Goal: Task Accomplishment & Management: Manage account settings

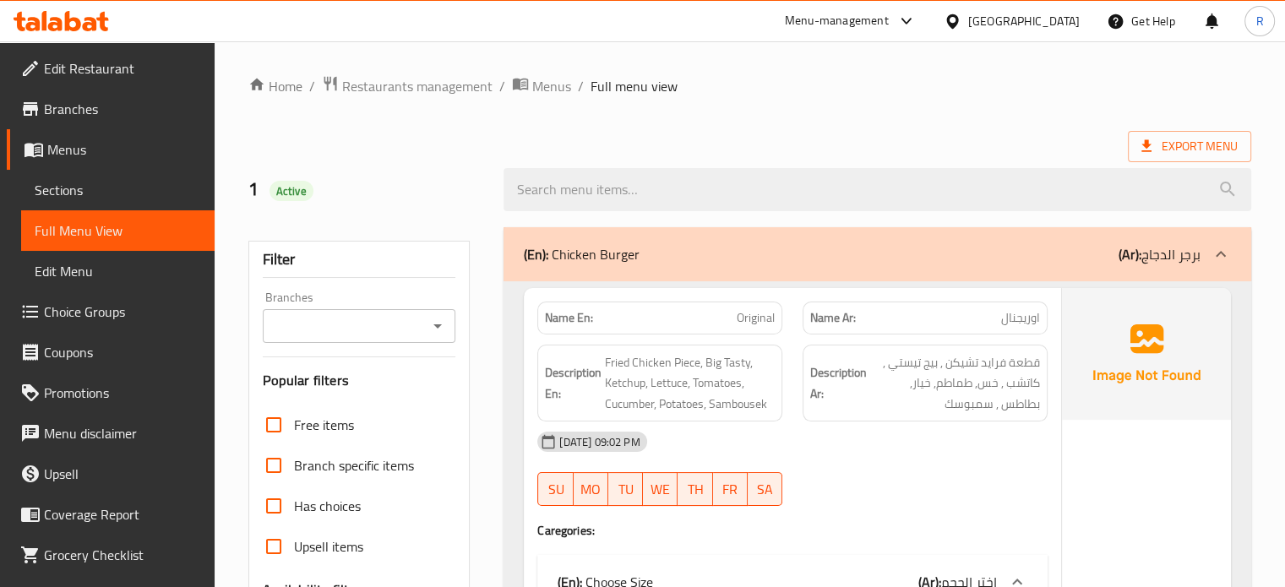
click at [798, 134] on div "Export Menu" at bounding box center [749, 146] width 1003 height 31
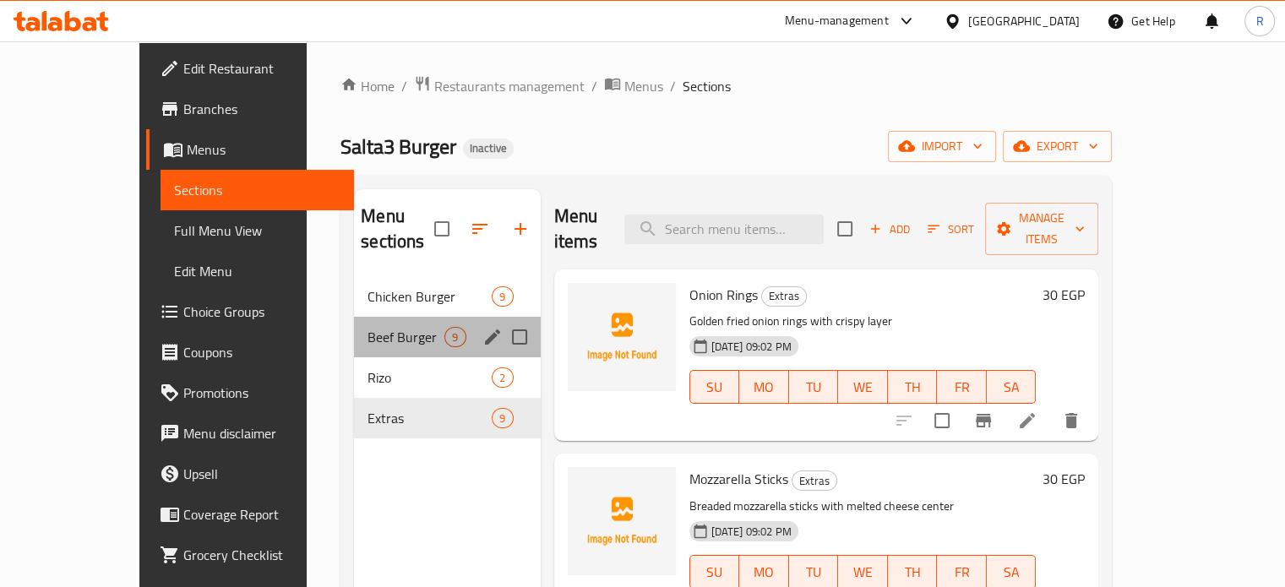
click at [354, 317] on div "Beef Burger 9" at bounding box center [447, 337] width 186 height 41
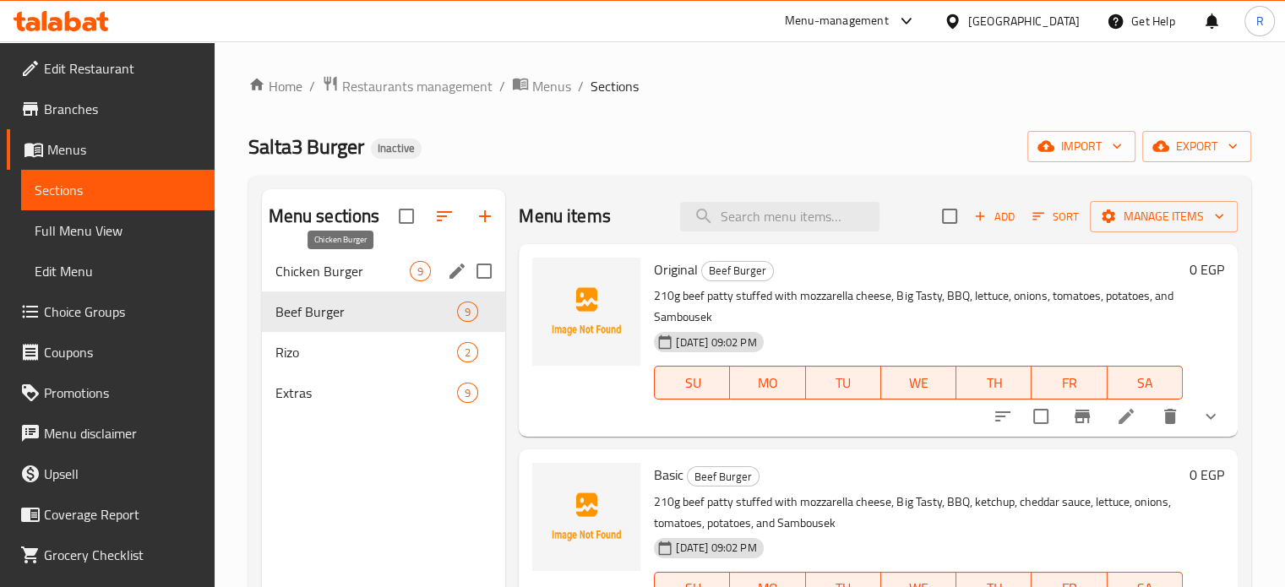
click at [302, 273] on span "Chicken Burger" at bounding box center [342, 271] width 135 height 20
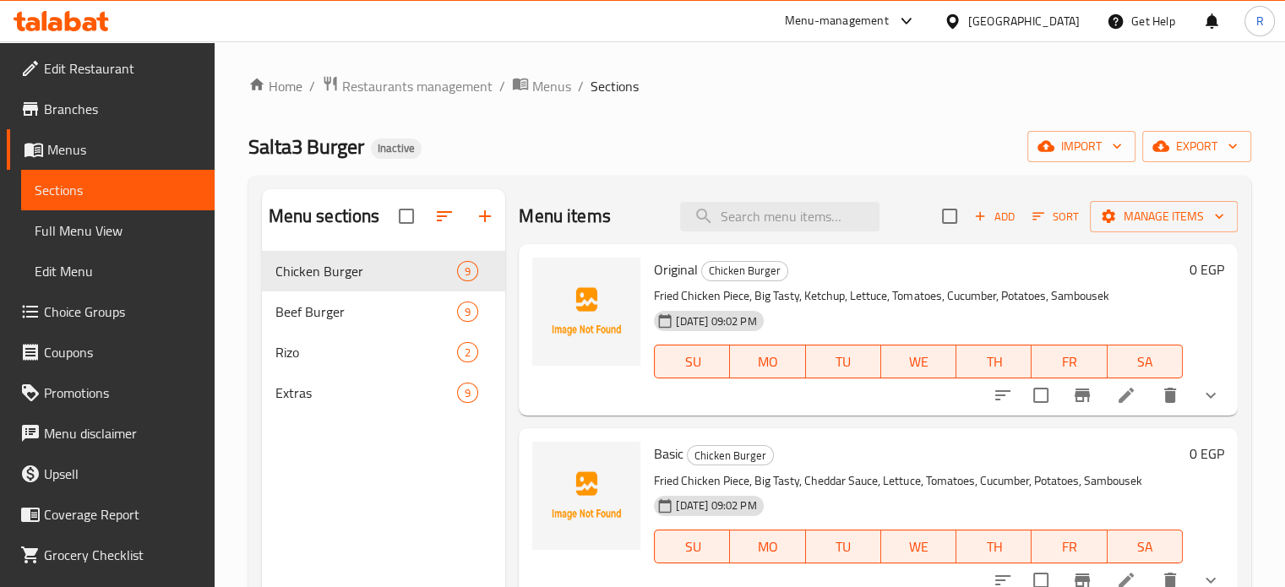
click at [798, 129] on div "Home / Restaurants management / Menus / Sections Salta3 Burger Inactive import …" at bounding box center [749, 432] width 1003 height 715
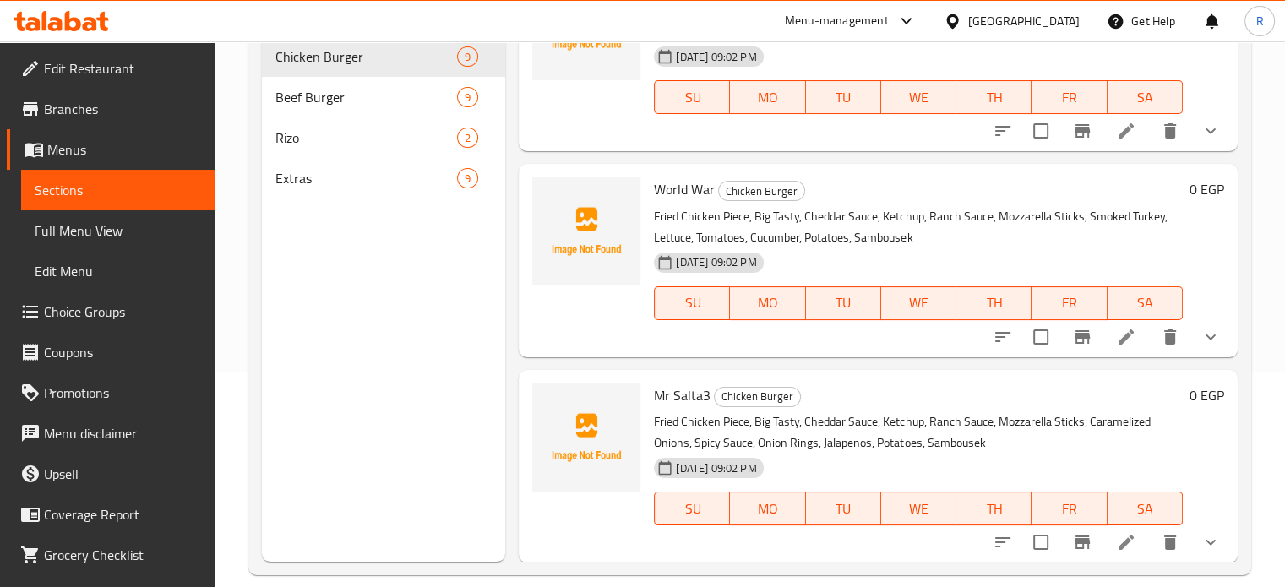
scroll to position [237, 0]
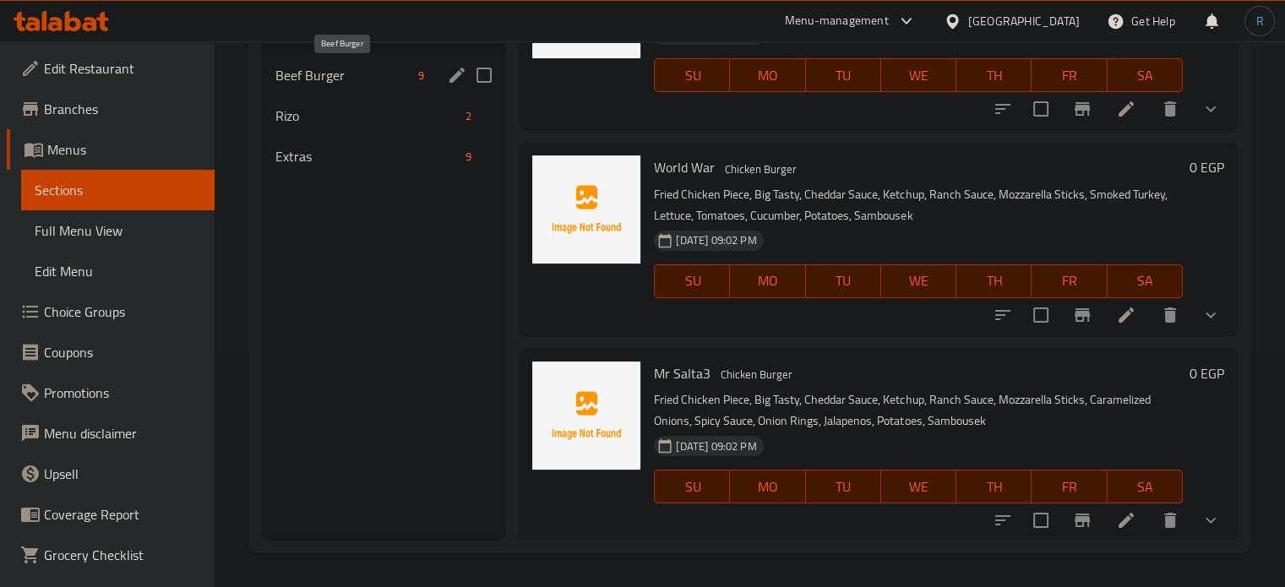
click at [324, 74] on span "Beef Burger" at bounding box center [343, 75] width 137 height 20
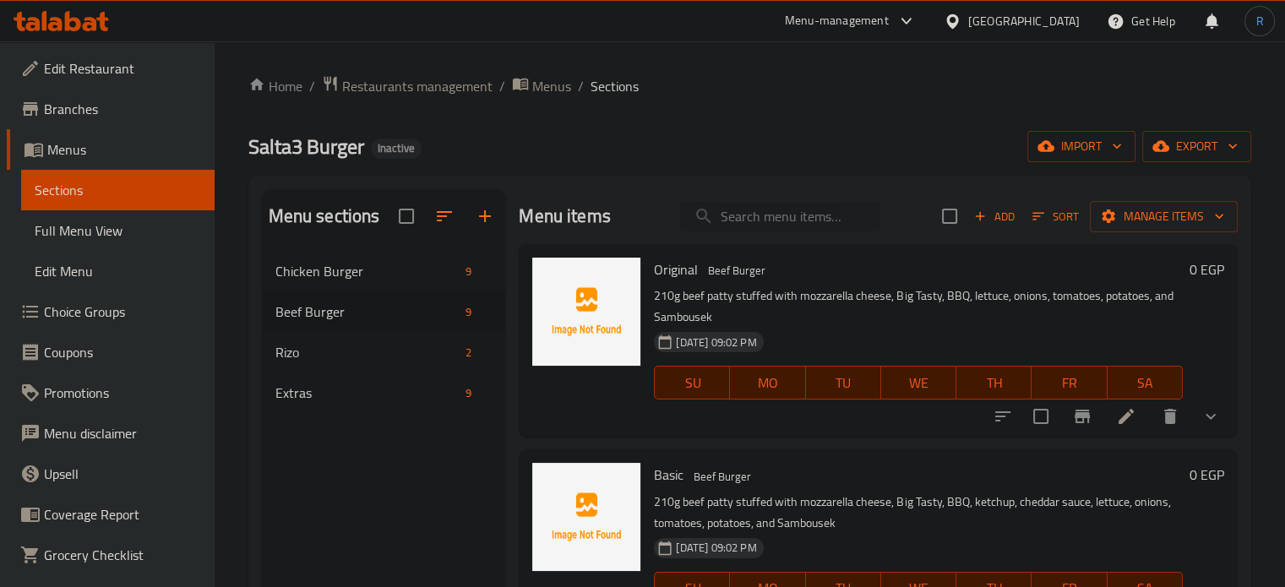
click at [747, 217] on input "search" at bounding box center [779, 217] width 199 height 30
paste input "Onion Ring Chicken Burger"
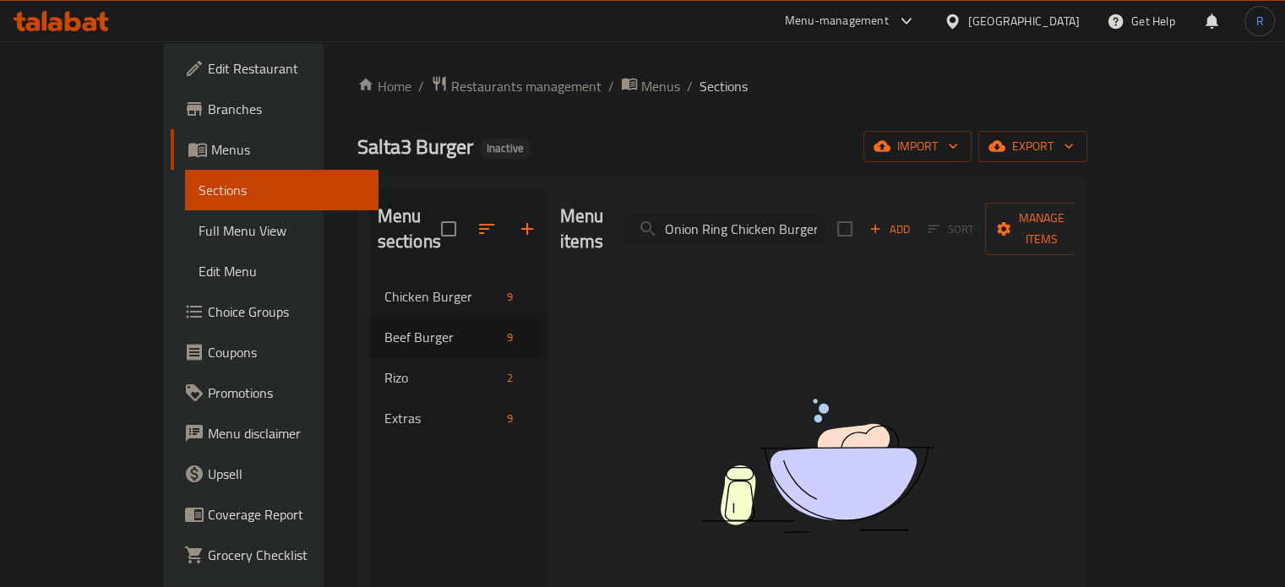
click at [721, 215] on input "Onion Ring Chicken Burger" at bounding box center [723, 230] width 199 height 30
click at [824, 221] on input "Onion Ring Chicken Burger" at bounding box center [723, 230] width 199 height 30
type input "Onion Ring Chicken Burge"
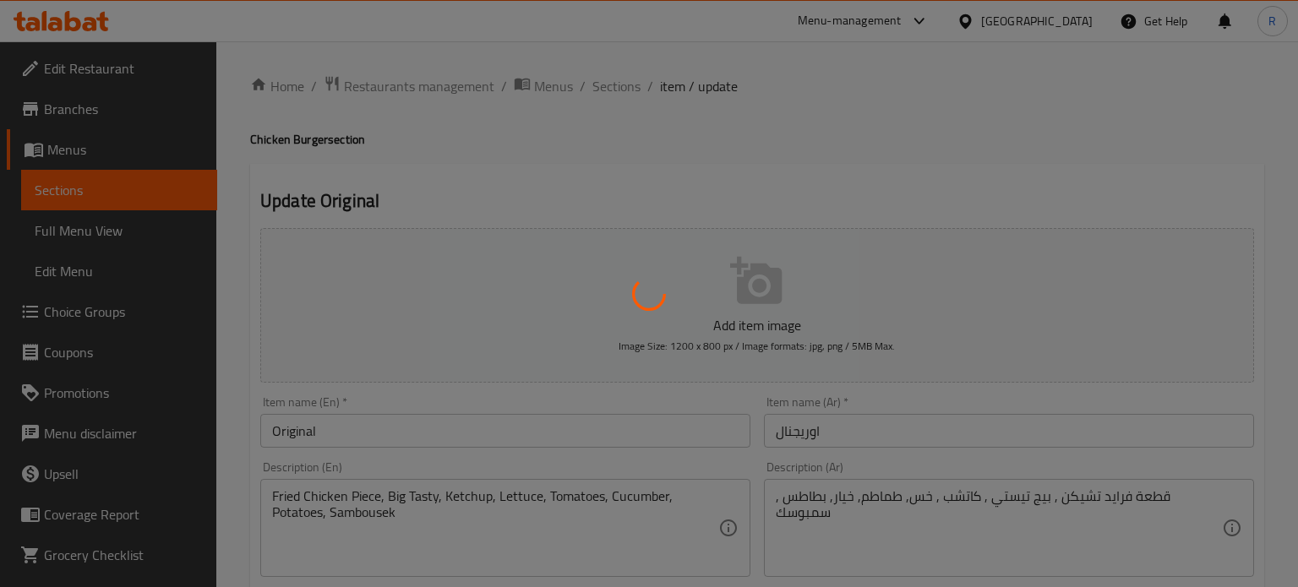
type input "إضافات"
type input "0"
type input "إضافات"
type input "0"
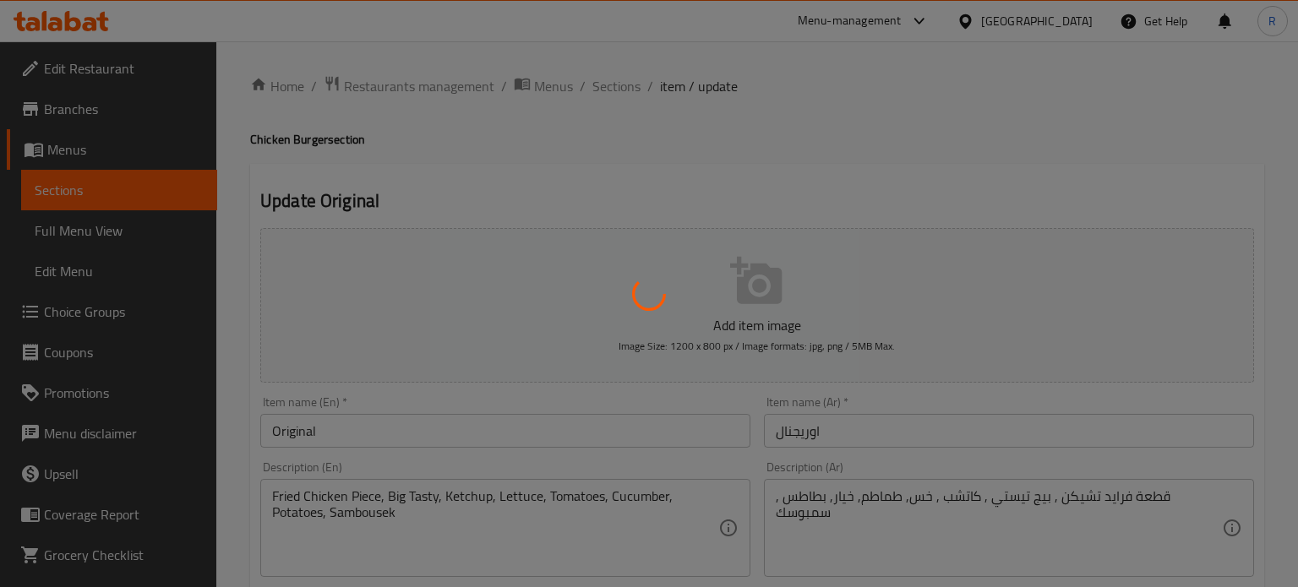
type input "0"
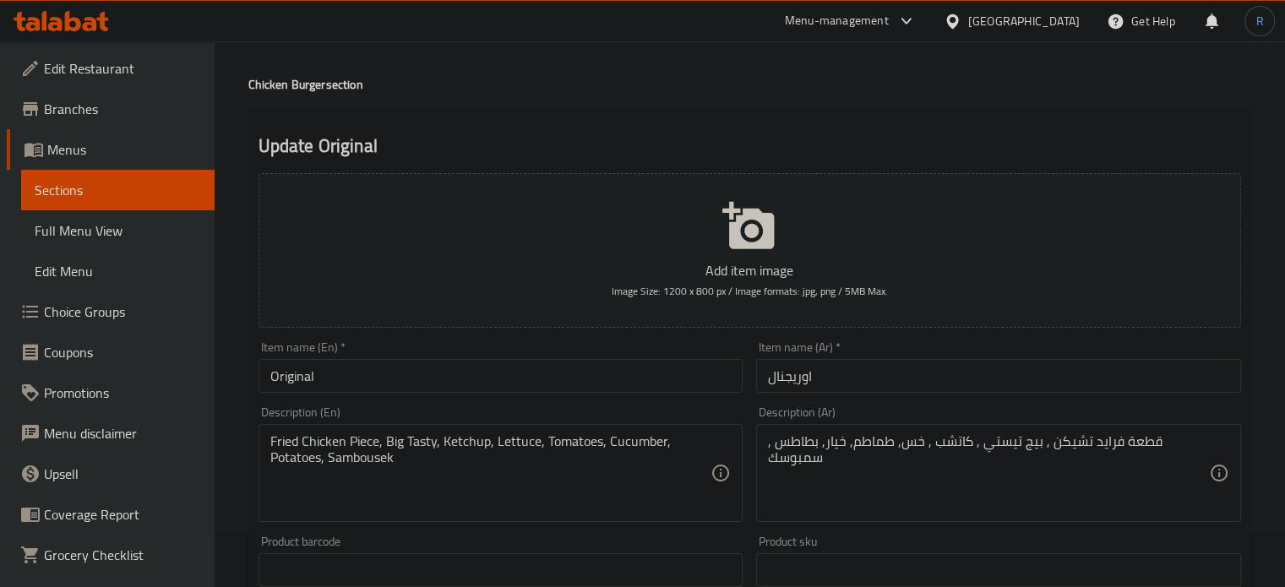
scroll to position [84, 0]
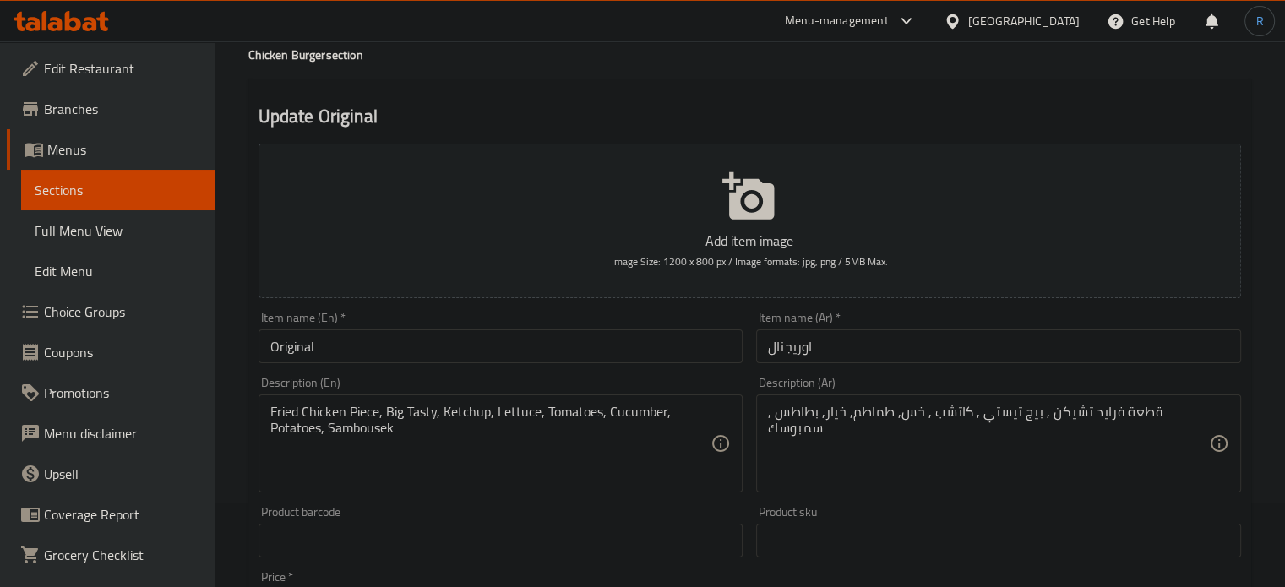
click at [320, 56] on h4 "Chicken Burger section" at bounding box center [749, 54] width 1003 height 17
drag, startPoint x: 322, startPoint y: 56, endPoint x: 230, endPoint y: 56, distance: 92.1
copy h4 "Chicken Burger"
click at [384, 352] on input "Original" at bounding box center [501, 347] width 485 height 34
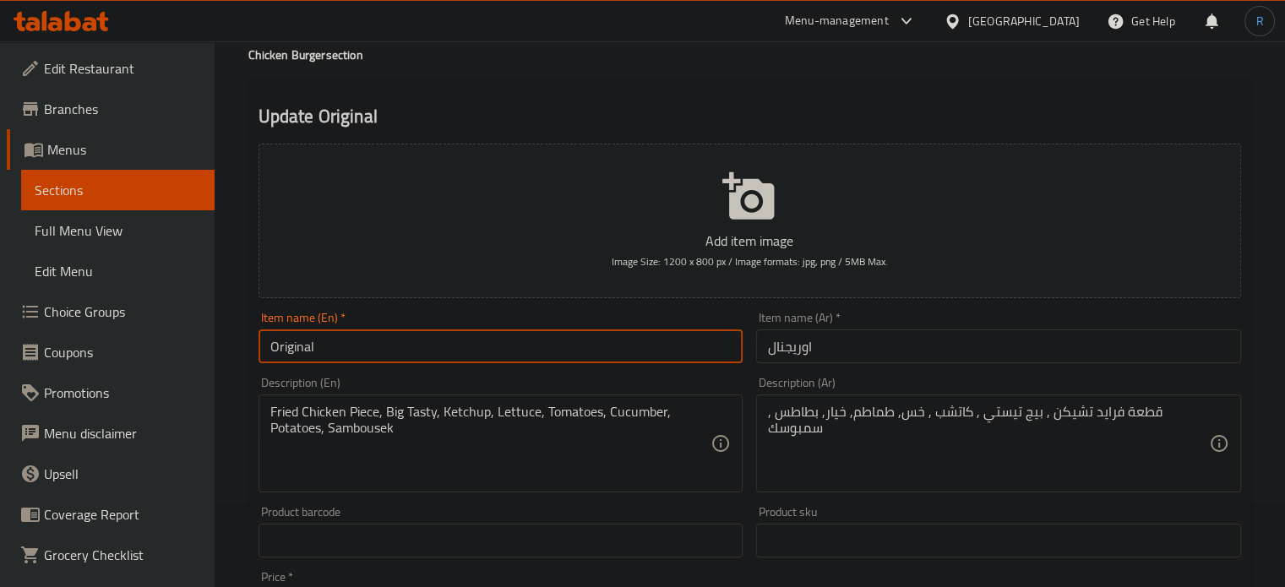
paste input "Chicken Burger"
type input "Original Chicken Burger"
click at [760, 351] on input "اوريجنال" at bounding box center [998, 347] width 485 height 34
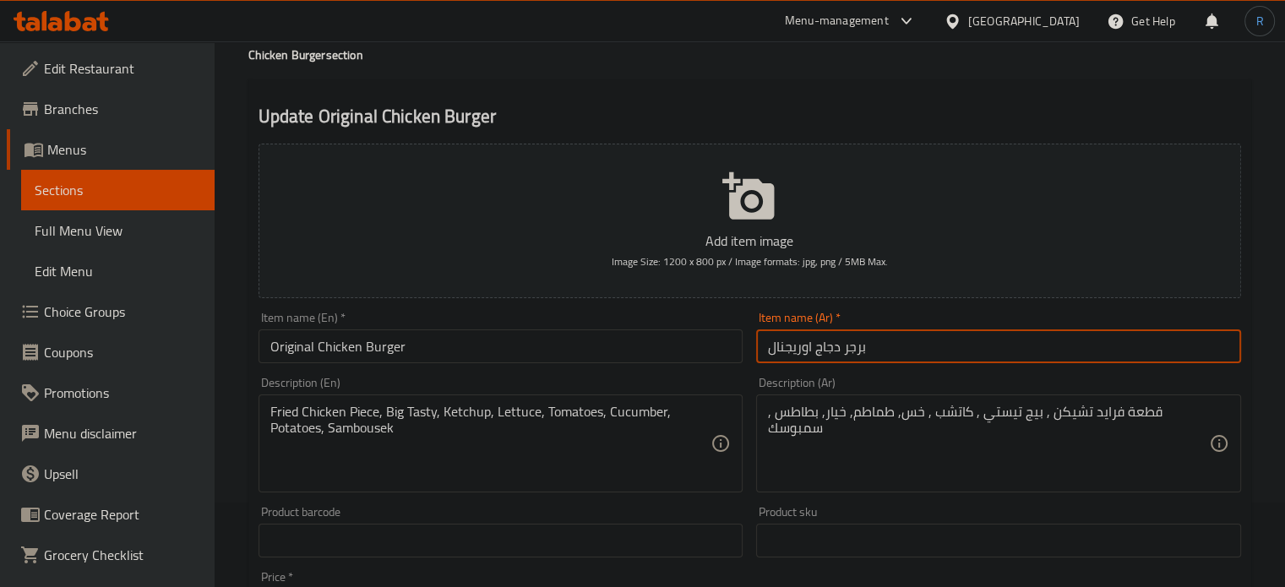
drag, startPoint x: 880, startPoint y: 353, endPoint x: 818, endPoint y: 353, distance: 62.5
click at [818, 353] on input "برجر دجاج اوريجنال" at bounding box center [998, 347] width 485 height 34
type input "برجر دجاج اوريجنال"
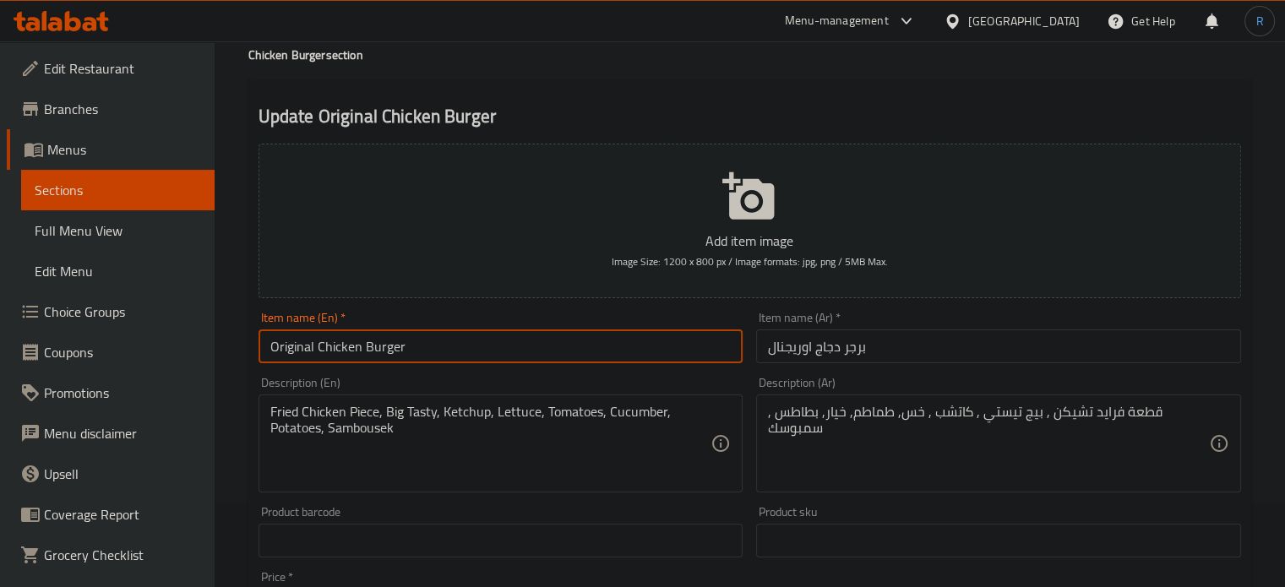
drag, startPoint x: 407, startPoint y: 346, endPoint x: 319, endPoint y: 347, distance: 87.9
click at [319, 347] on input "Original Chicken Burger" at bounding box center [501, 347] width 485 height 34
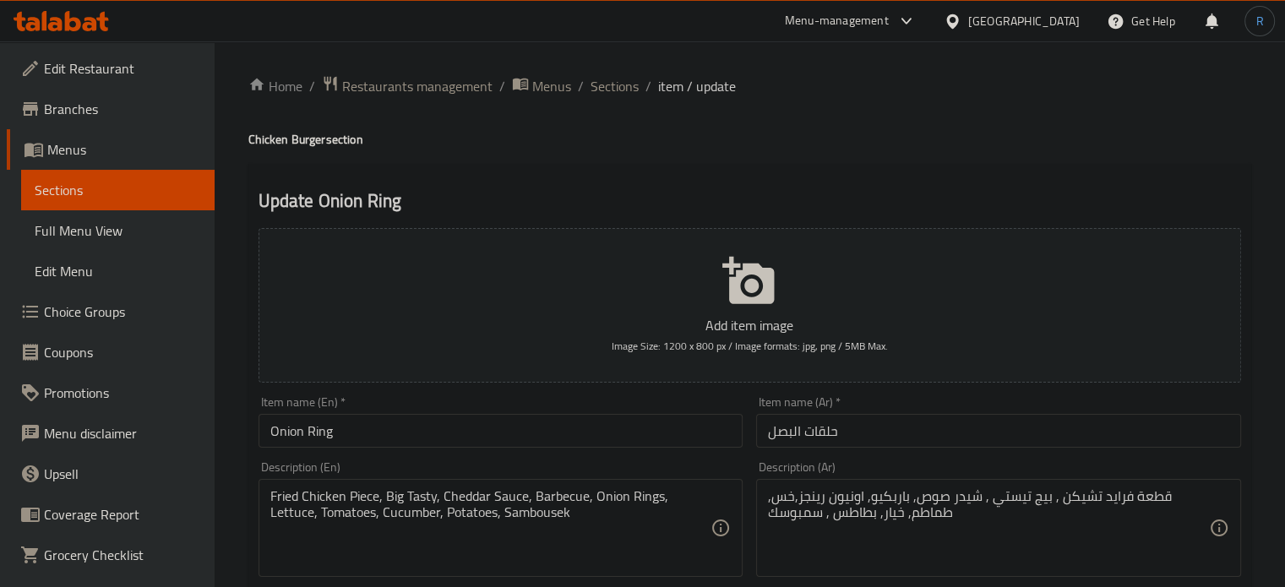
click at [760, 438] on input "حلقات البصل" at bounding box center [998, 431] width 485 height 34
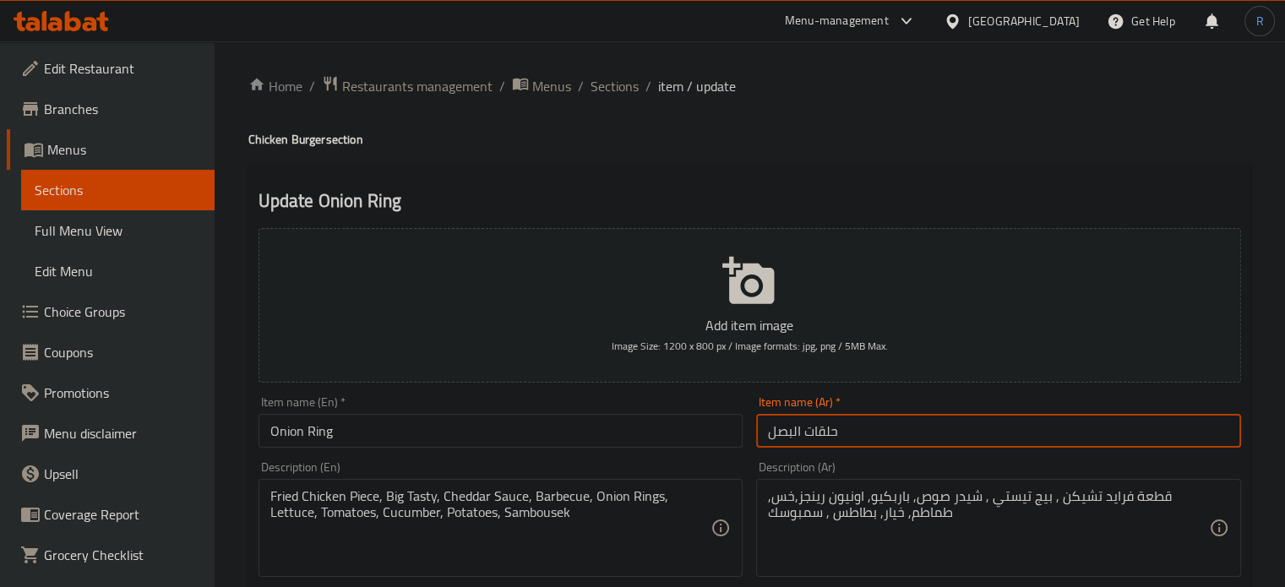
paste input "برجر دجاج"
type input "برجر دجاج حلقات البصل"
click at [406, 428] on input "Onion Ring" at bounding box center [501, 431] width 485 height 34
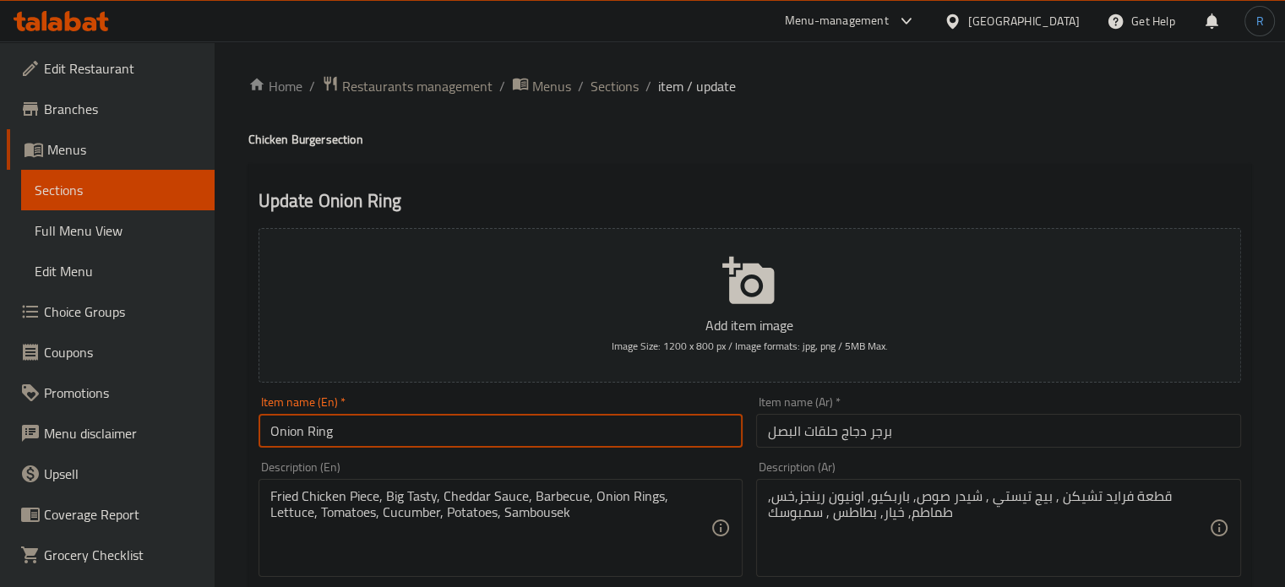
paste input "Chicken Burger"
type input "Onion Ring Chicken Burger"
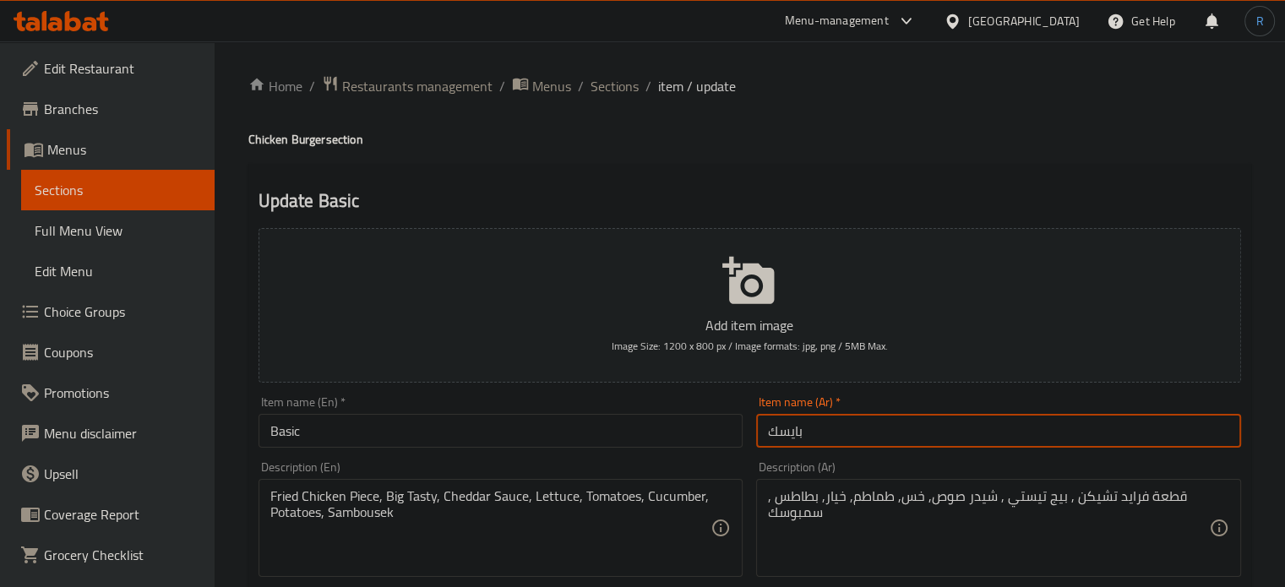
click at [759, 428] on input "بايسك" at bounding box center [998, 431] width 485 height 34
paste input "برجر دجاج"
type input "برجر دجاج بايسك"
click at [379, 433] on input "Basic" at bounding box center [501, 431] width 485 height 34
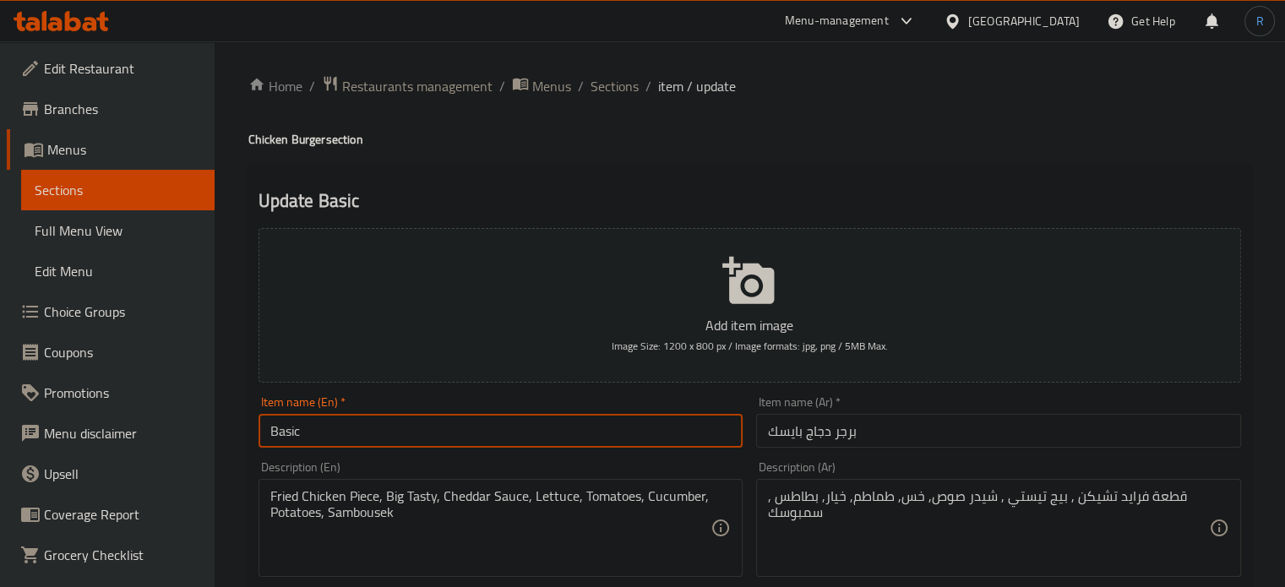
paste input "Chicken Burger"
type input "Basic Chicken Burger"
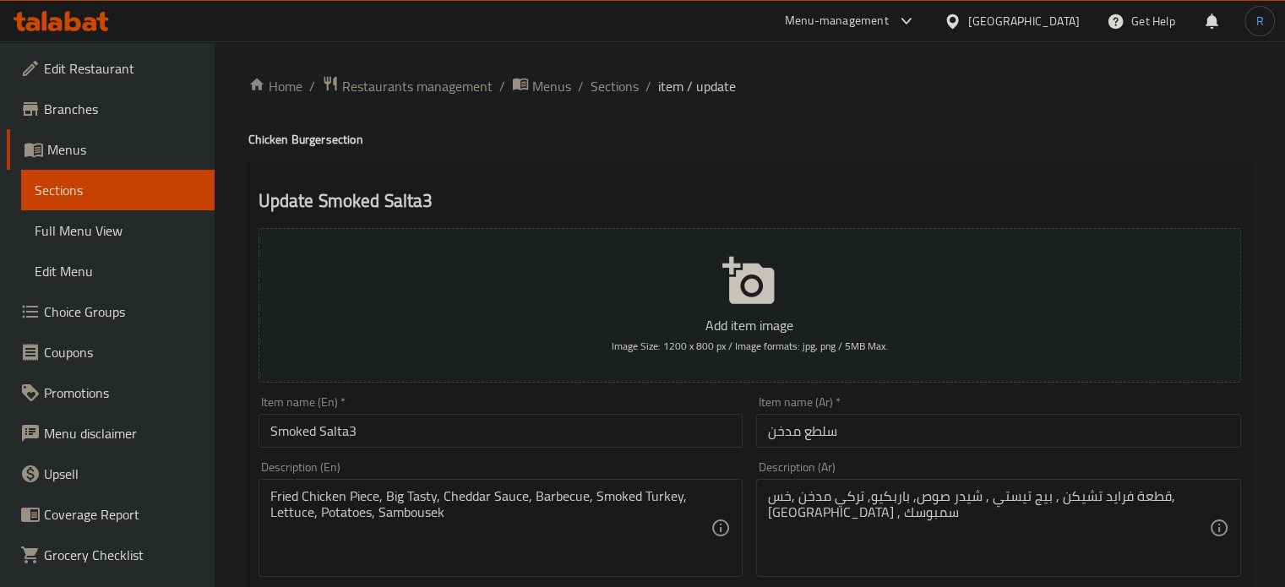
click at [760, 434] on input "سلطع مدخن" at bounding box center [998, 431] width 485 height 34
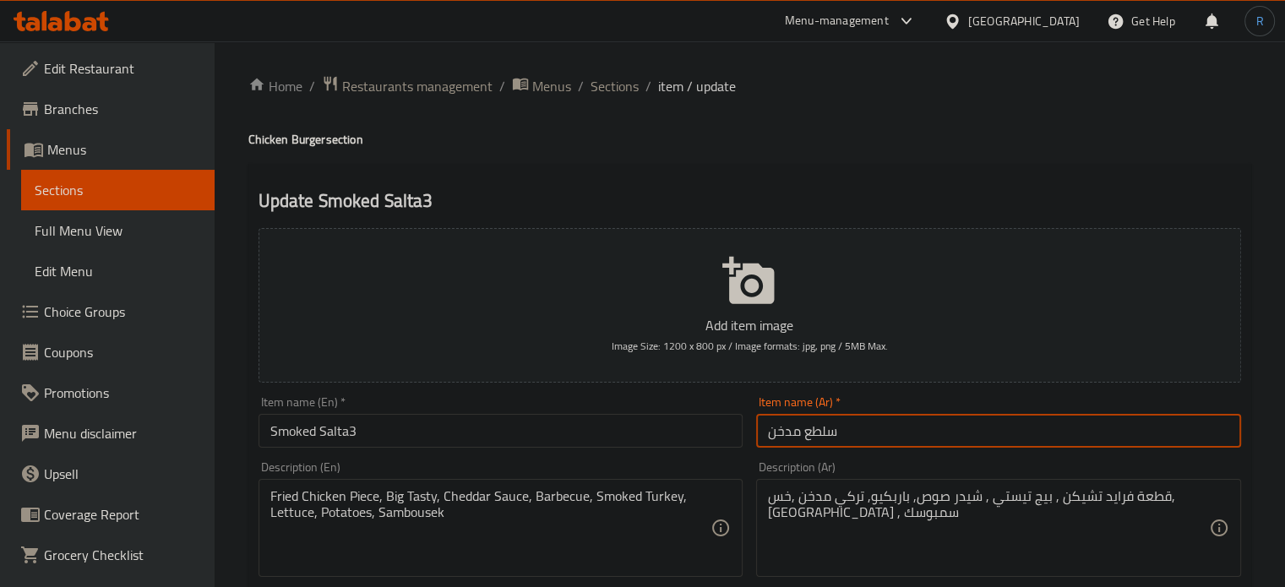
paste input "برجر دجاج"
type input "برجر دجاج سلطع مدخن"
click at [406, 431] on input "Smoked Salta3" at bounding box center [501, 431] width 485 height 34
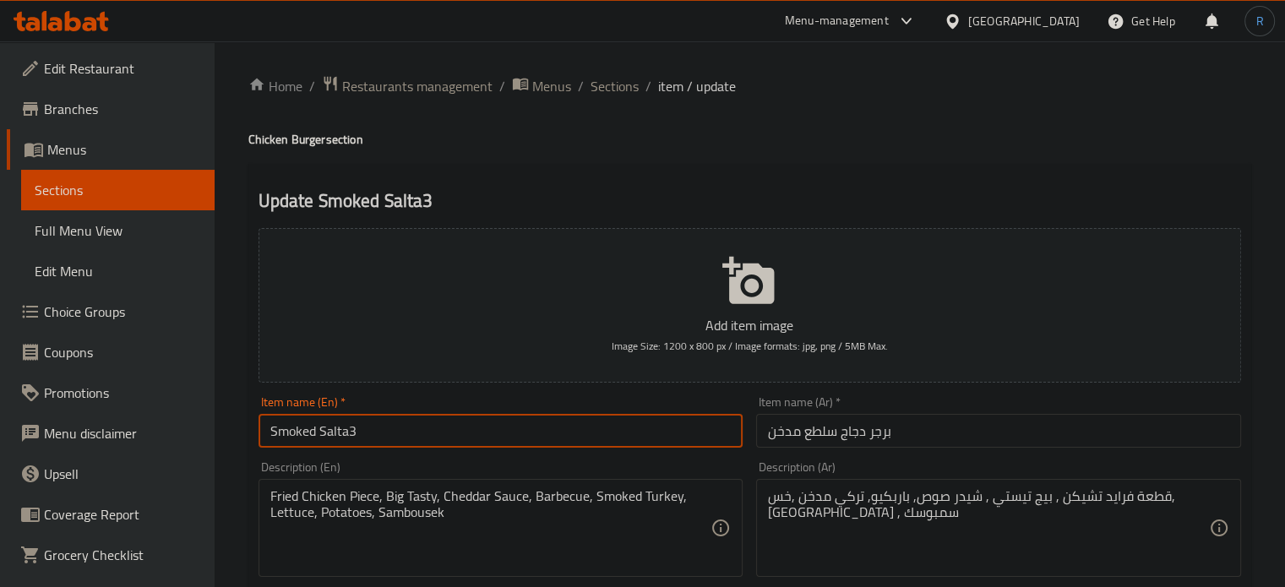
paste input "Chicken Burger"
type input "Smoked Salta3 Chicken Burger"
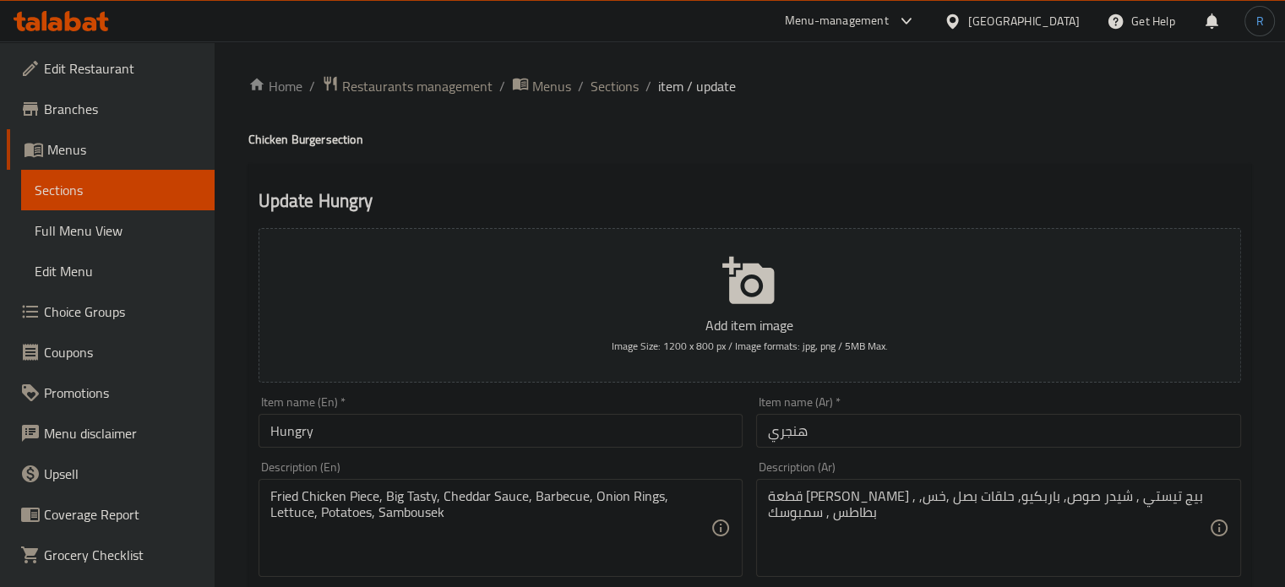
click at [765, 434] on input "هنجري" at bounding box center [998, 431] width 485 height 34
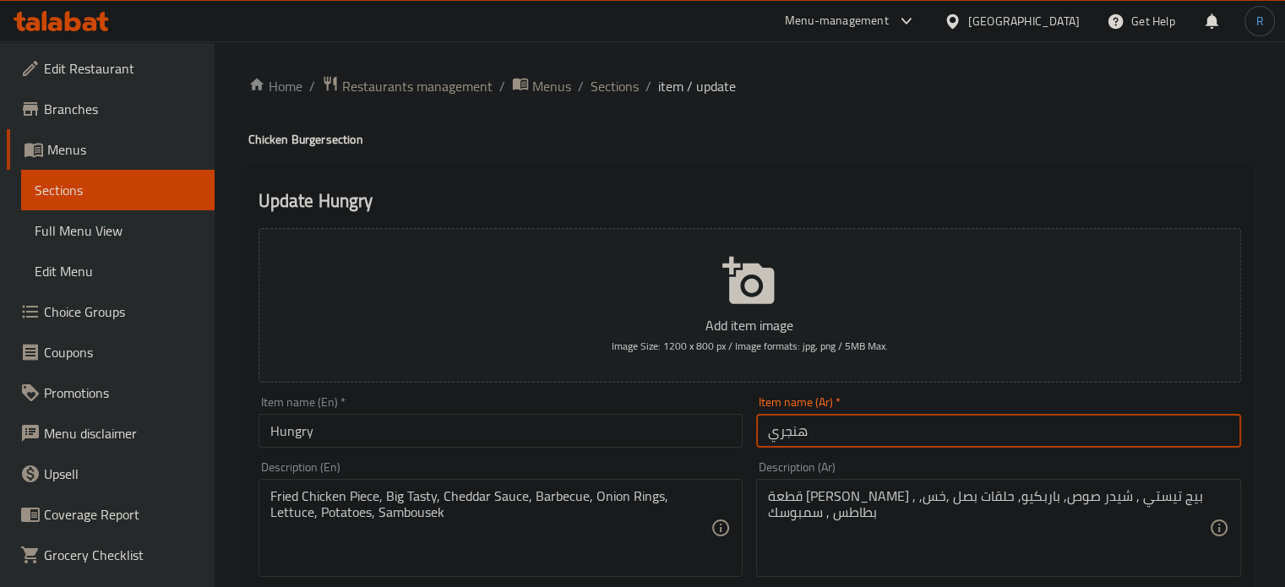
paste input "برجر دجاج"
type input "برجر دجاج هنجري"
click at [406, 426] on input "Hungry" at bounding box center [501, 431] width 485 height 34
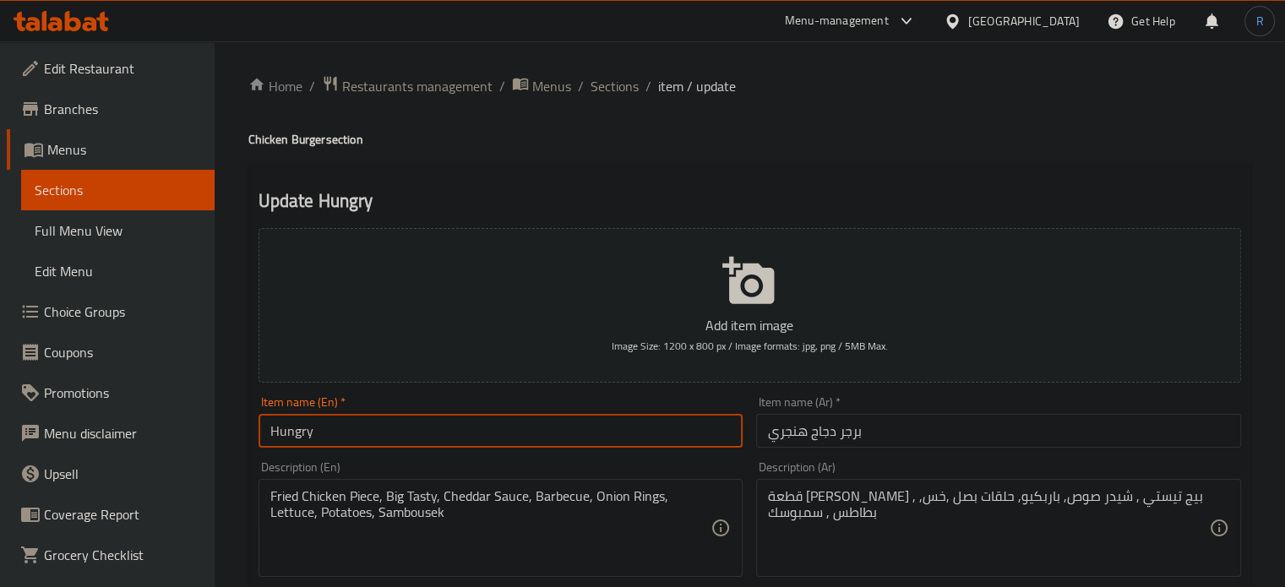
paste input "Chicken Burger"
type input "Hungry Chicken Burger"
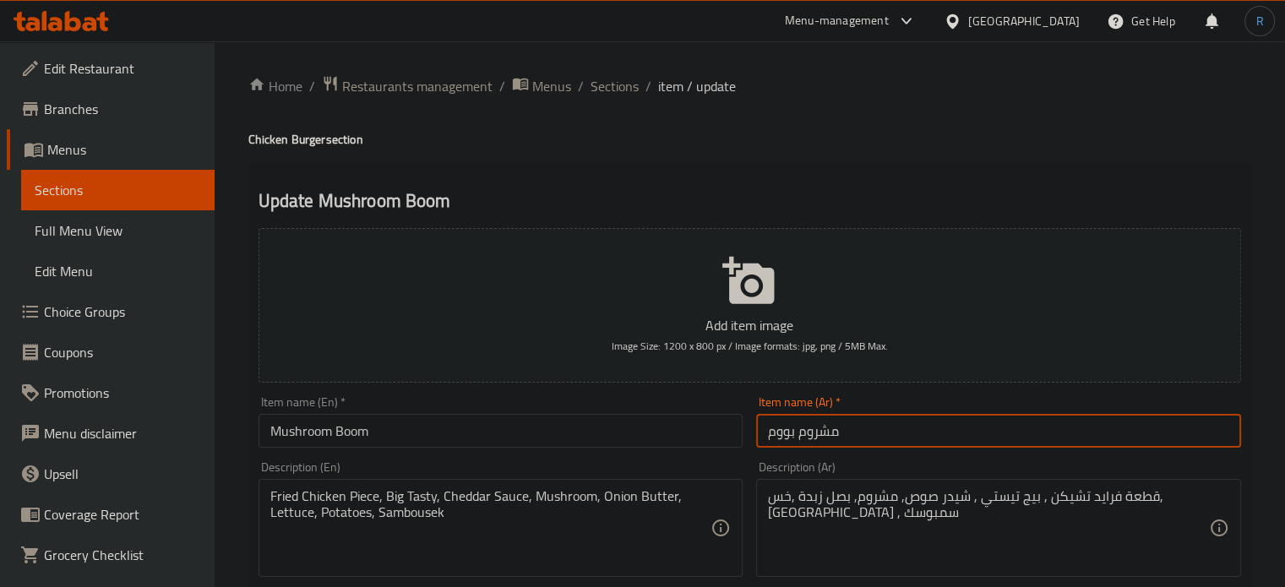
click at [760, 435] on input "مشروم بووم" at bounding box center [998, 431] width 485 height 34
paste input "برجر دجاج"
type input "برجر دجاج مشروم بووم"
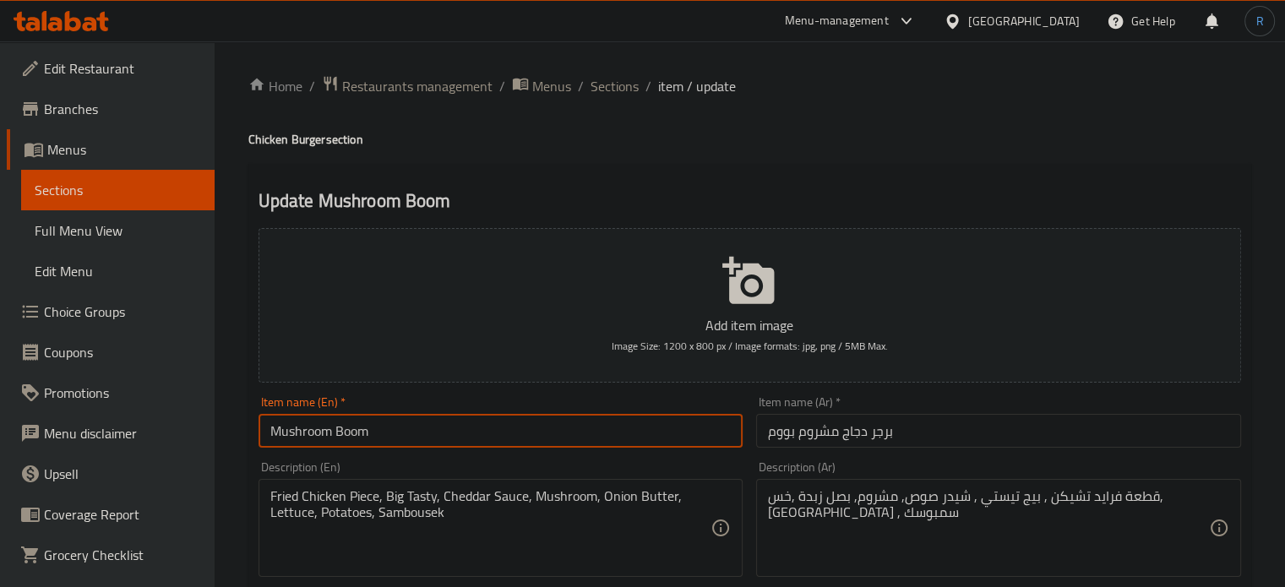
click at [433, 436] on input "Mushroom Boom" at bounding box center [501, 431] width 485 height 34
paste input "Chicken Burger"
type input "Mushroom Boom Chicken Burger"
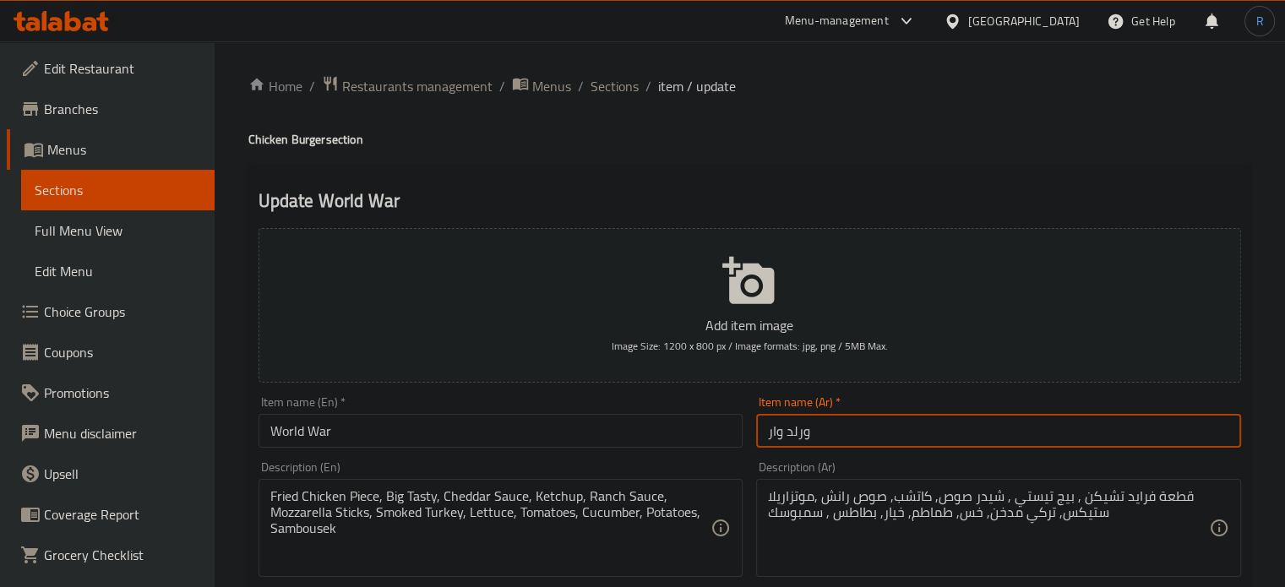
click at [760, 438] on input "ورلد وار" at bounding box center [998, 431] width 485 height 34
paste input "برجر دجاج"
type input "برجر دجاج ورلد وار"
click at [385, 435] on input "World War" at bounding box center [501, 431] width 485 height 34
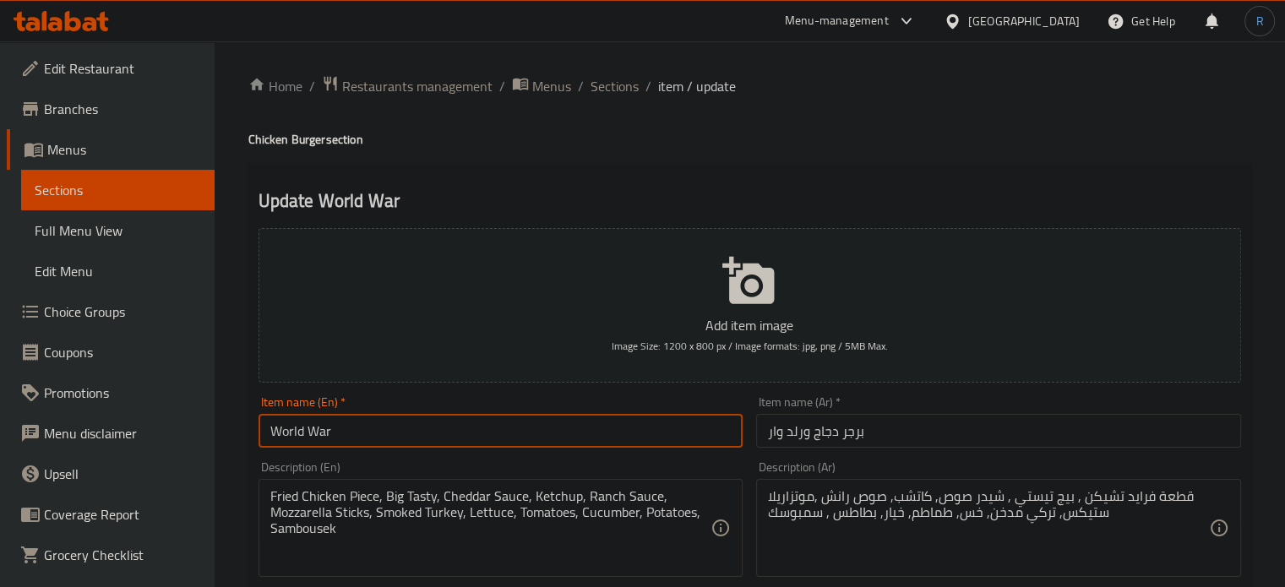
paste input "Chicken Burger"
type input "World War Chicken Burger"
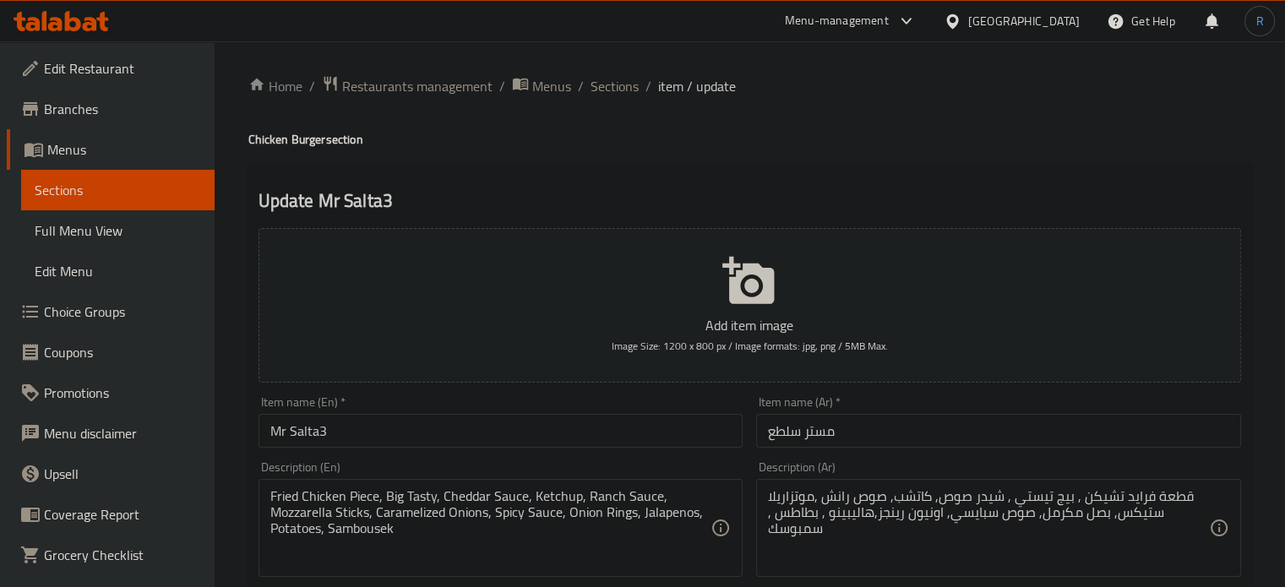
click at [763, 440] on input "مستر سلطع" at bounding box center [998, 431] width 485 height 34
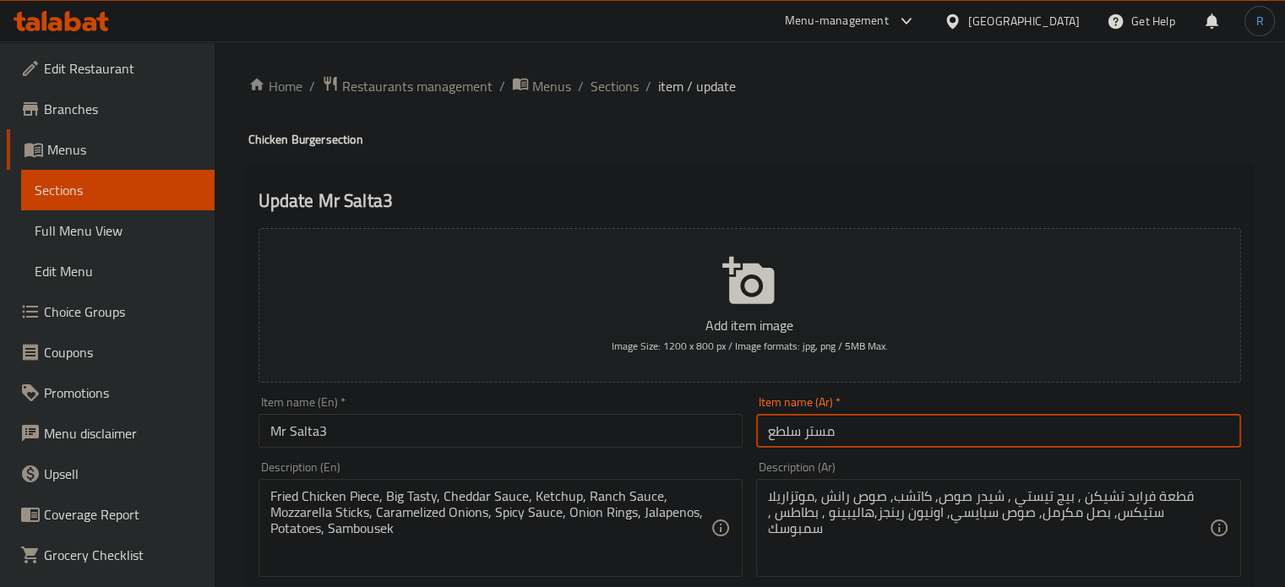
paste input "برجر دجاج"
type input "برجر دجاج مستر سلطع"
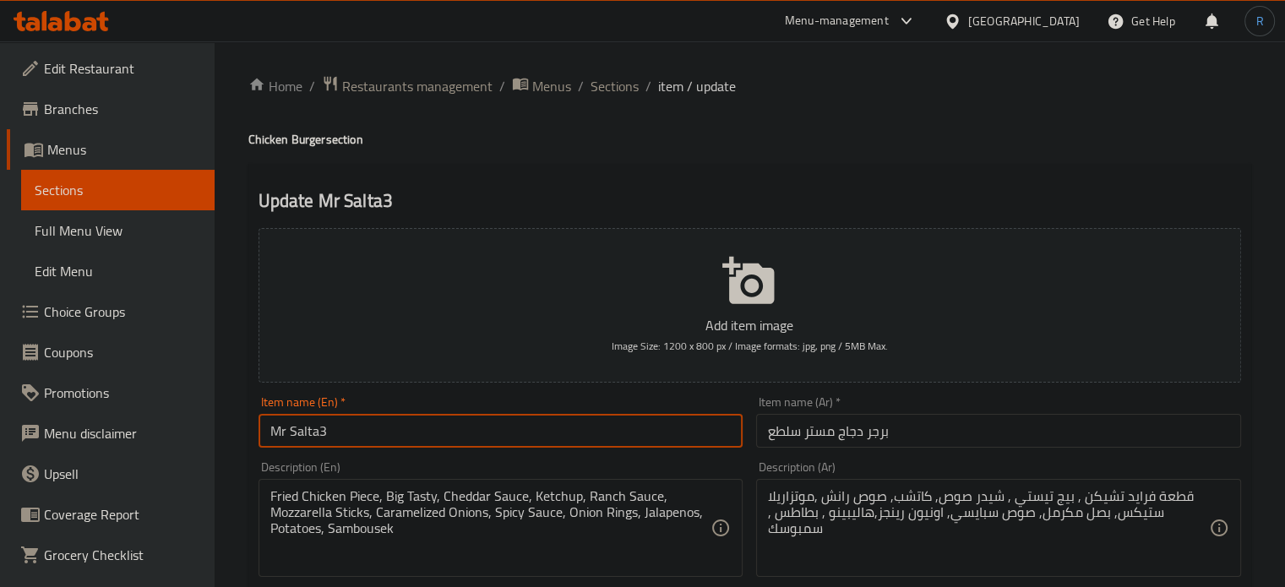
click at [398, 434] on input "Mr Salta3" at bounding box center [501, 431] width 485 height 34
paste input "Chicken Burger"
type input "Mr Salta3 Chicken Burger"
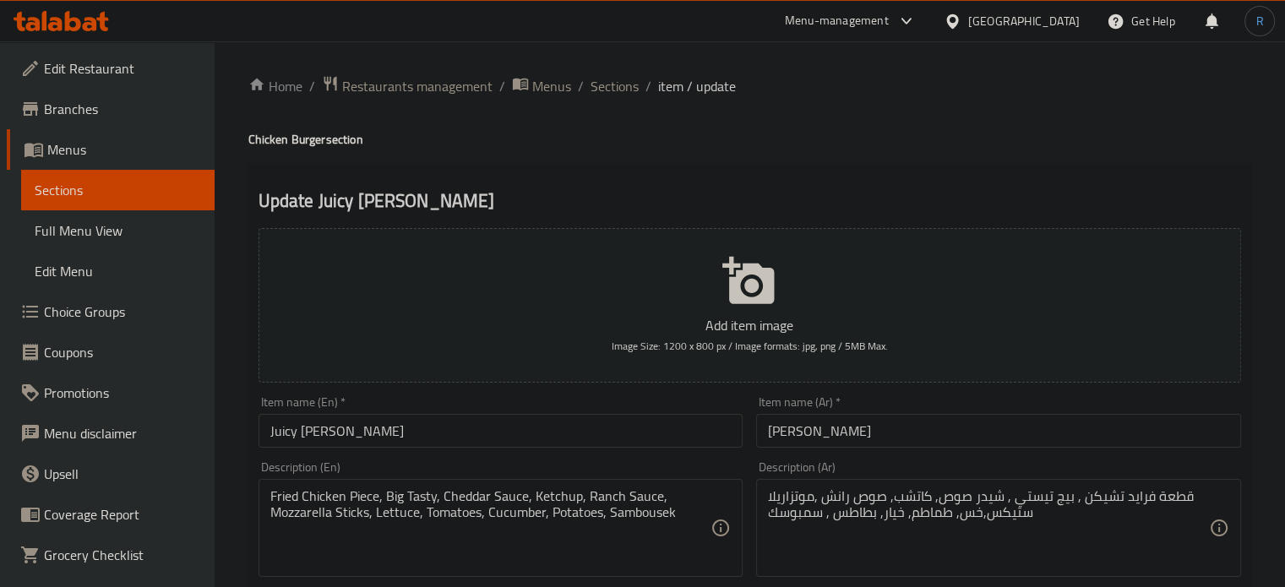
click at [760, 423] on input "[PERSON_NAME]" at bounding box center [998, 431] width 485 height 34
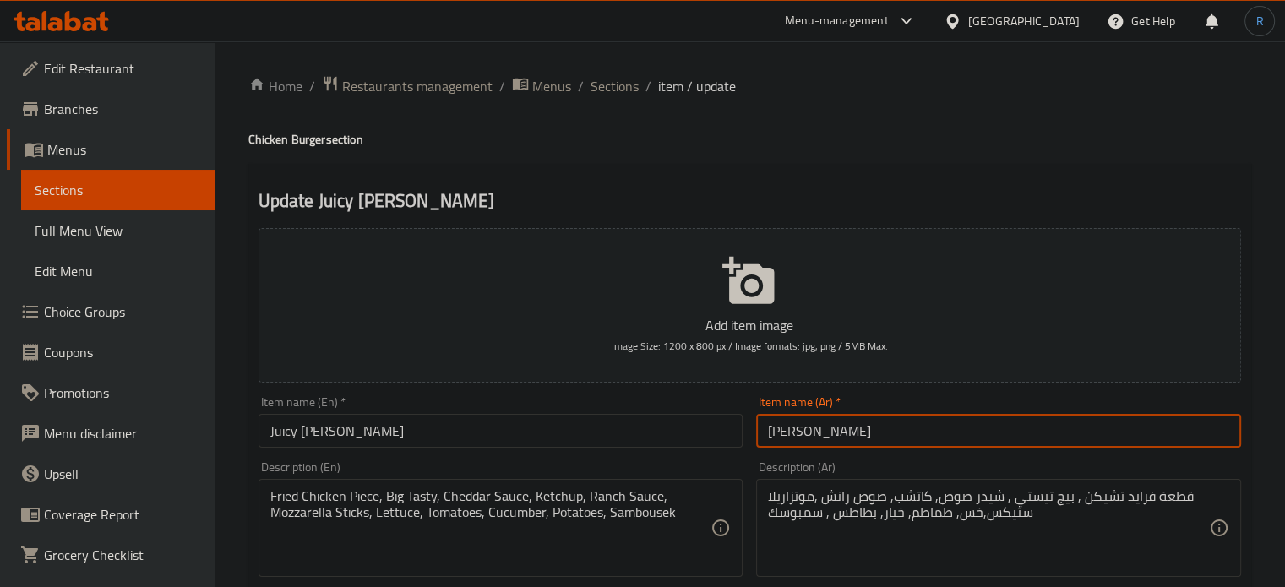
paste input "برجر دجاج"
type input "برجر دجاج [PERSON_NAME]"
click at [448, 434] on input "Juicy [PERSON_NAME]" at bounding box center [501, 431] width 485 height 34
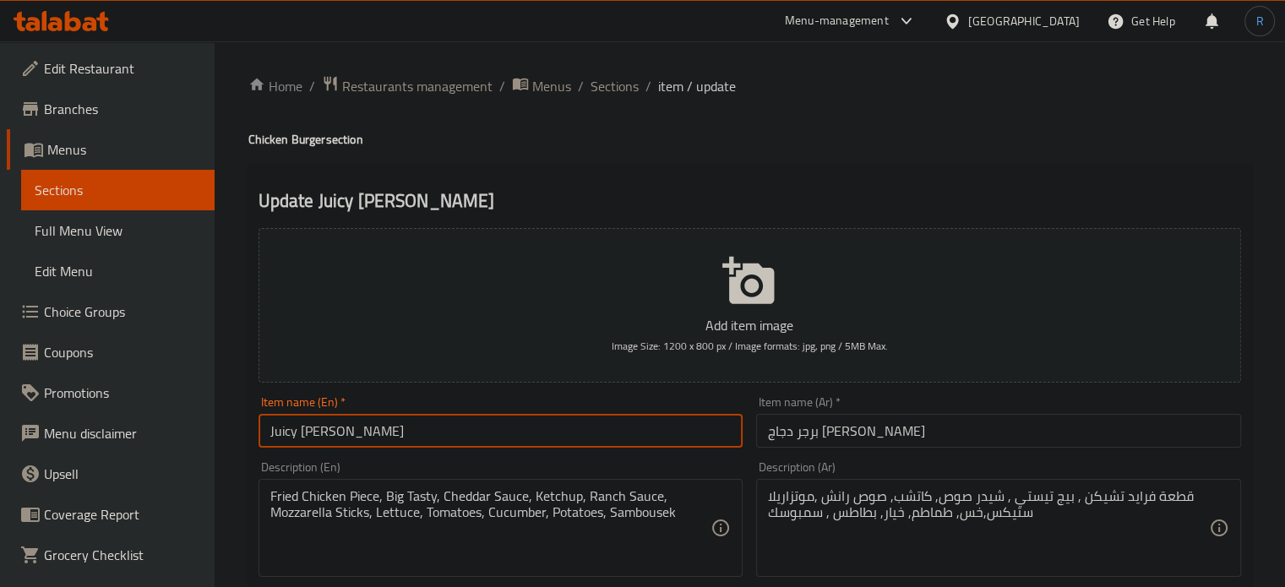
paste input "Chicken Burger"
type input "Juicy Lucy Chicken Burger"
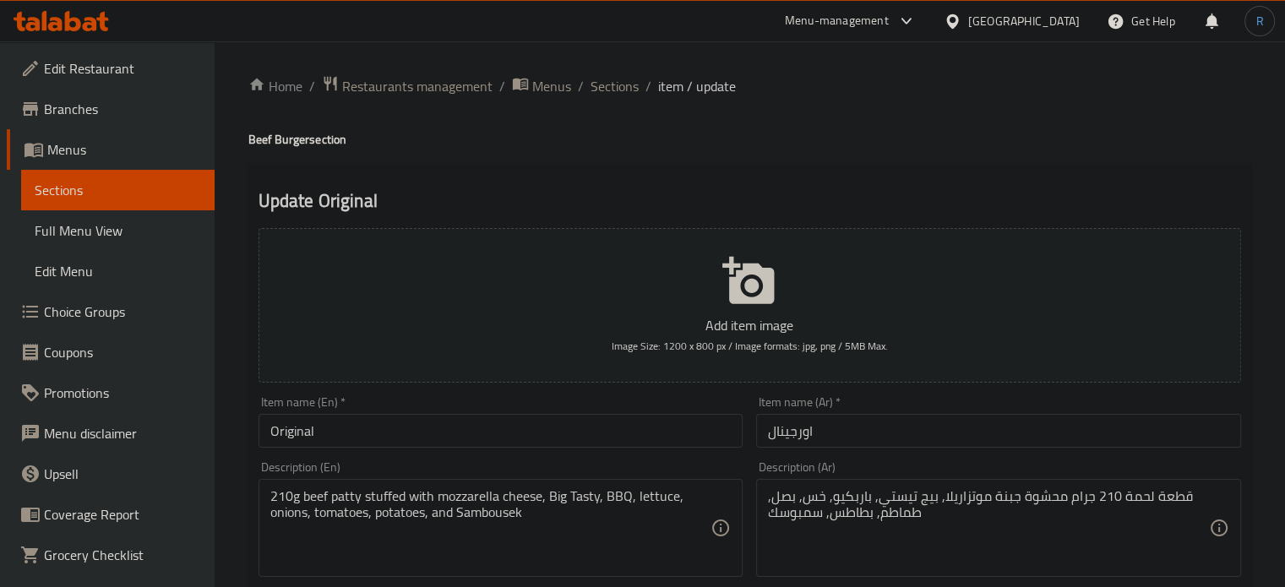
click at [372, 432] on input "Original" at bounding box center [501, 431] width 485 height 34
drag, startPoint x: 310, startPoint y: 138, endPoint x: 243, endPoint y: 141, distance: 66.8
copy h4 "Beef Burger"
click at [335, 430] on input "Original" at bounding box center [501, 431] width 485 height 34
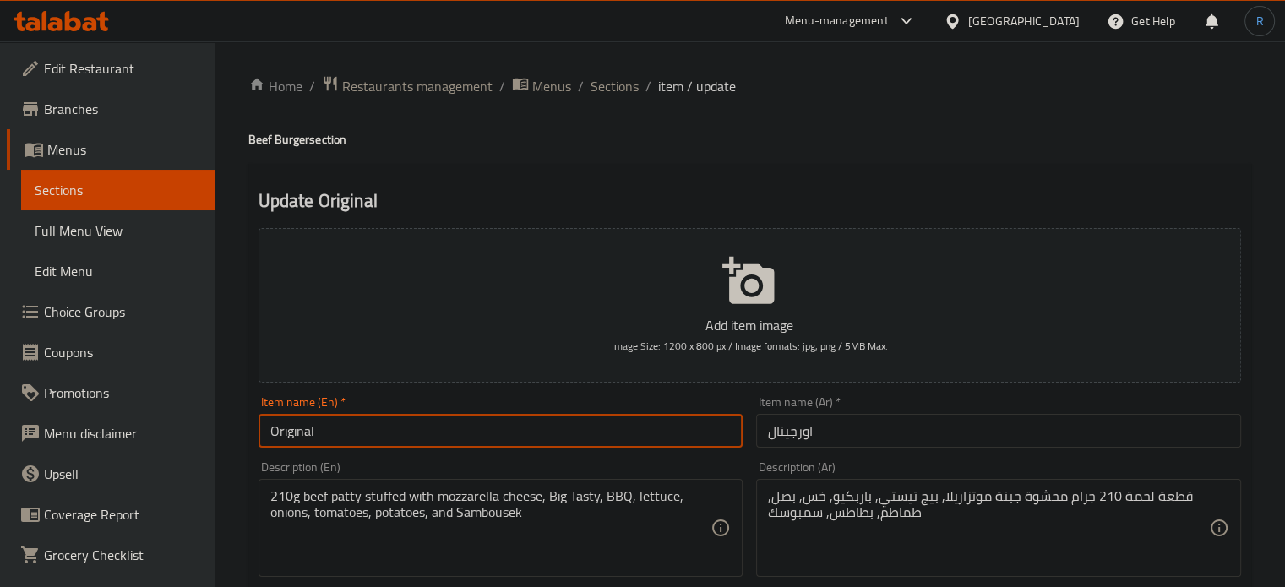
paste input "Beef Burger"
type input "Original Beef Burger"
click at [766, 441] on input "اورجينال" at bounding box center [998, 431] width 485 height 34
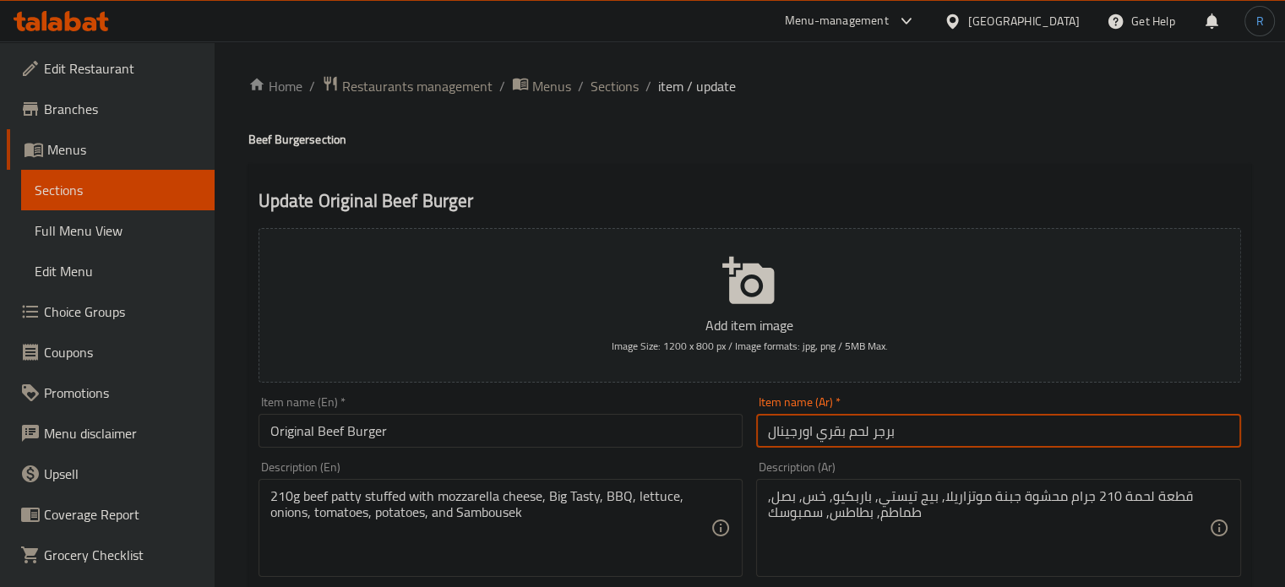
type input "برجر لحم بقري اورجينال"
drag, startPoint x: 916, startPoint y: 428, endPoint x: 818, endPoint y: 432, distance: 98.1
click at [818, 432] on input "برجر لحم بقري اورجينال" at bounding box center [998, 431] width 485 height 34
click at [678, 435] on input "Original Beef Burger" at bounding box center [501, 431] width 485 height 34
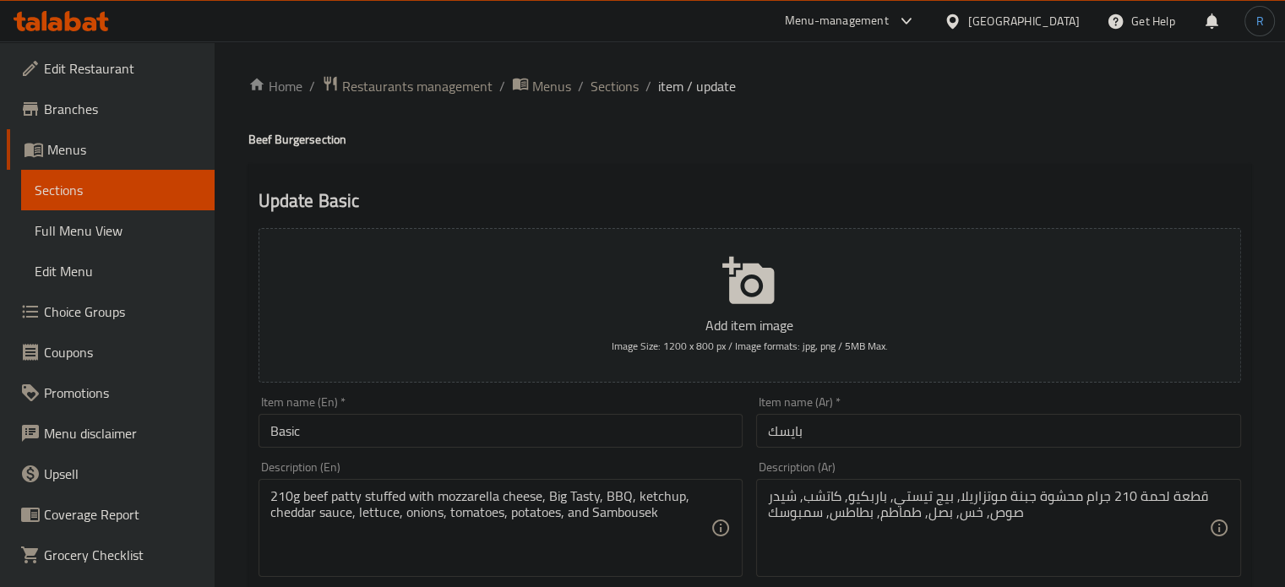
click at [348, 428] on input "Basic" at bounding box center [501, 431] width 485 height 34
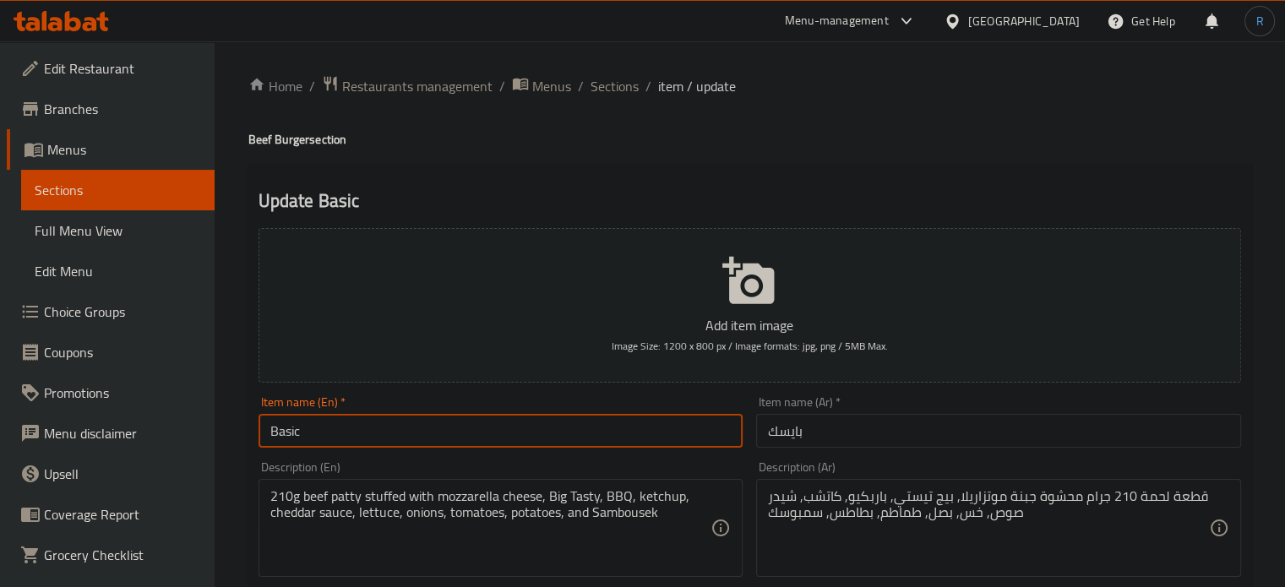
paste input "Beef Burger"
type input "Basic Beef Burger"
click at [764, 433] on input "بايسك" at bounding box center [998, 431] width 485 height 34
paste input "برجر لحم بقري"
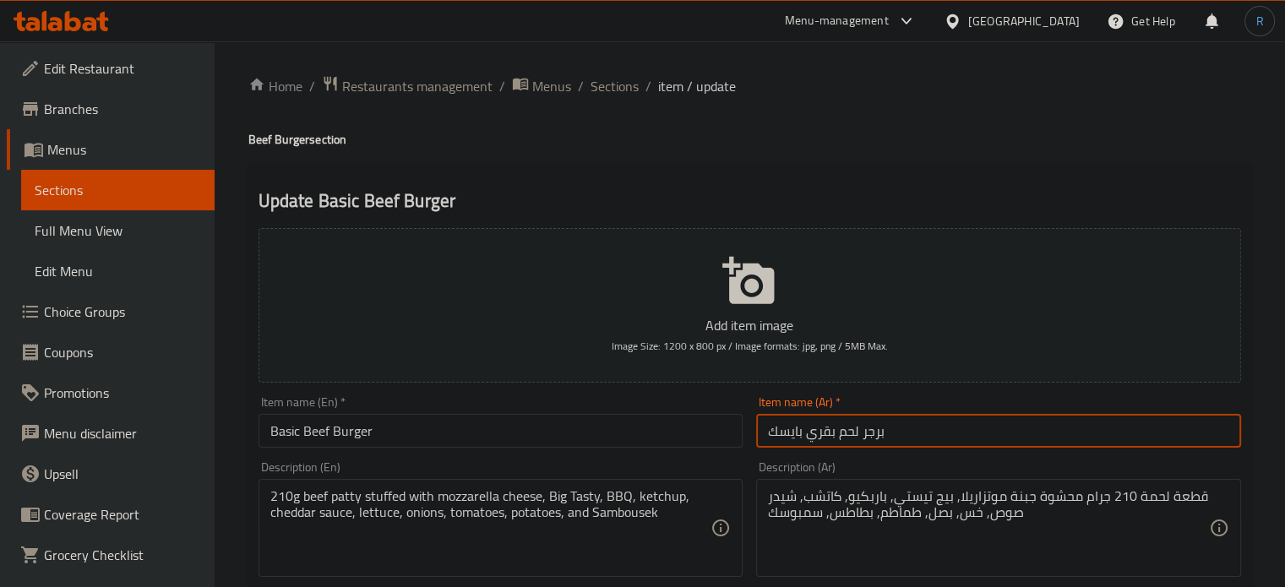
type input "برجر لحم بقري بايسك"
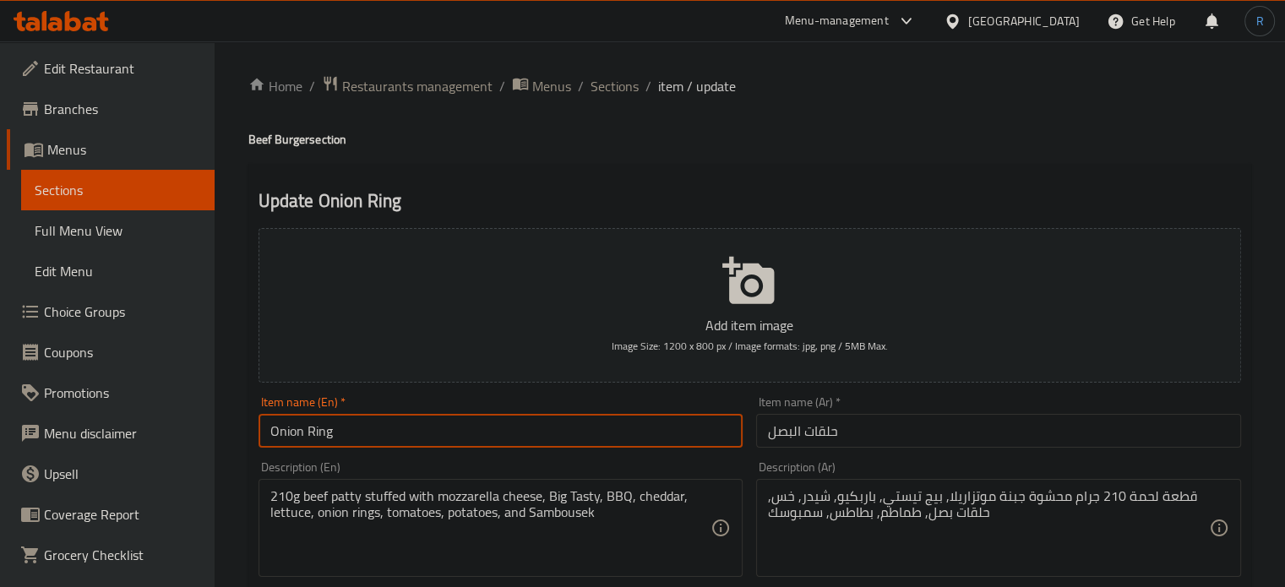
click at [375, 448] on input "Onion Ring" at bounding box center [501, 431] width 485 height 34
paste input "Beef Burger"
type input "Onion Ring Beef Burger"
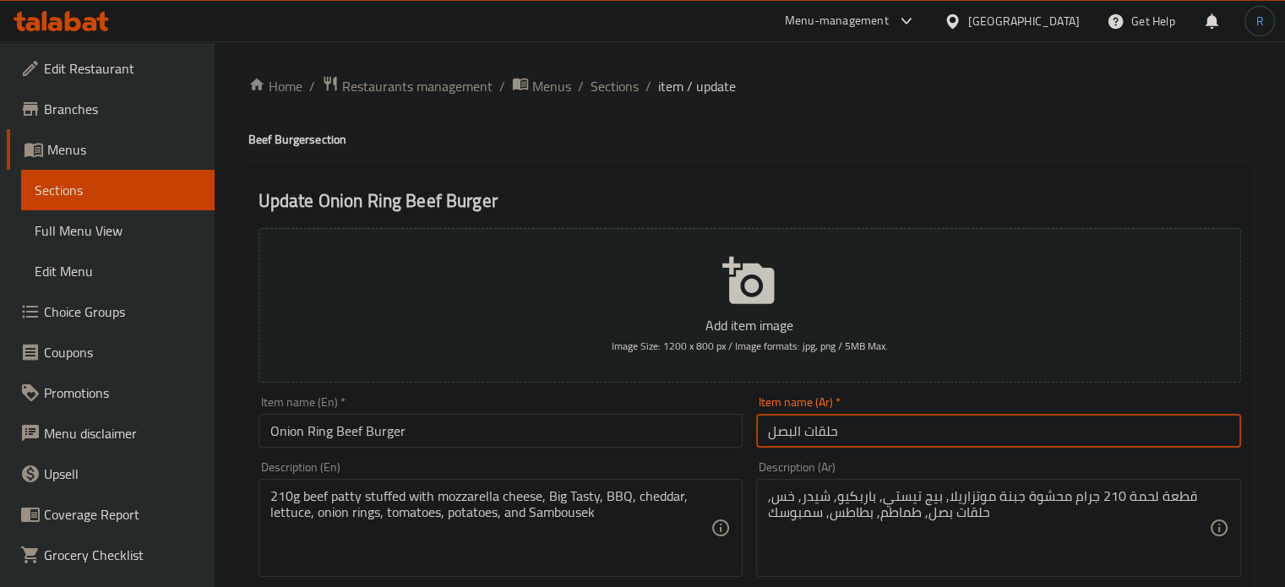
click at [764, 437] on input "حلقات البصل" at bounding box center [998, 431] width 485 height 34
paste input "برجر لحم بقري"
type input "برجر لحم بقري حلقات البصل"
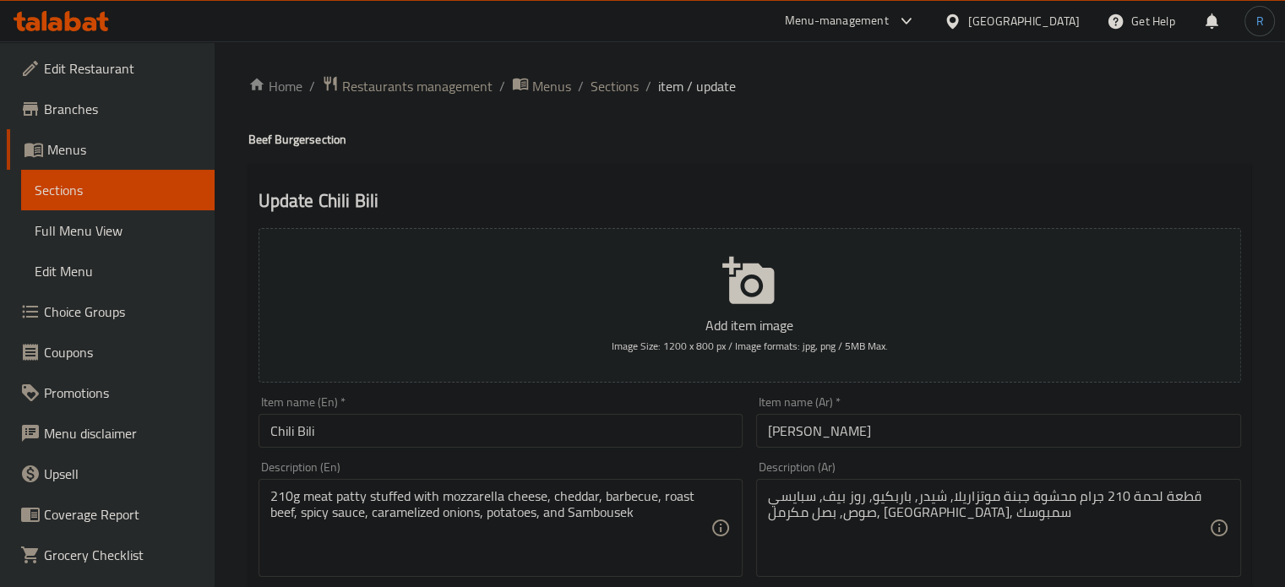
click at [422, 432] on input "Chili Bili" at bounding box center [501, 431] width 485 height 34
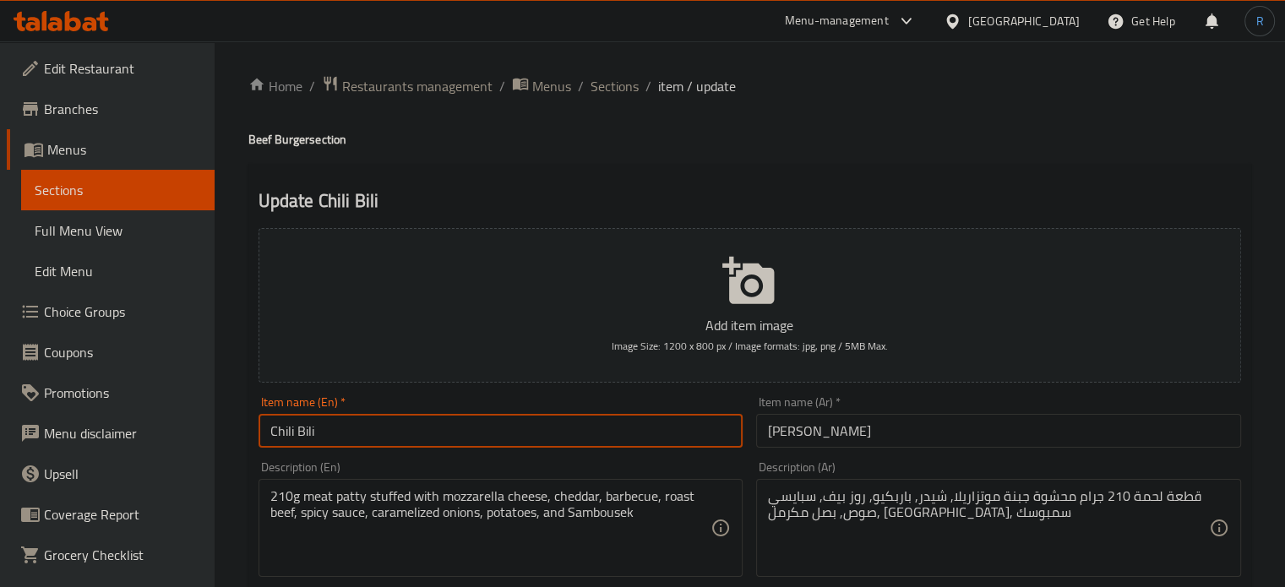
paste input "Beef Burger"
type input "Chili Bili Beef Burger"
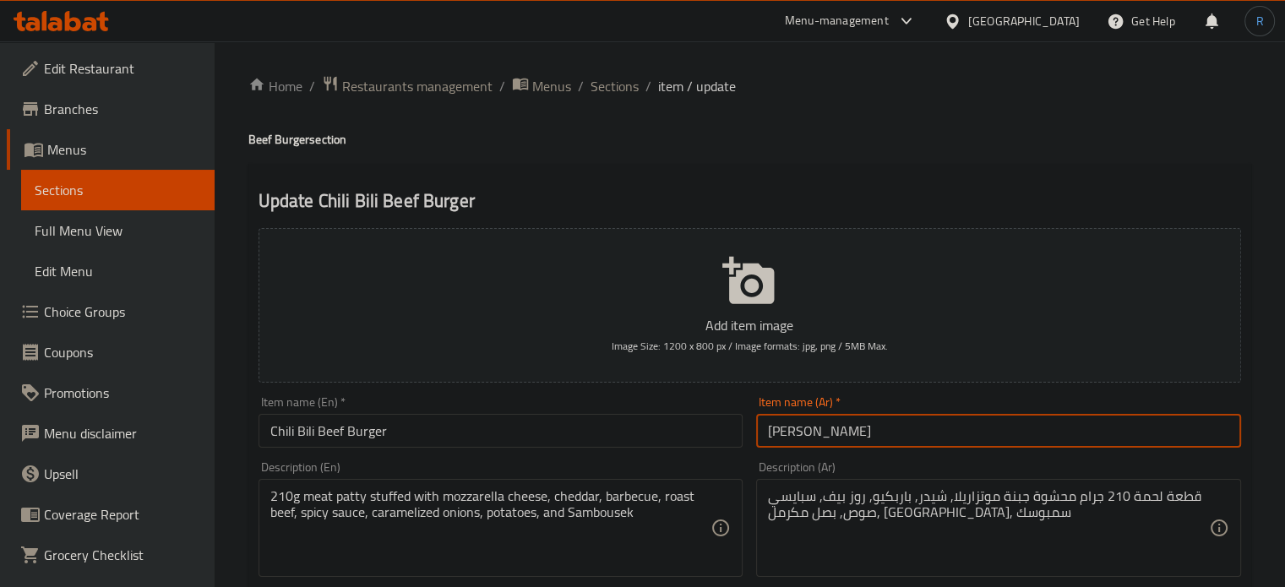
click at [767, 440] on input "[PERSON_NAME]" at bounding box center [998, 431] width 485 height 34
paste input "برجر لحم بقري"
type input "برجر لحم ب[PERSON_NAME]"
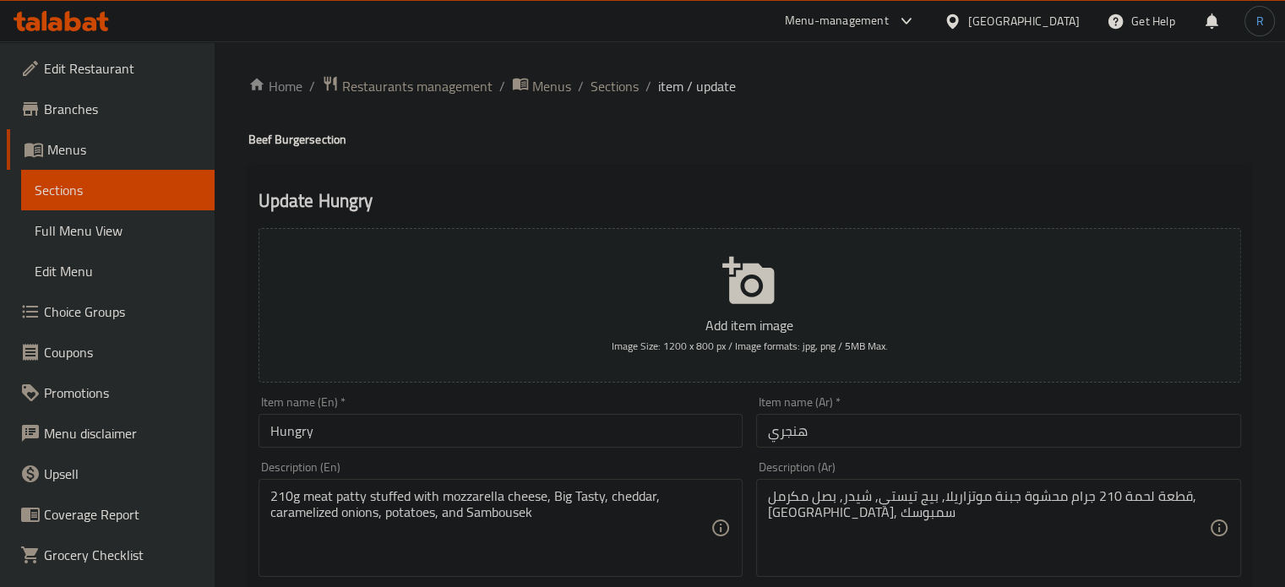
click at [435, 438] on input "Hungry" at bounding box center [501, 431] width 485 height 34
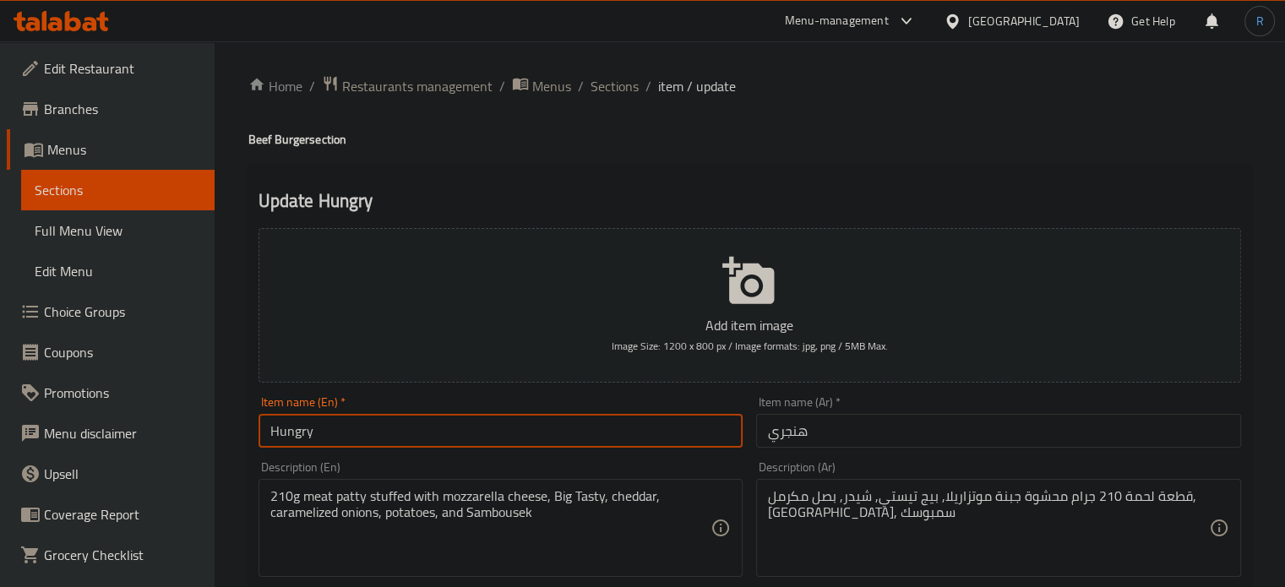
paste input "Beef Burger"
type input "Hungry Beef Burger"
click at [764, 436] on input "هنجري" at bounding box center [998, 431] width 485 height 34
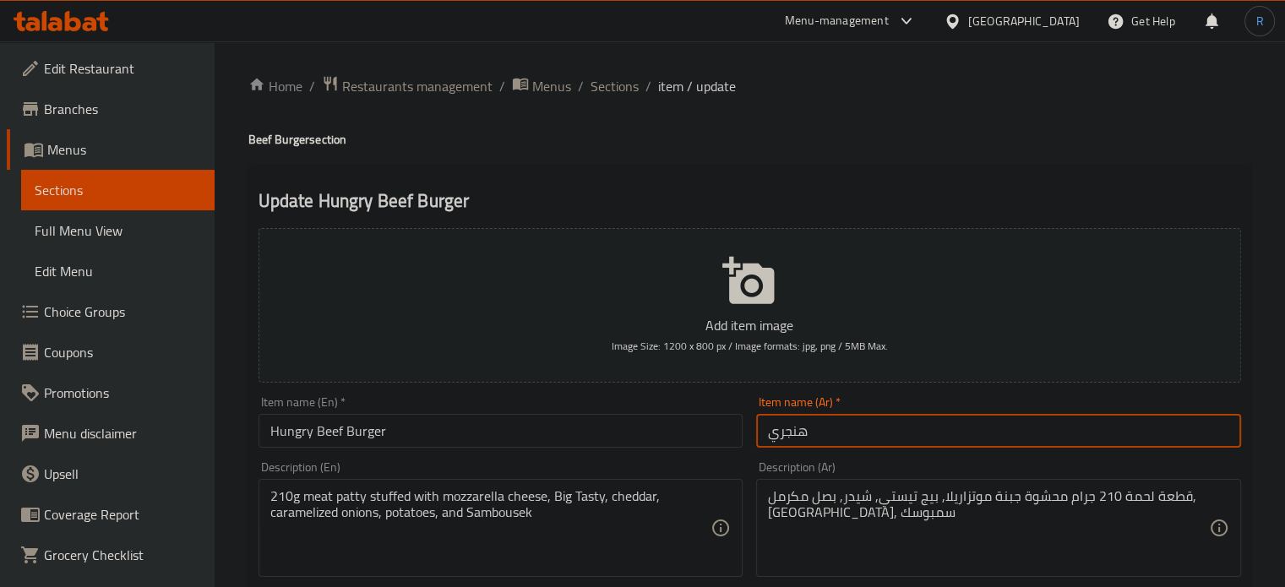
paste input "برجر لحم بقري"
type input "برجر لحم بقري هنجري"
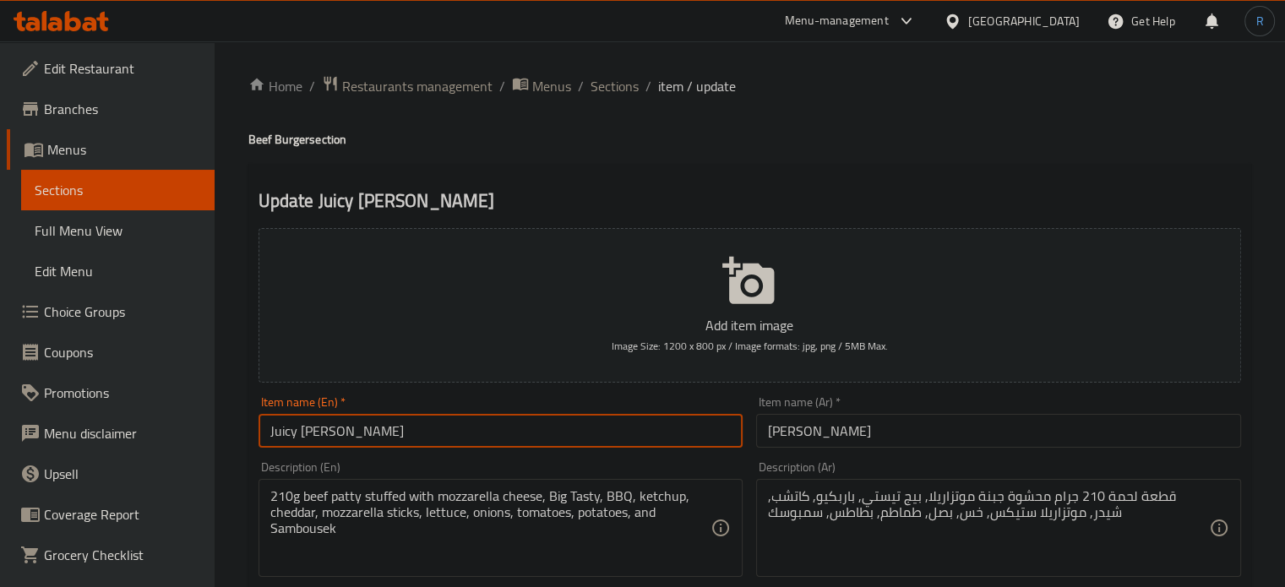
click at [450, 433] on input "Juicy [PERSON_NAME]" at bounding box center [501, 431] width 485 height 34
paste input "Beef Burger"
type input "Juicy Lucy Beef Burger"
click at [762, 442] on input "جوسي لوسي" at bounding box center [998, 431] width 485 height 34
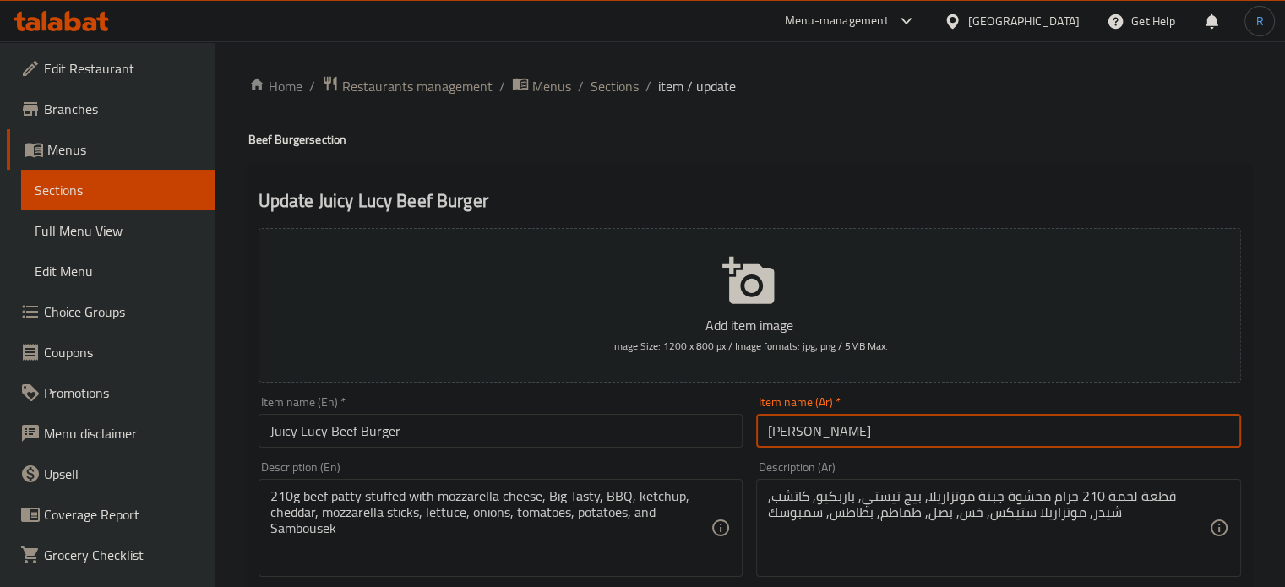
paste input "برجر لحم بقري"
type input "برجر لحم بقري جوسي لوسي"
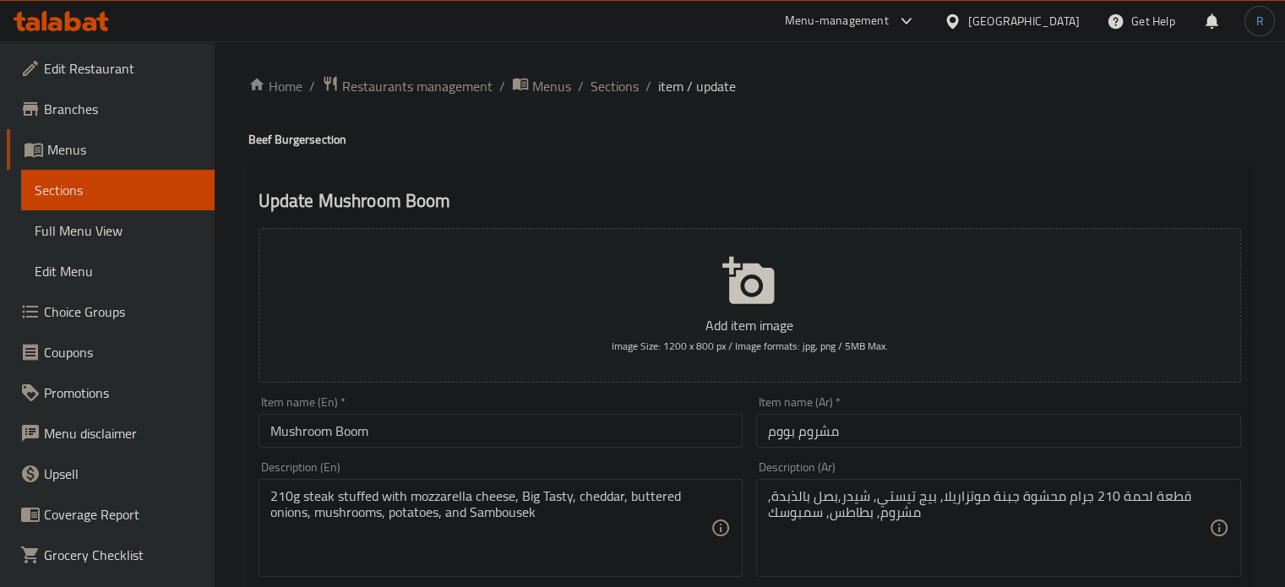
click at [425, 422] on input "Mushroom Boom" at bounding box center [501, 431] width 485 height 34
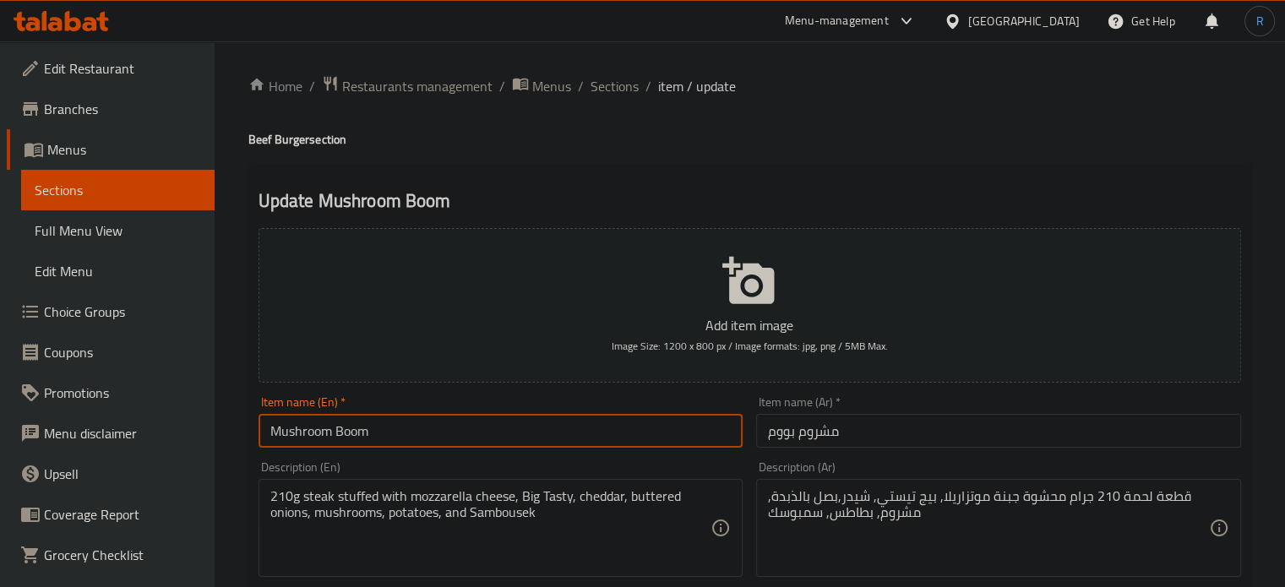
paste input "Beef Burger"
type input "Mushroom Boom Beef Burger"
click at [760, 442] on input "مشروم بووم" at bounding box center [998, 431] width 485 height 34
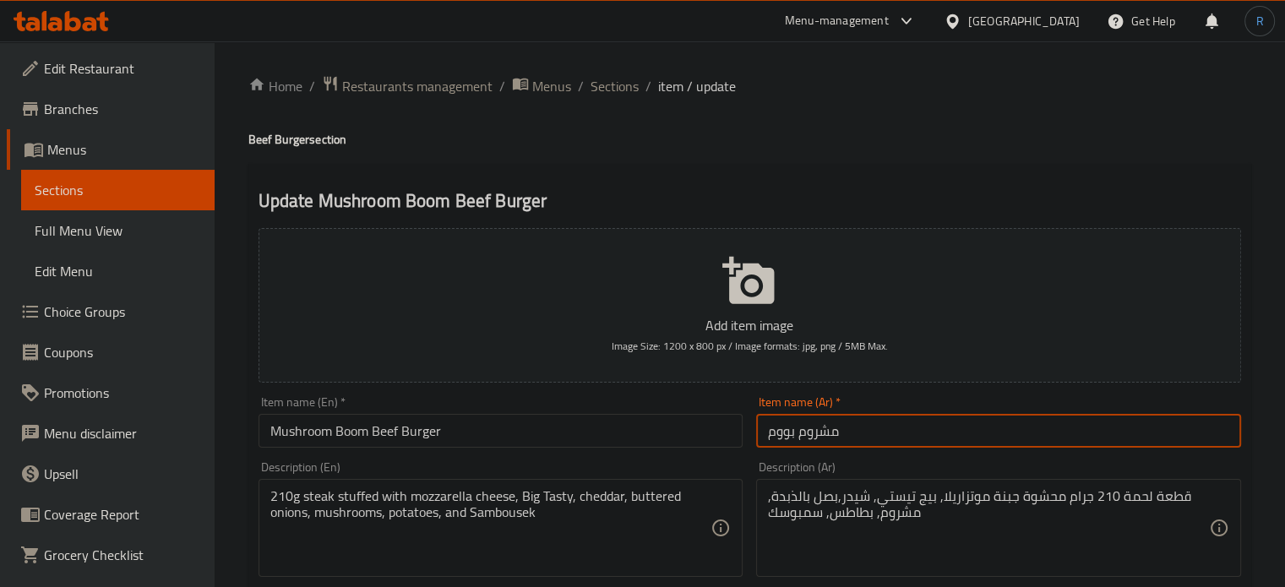
paste input "برجر لحم بقري"
type input "برجر لحم بقري مشروم بووم"
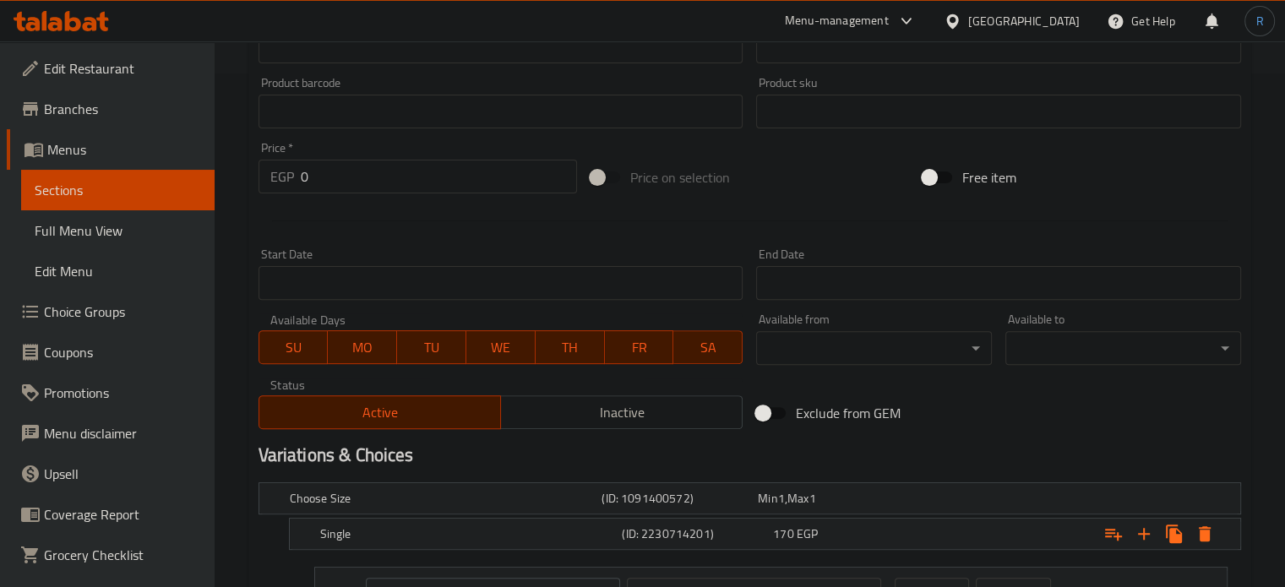
scroll to position [7, 0]
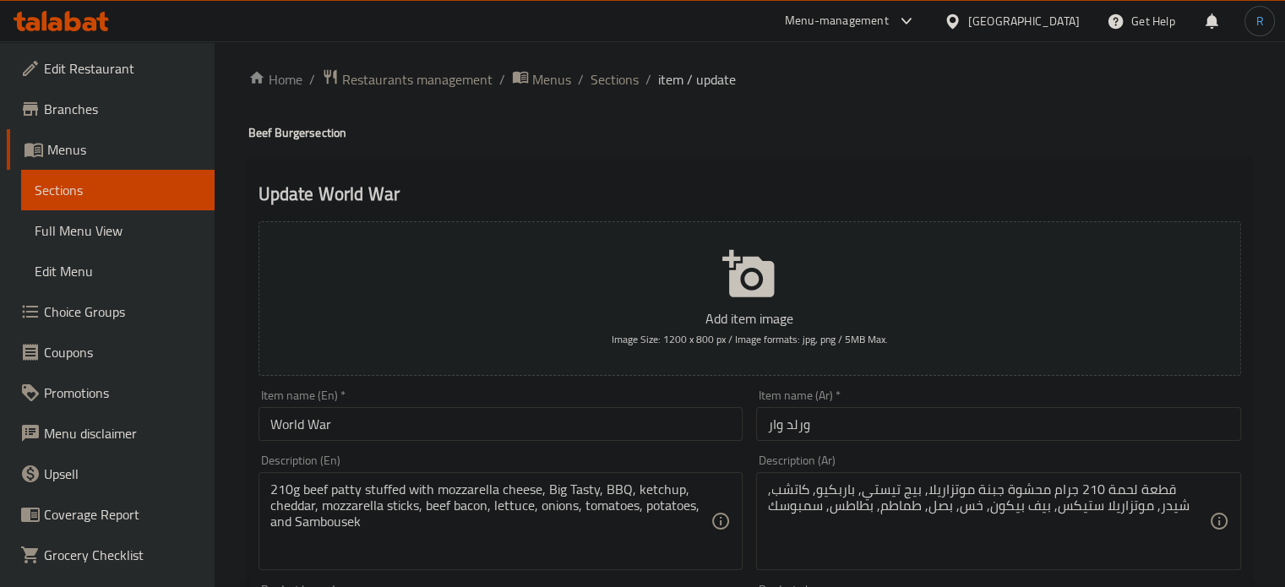
click at [384, 422] on input "World War" at bounding box center [501, 424] width 485 height 34
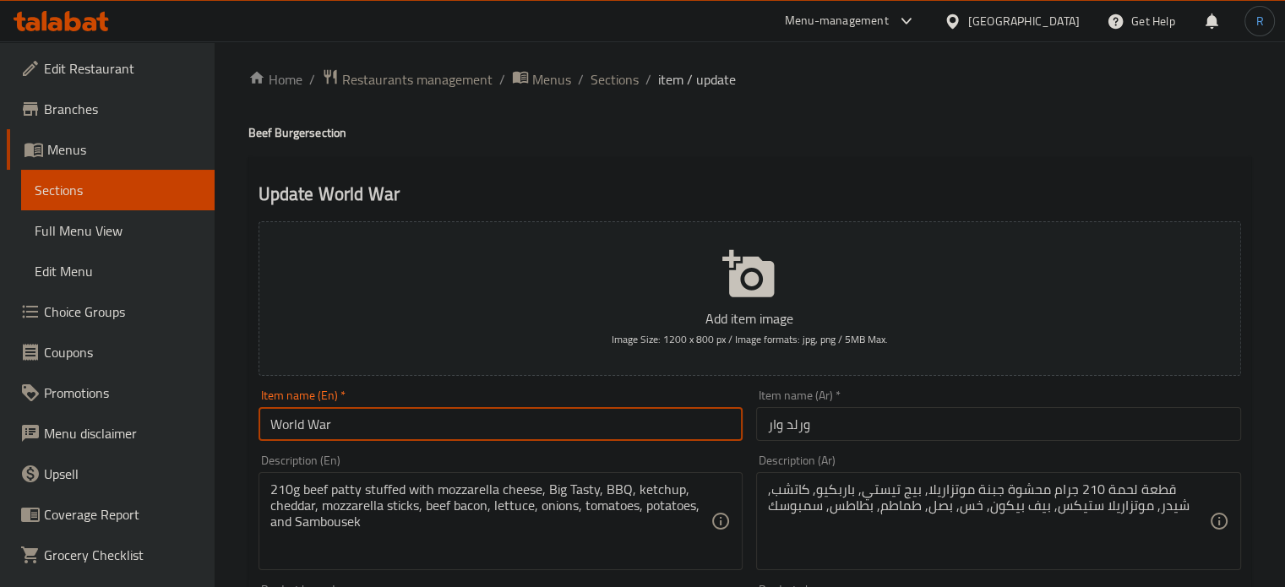
paste input "Beef Burger"
type input "World War Beef Burger"
click at [764, 434] on input "ورلد وار" at bounding box center [998, 424] width 485 height 34
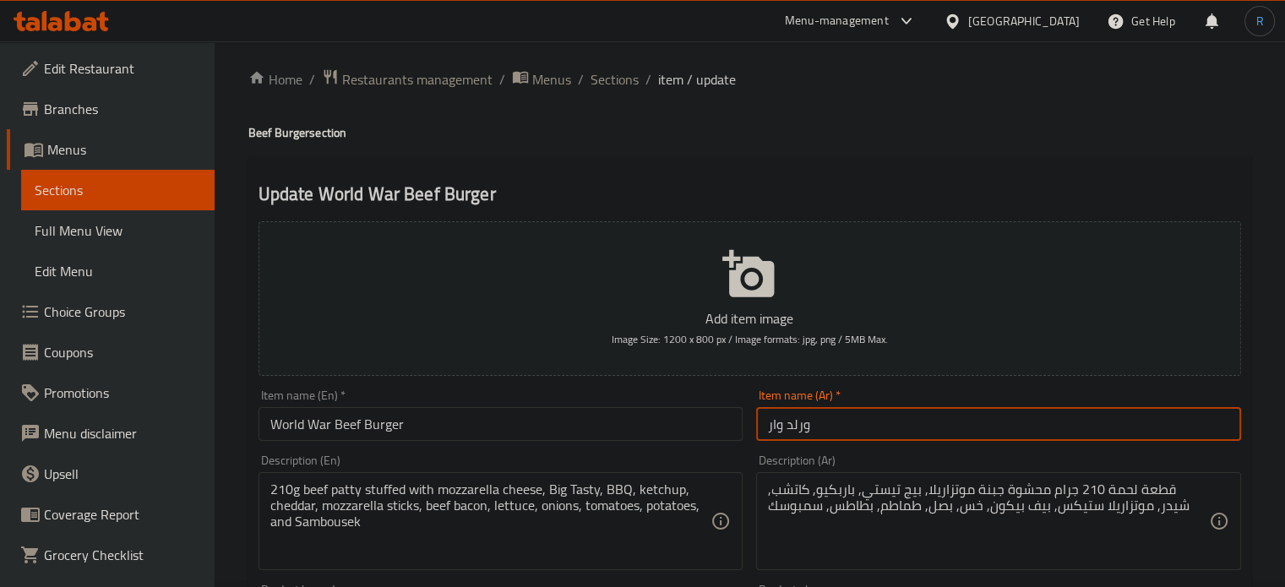
paste input "برجر لحم بقري"
click at [764, 433] on input "برجر لحم بقريورلد وار" at bounding box center [998, 424] width 485 height 34
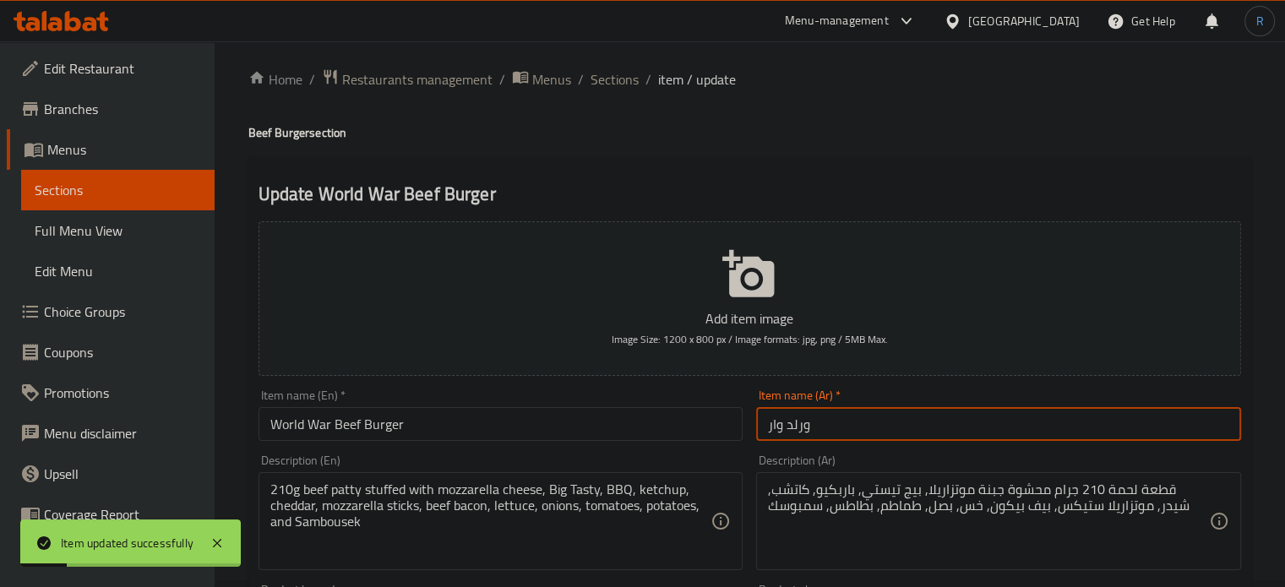
click at [764, 433] on input "ورلد وار" at bounding box center [998, 424] width 485 height 34
paste input "برجر لحم بقري"
type input "برجر لحم بقري ورلد وار"
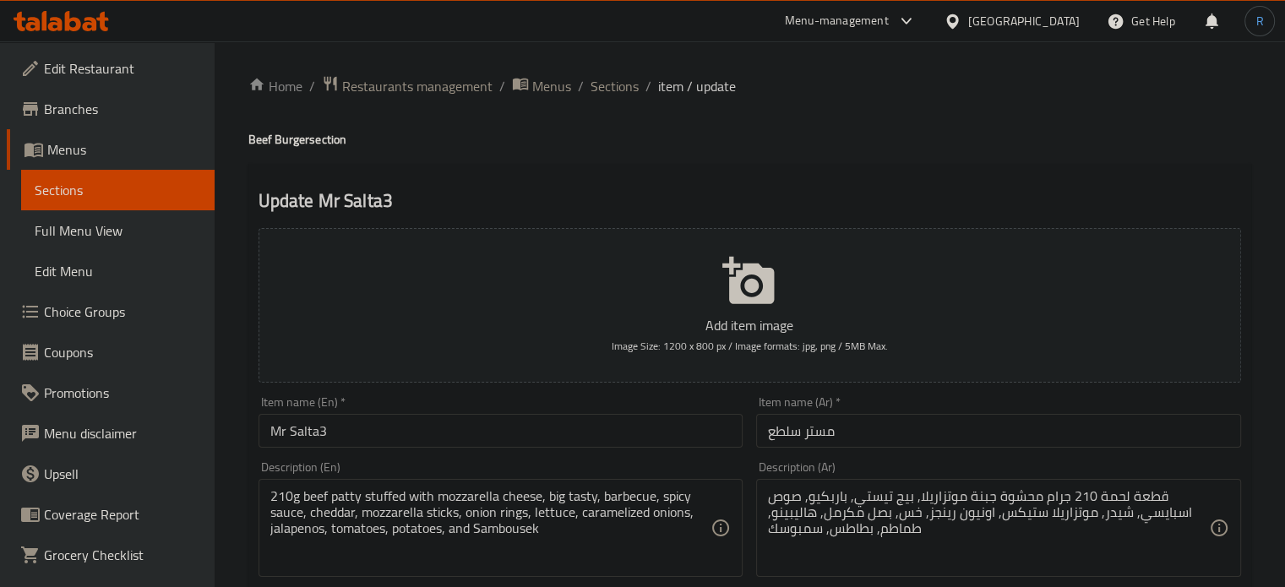
click at [400, 425] on input "Mr Salta3" at bounding box center [501, 431] width 485 height 34
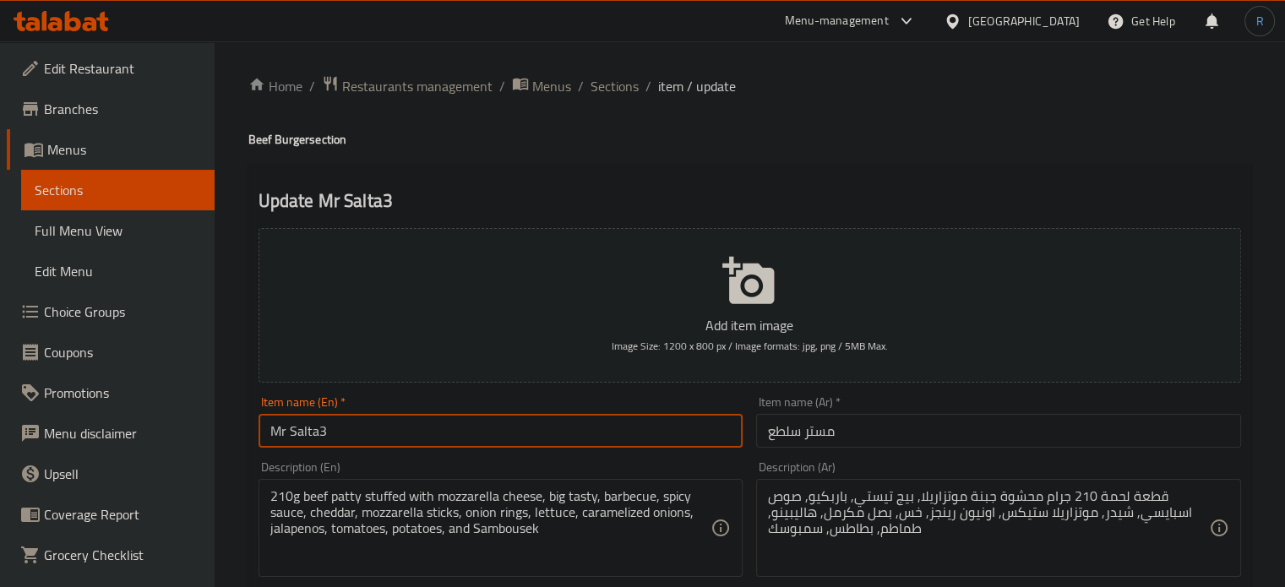
paste input "Beef Burger"
type input "Mr Salta3 Beef Burger"
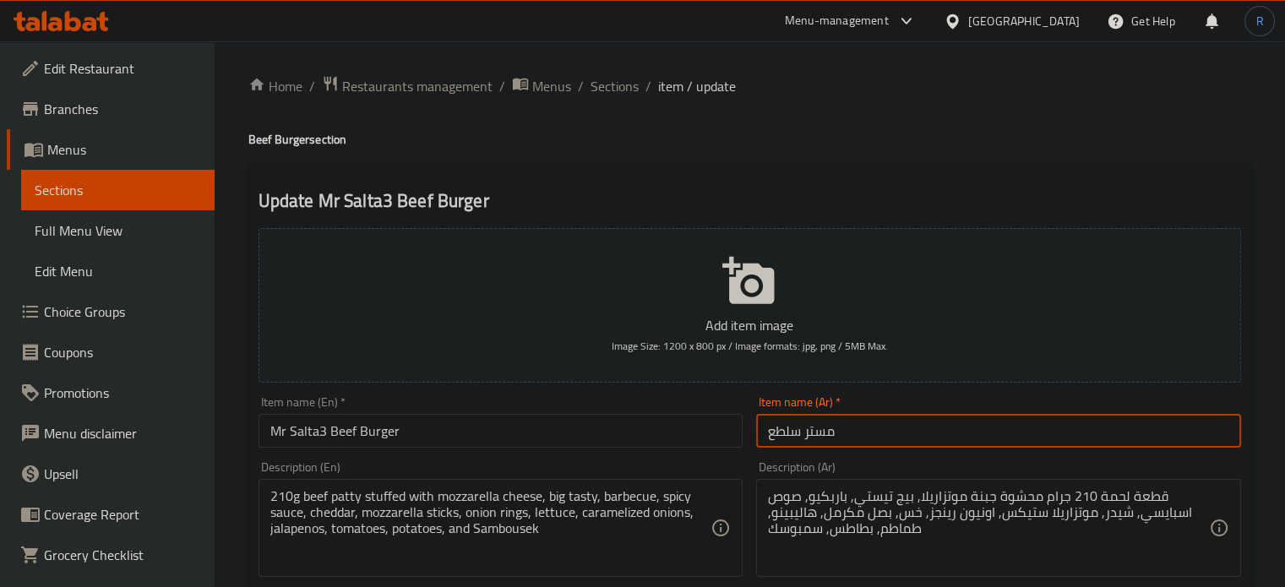
click at [760, 435] on input "مستر سلطع" at bounding box center [998, 431] width 485 height 34
paste input "برجر لحم بقري"
type input "برجر لحم بقري مستر سلطع"
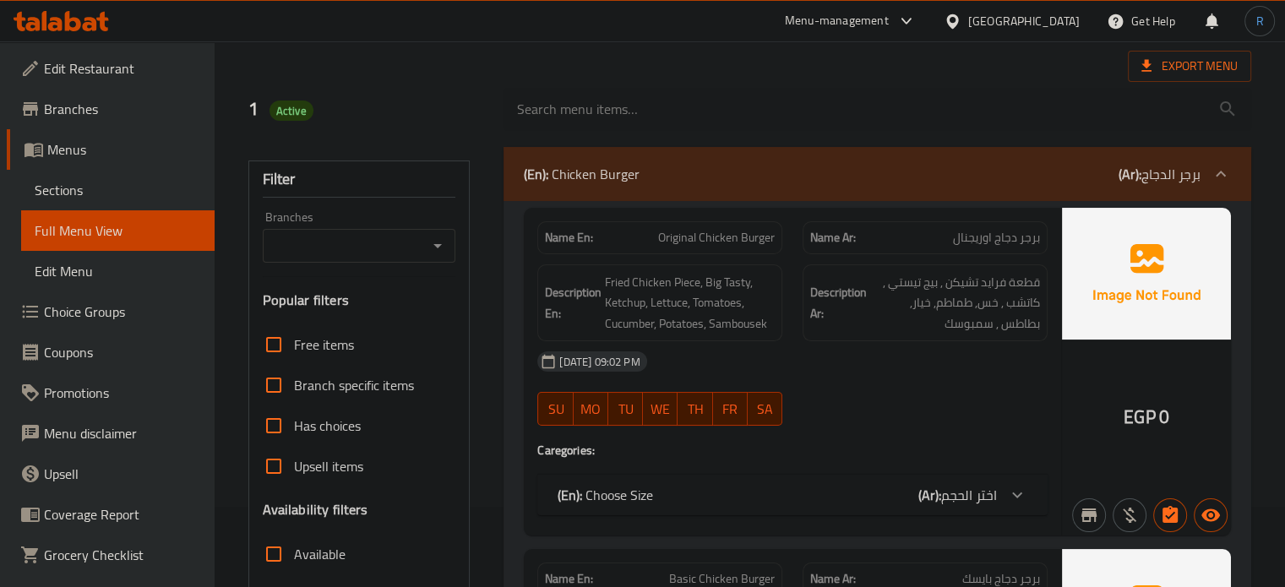
scroll to position [253, 0]
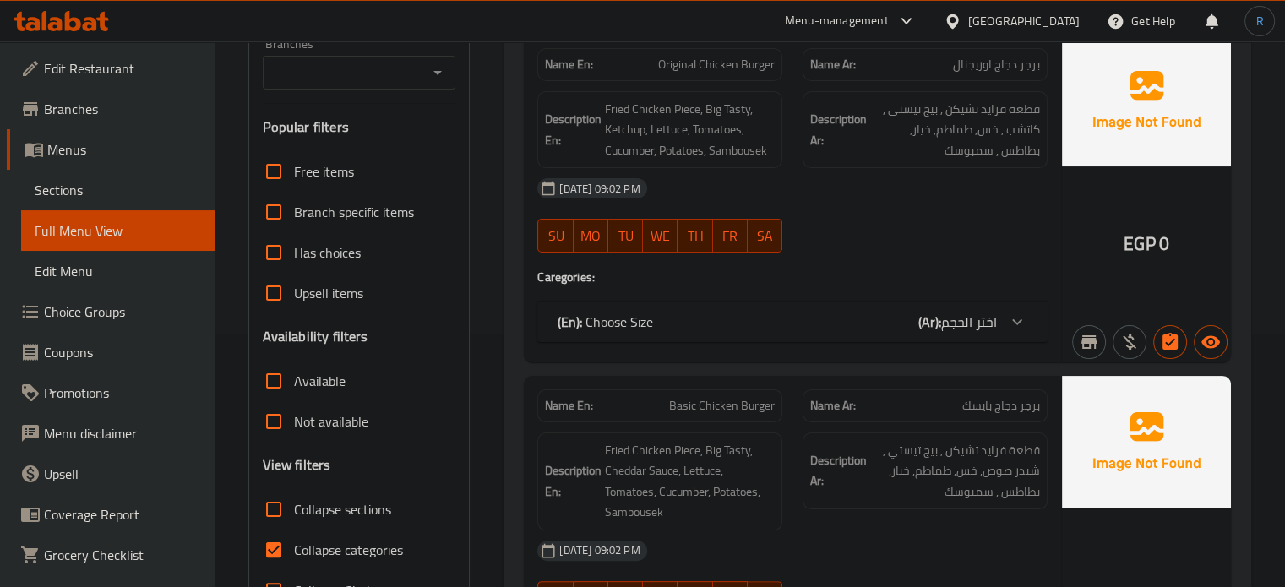
drag, startPoint x: 849, startPoint y: 242, endPoint x: 798, endPoint y: 256, distance: 52.5
click at [849, 242] on div at bounding box center [925, 252] width 265 height 20
click at [289, 548] on input "Collapse categories" at bounding box center [273, 550] width 41 height 41
checkbox input "false"
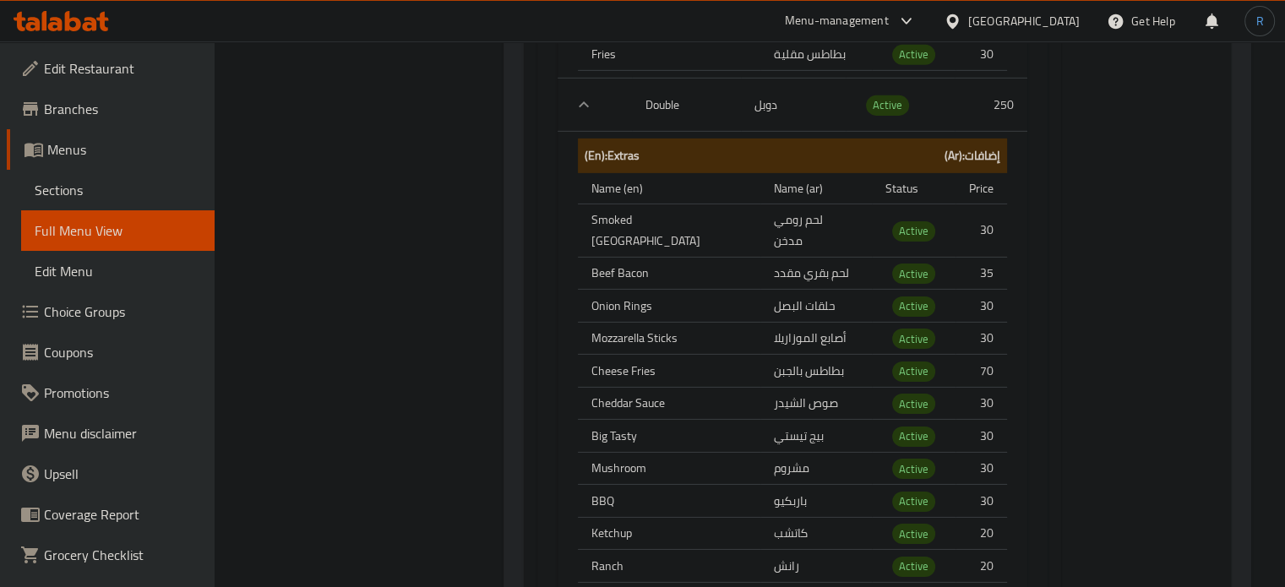
scroll to position [12082, 0]
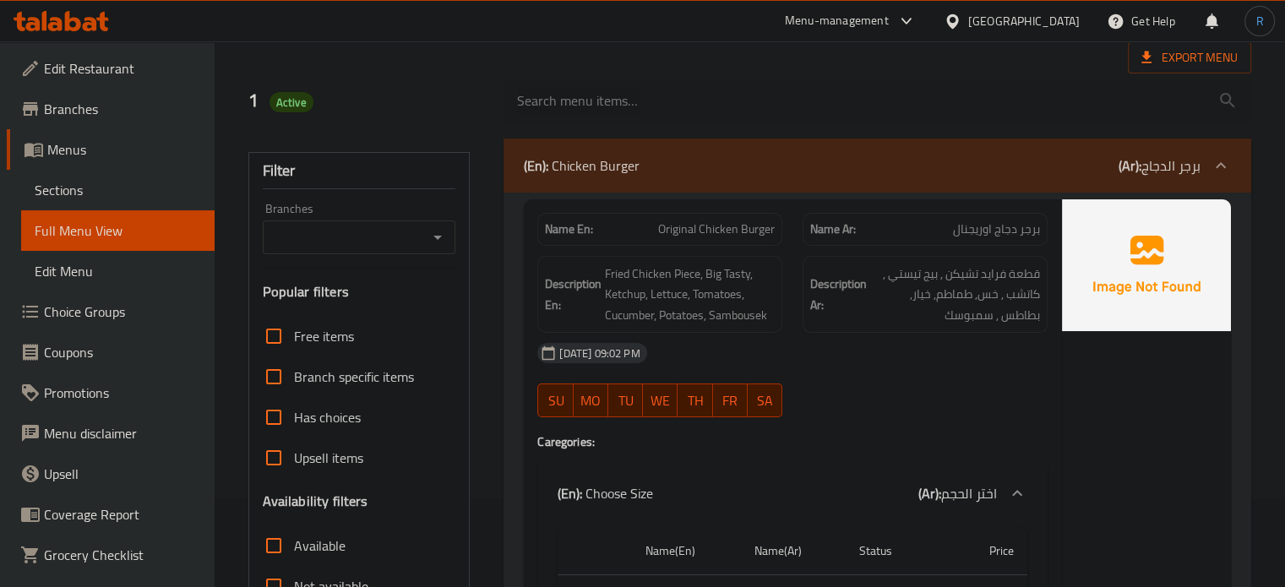
click at [812, 373] on div "12-08-2025 09:02 PM SU MO TU WE TH FR SA" at bounding box center [792, 380] width 531 height 95
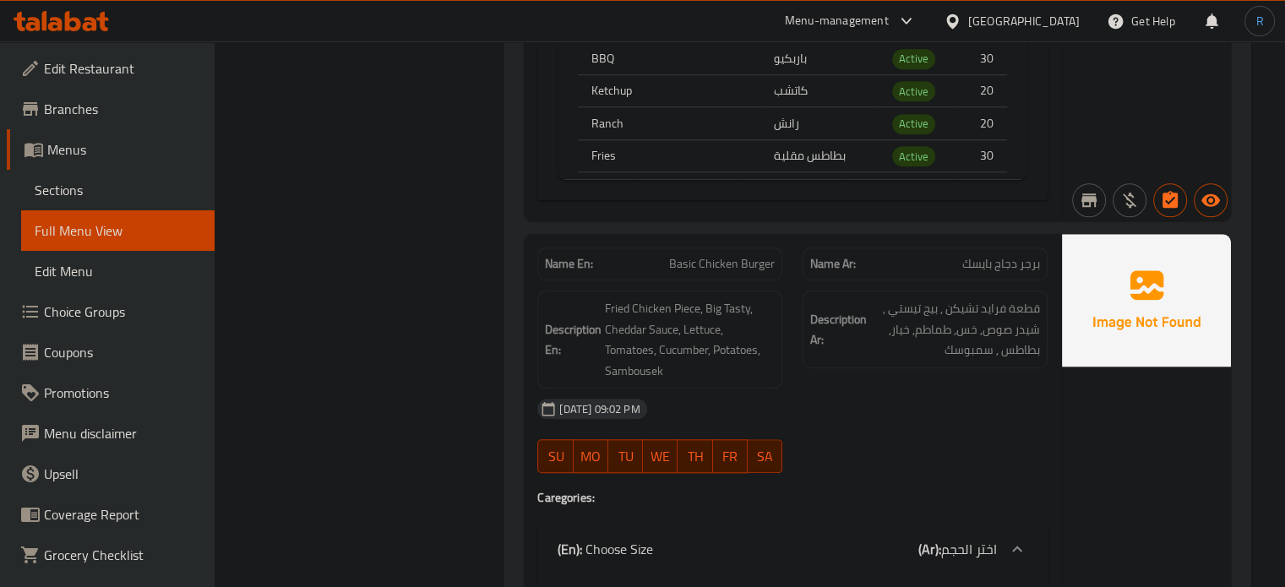
click at [790, 389] on div "[DATE] 09:02 PM" at bounding box center [792, 409] width 531 height 41
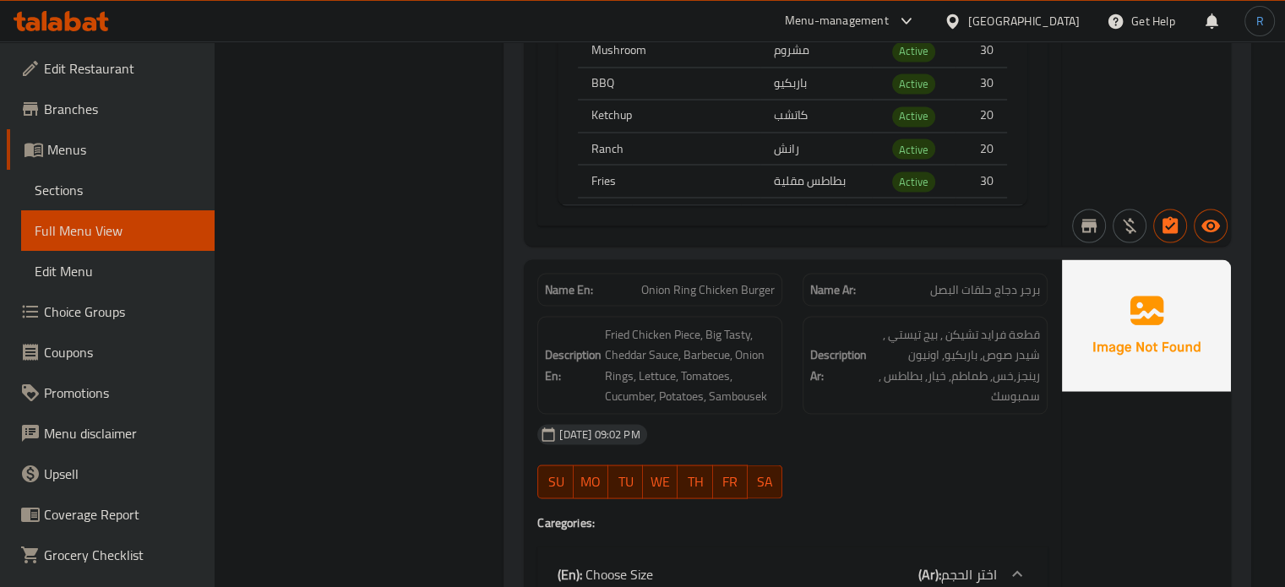
click at [703, 306] on div "Description En: Fried Chicken Piece, Big Tasty, Cheddar Sauce, Barbecue, Onion …" at bounding box center [659, 365] width 265 height 118
click at [703, 281] on span "Onion Ring Chicken Burger" at bounding box center [707, 290] width 133 height 18
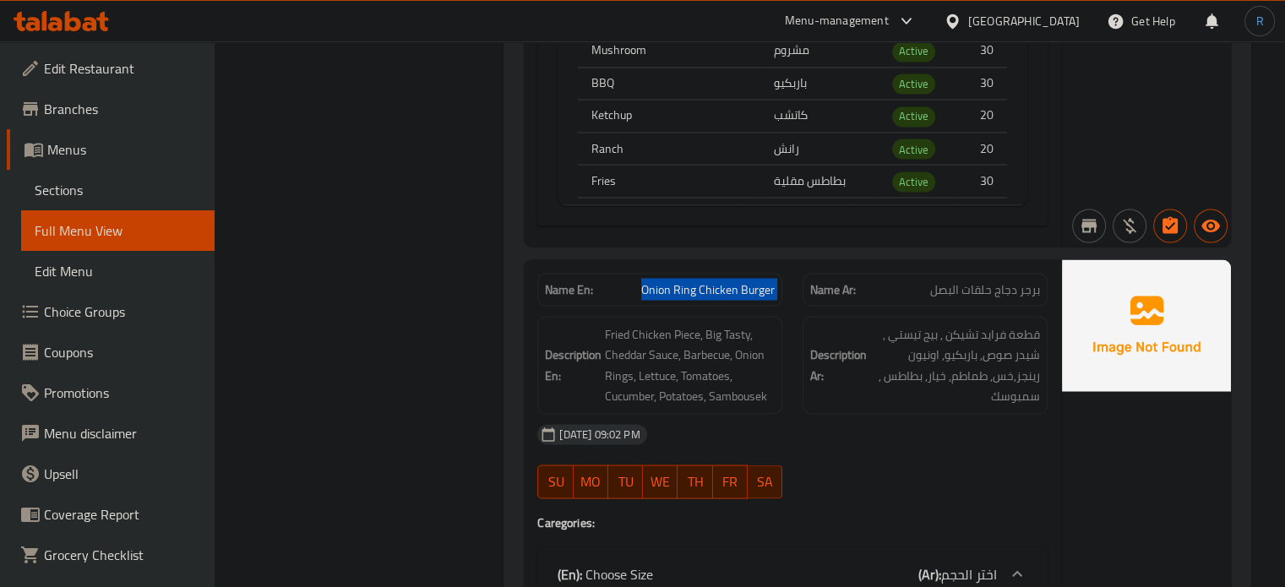
click at [703, 281] on span "Onion Ring Chicken Burger" at bounding box center [707, 290] width 133 height 18
copy span "Onion Ring Chicken Burger"
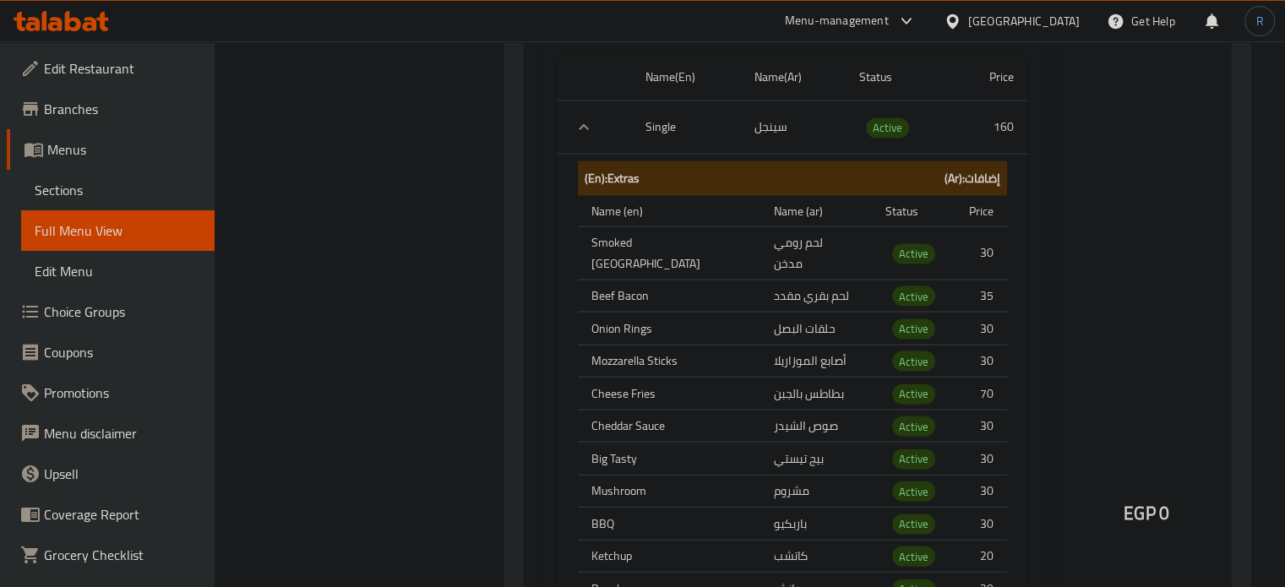
scroll to position [3647, 0]
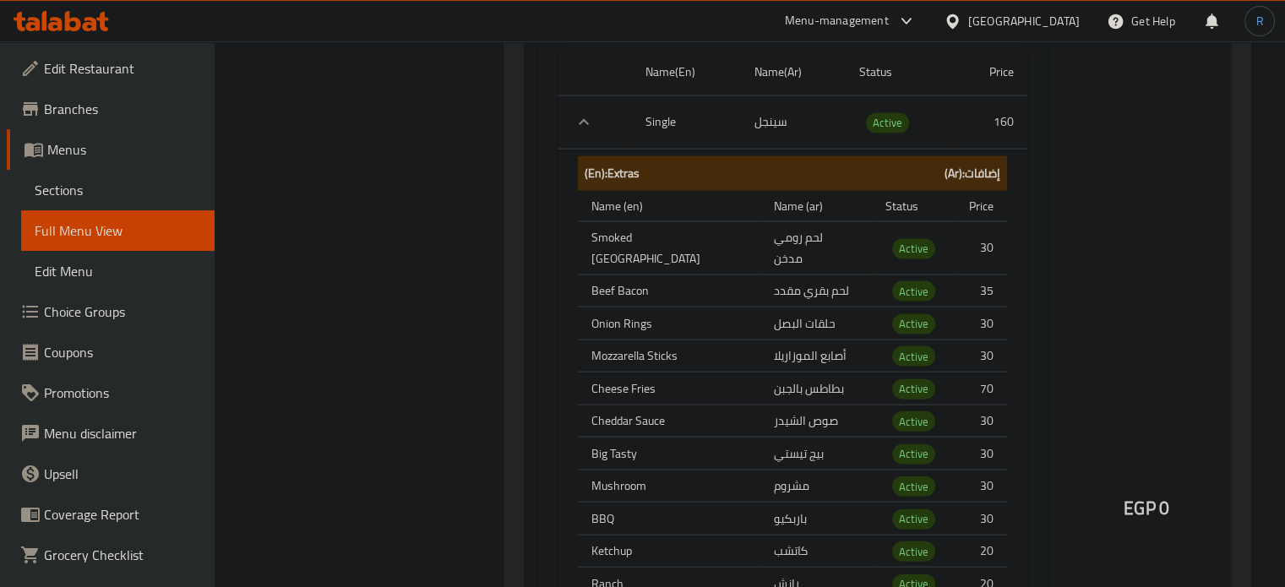
click at [1098, 300] on div "EGP 0" at bounding box center [1146, 463] width 169 height 1526
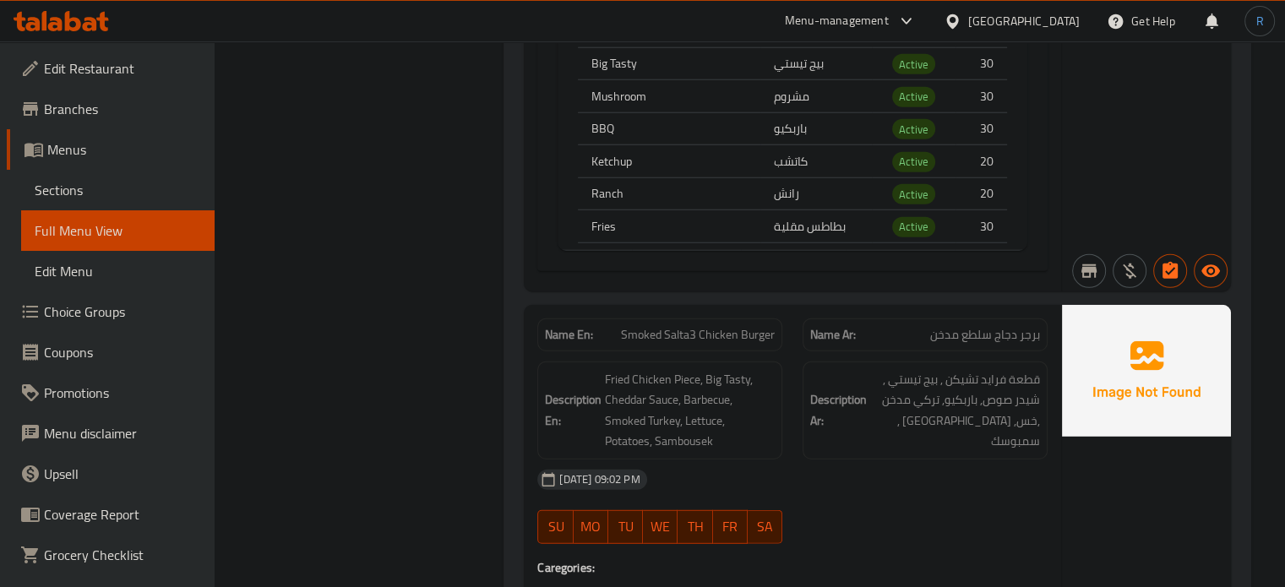
click at [831, 460] on div "12-08-2025 09:02 PM" at bounding box center [792, 480] width 531 height 41
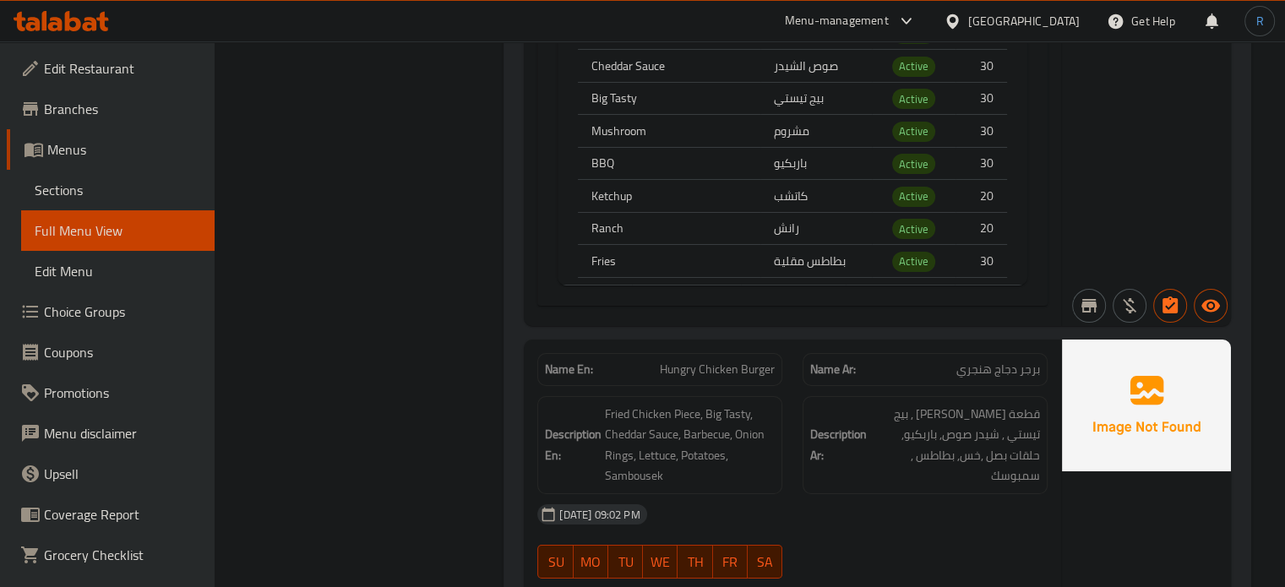
click at [859, 494] on div "12-08-2025 09:02 PM" at bounding box center [792, 514] width 531 height 41
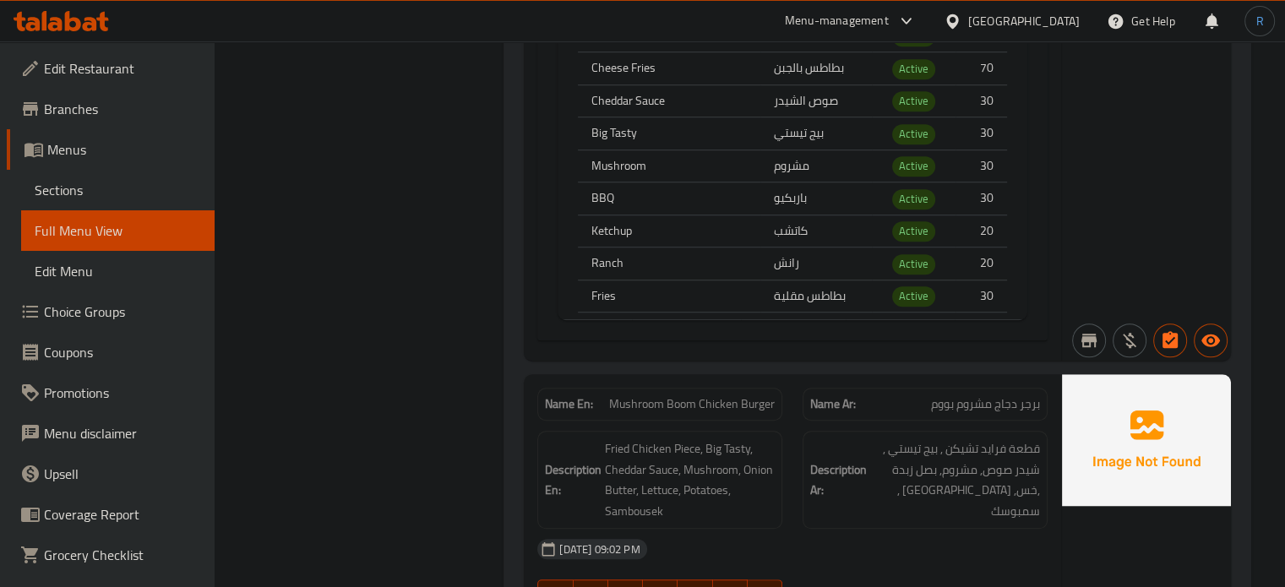
click at [875, 529] on div "12-08-2025 09:02 PM" at bounding box center [792, 549] width 531 height 41
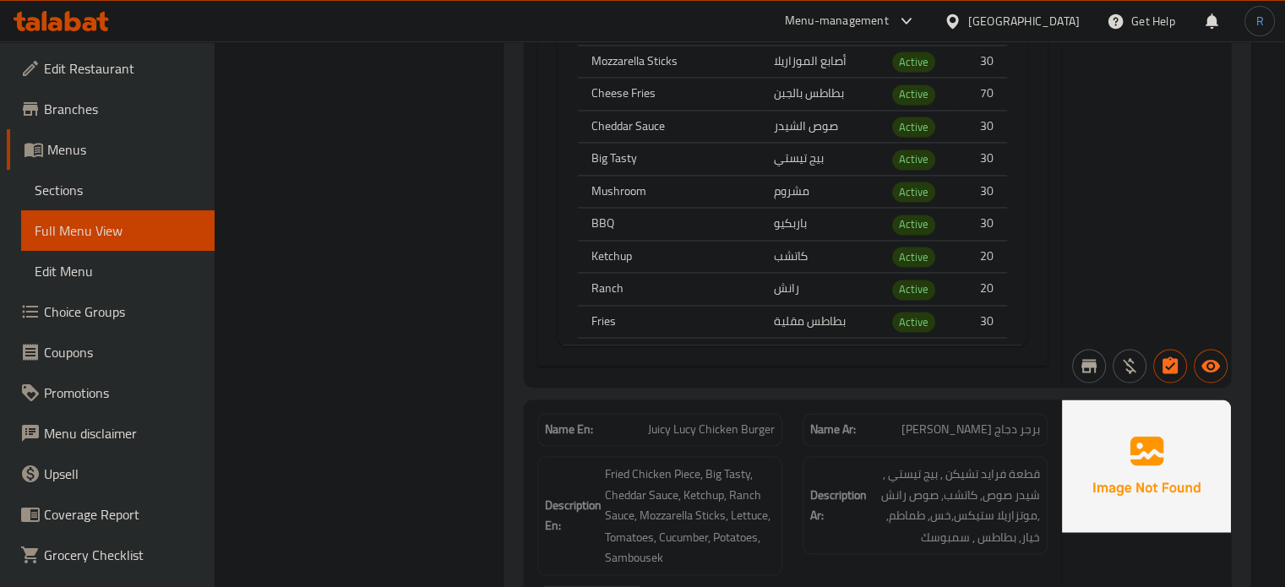
click at [780, 456] on div "Description En: Fried Chicken Piece, Big Tasty, Cheddar Sauce, Ketchup, Ranch S…" at bounding box center [659, 515] width 245 height 119
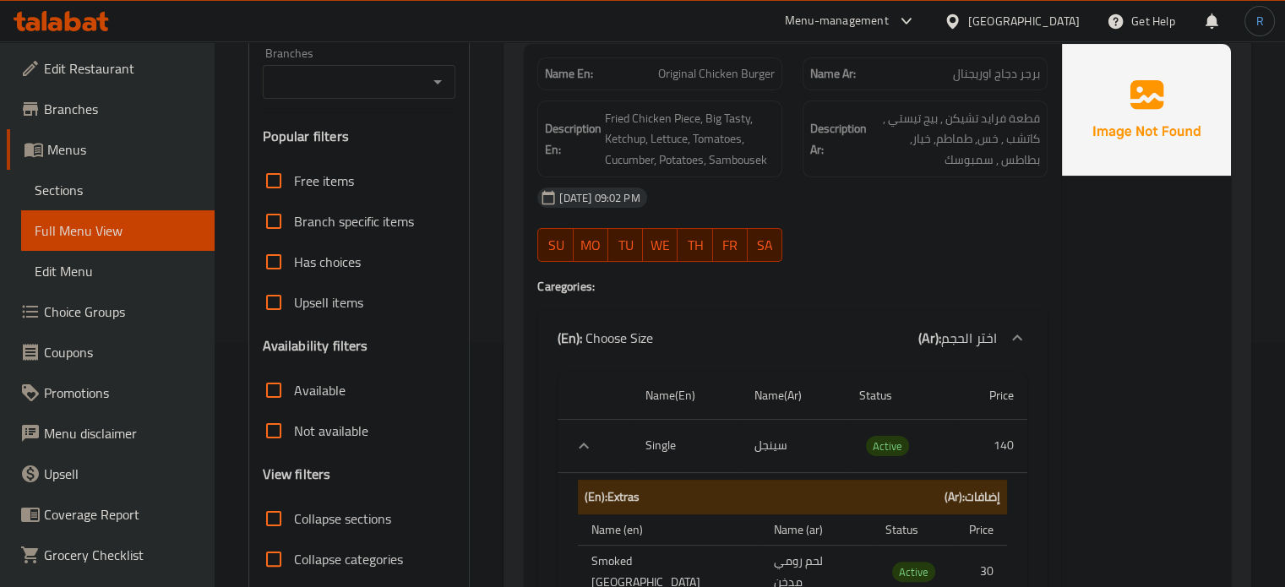
scroll to position [0, 0]
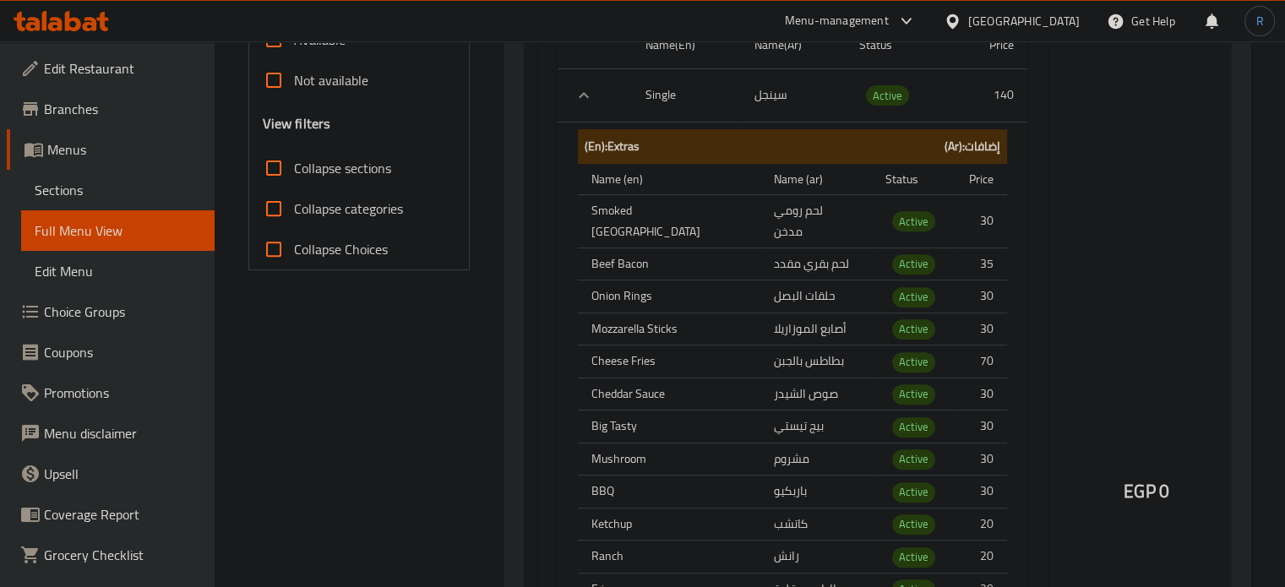
scroll to position [676, 0]
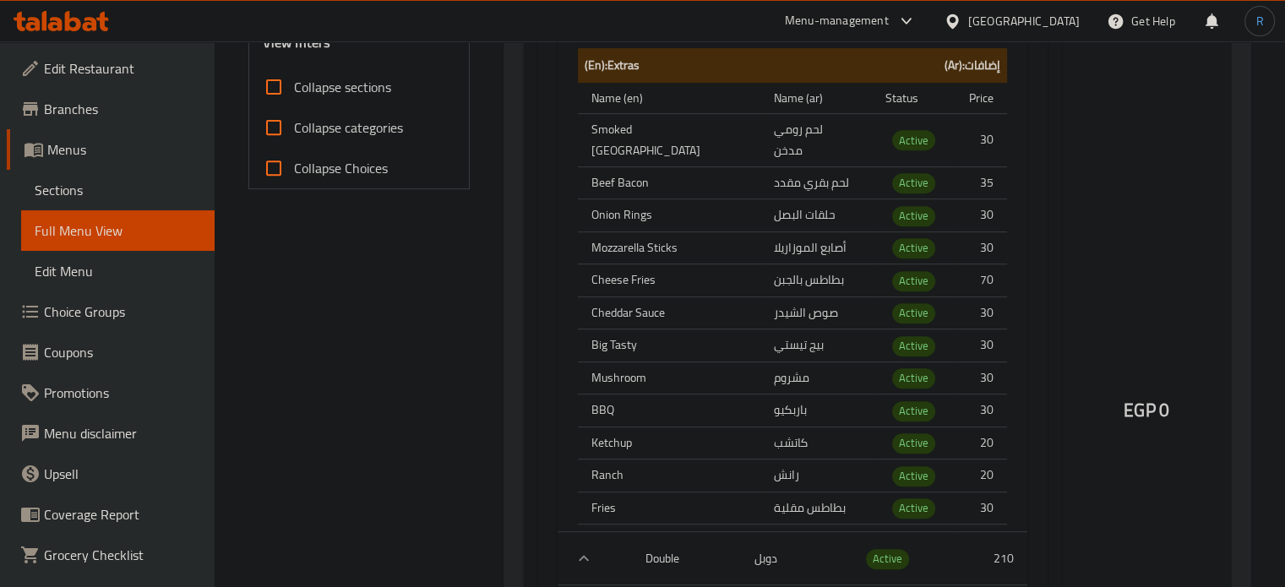
click at [1037, 155] on div "Name(En) Name(Ar) Status Price Single سينجل Active 140 (En): Extras (Ar): إضافا…" at bounding box center [792, 515] width 510 height 1164
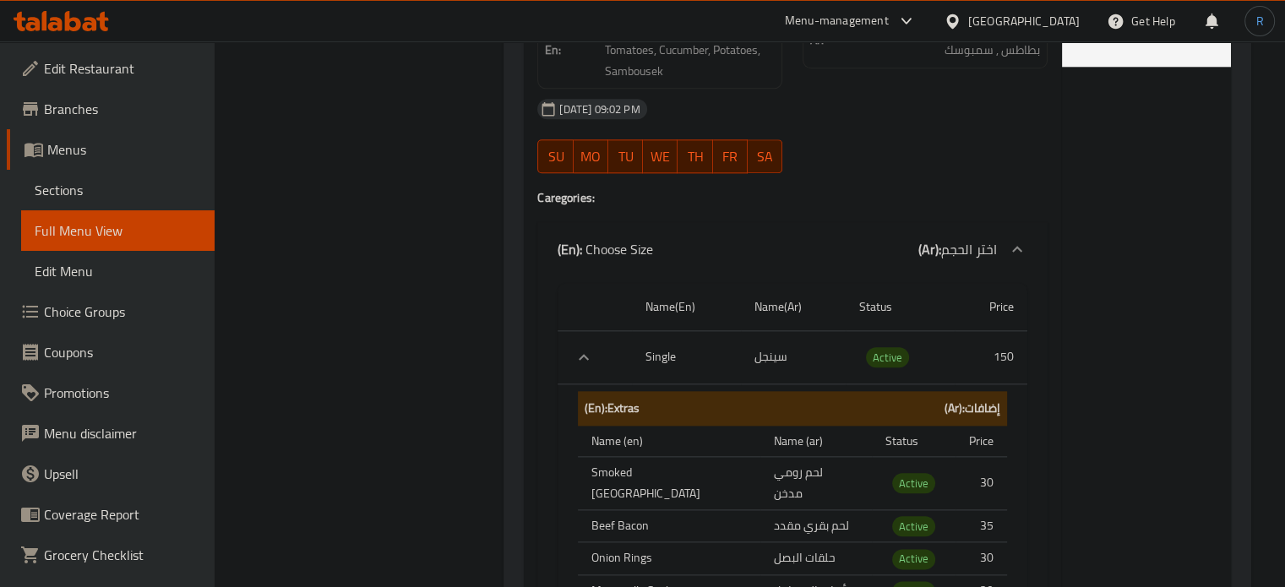
scroll to position [2028, 0]
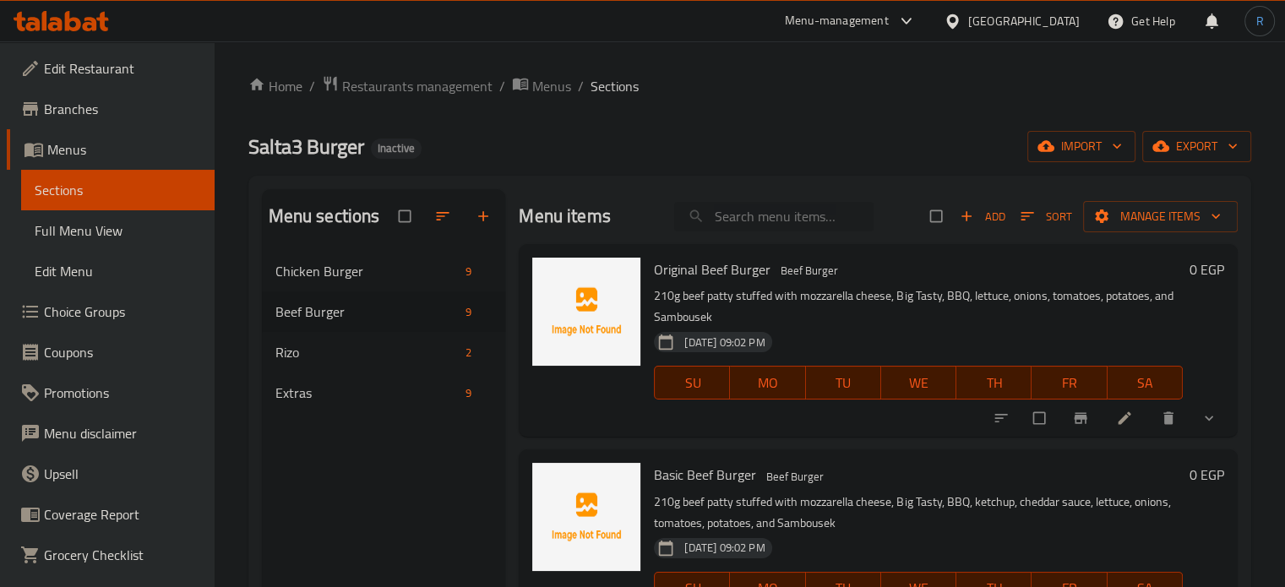
paste input "Onion Ring Chicken Burger"
click at [742, 215] on input "Onion Ring Chicken Burger" at bounding box center [773, 217] width 199 height 30
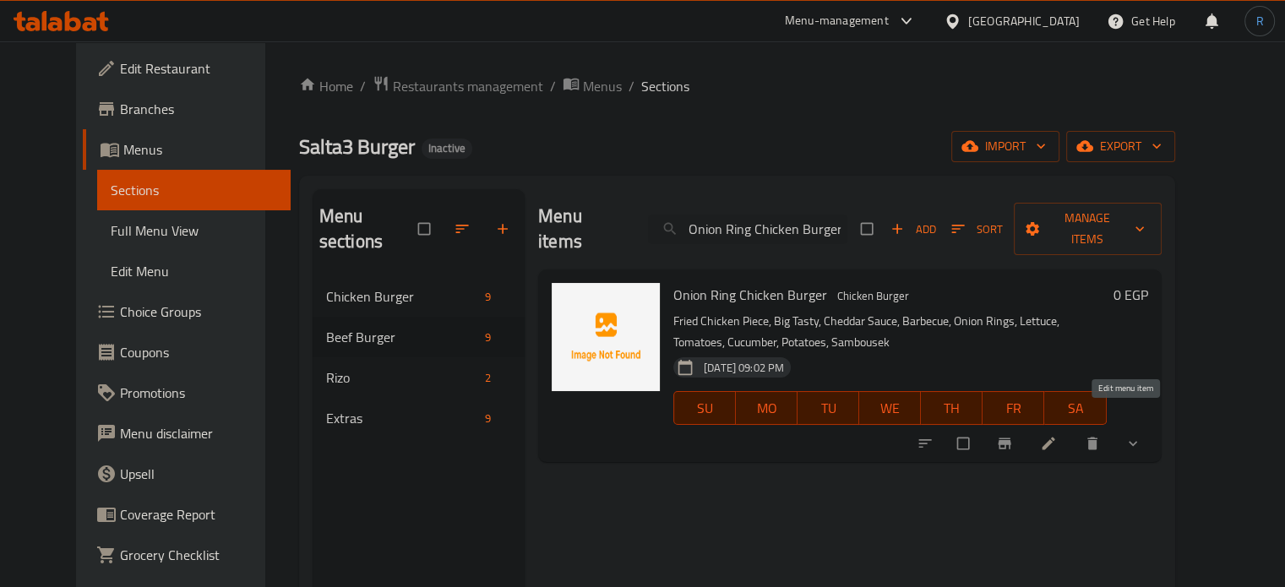
type input "Onion Ring Chicken Burger"
click at [1054, 438] on icon at bounding box center [1048, 444] width 13 height 13
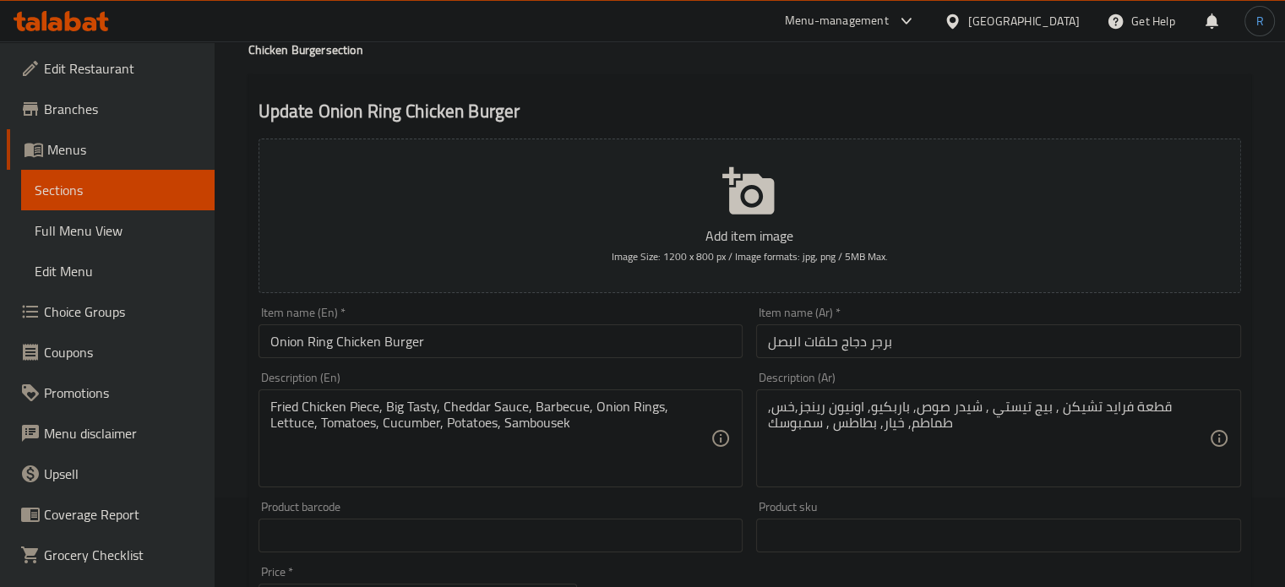
scroll to position [104, 0]
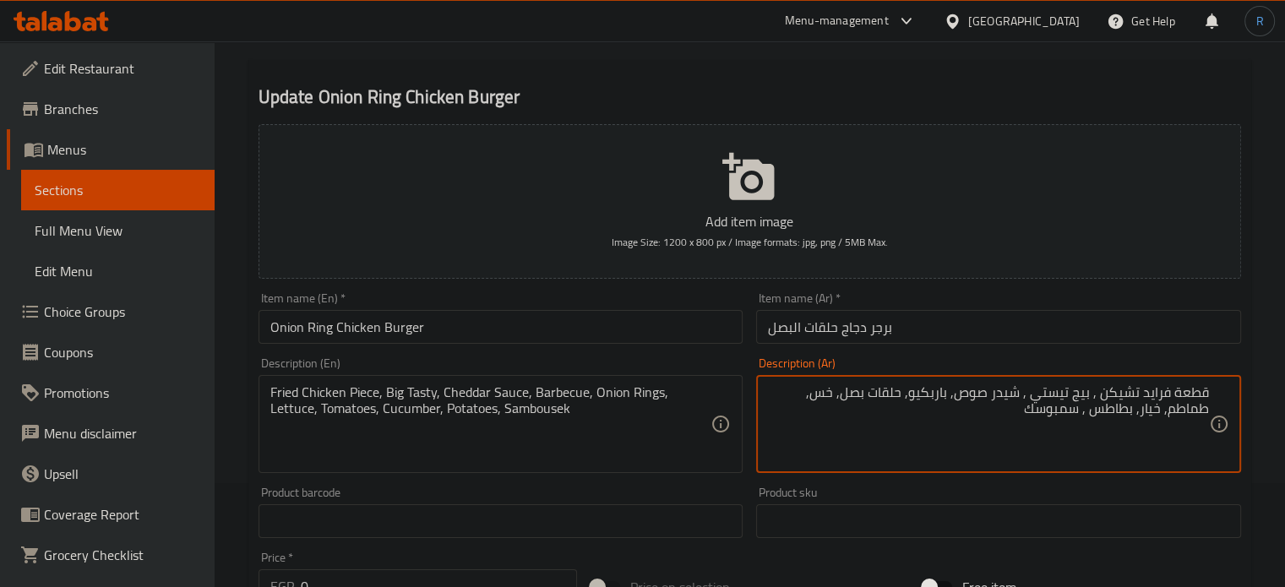
click at [933, 395] on textarea "قطعة فرايد تشيكن , بيج تيستي , شيدر صوص, باربكيو, حلقات بصل, خس, طماطم, خيار, ب…" at bounding box center [988, 424] width 441 height 80
click at [935, 392] on textarea "قطعة فرايد تشيكن , بيج تيستي , شيدر صوص, باربكيو, حلقات بصل, خس, طماطم, خيار, ب…" at bounding box center [988, 424] width 441 height 80
type textarea "قطعة فرايد تشيكن , بيج تيستي , شيدر صوص, باربيكيو, حلقات بصل, خس, طماطم, خيار, …"
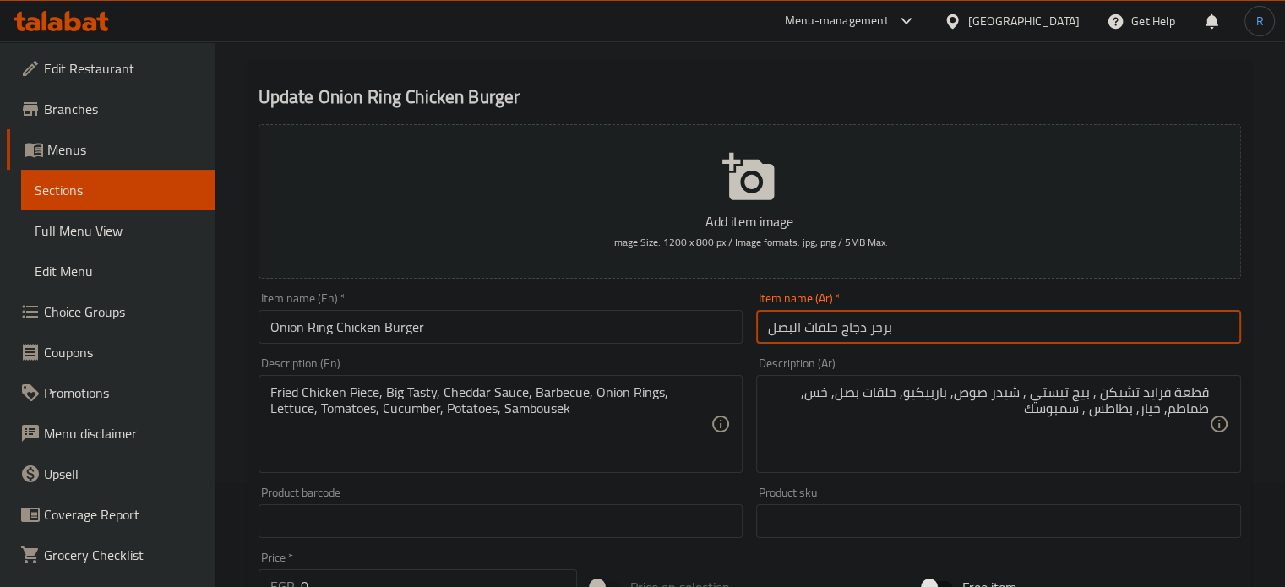
click at [919, 332] on input "برجر دجاج حلقات البصل" at bounding box center [998, 327] width 485 height 34
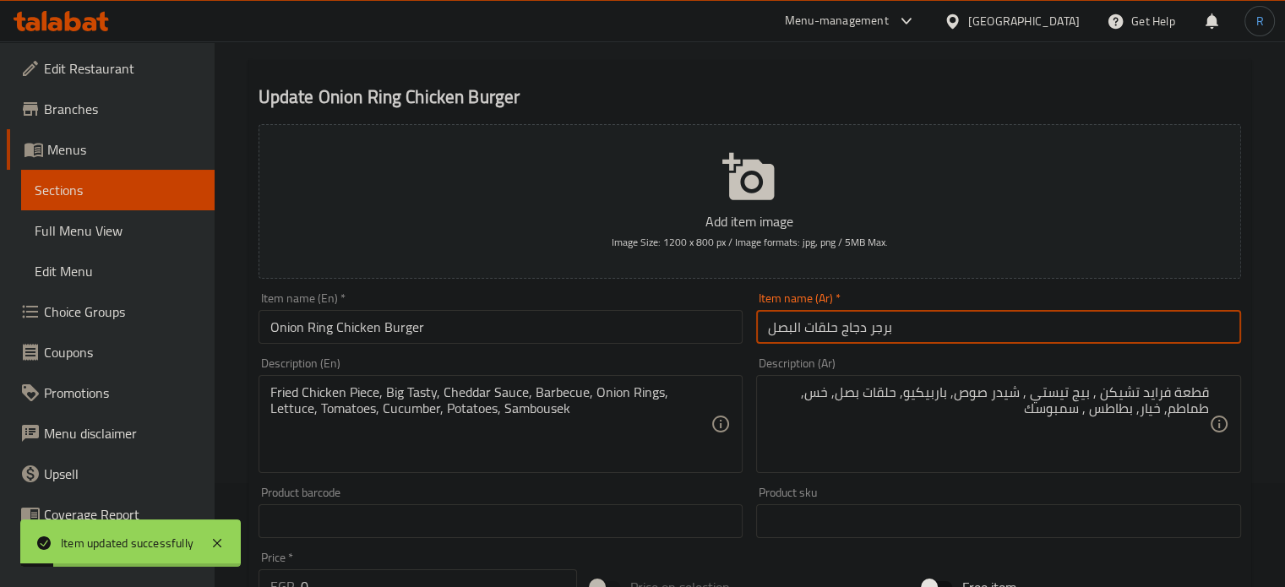
scroll to position [0, 0]
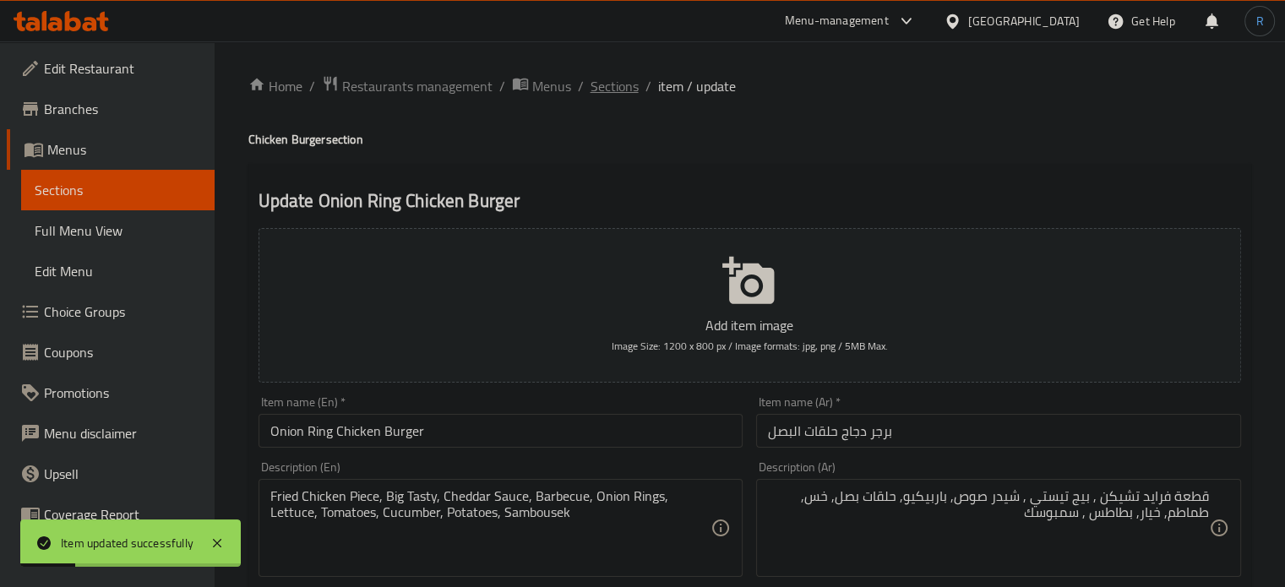
click at [608, 82] on span "Sections" at bounding box center [615, 86] width 48 height 20
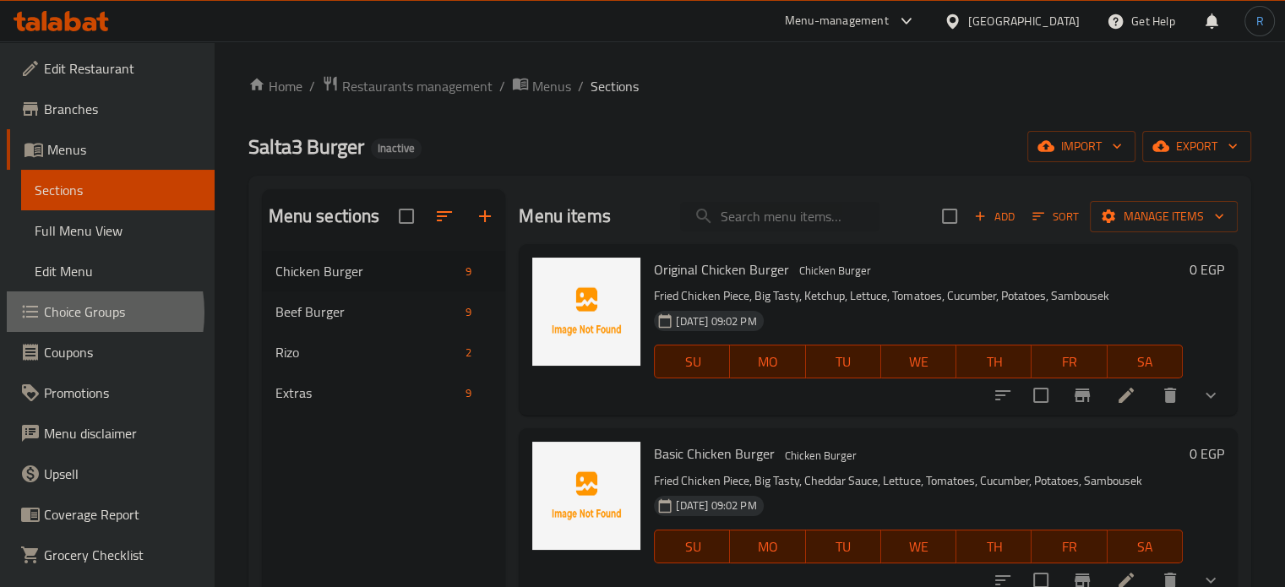
click at [61, 313] on span "Choice Groups" at bounding box center [122, 312] width 157 height 20
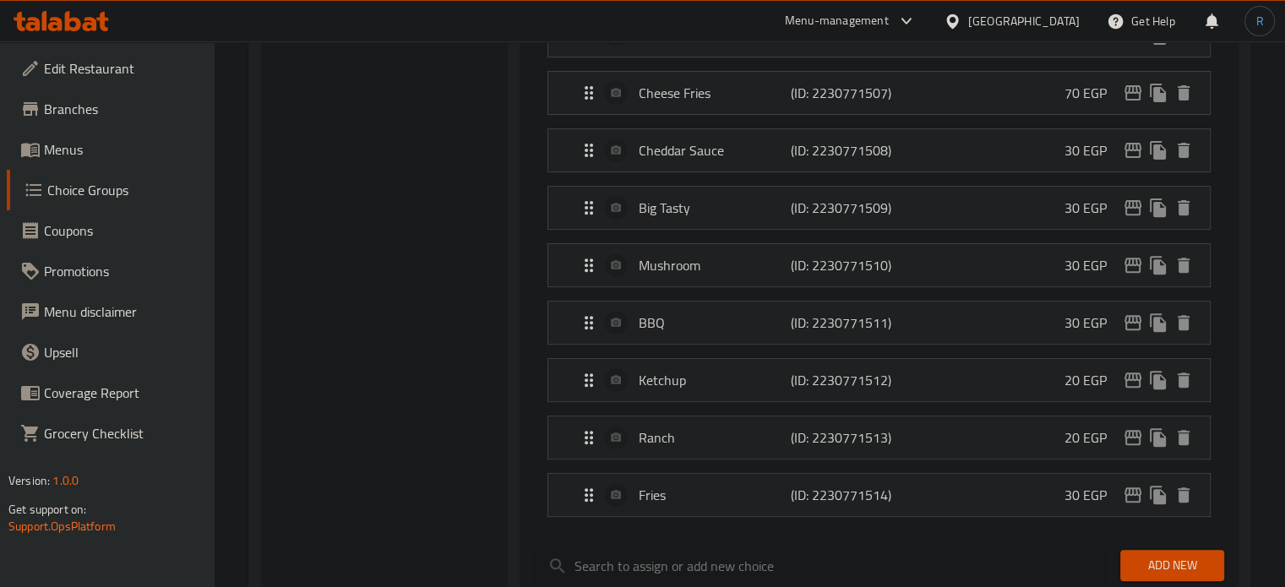
scroll to position [676, 0]
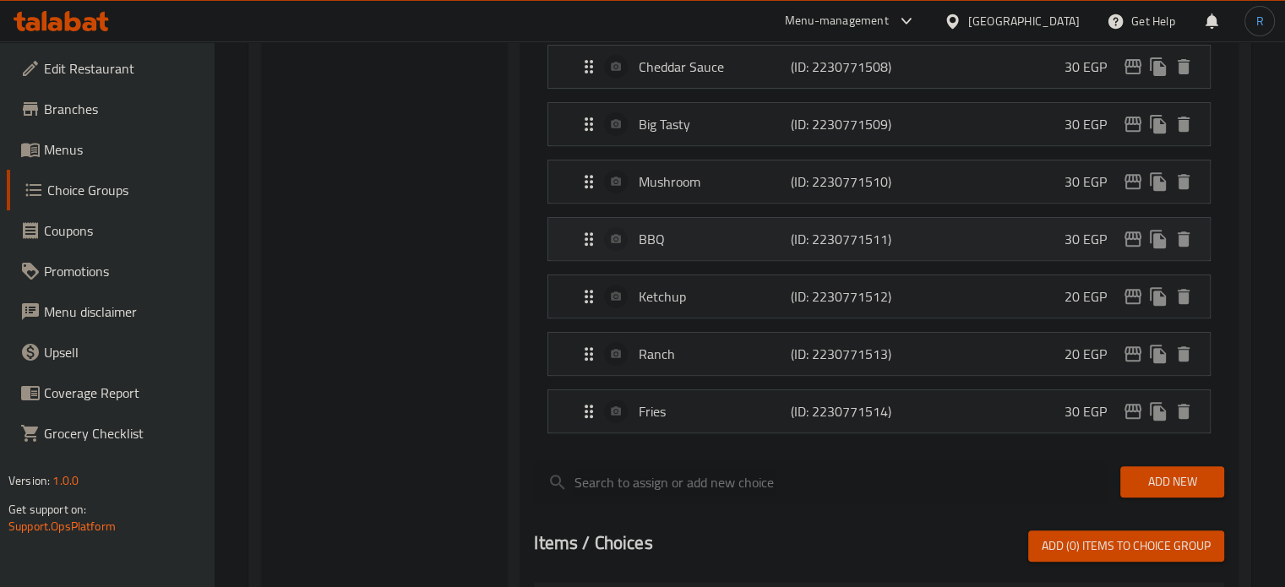
click at [683, 218] on div "BBQ (ID: 2230771511) 30 EGP" at bounding box center [884, 239] width 611 height 42
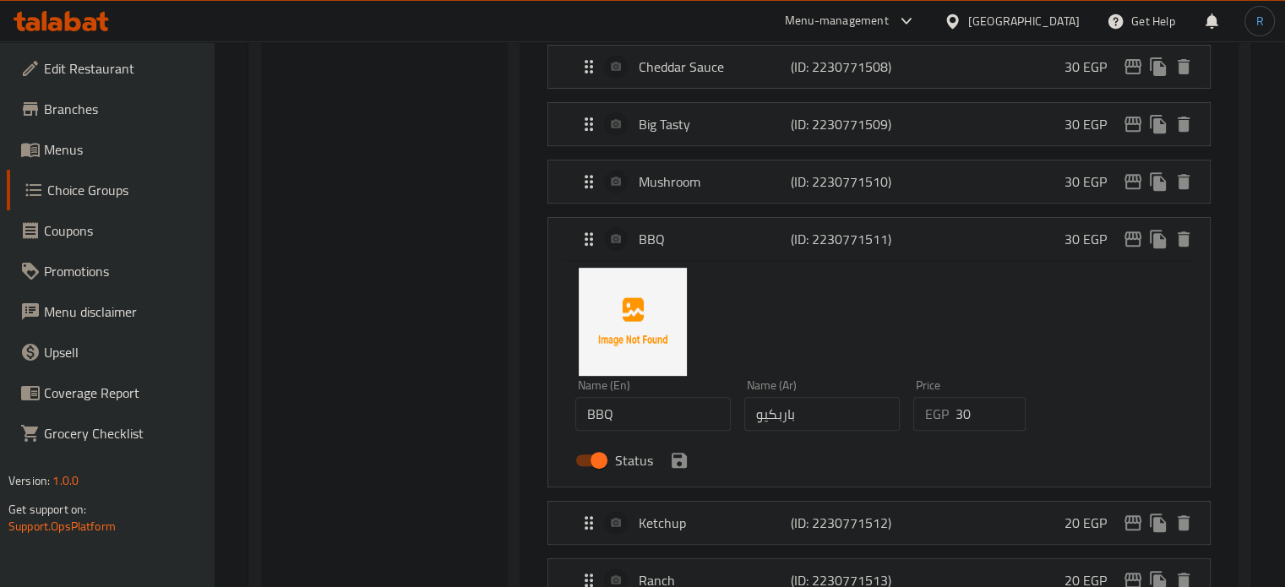
click at [775, 413] on input "باربكيو" at bounding box center [821, 414] width 155 height 34
click at [677, 457] on icon "save" at bounding box center [679, 460] width 15 height 15
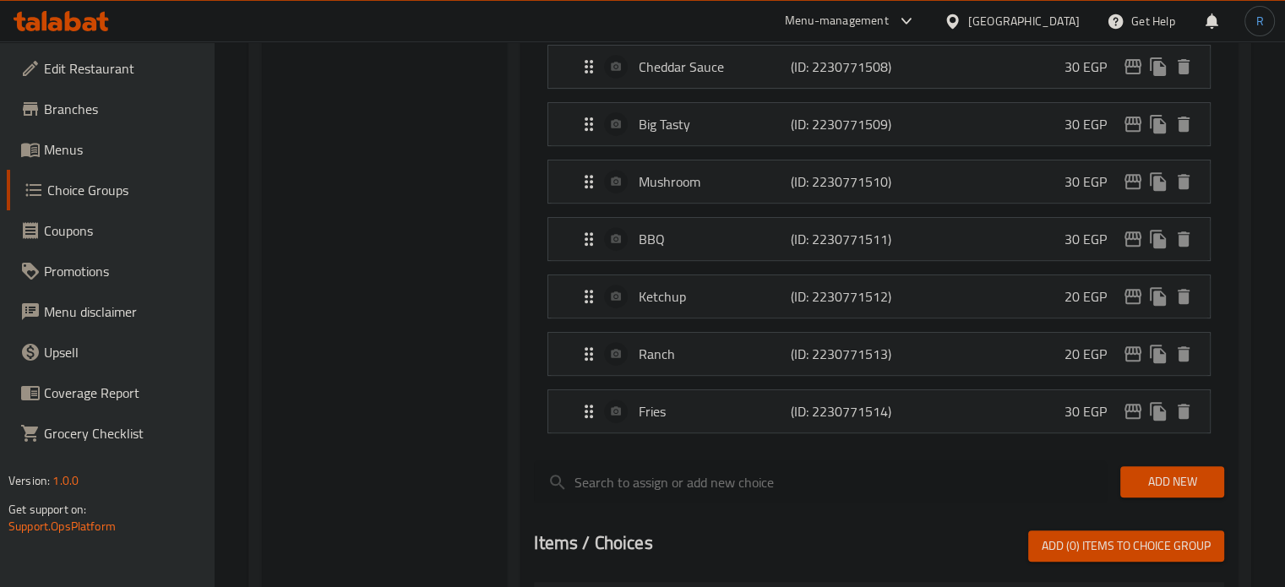
type input "باربيكيو"
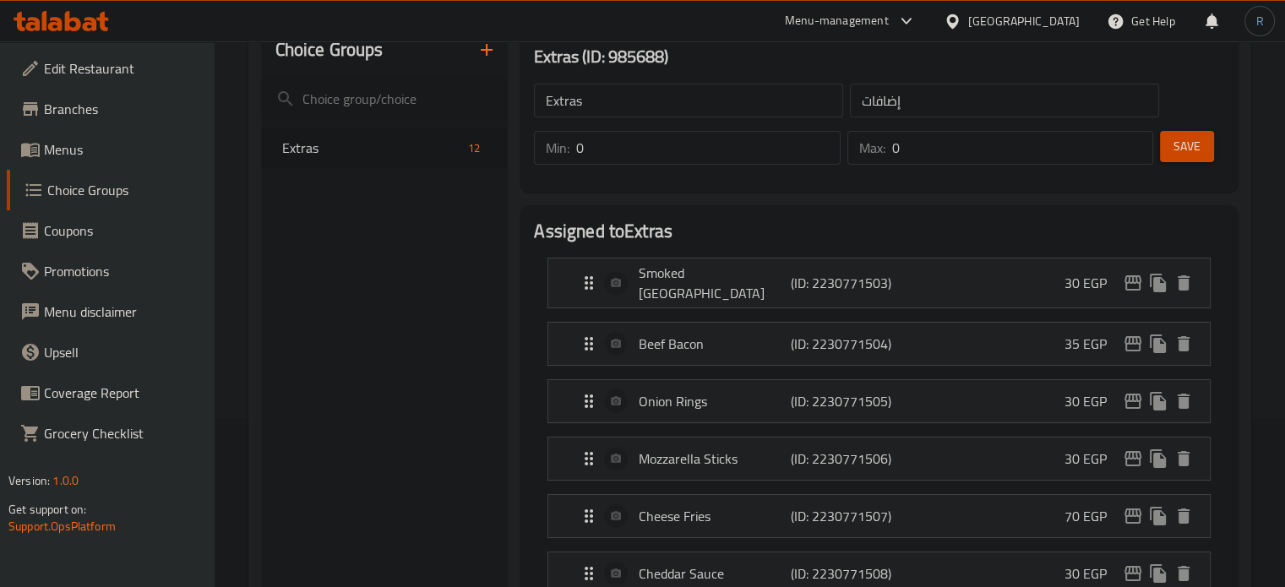
scroll to position [0, 0]
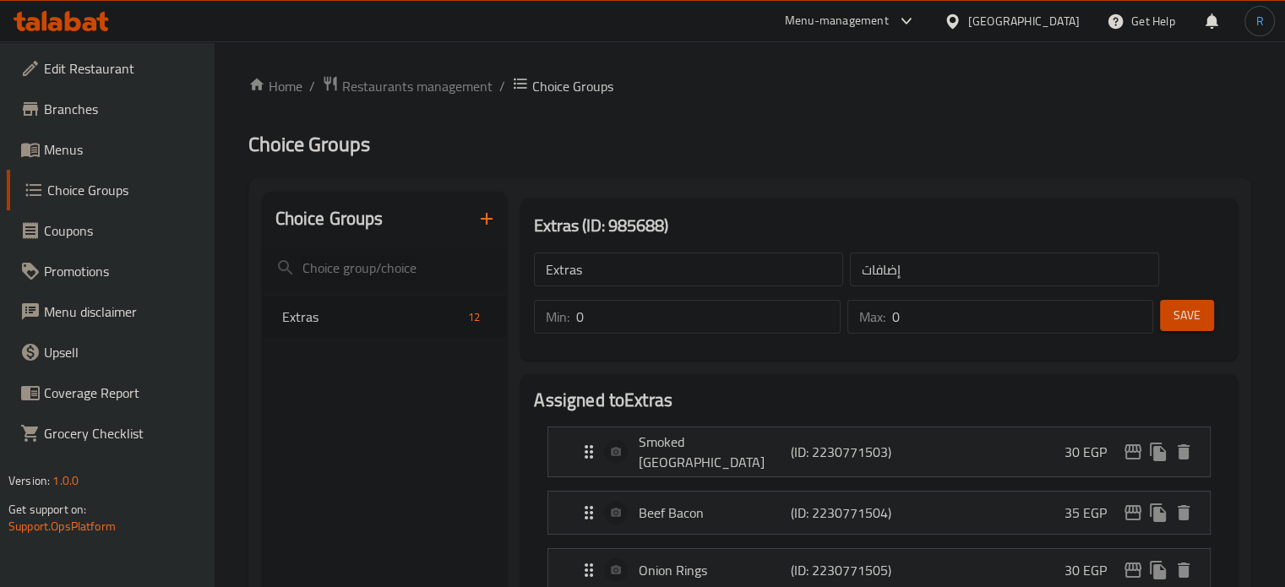
click at [1172, 323] on button "Save" at bounding box center [1187, 315] width 54 height 31
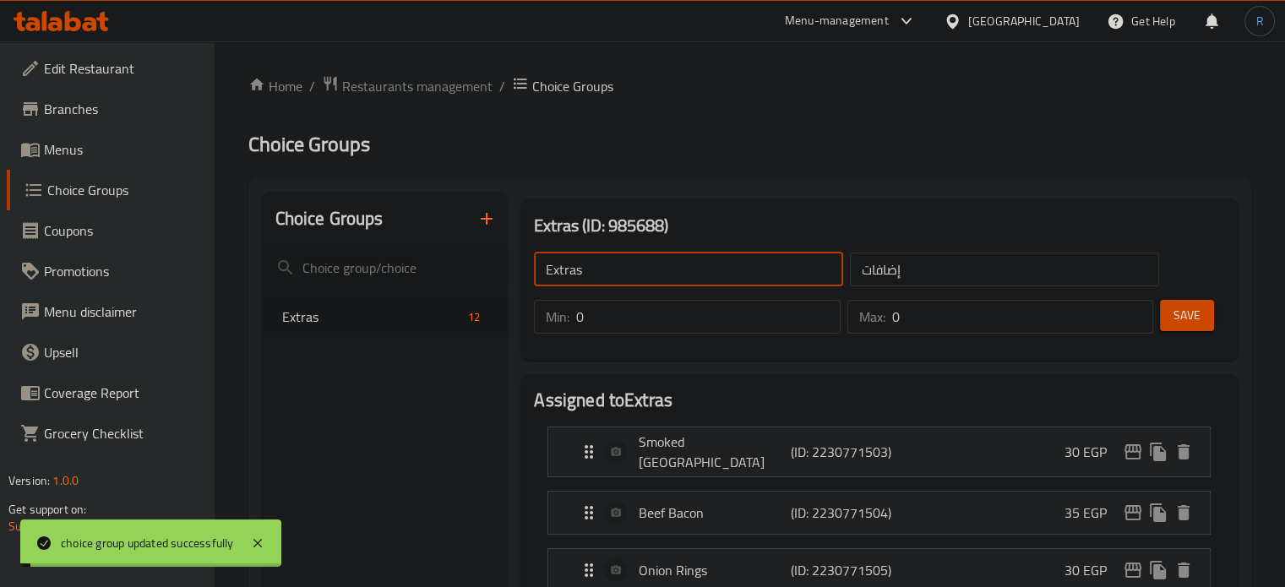
click at [660, 270] on input "Extras" at bounding box center [688, 270] width 309 height 34
type input "Extras:"
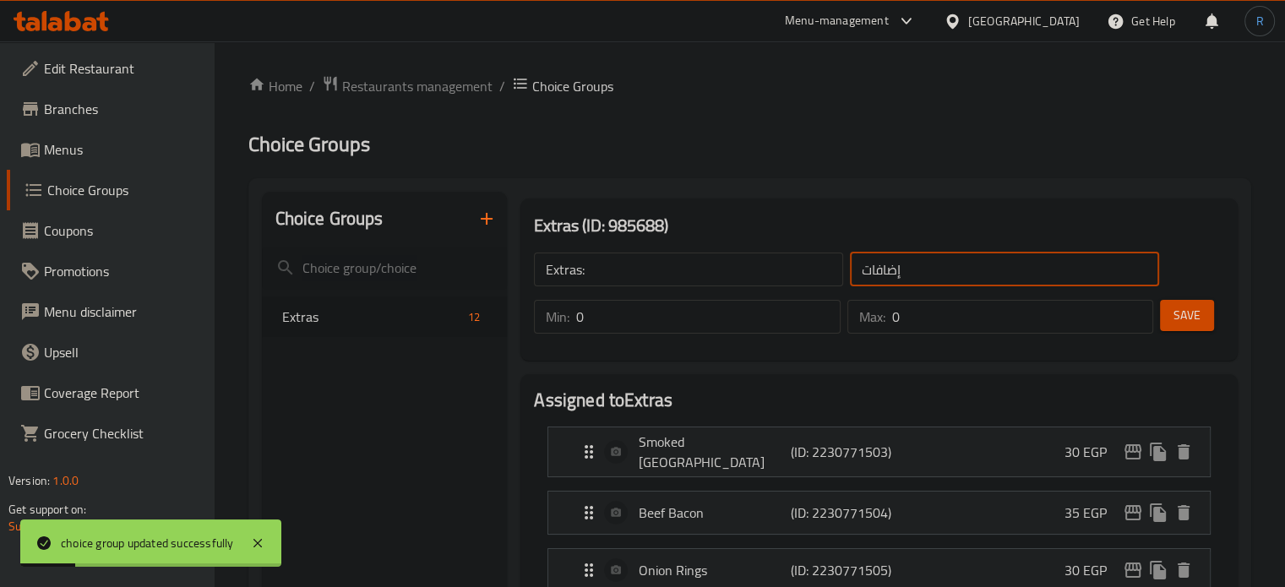
click at [984, 277] on input "إضافات" at bounding box center [1004, 270] width 309 height 34
click at [984, 277] on input "text" at bounding box center [1004, 270] width 309 height 34
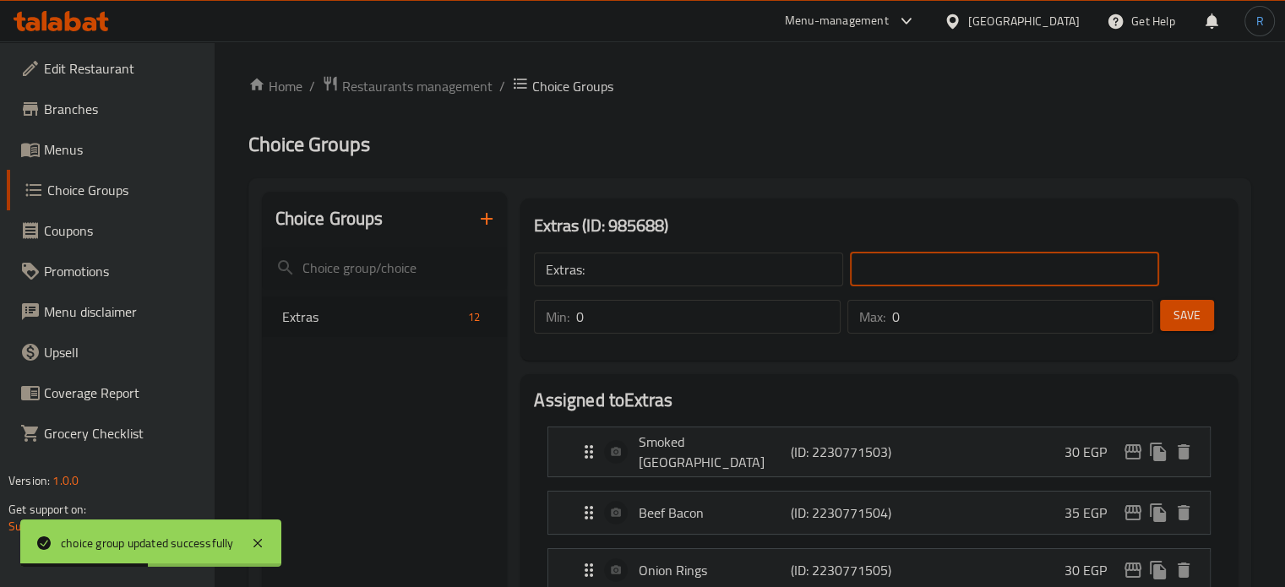
type input "الإضافات:"
click at [1205, 313] on button "Save" at bounding box center [1187, 315] width 54 height 31
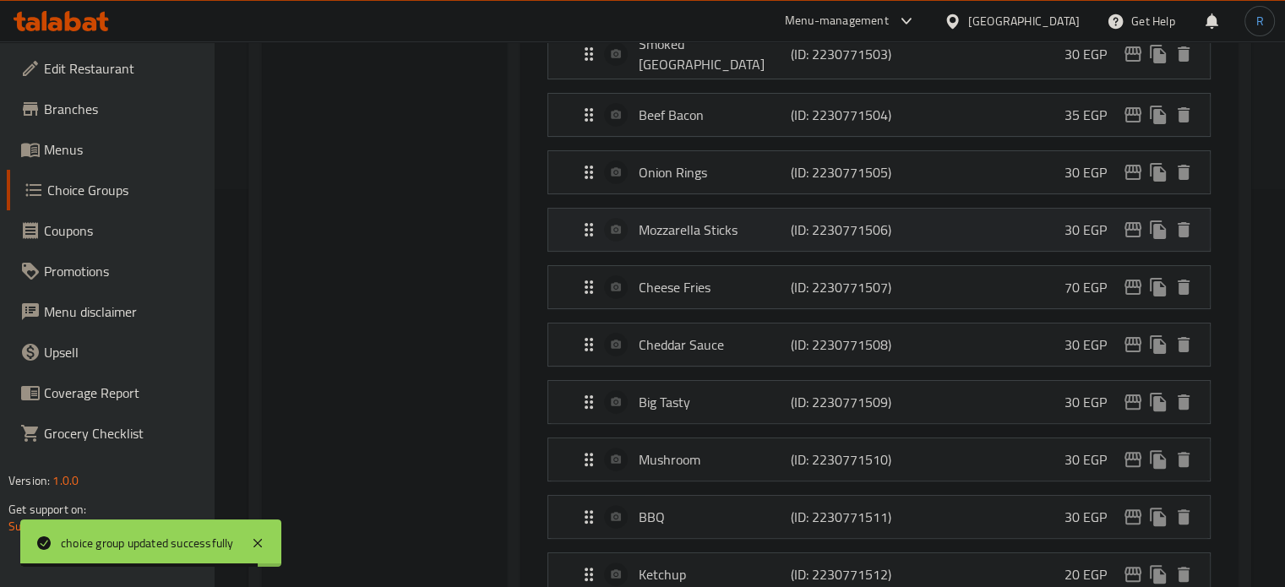
scroll to position [507, 0]
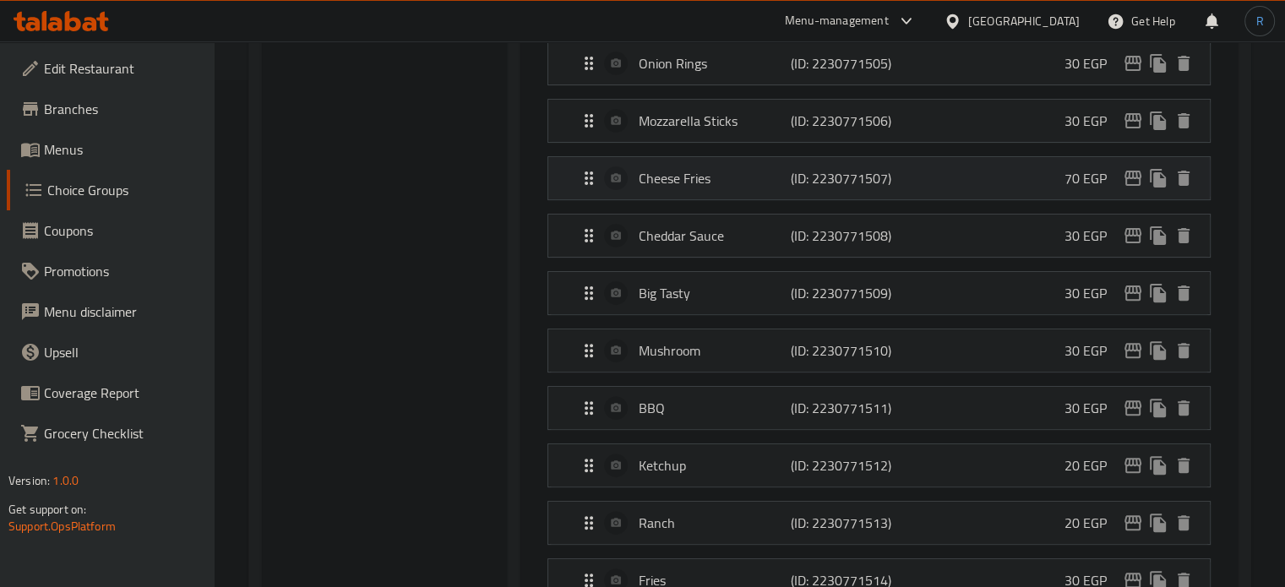
click at [713, 157] on div "Cheese Fries (ID: 2230771507) 70 EGP" at bounding box center [884, 178] width 611 height 42
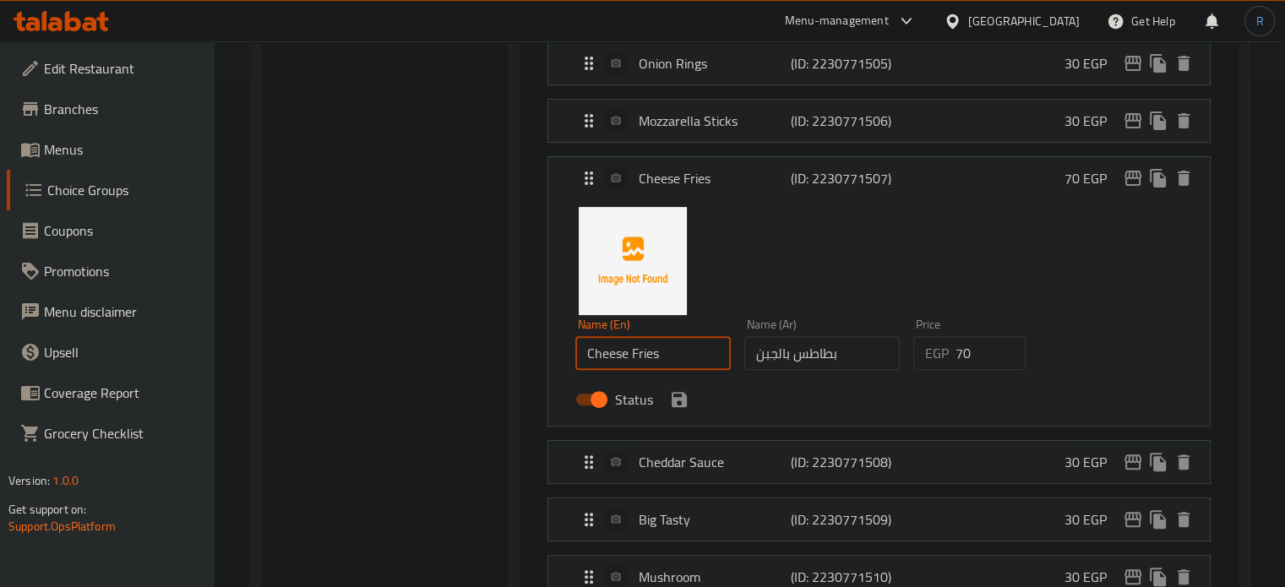
click at [678, 352] on input "Cheese Fries" at bounding box center [652, 353] width 155 height 34
click at [794, 353] on input "بطاطس بالجبن" at bounding box center [821, 353] width 155 height 34
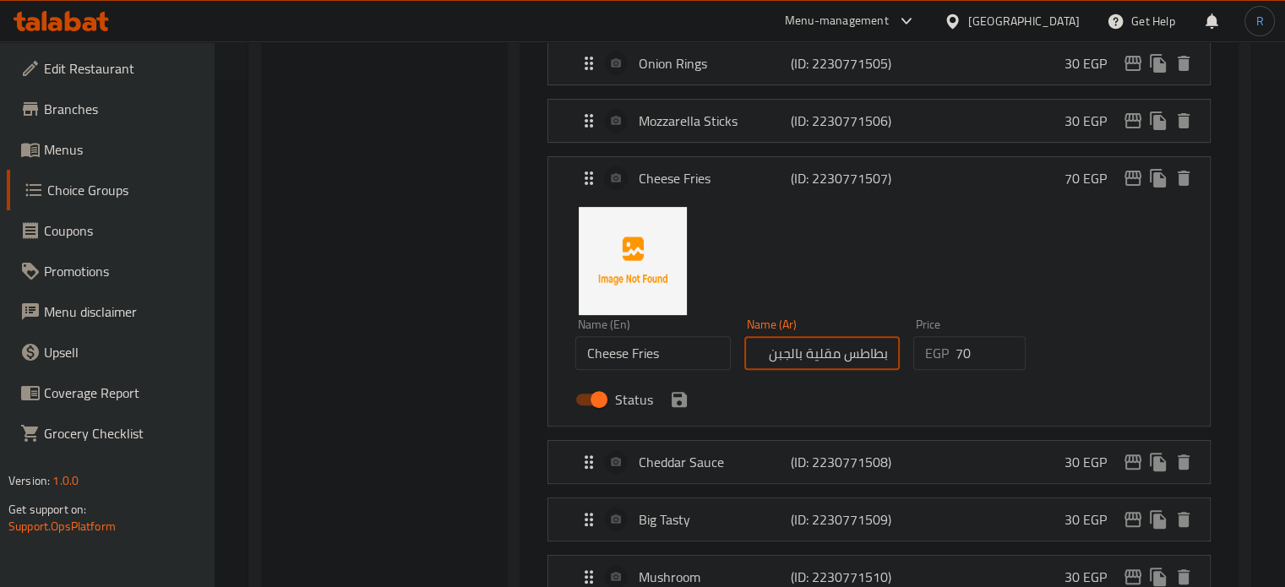
click at [770, 341] on input "بطاطس مقلية بالجبن" at bounding box center [821, 353] width 155 height 34
click at [899, 387] on div "Status" at bounding box center [822, 400] width 506 height 46
type input "بطاطس مقلية بالجبنة"
click at [503, 382] on div "Choice Groups Extras: 12" at bounding box center [385, 573] width 246 height 1777
click at [669, 390] on icon "save" at bounding box center [679, 400] width 20 height 20
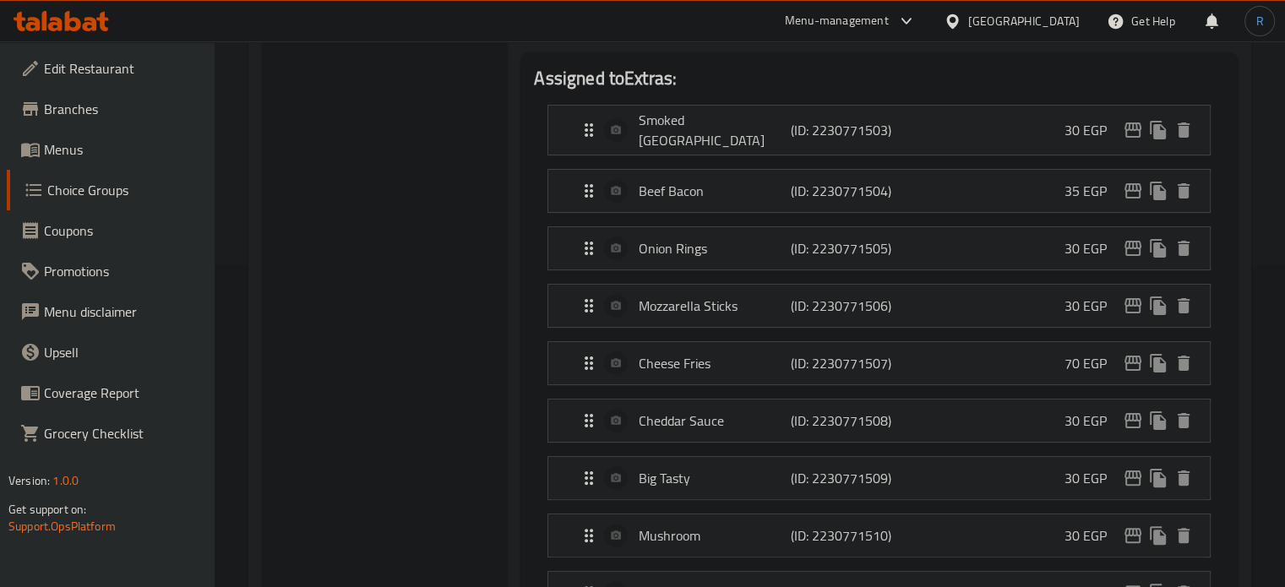
scroll to position [0, 0]
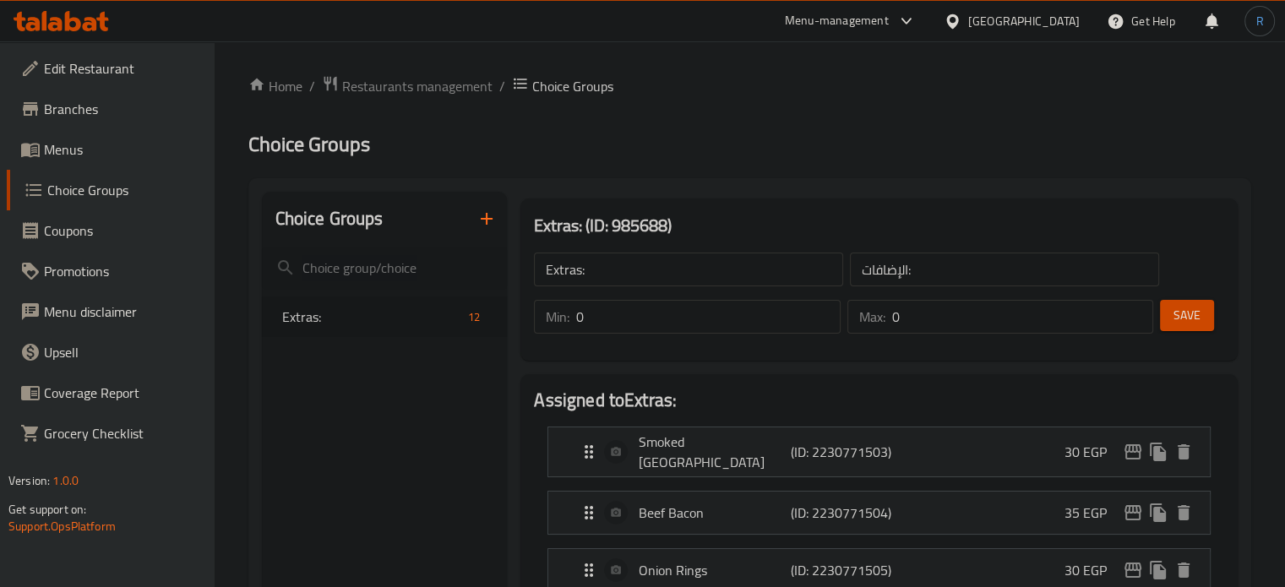
click at [1187, 325] on span "Save" at bounding box center [1187, 315] width 27 height 21
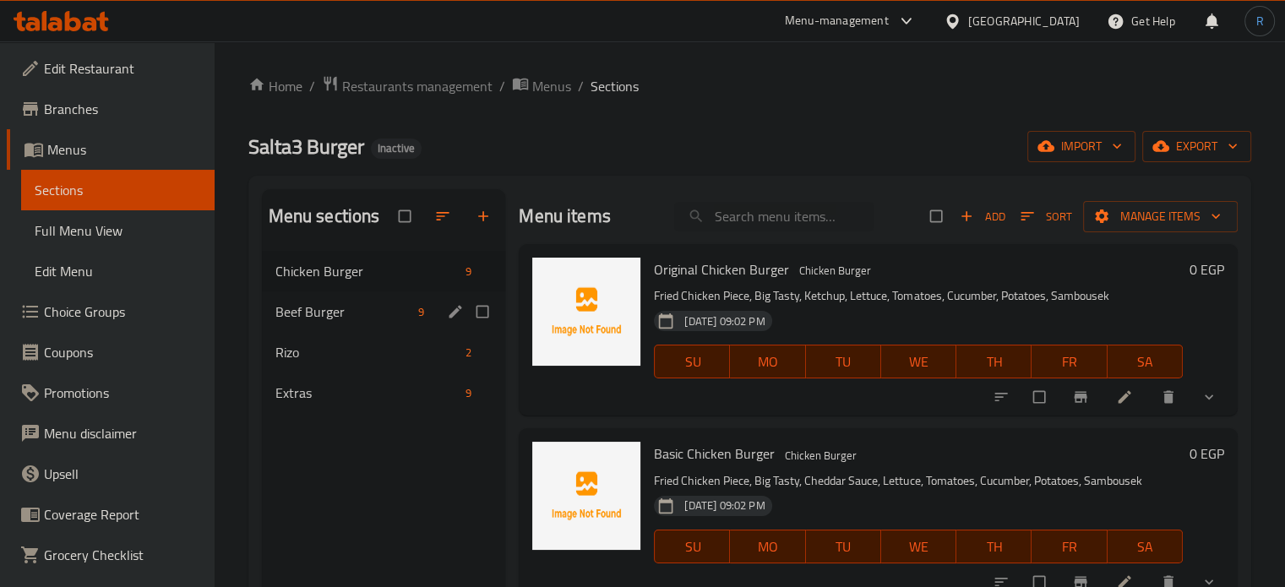
click at [372, 313] on span "Beef Burger" at bounding box center [343, 312] width 137 height 20
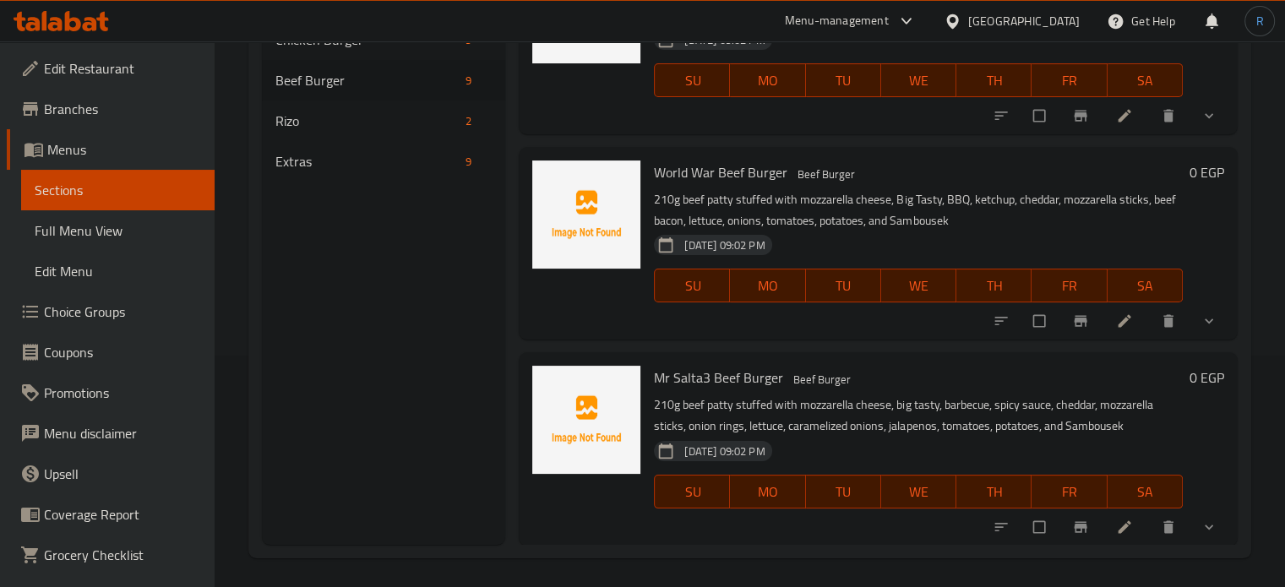
scroll to position [237, 0]
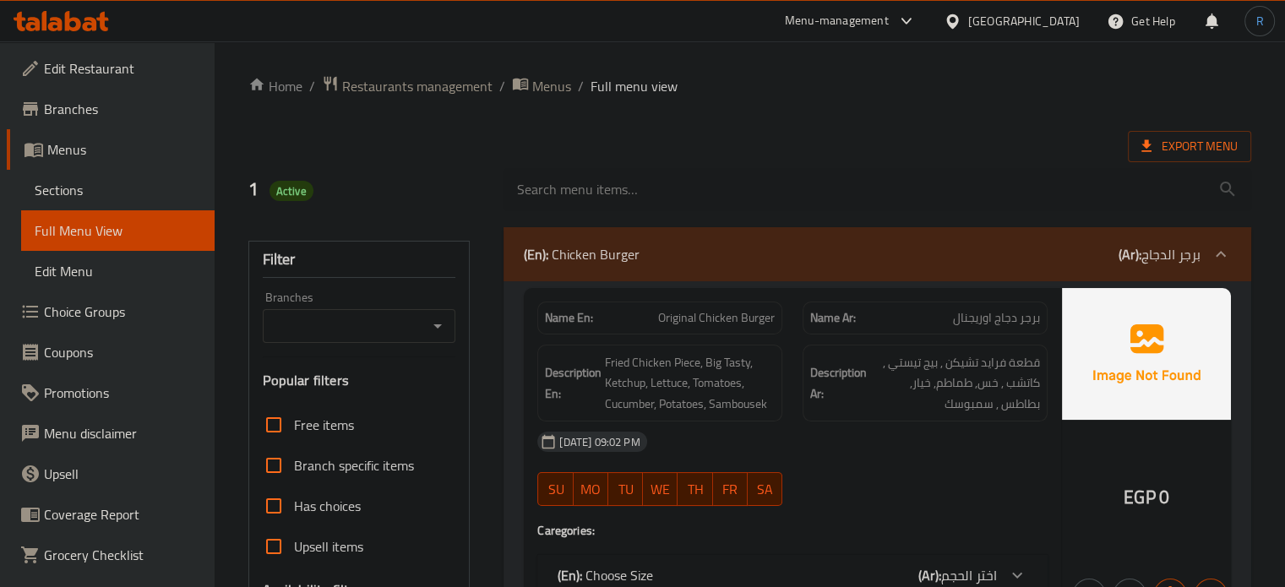
click at [735, 254] on div "(En): Chicken Burger (Ar): برجر الدجاج" at bounding box center [862, 254] width 677 height 20
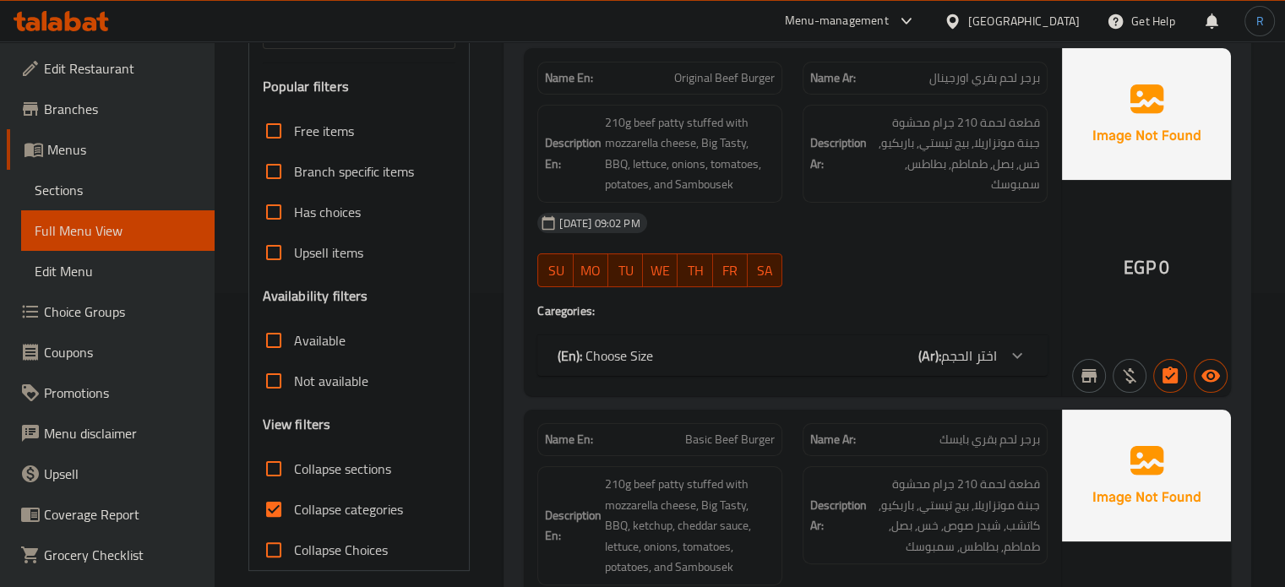
scroll to position [253, 0]
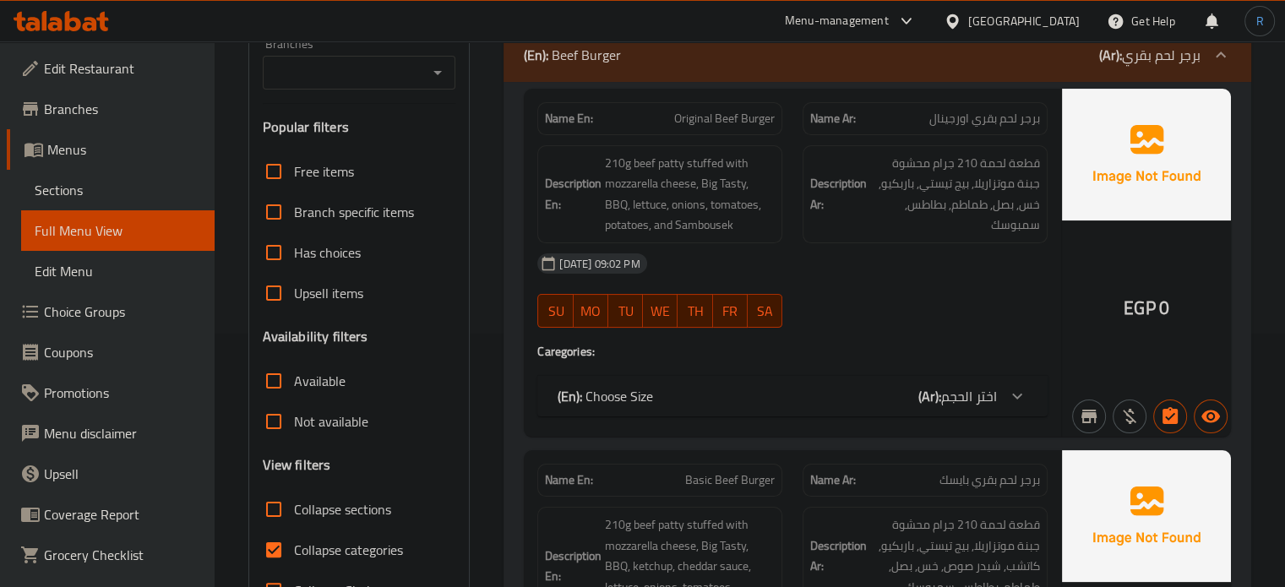
click at [855, 276] on div "12-08-2025 09:02 PM" at bounding box center [792, 263] width 531 height 41
click at [782, 274] on div "12-08-2025 09:02 PM" at bounding box center [792, 263] width 531 height 41
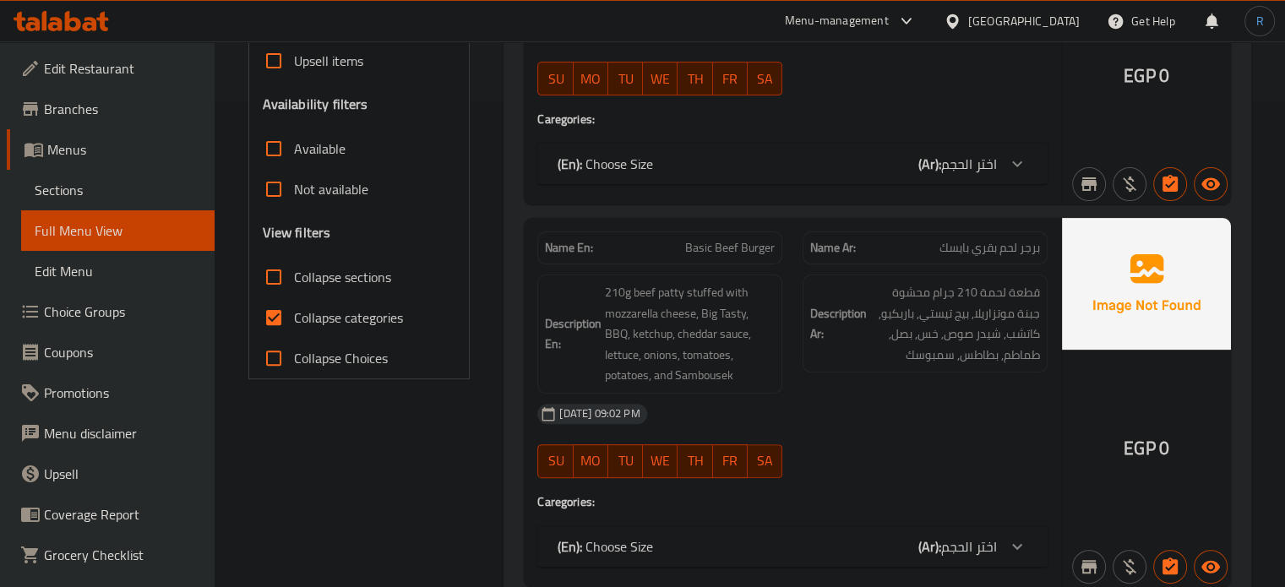
scroll to position [515, 0]
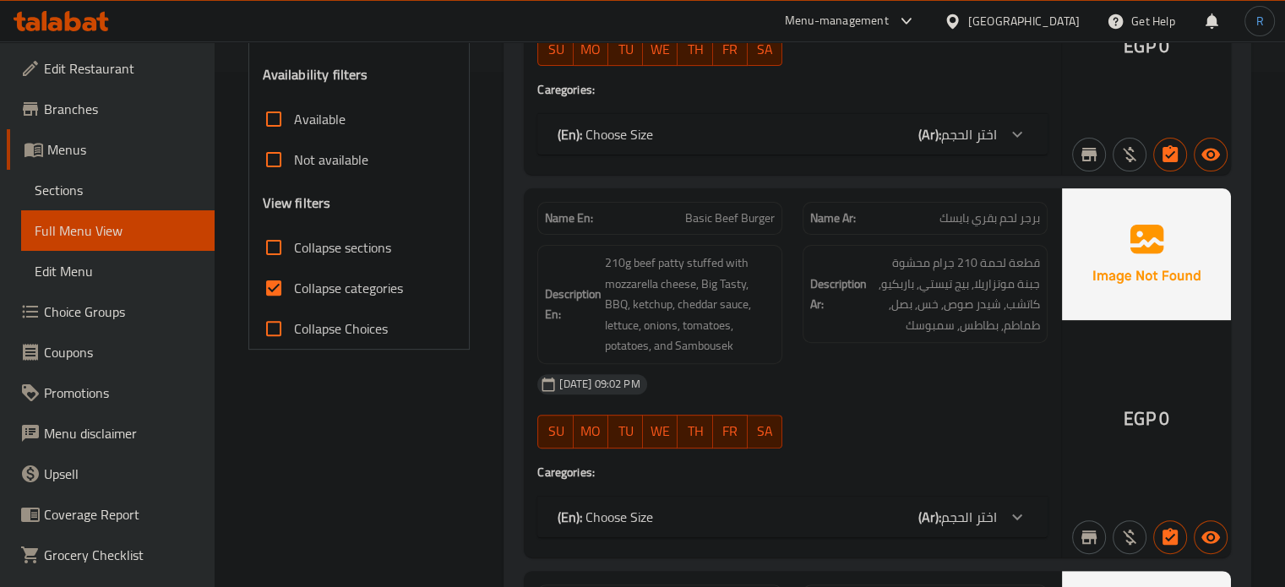
click at [791, 351] on div "Description En: 210g beef patty stuffed with mozzarella cheese, Big Tasty, BBQ,…" at bounding box center [659, 304] width 265 height 139
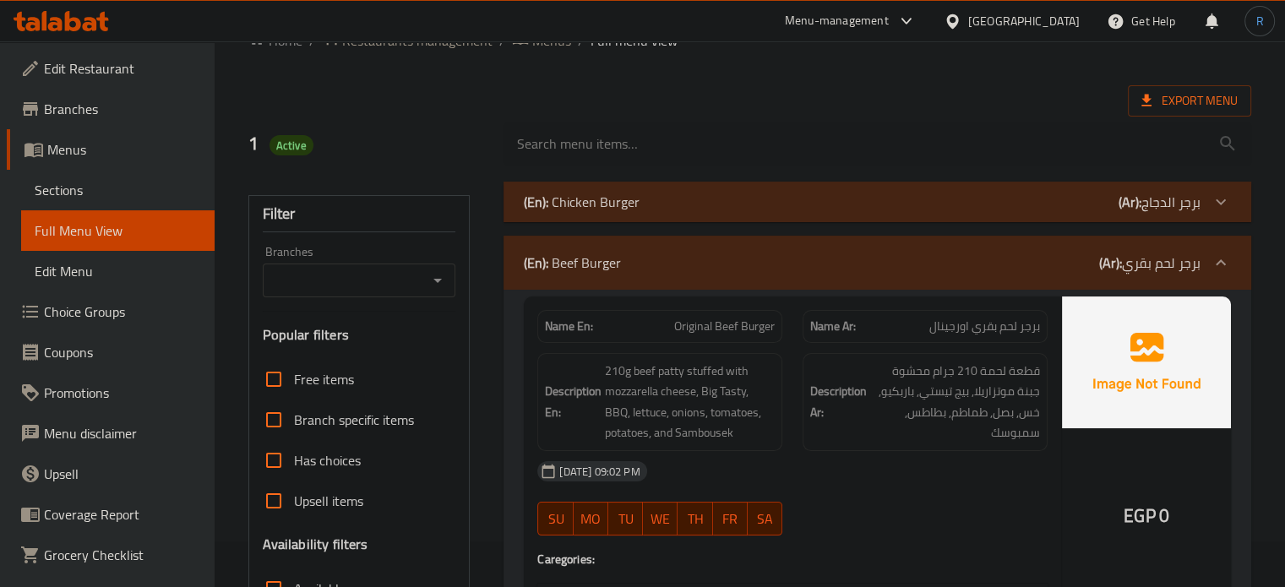
scroll to position [84, 0]
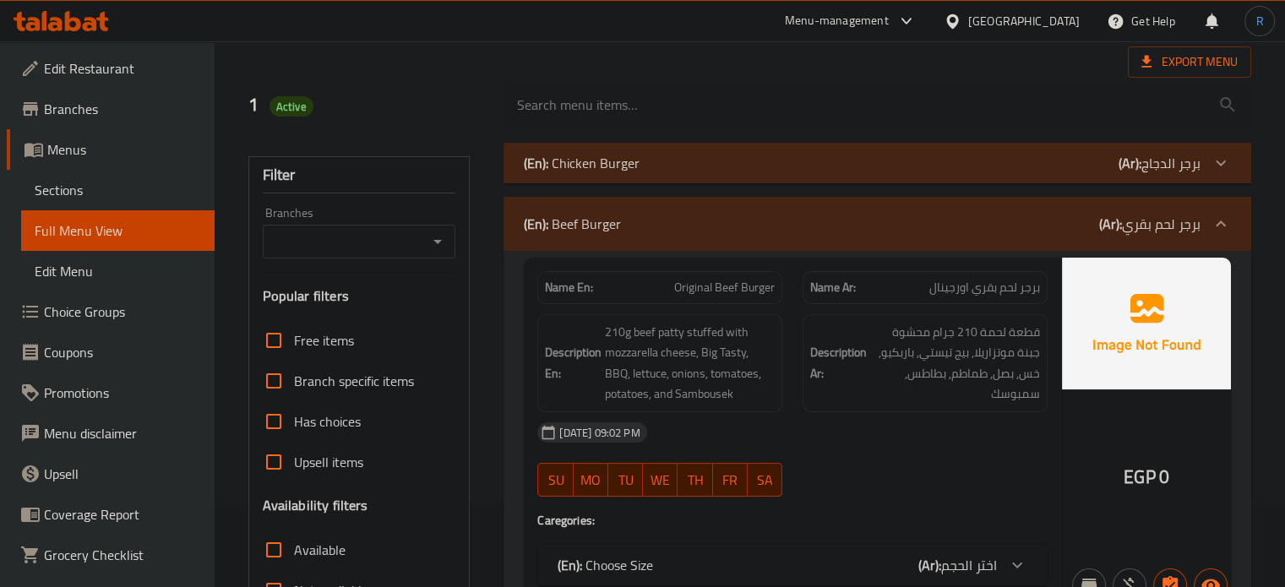
click at [818, 352] on strong "Description Ar:" at bounding box center [838, 362] width 57 height 41
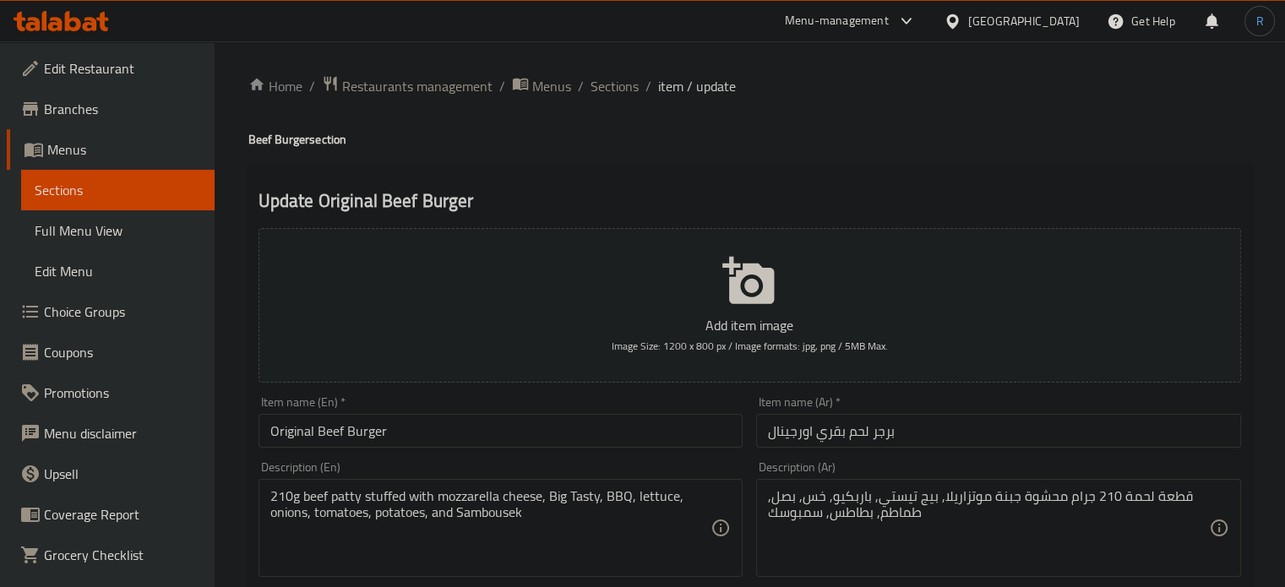
click at [310, 494] on textarea "210g beef patty stuffed with mozzarella cheese, Big Tasty, BBQ, lettuce, onions…" at bounding box center [490, 528] width 441 height 80
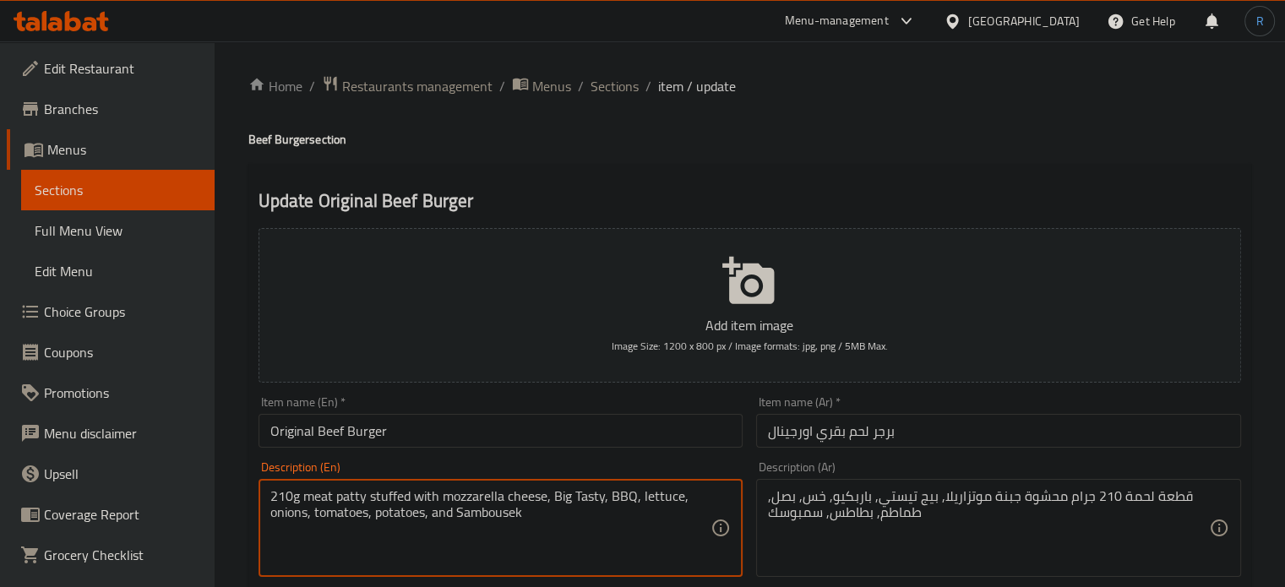
click at [313, 499] on textarea "210g meat patty stuffed with mozzarella cheese, Big Tasty, BBQ, lettuce, onions…" at bounding box center [490, 528] width 441 height 80
type textarea "210g meat patty stuffed with mozzarella cheese, Big Tasty, BBQ, lettuce, onions…"
click at [410, 434] on input "Original Beef Burger" at bounding box center [501, 431] width 485 height 34
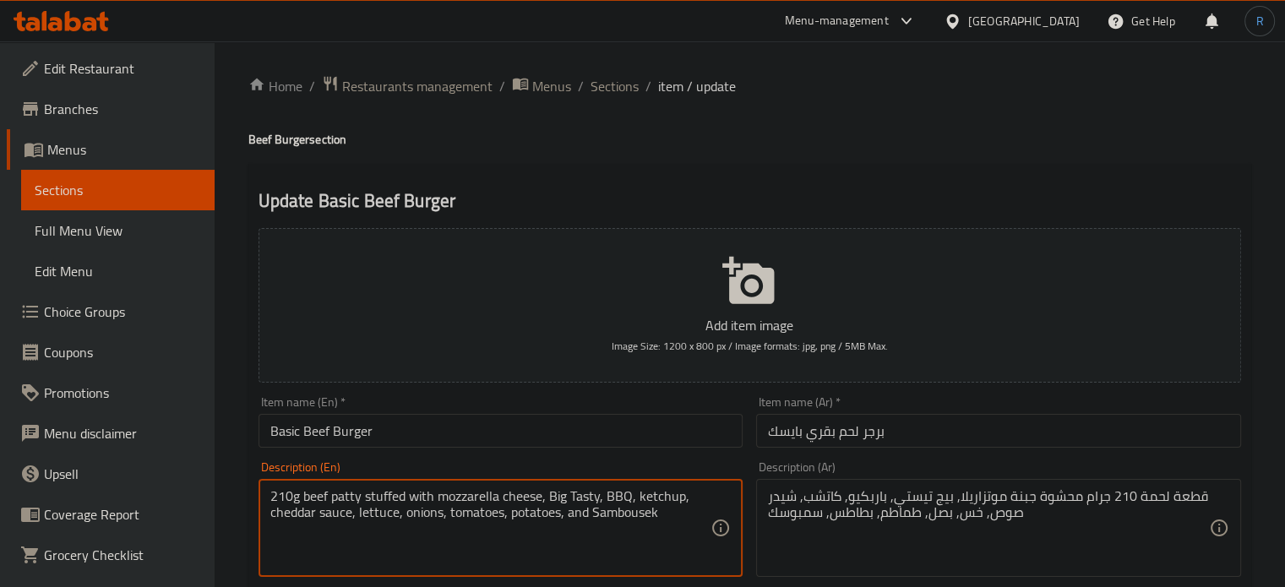
click at [309, 497] on textarea "210g beef patty stuffed with mozzarella cheese, Big Tasty, BBQ, ketchup, chedda…" at bounding box center [490, 528] width 441 height 80
paste textarea "meat"
type textarea "210g meat patty stuffed with mozzarella cheese, Big Tasty, BBQ, ketchup, chedda…"
click at [396, 429] on input "Basic Beef Burger" at bounding box center [501, 431] width 485 height 34
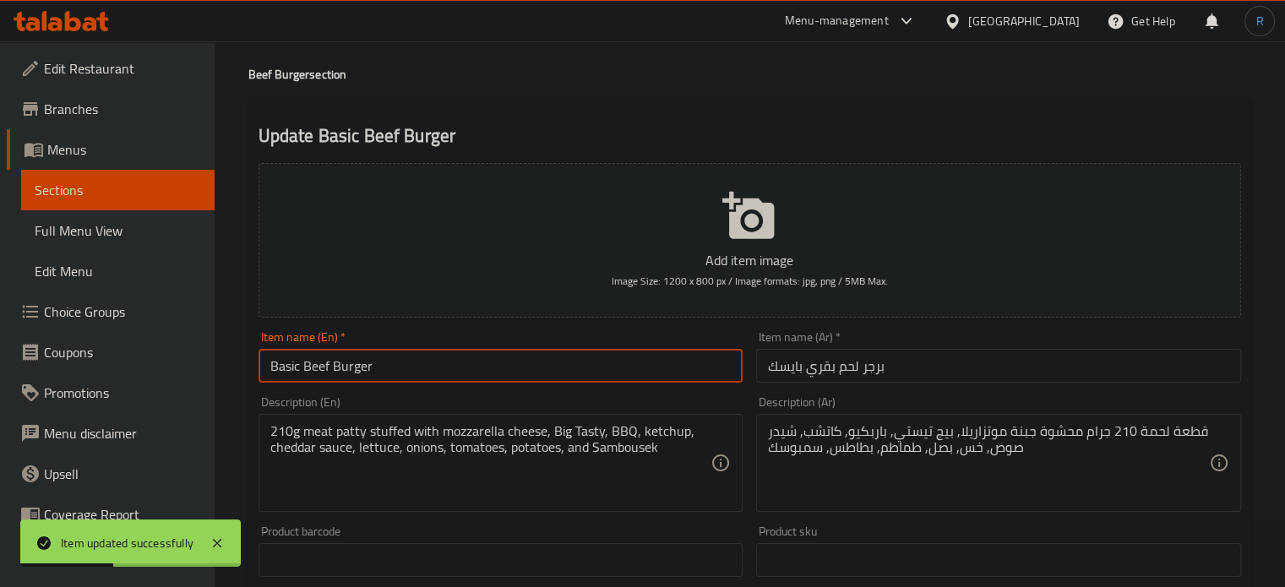
scroll to position [84, 0]
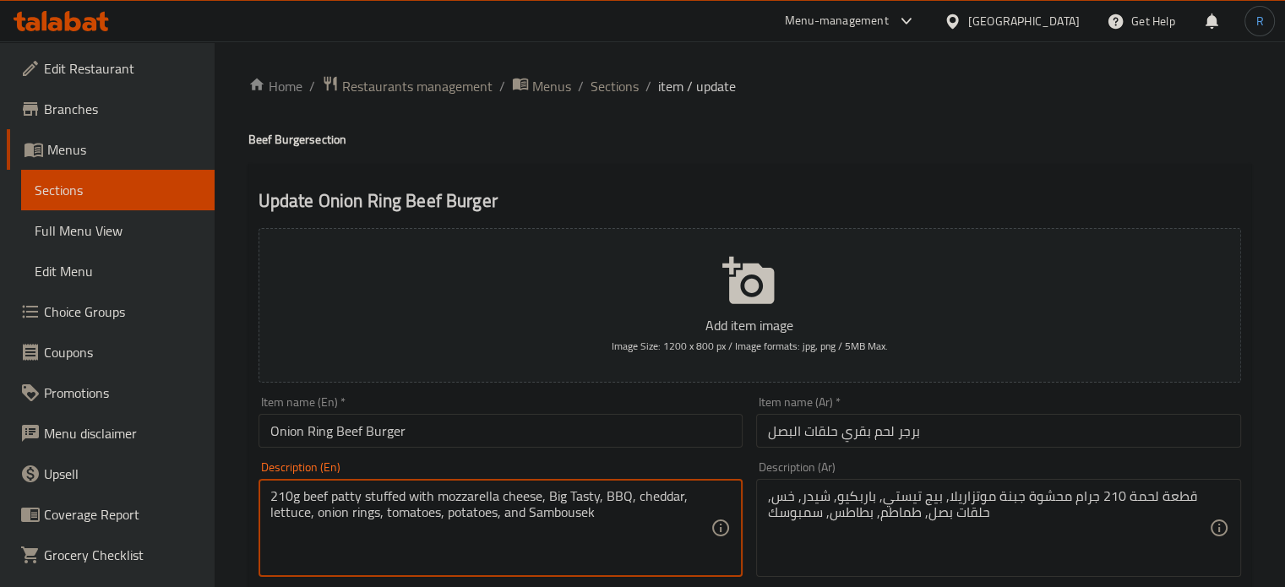
click at [315, 503] on textarea "210g beef patty stuffed with mozzarella cheese, Big Tasty, BBQ, cheddar, lettuc…" at bounding box center [490, 528] width 441 height 80
paste textarea "meat"
type textarea "210g meat patty stuffed with mozzarella cheese, Big Tasty, BBQ, cheddar, lettuc…"
click at [417, 436] on input "Onion Ring Beef Burger" at bounding box center [501, 431] width 485 height 34
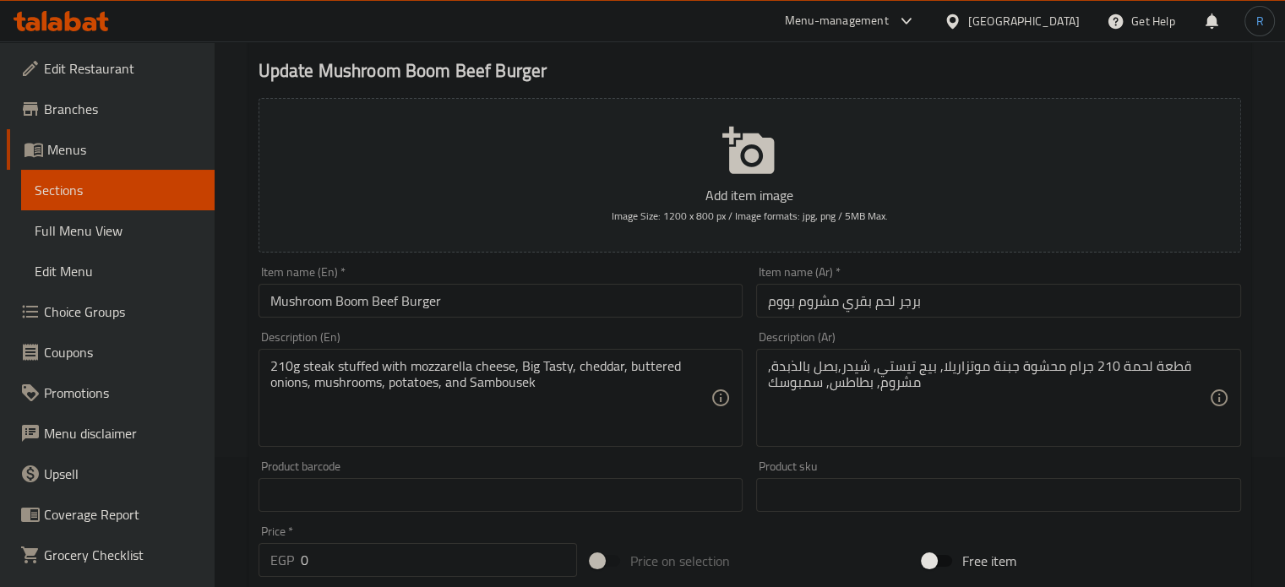
scroll to position [169, 0]
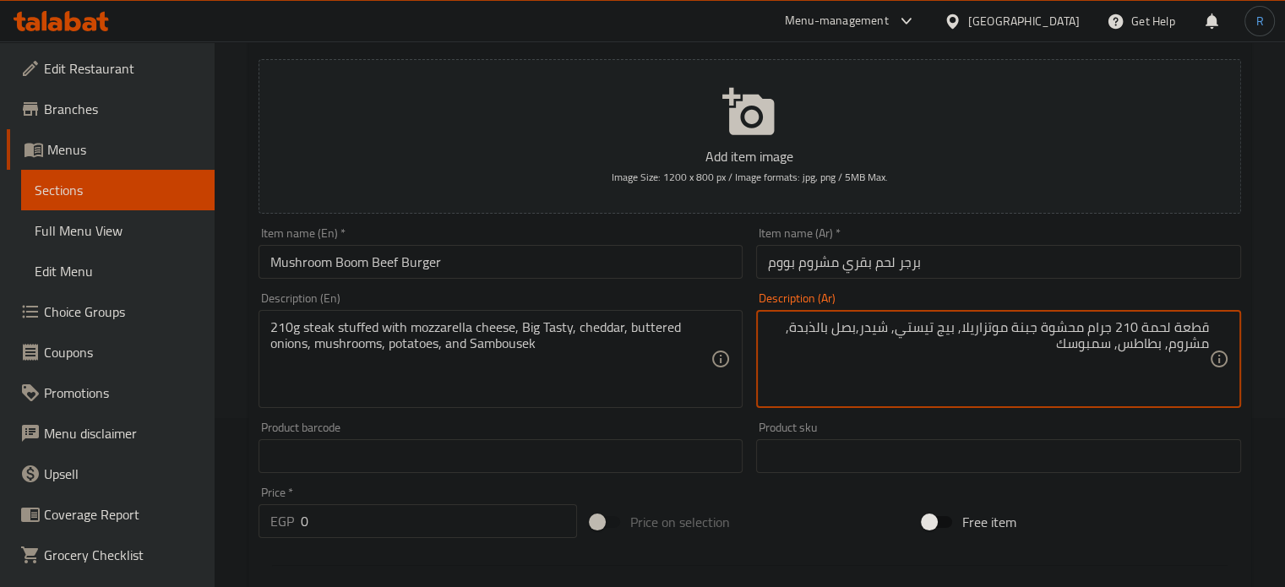
click at [1152, 330] on textarea "قطعة لحمة 210 جرام محشوة جبنة موتزاريلا, بيج تيستي, شيدر,بصل بالذبدة, مشروم, بط…" at bounding box center [988, 359] width 441 height 80
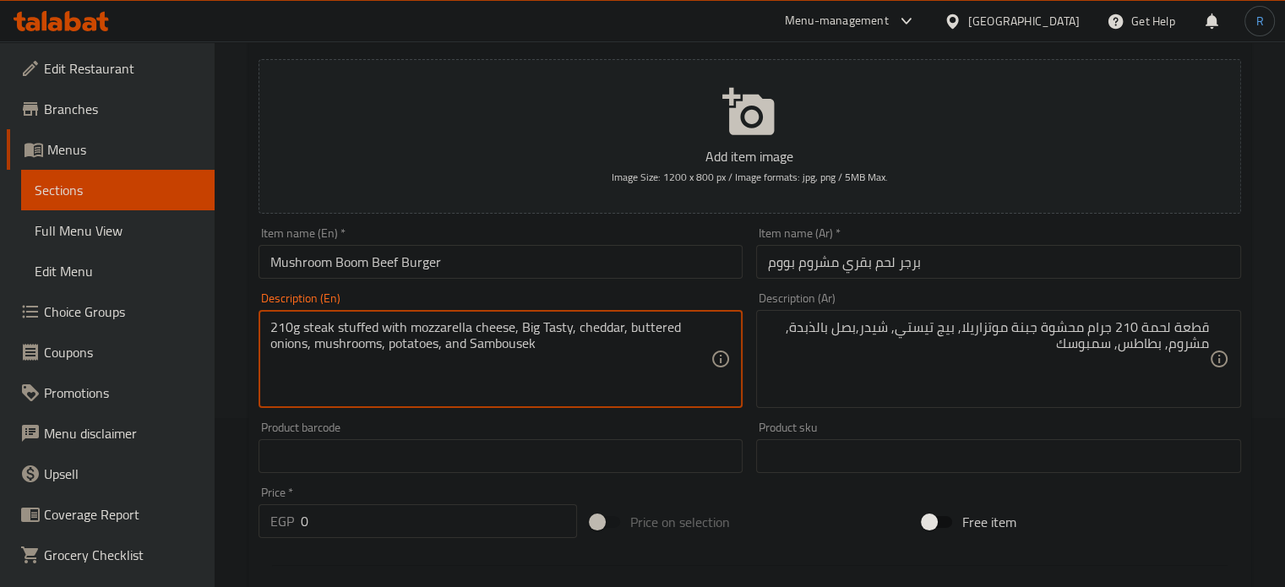
click at [323, 330] on textarea "210g steak stuffed with mozzarella cheese, Big Tasty, cheddar, buttered onions,…" at bounding box center [490, 359] width 441 height 80
type textarea "210g meat stuffed with mozzarella cheese, Big Tasty, cheddar, buttered onions, …"
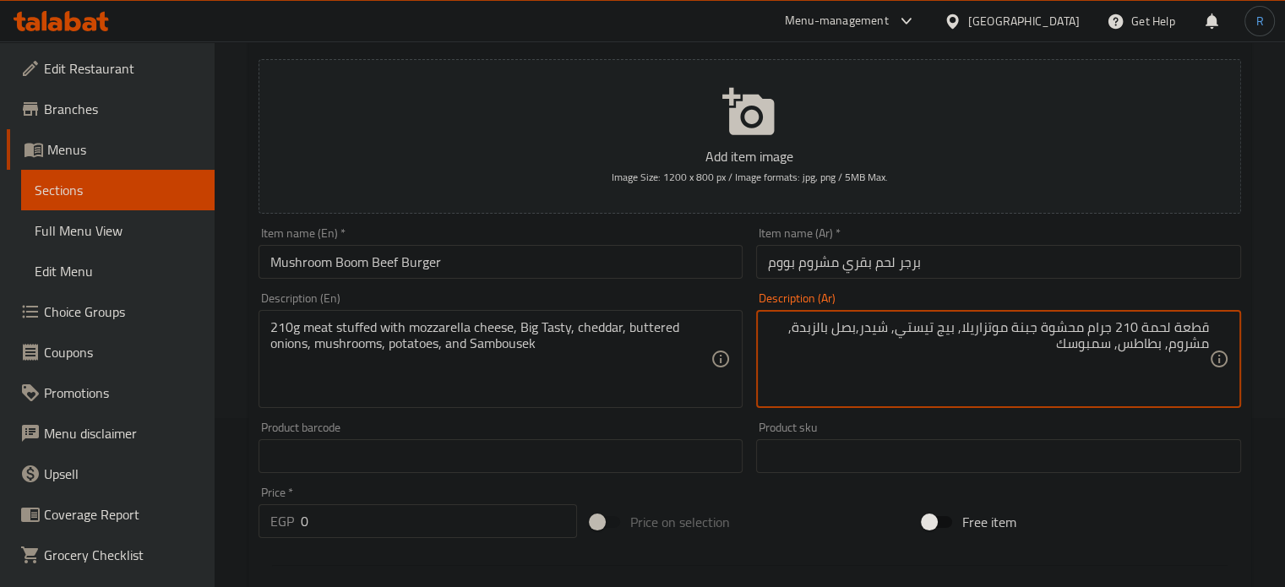
type textarea "قطعة لحمة 210 جرام محشوة جبنة موتزاريلا, بيج تيستي, شيدر,بصل بالزبدة, مشروم, بط…"
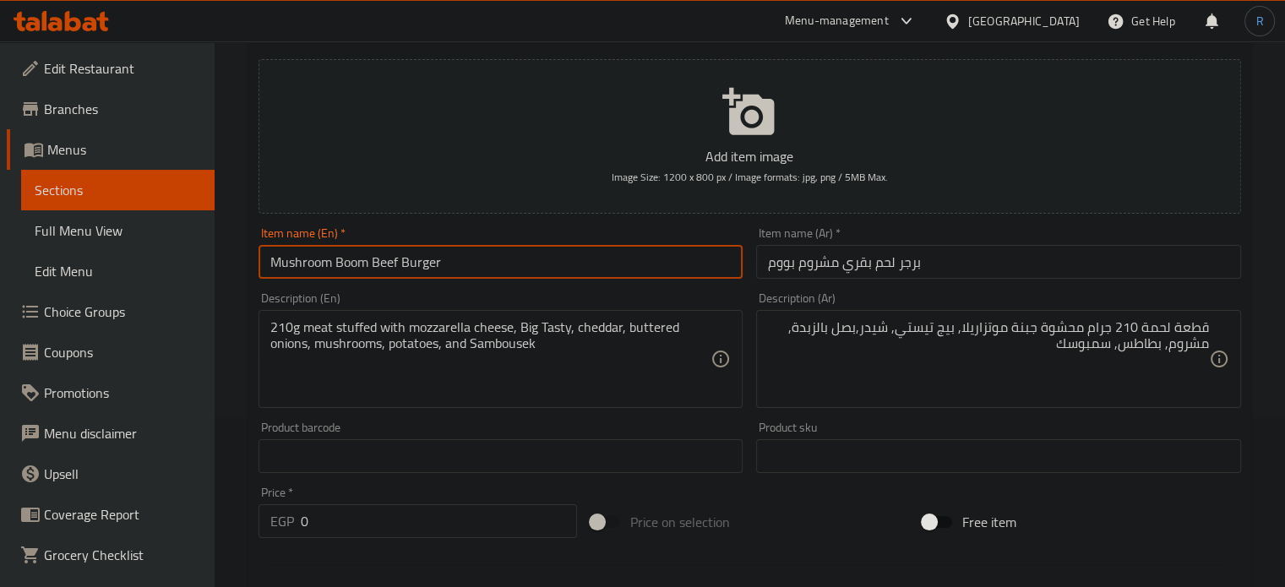
click at [542, 266] on input "Mushroom Boom Beef Burger" at bounding box center [501, 262] width 485 height 34
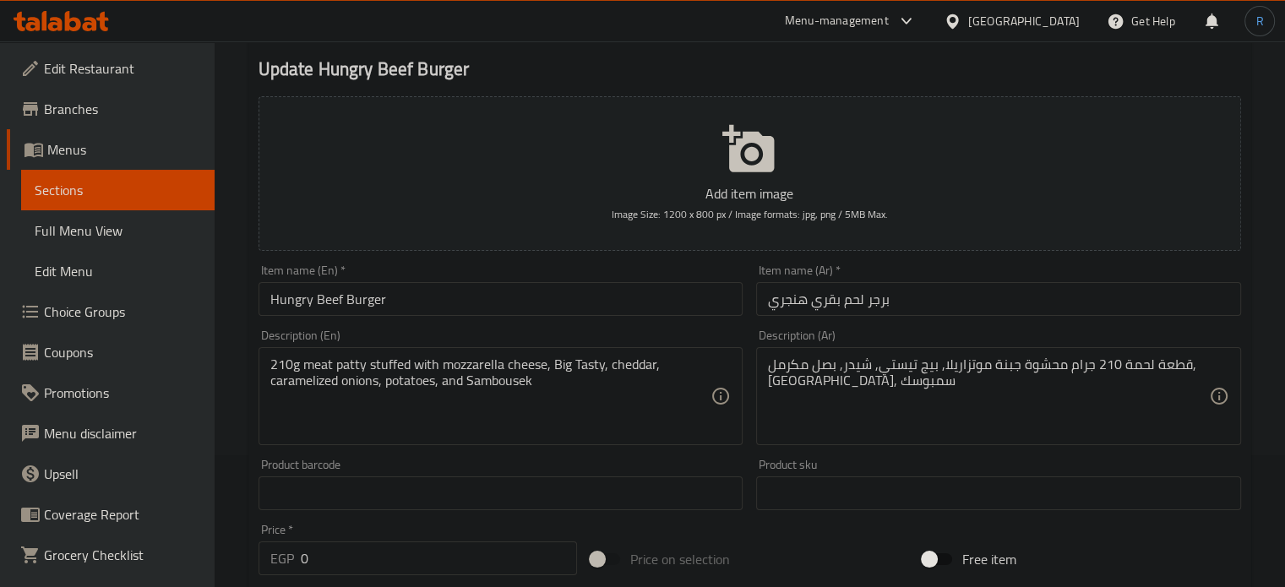
scroll to position [169, 0]
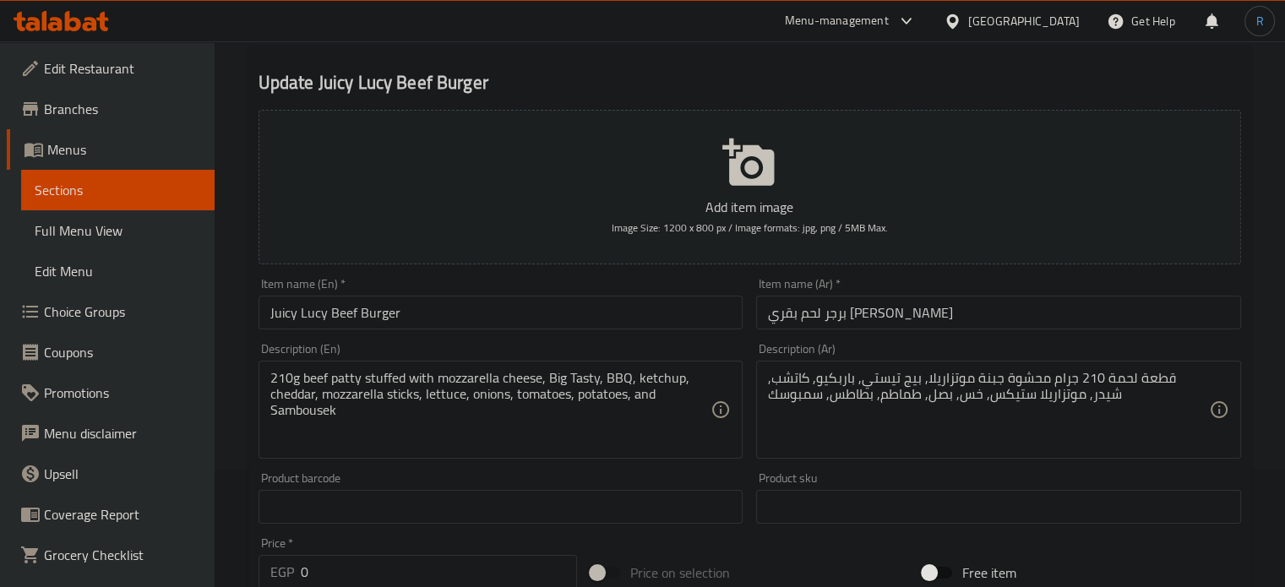
scroll to position [169, 0]
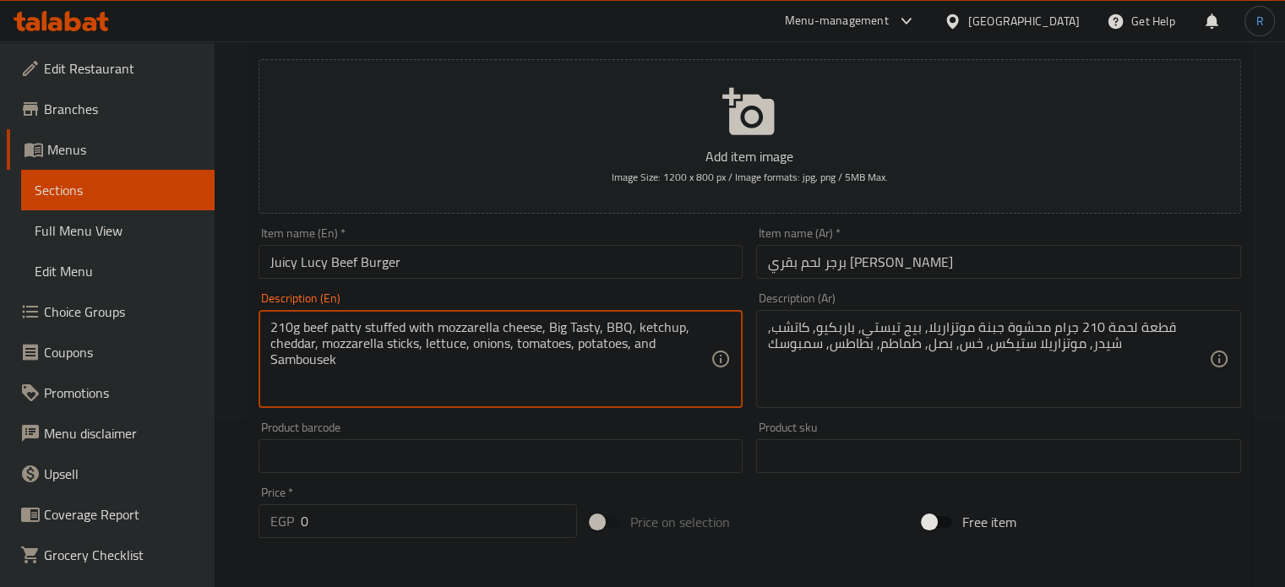
click at [314, 328] on textarea "210g beef patty stuffed with mozzarella cheese, Big Tasty, BBQ, ketchup, chedda…" at bounding box center [490, 359] width 441 height 80
type textarea "210g meat patty stuffed with mozzarella cheese, Big Tasty, BBQ, ketchup, chedda…"
click at [487, 273] on input "Juicy Lucy Beef Burger" at bounding box center [501, 262] width 485 height 34
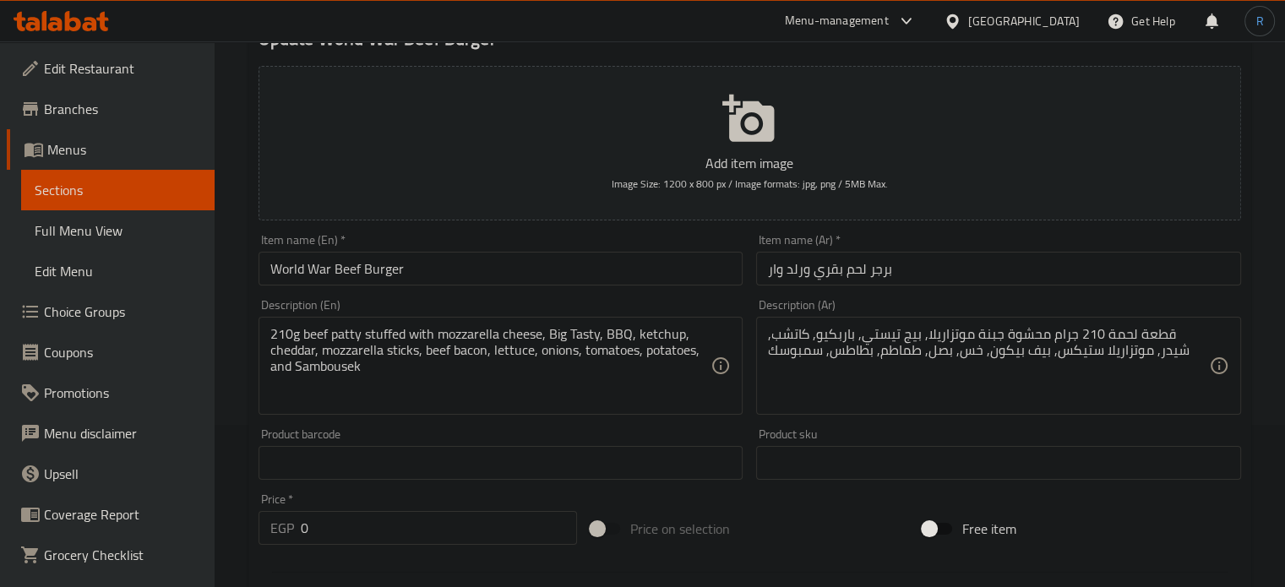
scroll to position [169, 0]
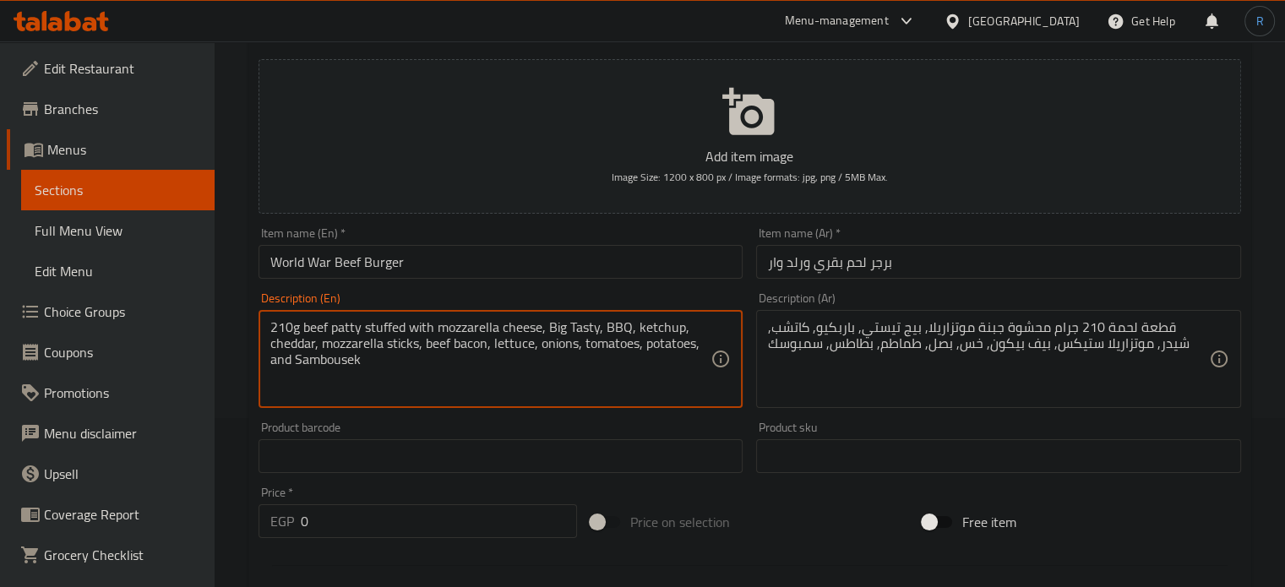
click at [308, 330] on textarea "210g beef patty stuffed with mozzarella cheese, Big Tasty, BBQ, ketchup, chedda…" at bounding box center [490, 359] width 441 height 80
paste textarea "لحمة"
click at [308, 330] on textarea "210g meat patty stuffed with mozzarella cheese, Big Tasty, BBQ, ketchup, chedda…" at bounding box center [490, 359] width 441 height 80
type textarea "210g meat patty stuffed with mozzarella cheese, Big Tasty, BBQ, ketchup, chedda…"
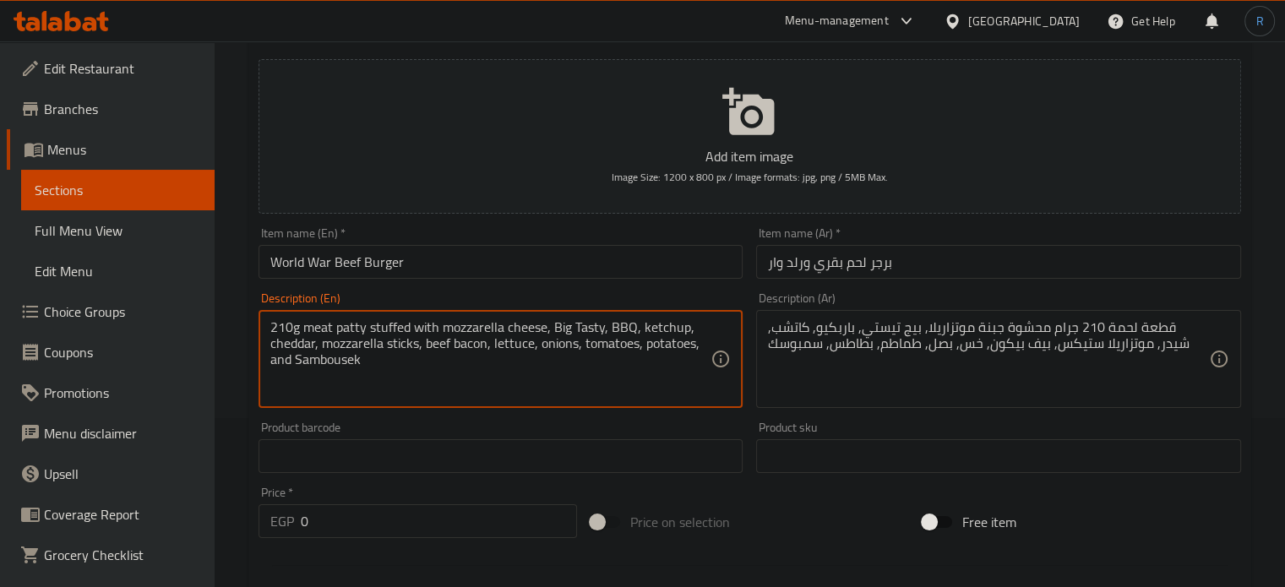
click at [444, 264] on input "World War Beef Burger" at bounding box center [501, 262] width 485 height 34
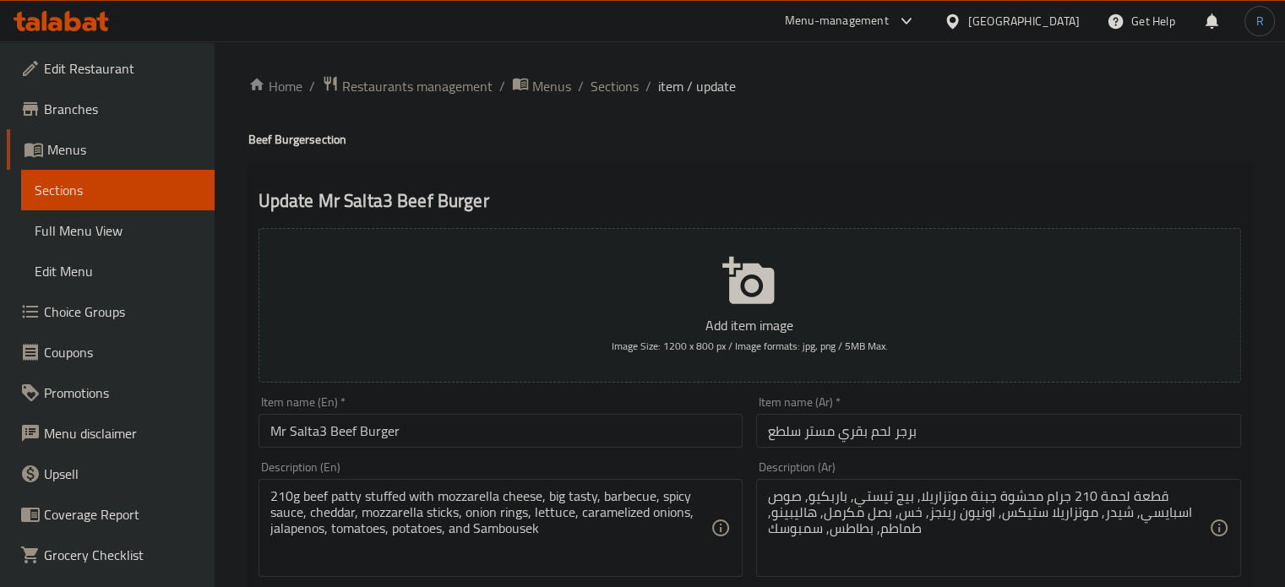
scroll to position [84, 0]
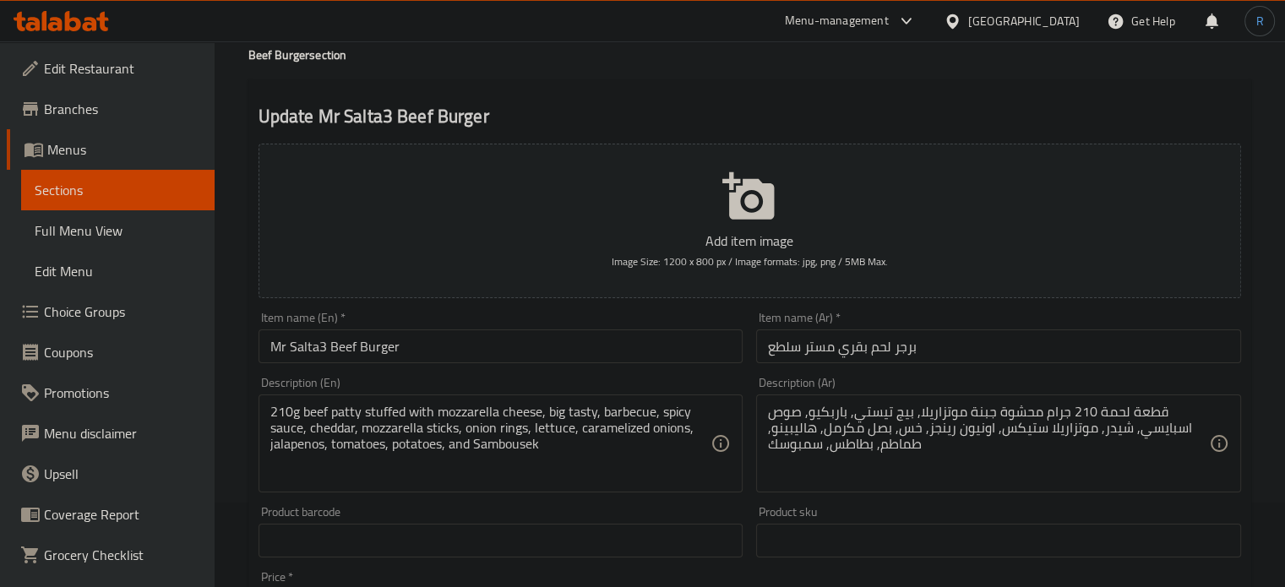
click at [311, 405] on textarea "210g beef patty stuffed with mozzarella cheese, big tasty, barbecue, spicy sauc…" at bounding box center [490, 444] width 441 height 80
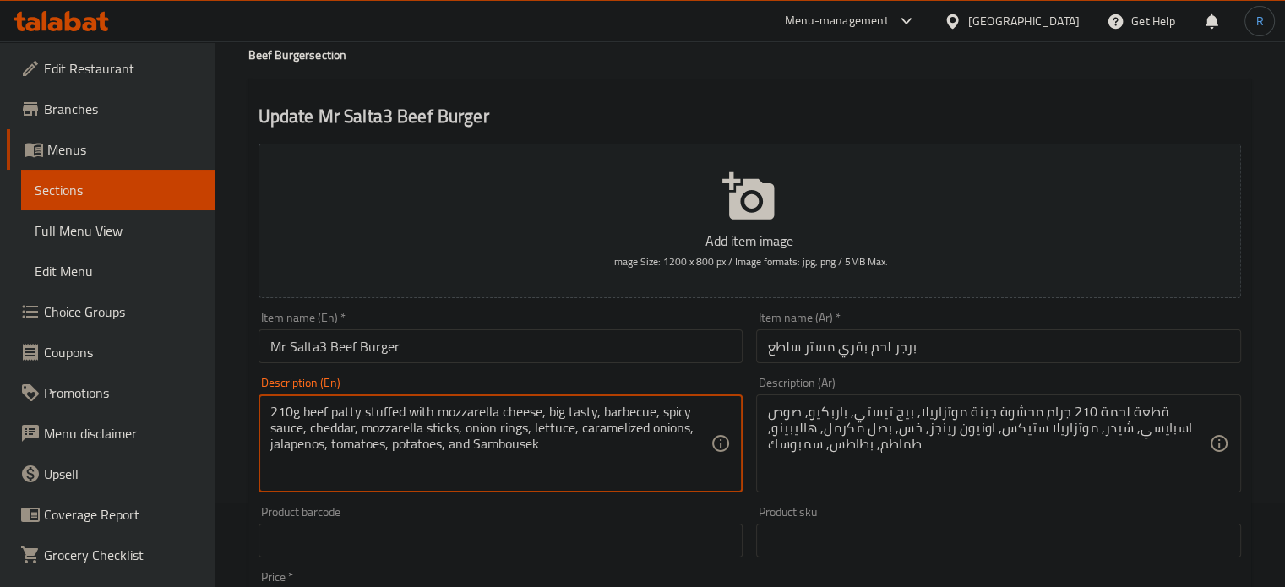
paste textarea "meat"
type textarea "210g meat patty stuffed with mozzarella cheese, big tasty, barbecue, spicy sauc…"
click at [439, 356] on input "Mr Salta3 Beef Burger" at bounding box center [501, 347] width 485 height 34
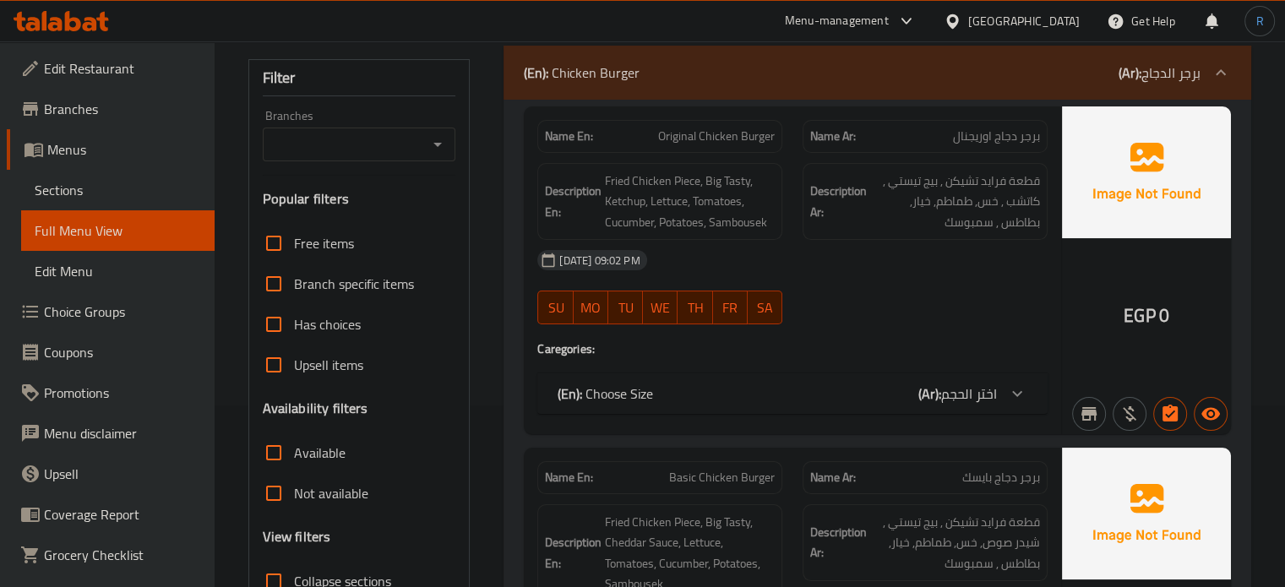
scroll to position [338, 0]
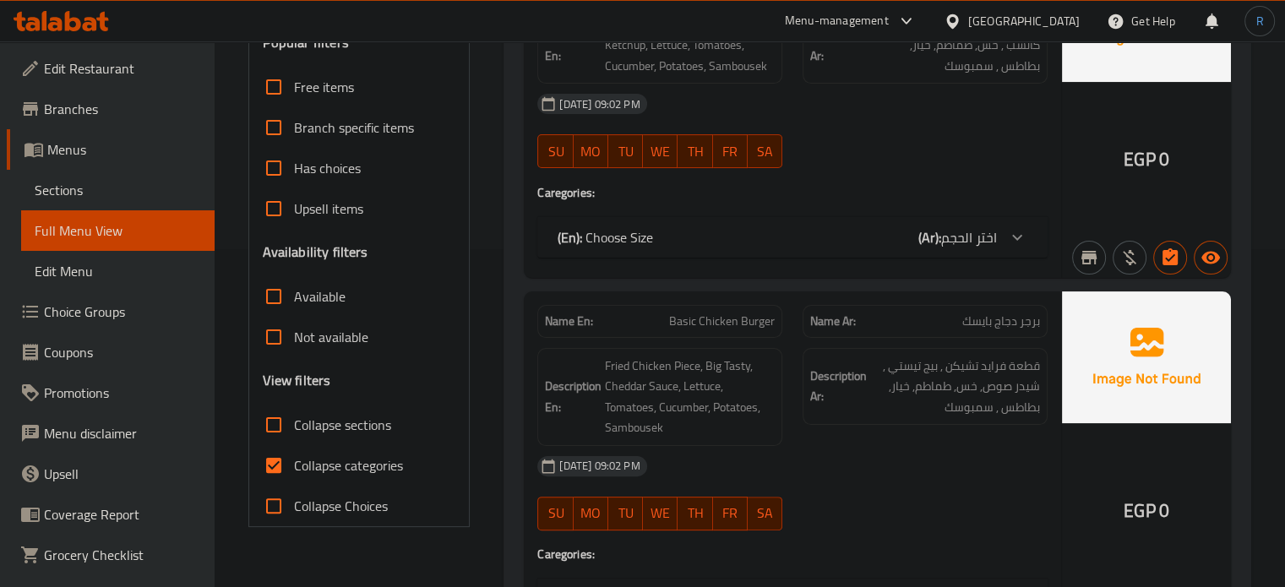
click at [270, 433] on input "Collapse sections" at bounding box center [273, 425] width 41 height 41
checkbox input "true"
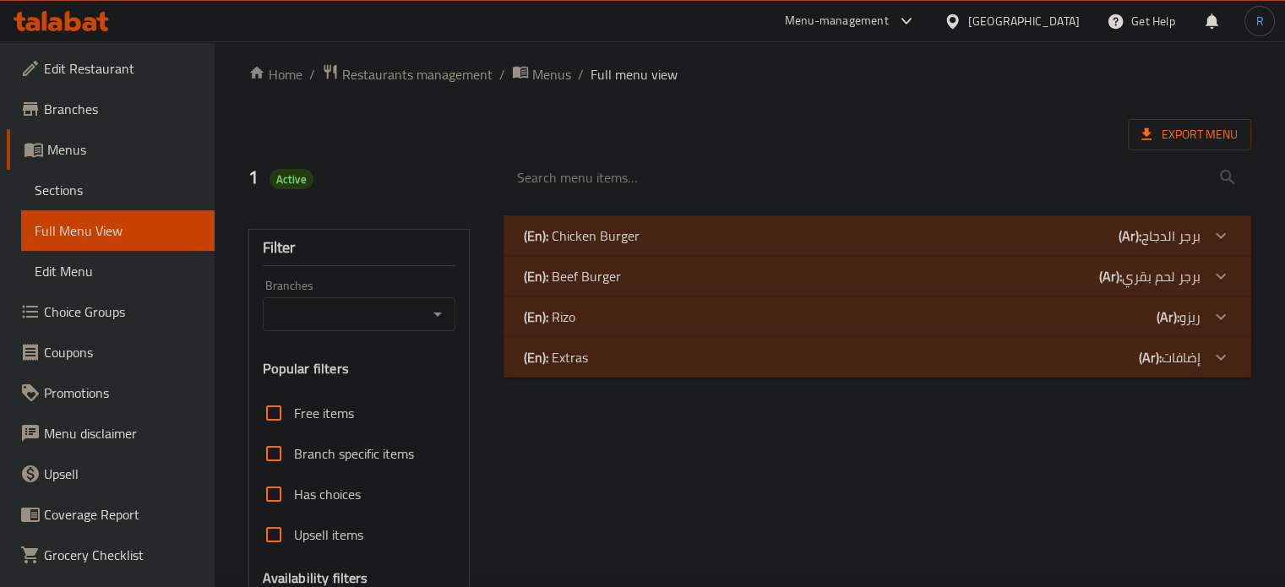
scroll to position [0, 0]
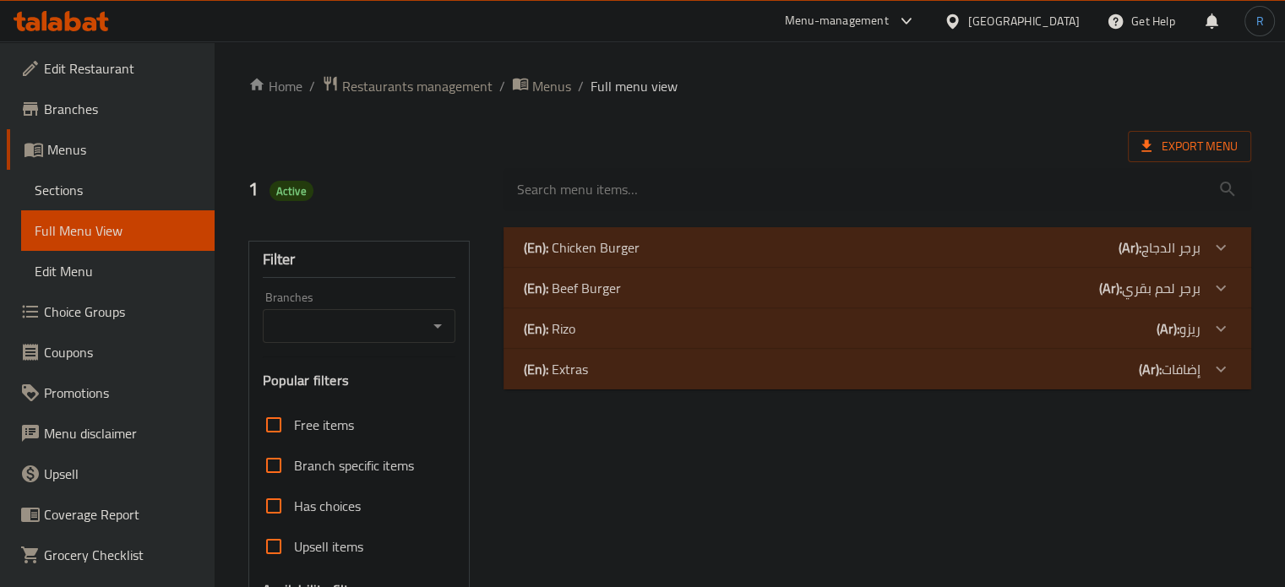
click at [620, 258] on div "(En): Beef Burger (Ar): برجر لحم بقري" at bounding box center [862, 247] width 677 height 20
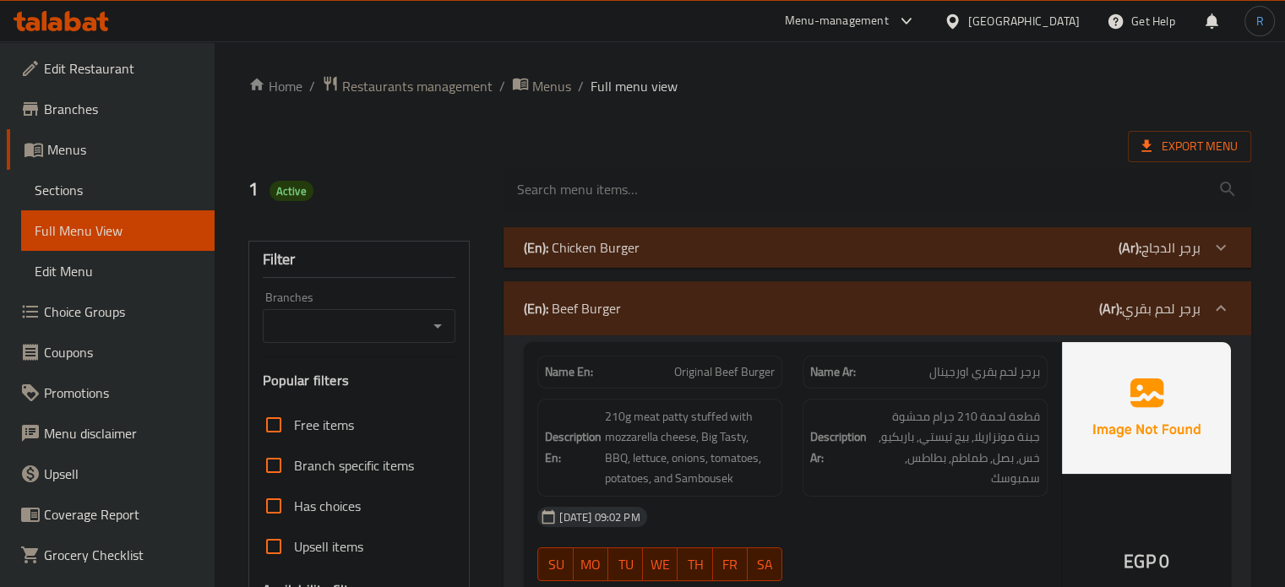
click at [663, 160] on div at bounding box center [877, 189] width 768 height 63
click at [744, 396] on div "Description En: 210g meat patty stuffed with mozzarella cheese, Big Tasty, BBQ,…" at bounding box center [659, 448] width 265 height 118
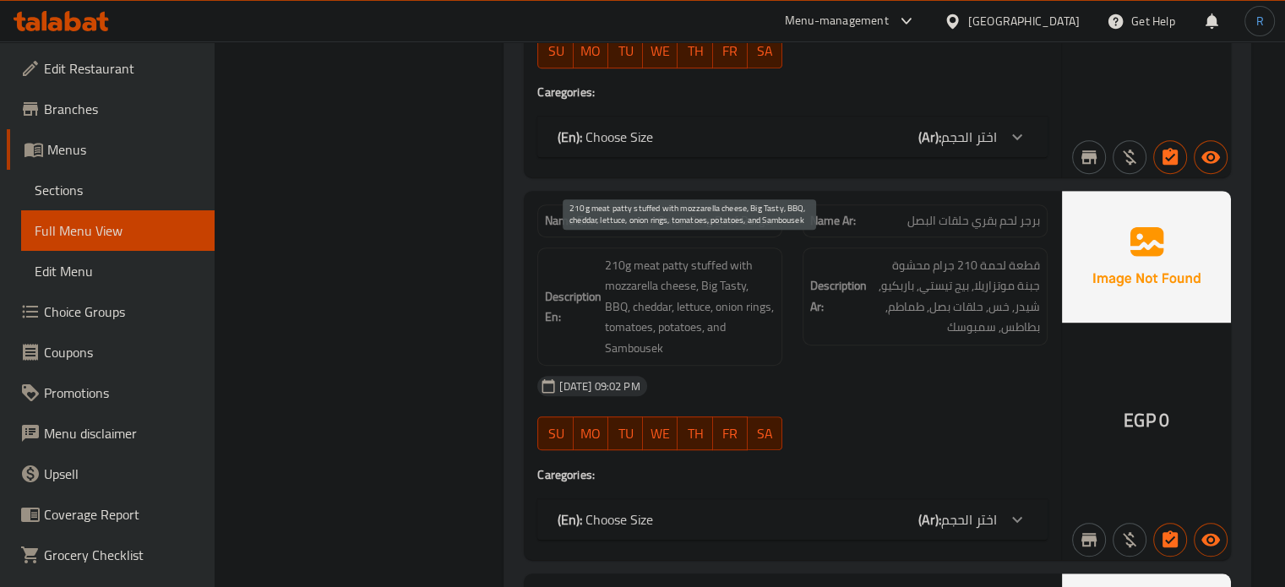
click at [770, 347] on span "210g meat patty stuffed with mozzarella cheese, Big Tasty, BBQ, cheddar, lettuc…" at bounding box center [690, 307] width 170 height 104
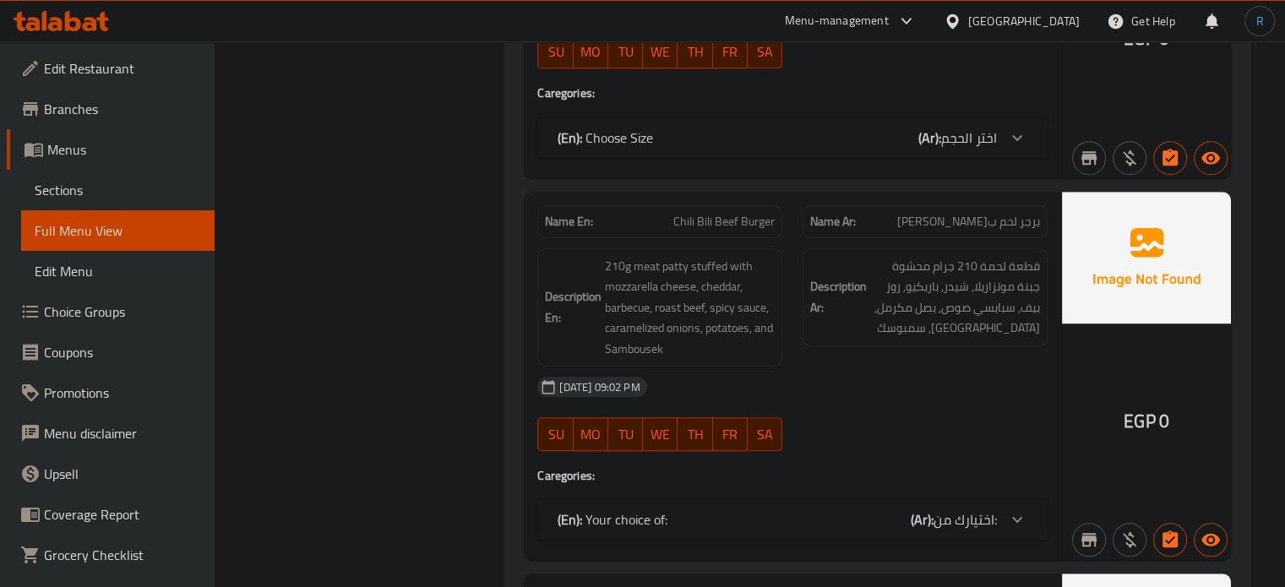
click at [717, 361] on div "Description En: 210g meat patty stuffed with mozzarella cheese, cheddar, barbec…" at bounding box center [659, 307] width 245 height 119
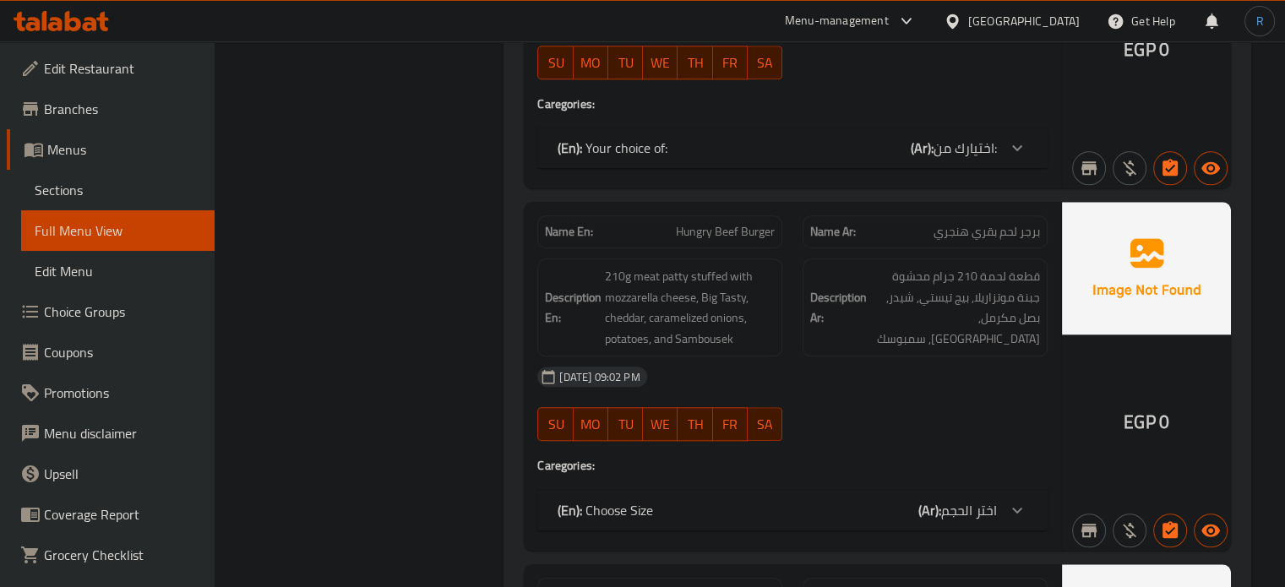
click at [765, 347] on div "Description En: 210g meat patty stuffed with mozzarella cheese, Big Tasty, ched…" at bounding box center [659, 308] width 245 height 98
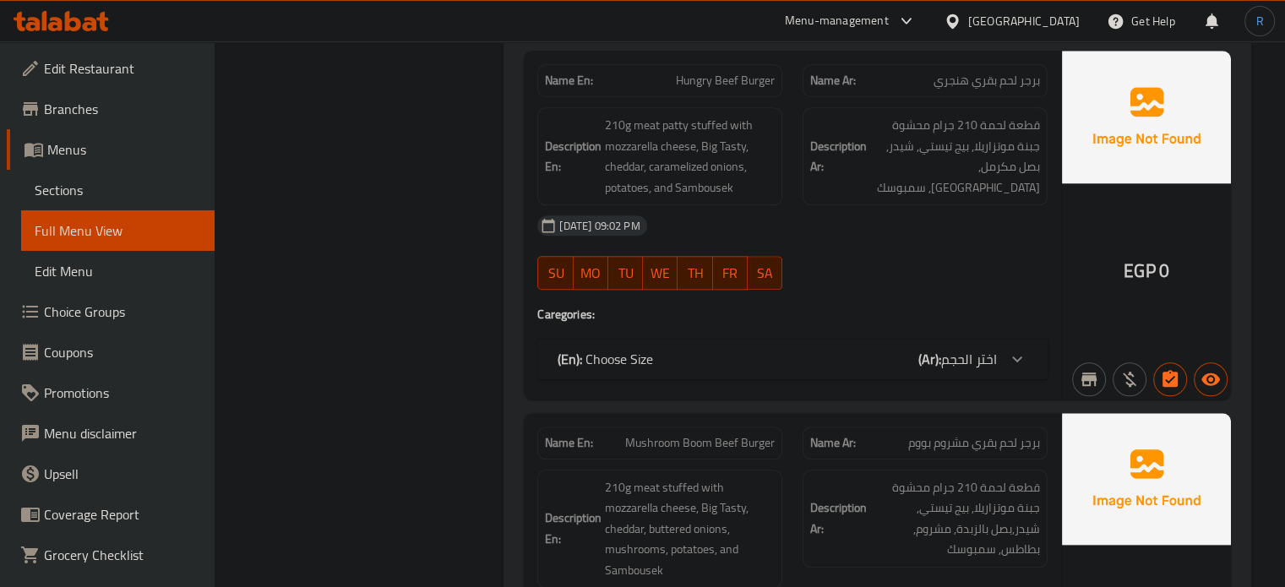
scroll to position [1987, 0]
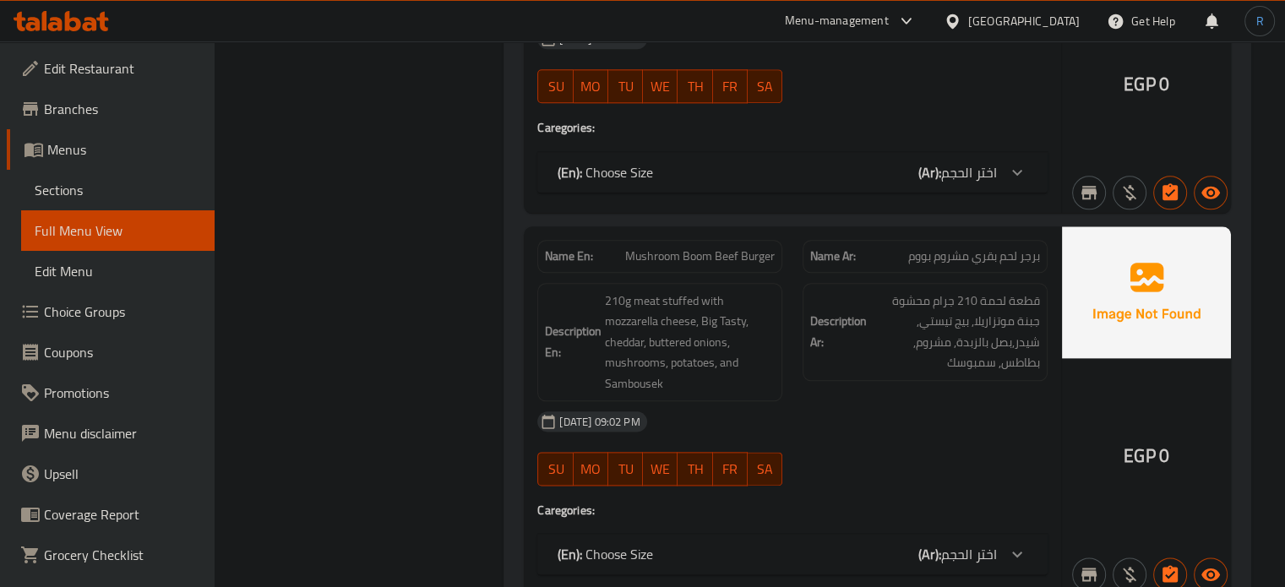
click at [613, 359] on span "210g meat stuffed with mozzarella cheese, Big Tasty, cheddar, buttered onions, …" at bounding box center [690, 343] width 170 height 104
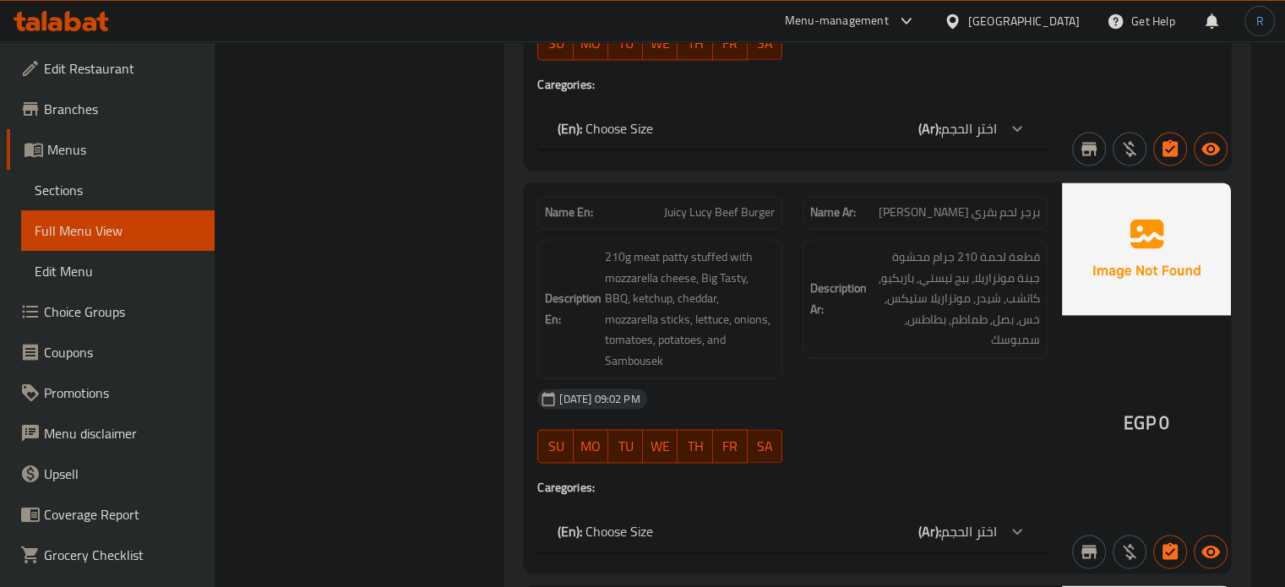
click at [881, 357] on div "Description Ar: قطعة لحمة 210 جرام محشوة جبنة موتزاريلا, بيج تيستي, باربكيو, كا…" at bounding box center [925, 309] width 265 height 160
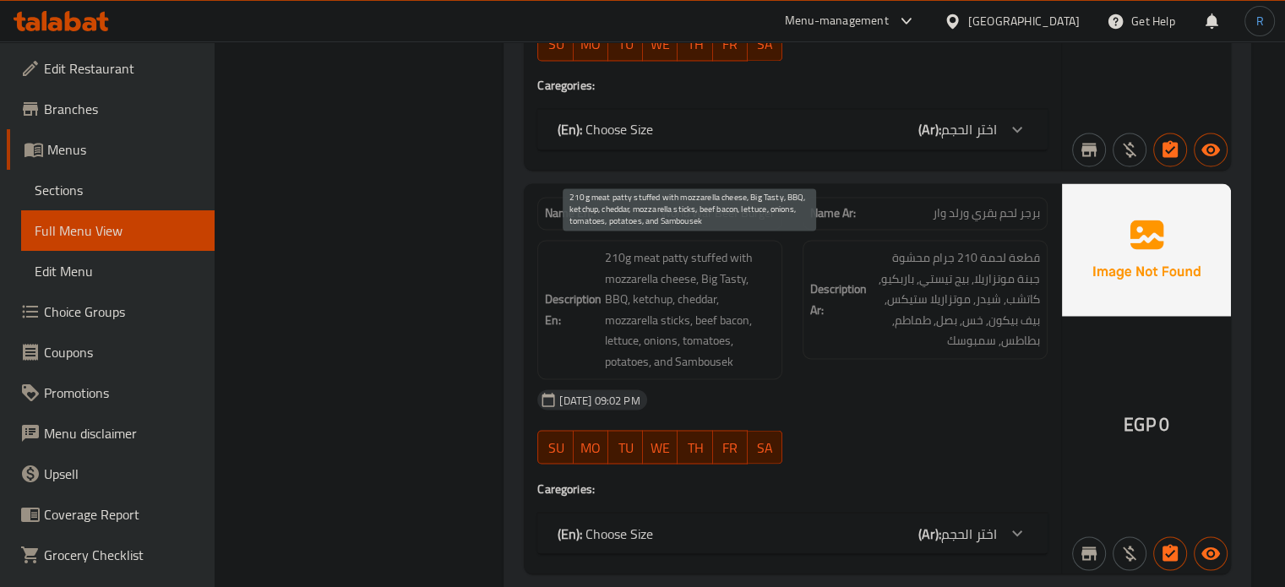
click at [738, 354] on span "210g meat patty stuffed with mozzarella cheese, Big Tasty, BBQ, ketchup, chedda…" at bounding box center [690, 310] width 170 height 124
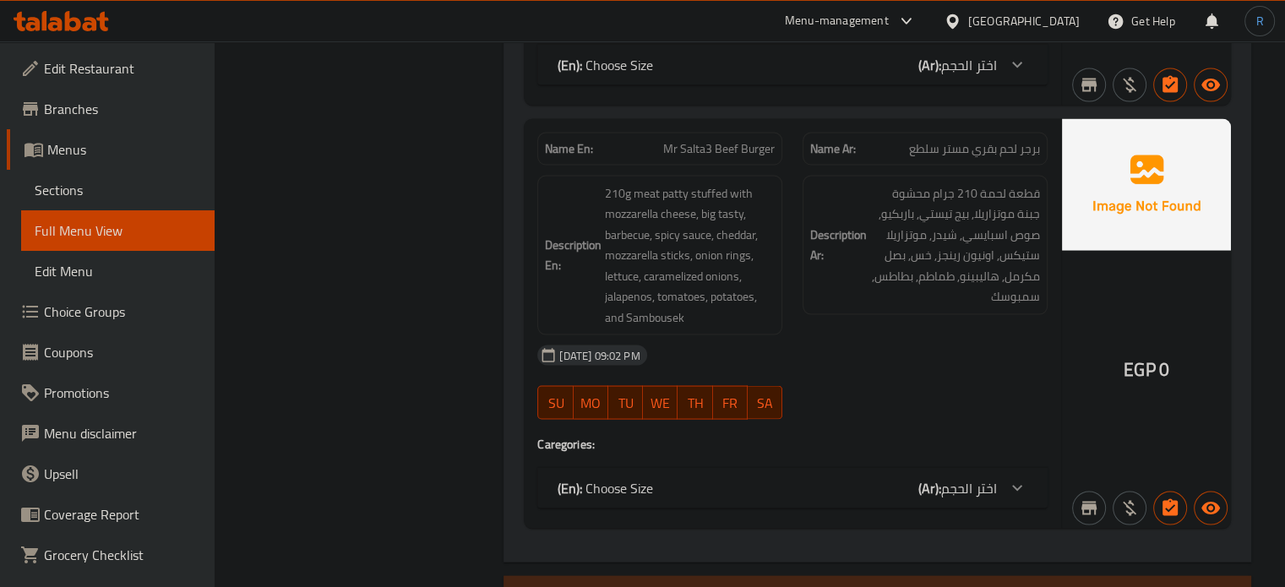
scroll to position [3313, 0]
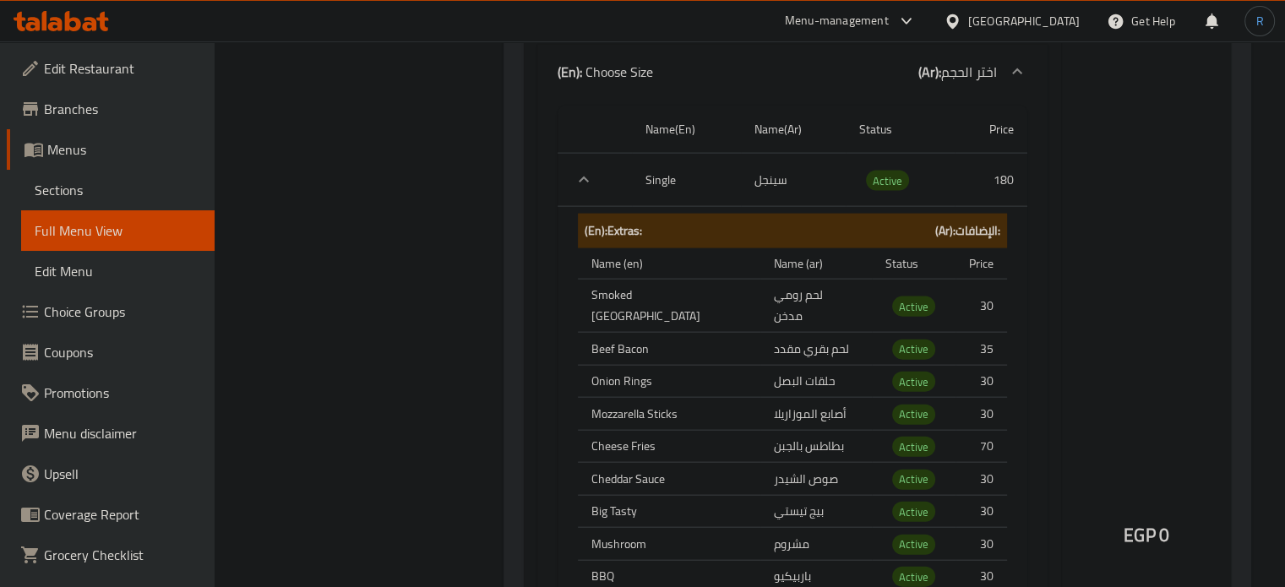
scroll to position [3735, 0]
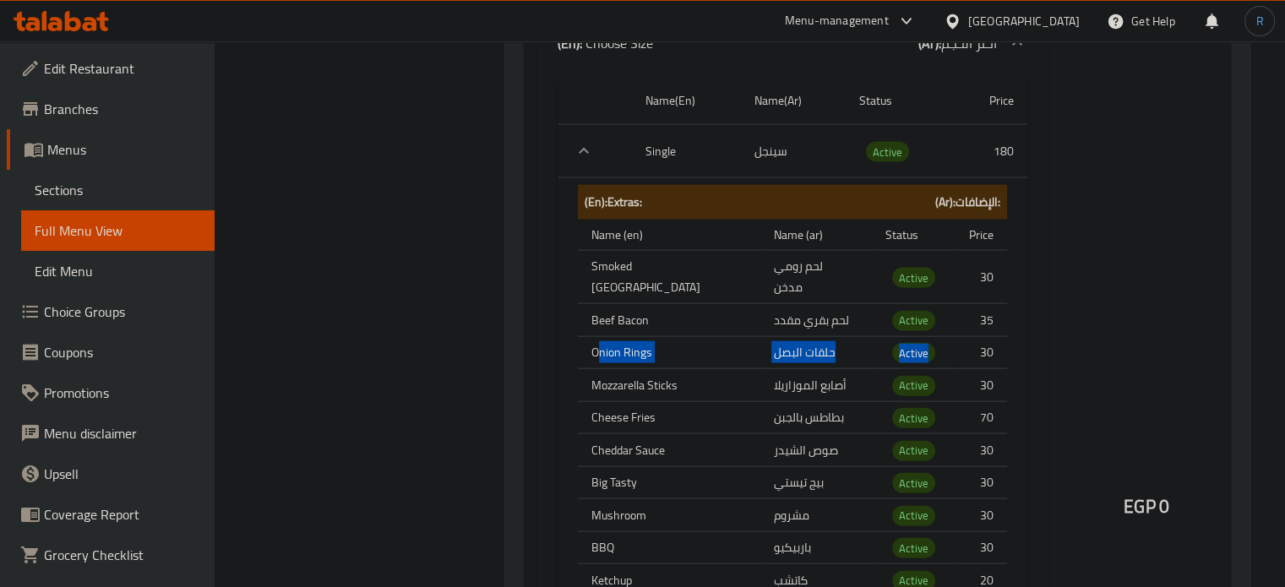
drag, startPoint x: 600, startPoint y: 330, endPoint x: 979, endPoint y: 328, distance: 379.4
click at [979, 336] on tr "Onion Rings حلقات البصل Active 30" at bounding box center [792, 352] width 429 height 33
click at [1174, 324] on div "EGP 0" at bounding box center [1146, 461] width 169 height 1588
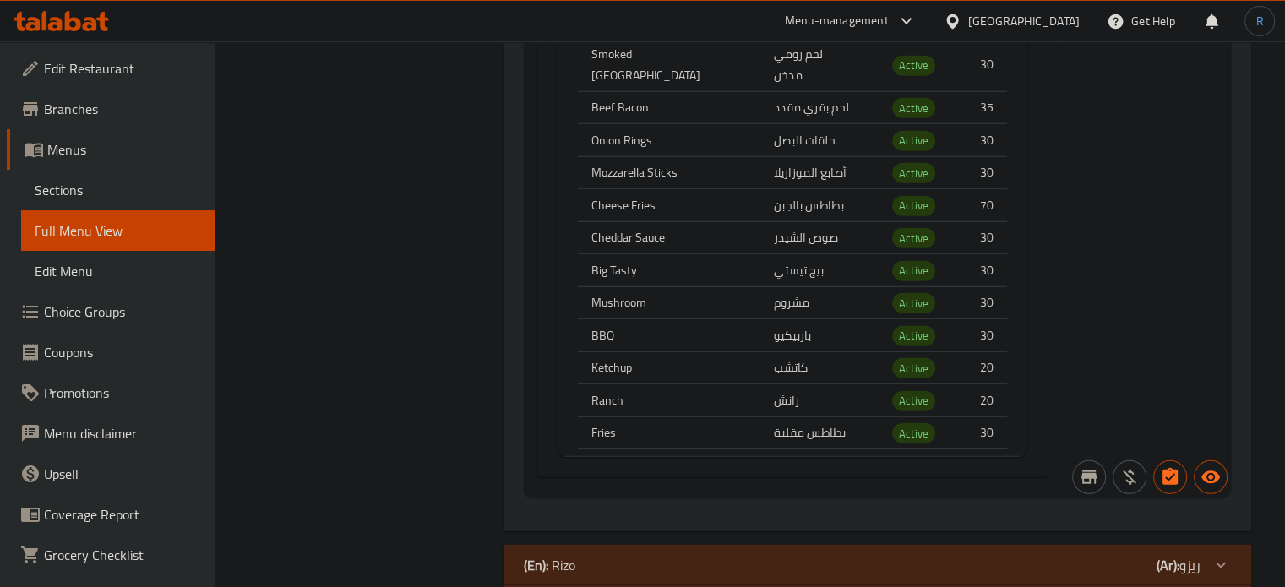
scroll to position [4496, 0]
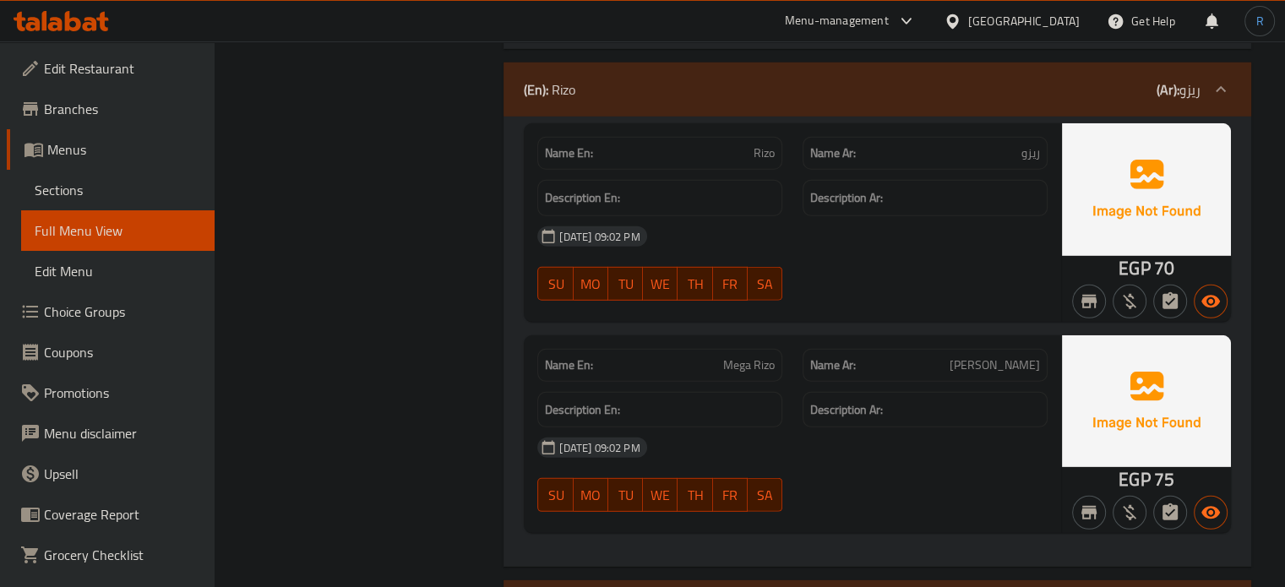
scroll to position [5002, 0]
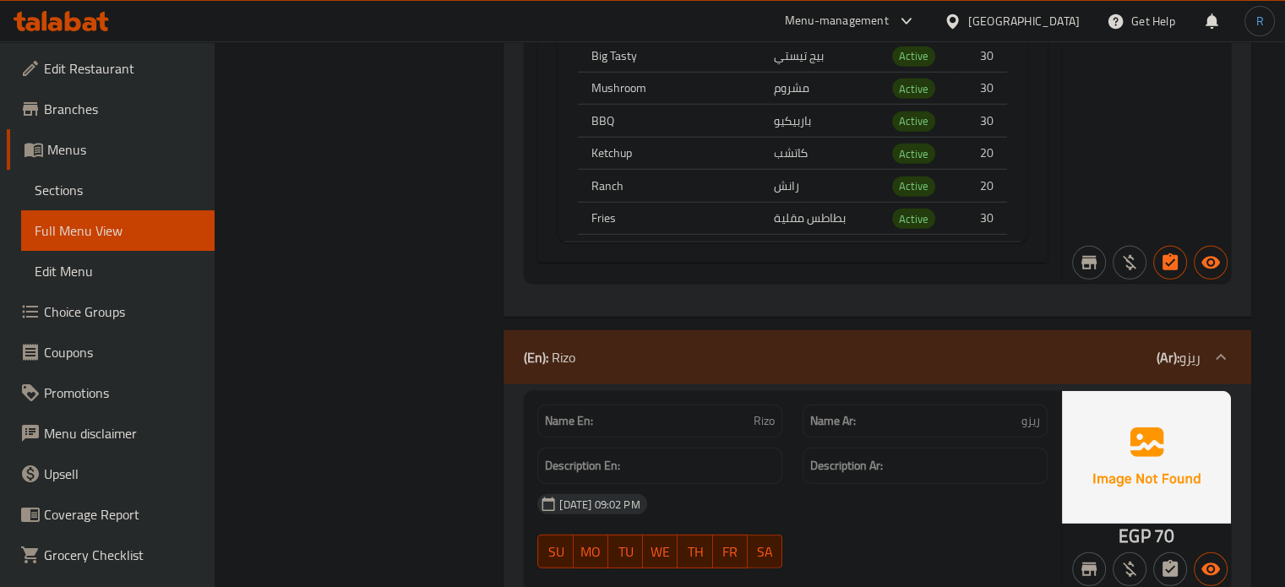
scroll to position [4580, 0]
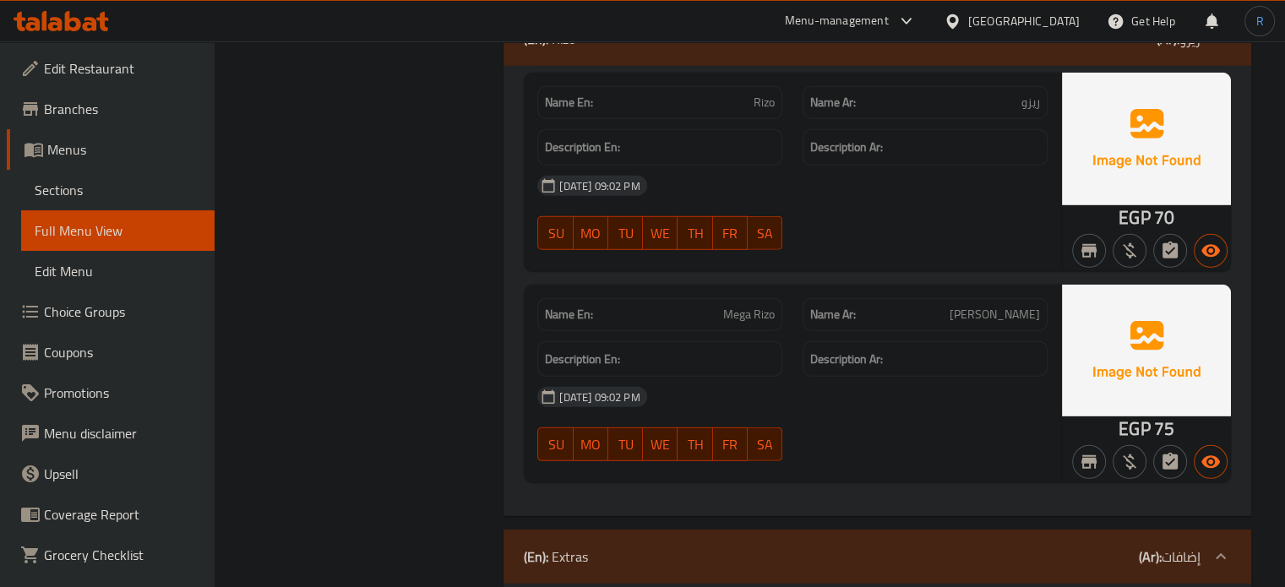
scroll to position [5424, 0]
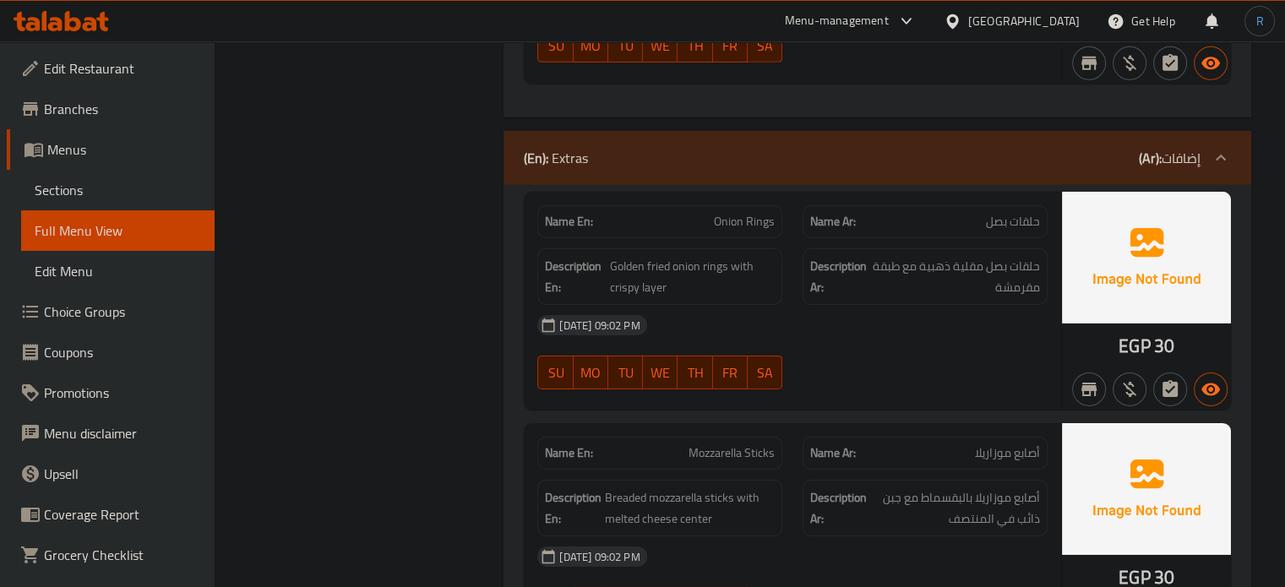
copy span "Onion Rings"
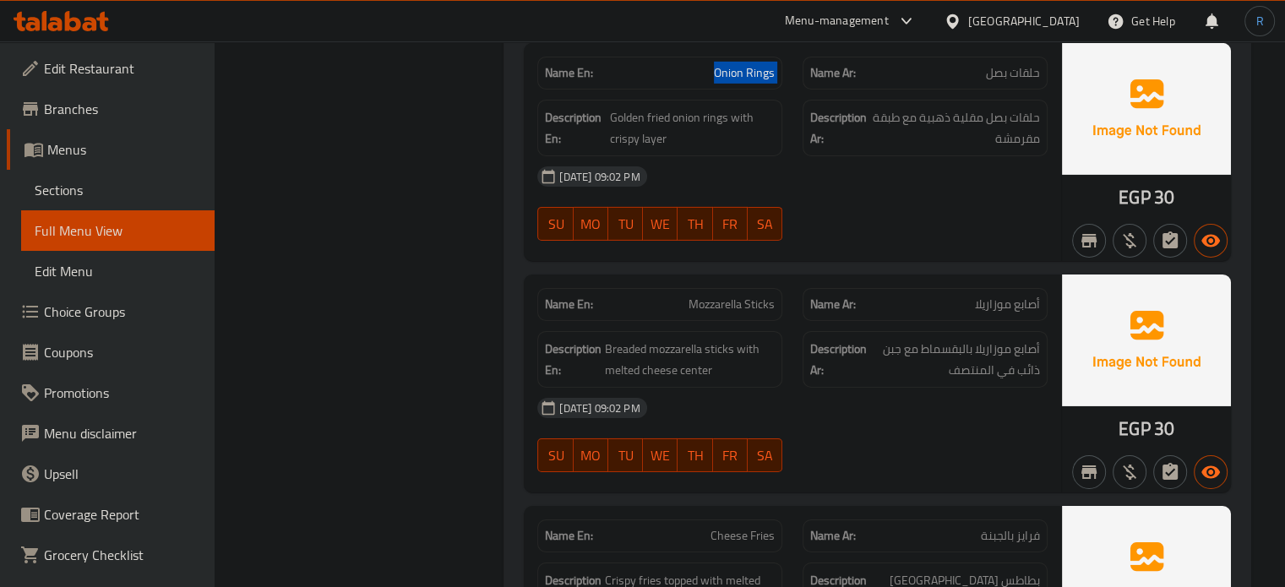
scroll to position [5593, 0]
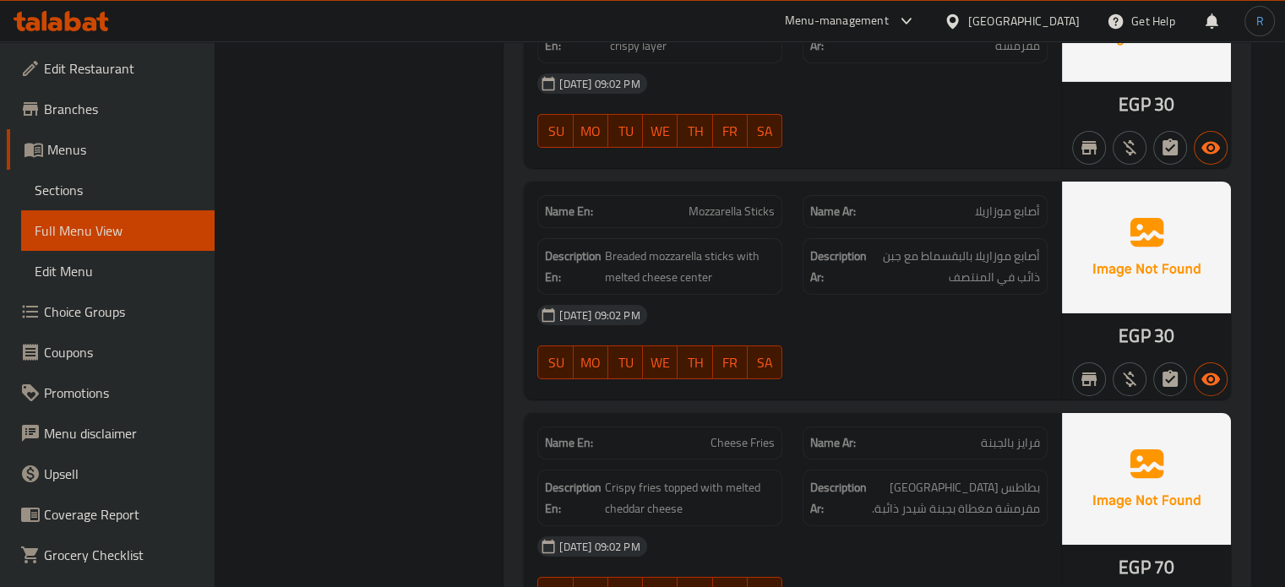
scroll to position [5847, 0]
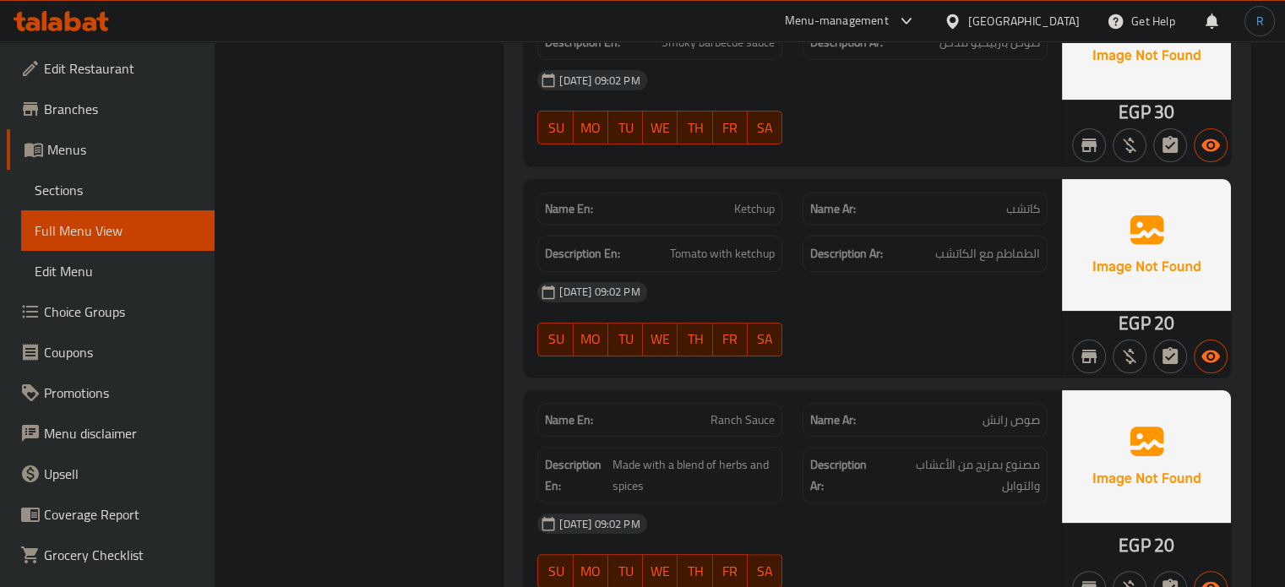
scroll to position [7030, 0]
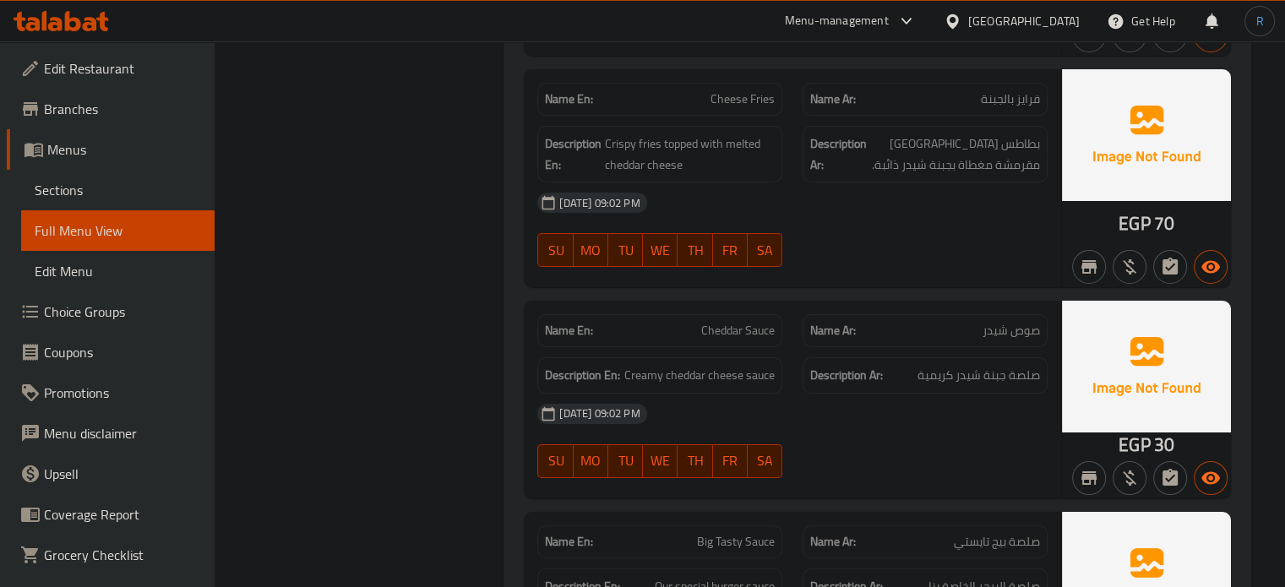
scroll to position [6016, 0]
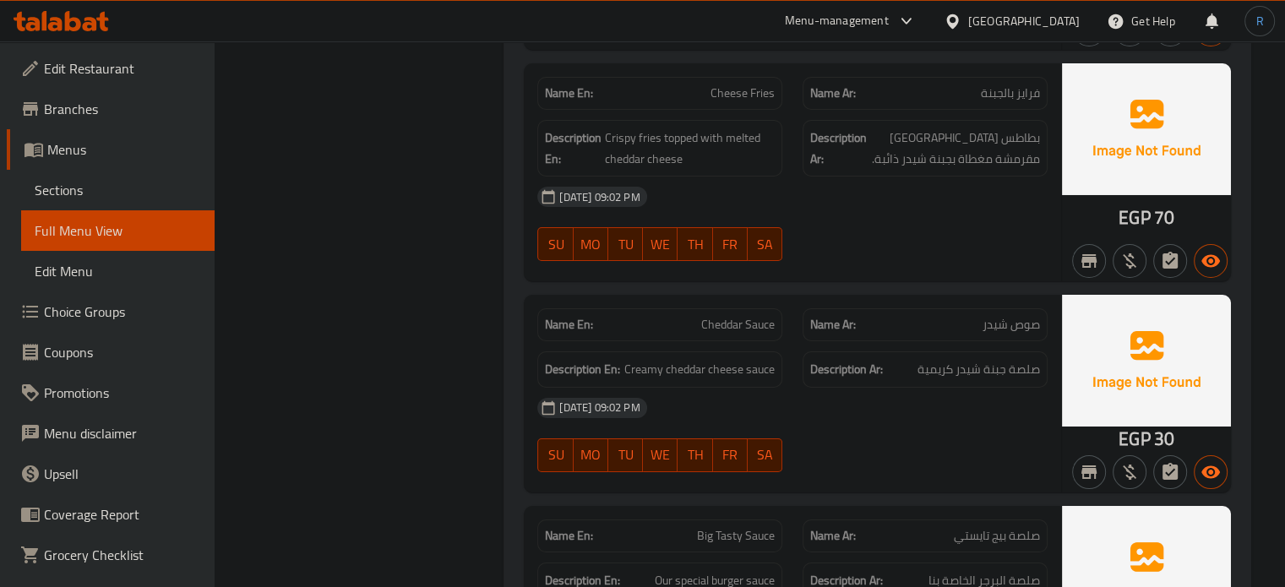
copy span "Cheddar Sauce"
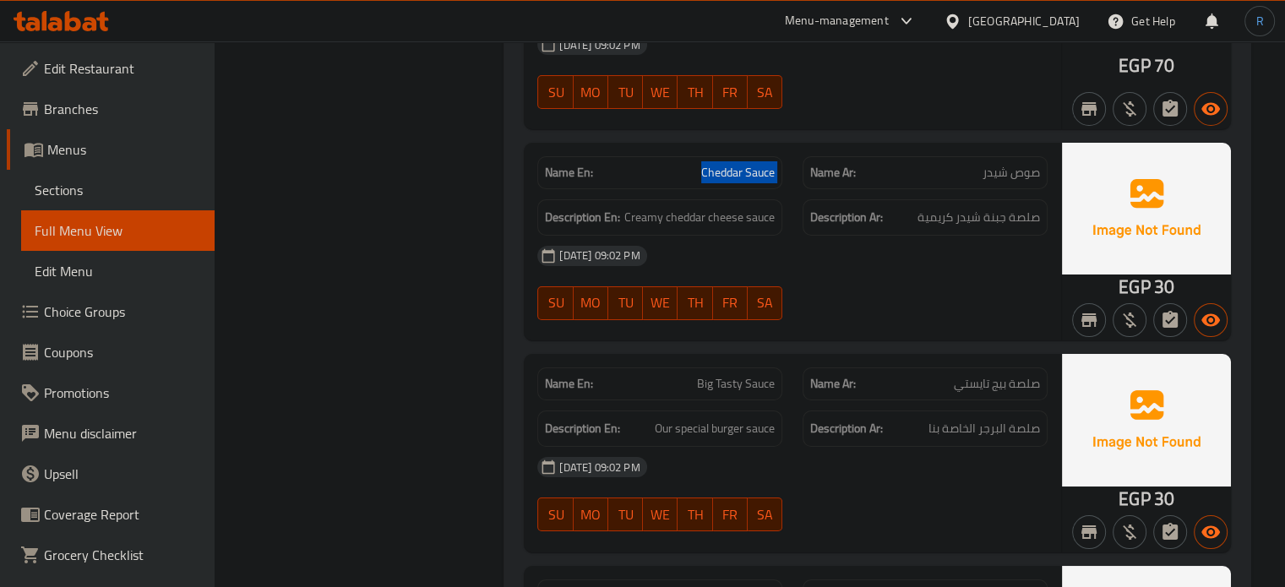
scroll to position [6185, 0]
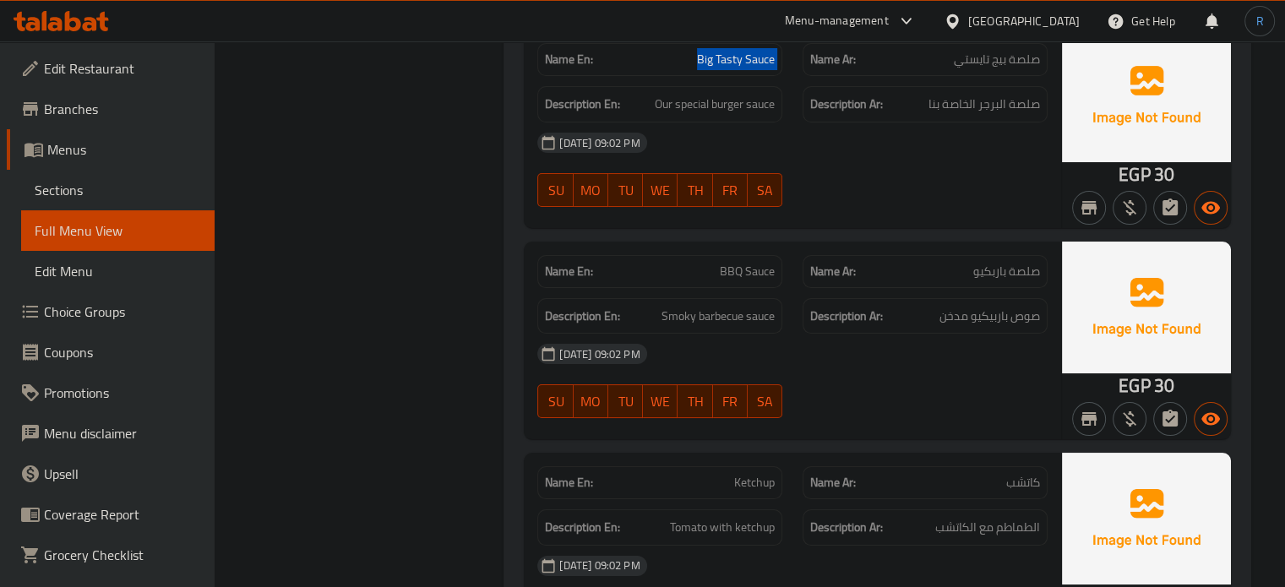
scroll to position [6523, 0]
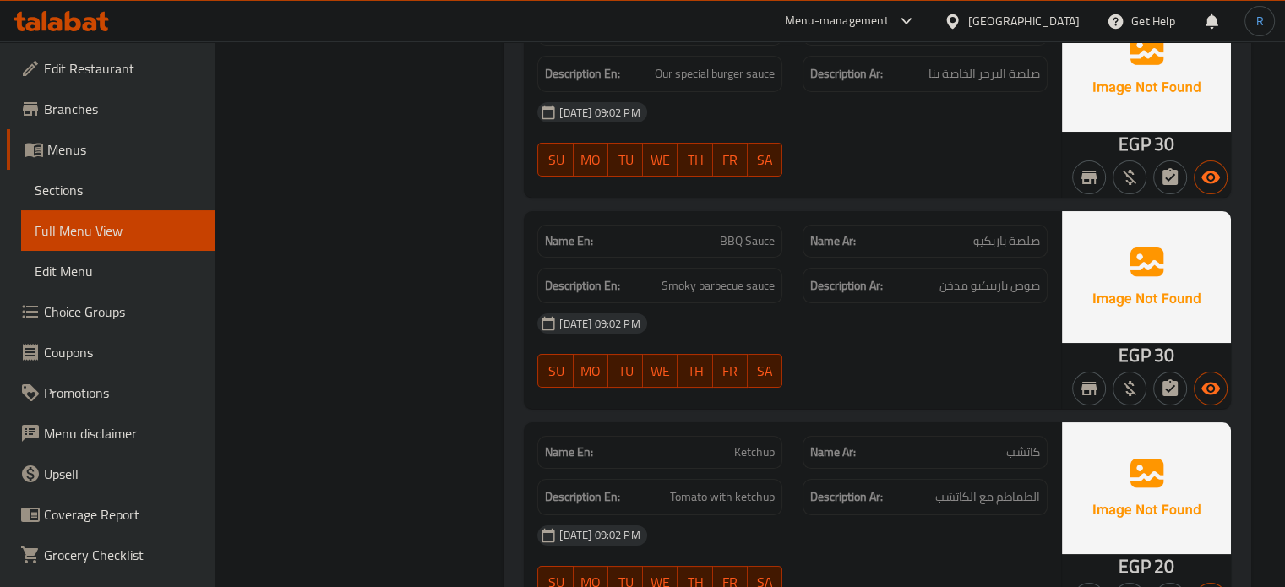
copy span "Ketchup"
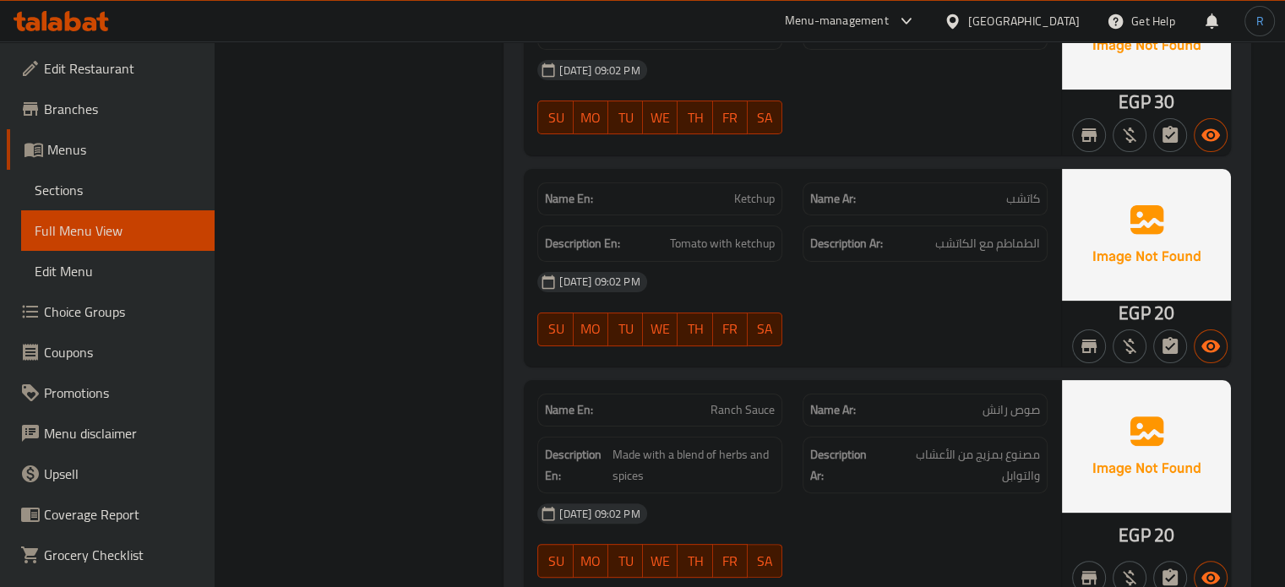
copy span "Ranch Sauce"
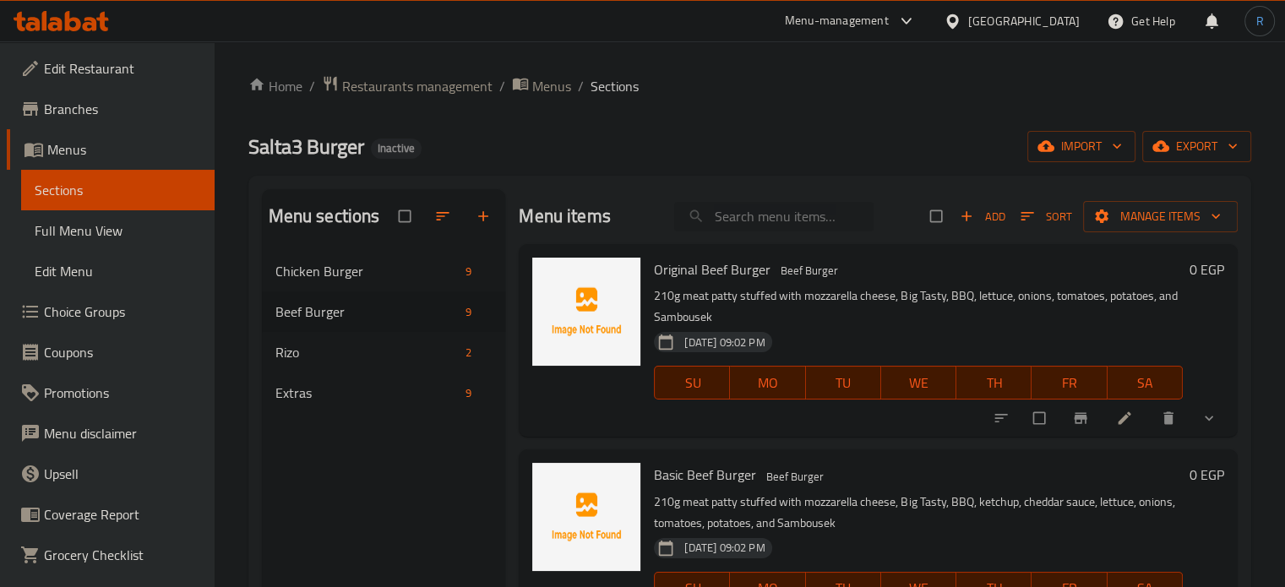
click at [733, 229] on input "search" at bounding box center [773, 217] width 199 height 30
paste input "Onion Rings"
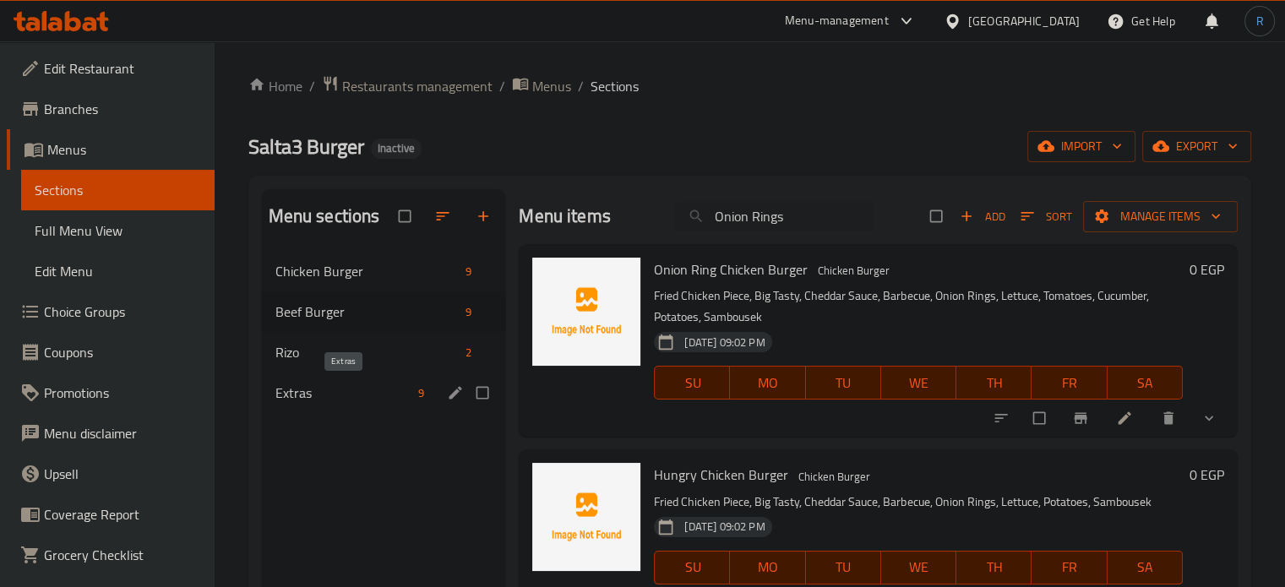
type input "Onion Rings"
click at [346, 395] on span "Extras" at bounding box center [343, 393] width 137 height 20
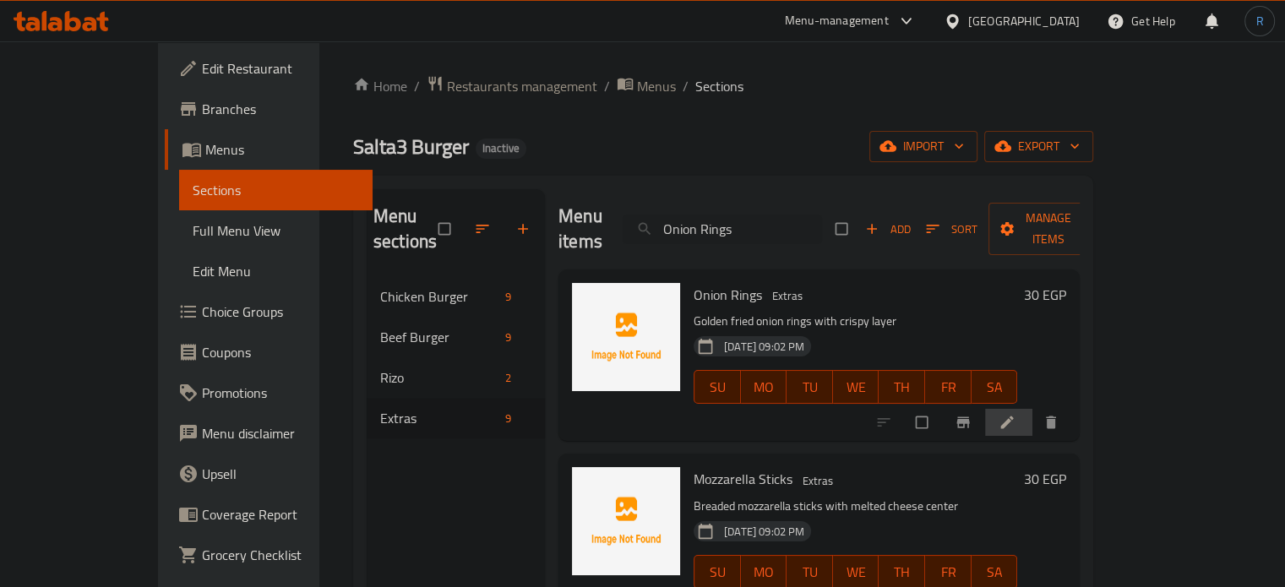
click at [1033, 409] on li at bounding box center [1008, 422] width 47 height 27
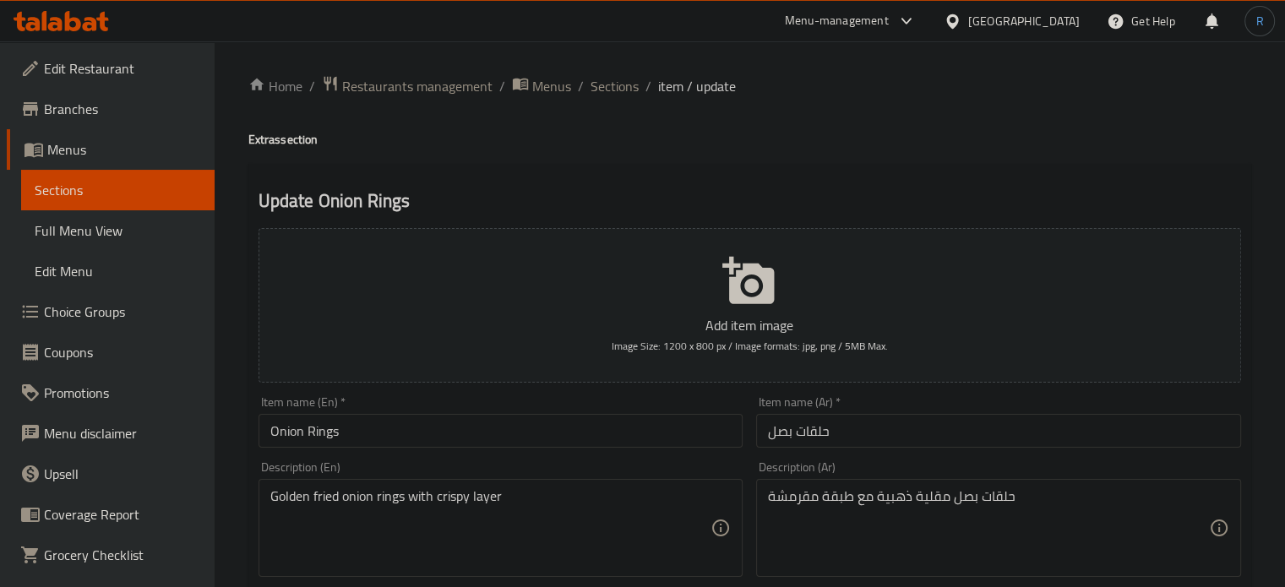
click at [488, 505] on textarea "Golden fried onion rings with crispy layer" at bounding box center [490, 528] width 441 height 80
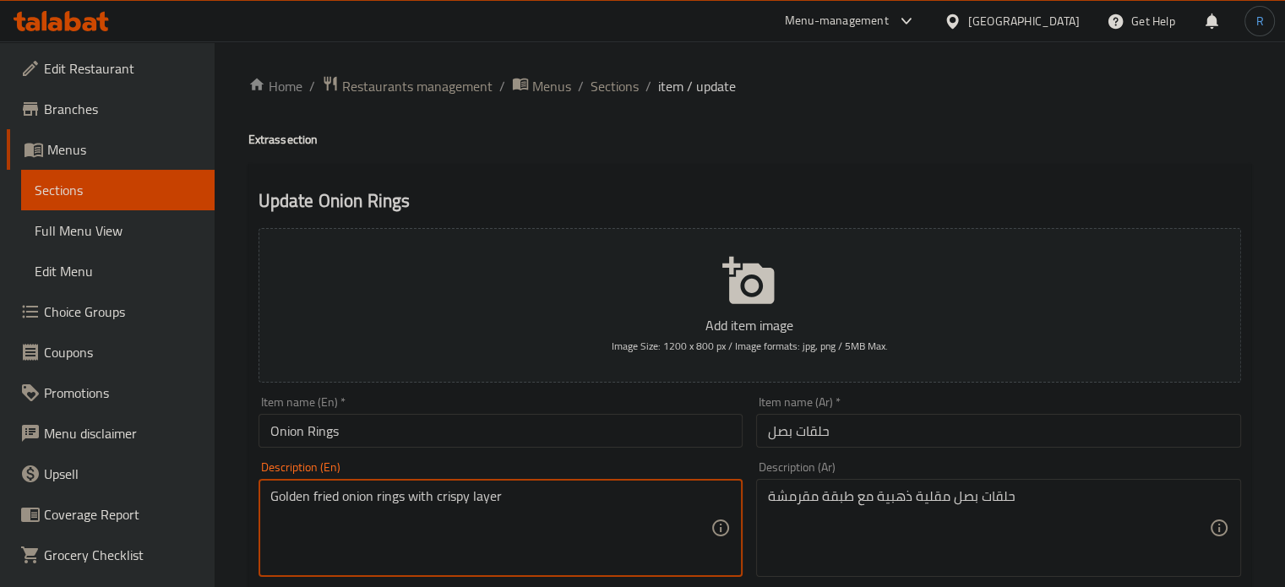
paste textarea "coating"
type textarea "Golden fried onion rings with crispy coating"
click at [514, 442] on input "Onion Rings" at bounding box center [501, 431] width 485 height 34
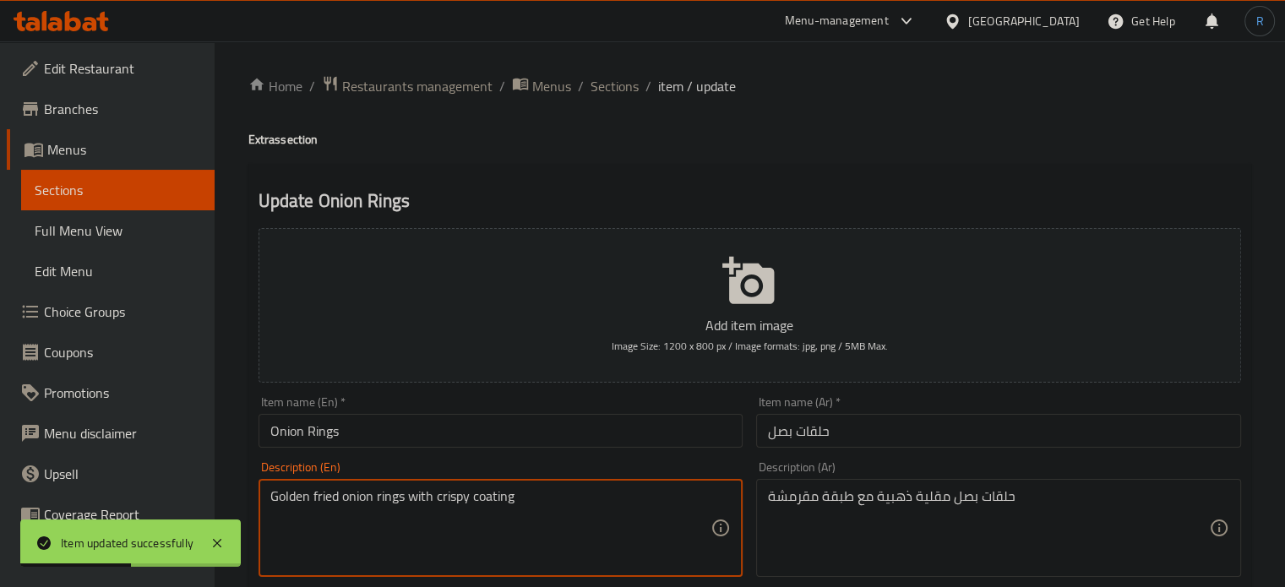
click at [541, 504] on textarea "Golden fried onion rings with crispy coating" at bounding box center [490, 528] width 441 height 80
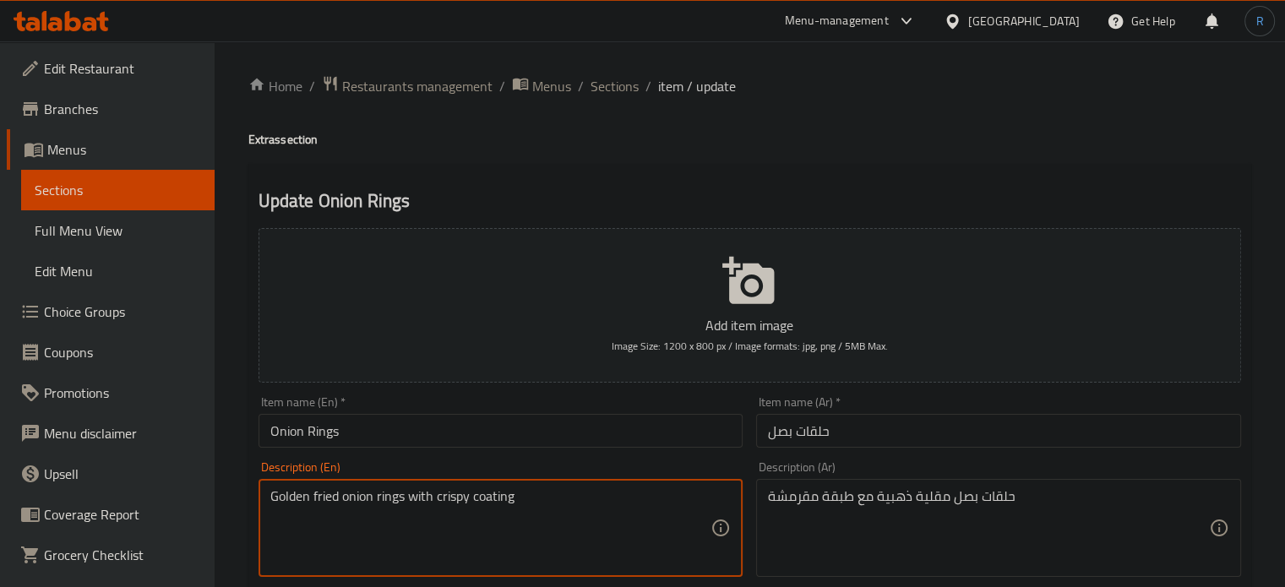
click at [515, 422] on input "Onion Rings" at bounding box center [501, 431] width 485 height 34
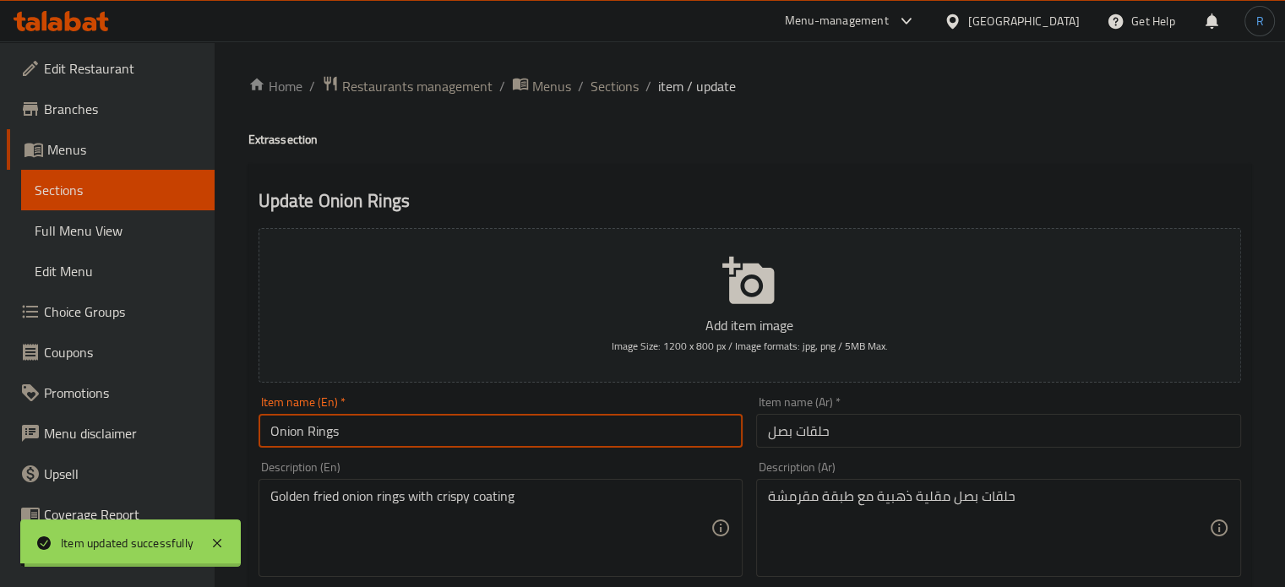
click at [614, 90] on span "Sections" at bounding box center [615, 86] width 48 height 20
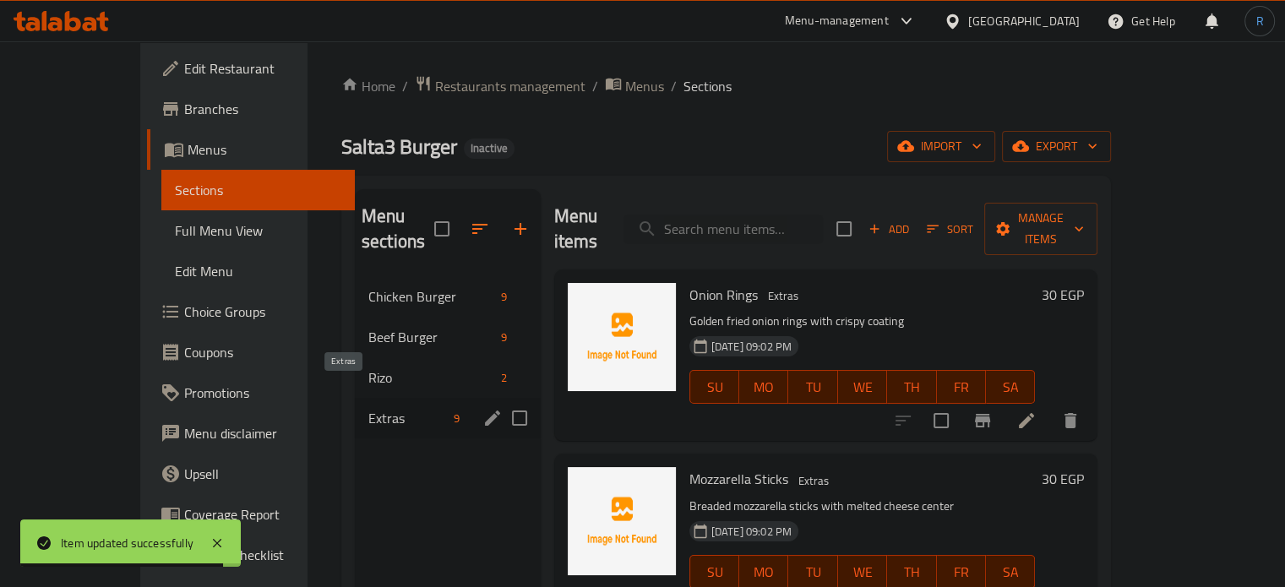
click at [368, 408] on span "Extras" at bounding box center [407, 418] width 79 height 20
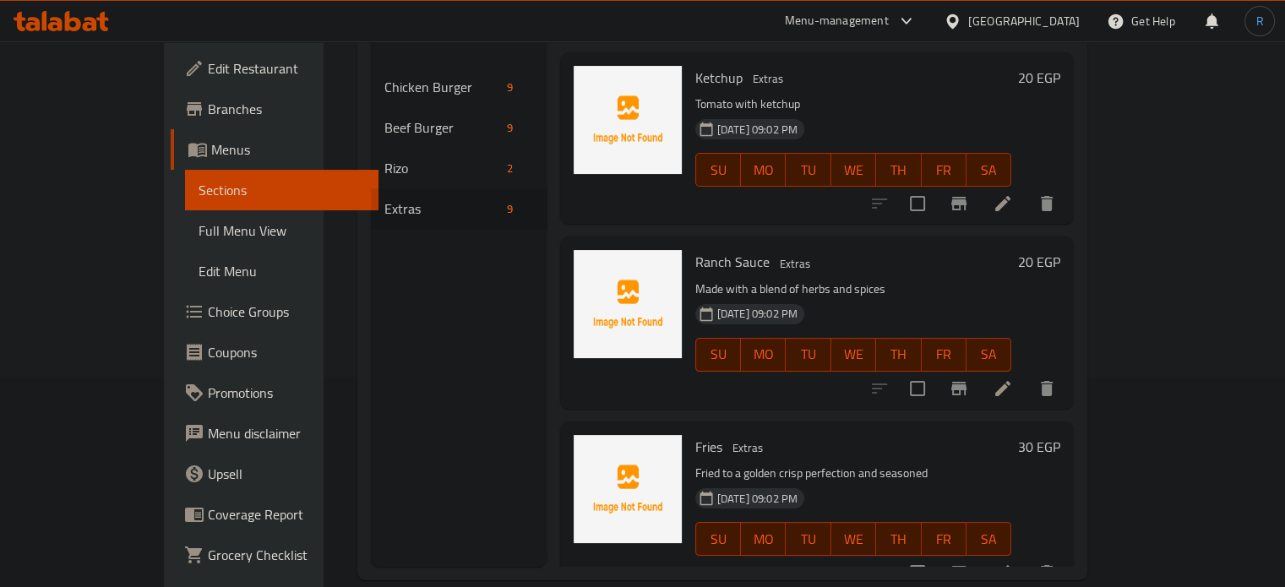
scroll to position [237, 0]
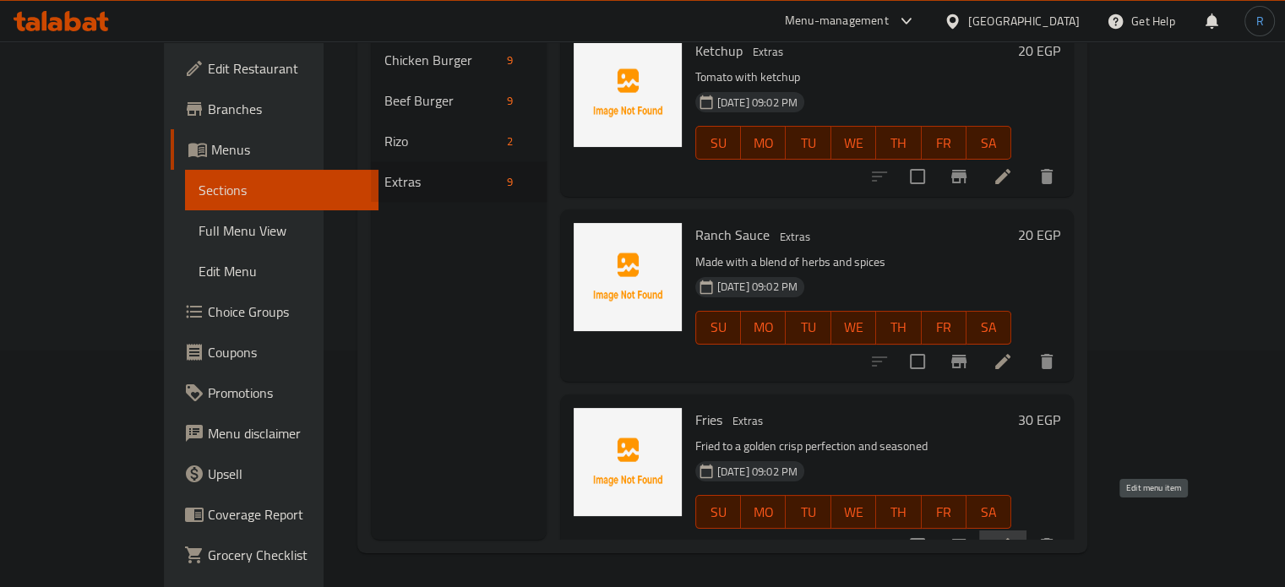
click at [1011, 538] on icon at bounding box center [1002, 545] width 15 height 15
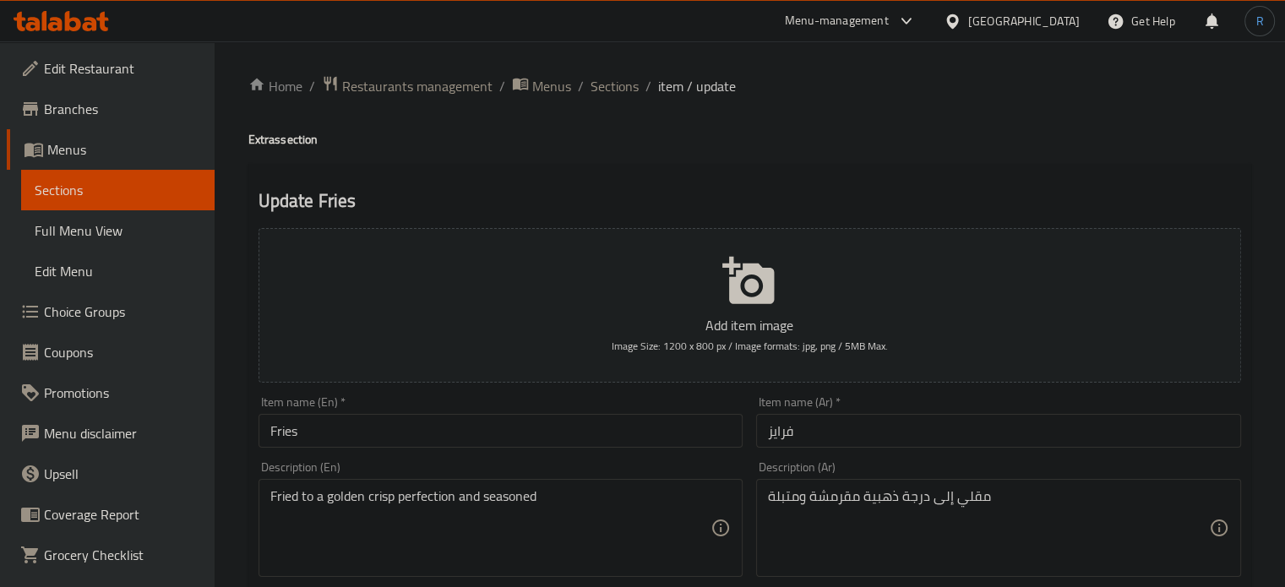
scroll to position [84, 0]
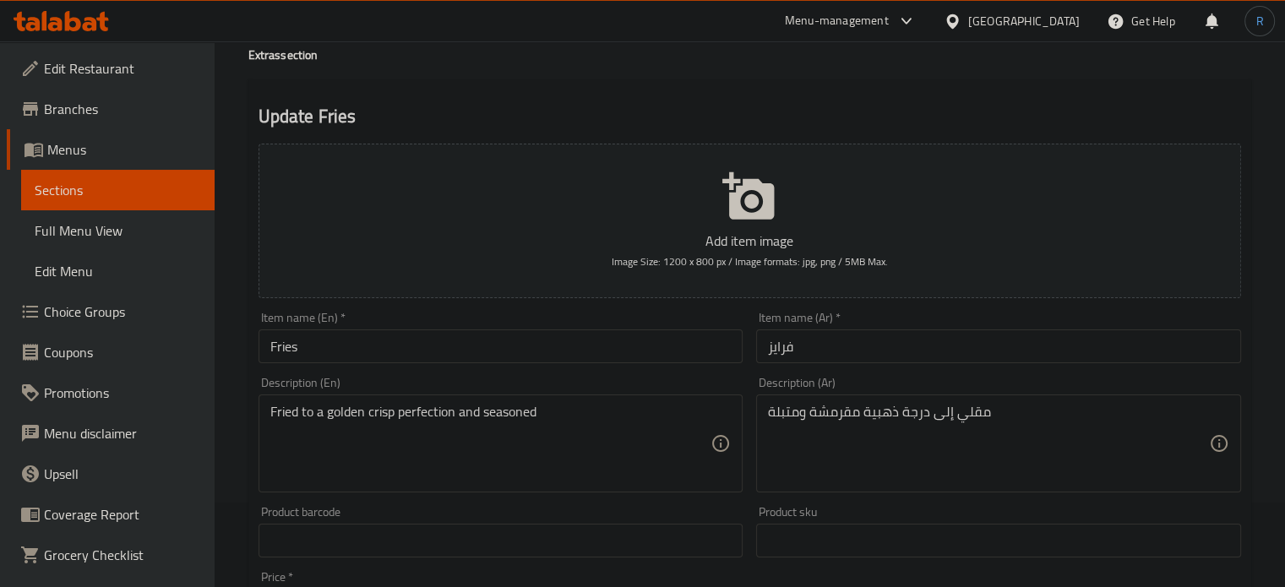
click at [575, 413] on textarea "Fried to a golden crisp perfection and seasoned" at bounding box center [490, 444] width 441 height 80
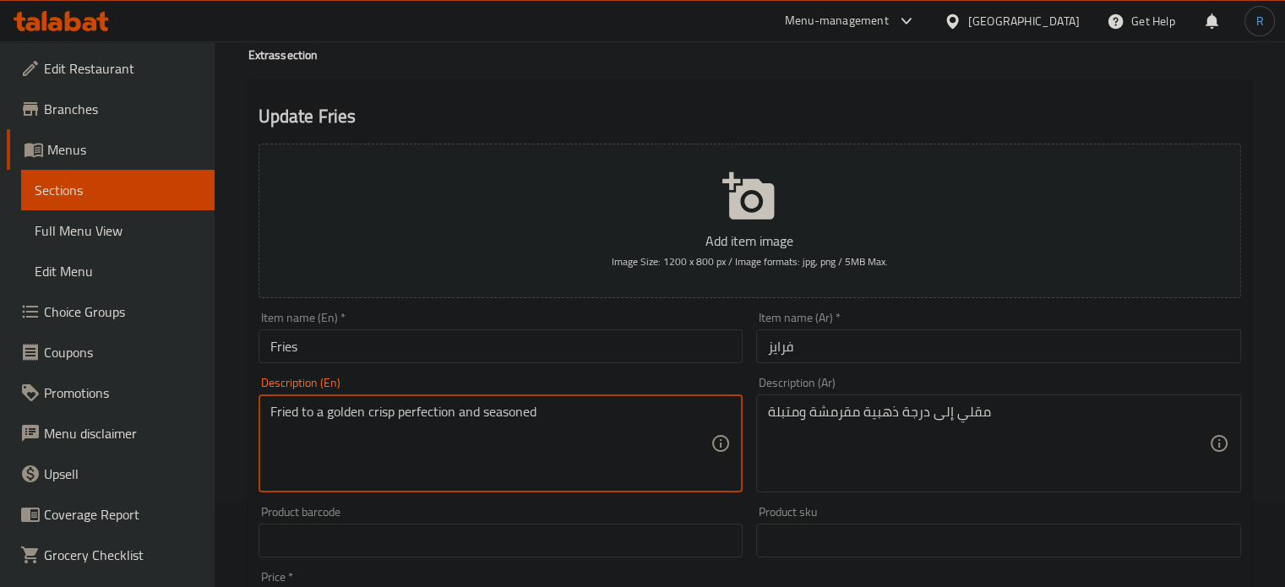
click at [575, 413] on textarea "Fried to a golden crisp perfection and seasoned" at bounding box center [490, 444] width 441 height 80
paste textarea "Classic golden french fries"
type textarea "Classic golden French fries"
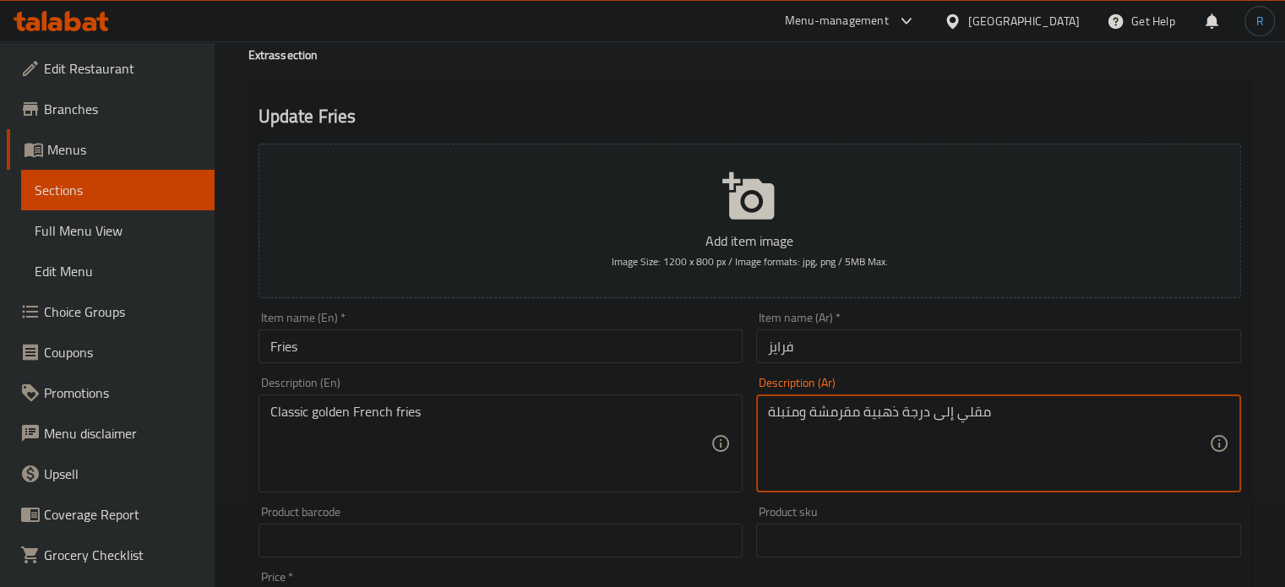
click at [836, 408] on textarea "مقلي إلى درجة ذهبية مقرمشة ومتبلة" at bounding box center [988, 444] width 441 height 80
type textarea "بطاطس مقلية ذهبية كلاسيك"
click at [727, 346] on input "Fries" at bounding box center [501, 347] width 485 height 34
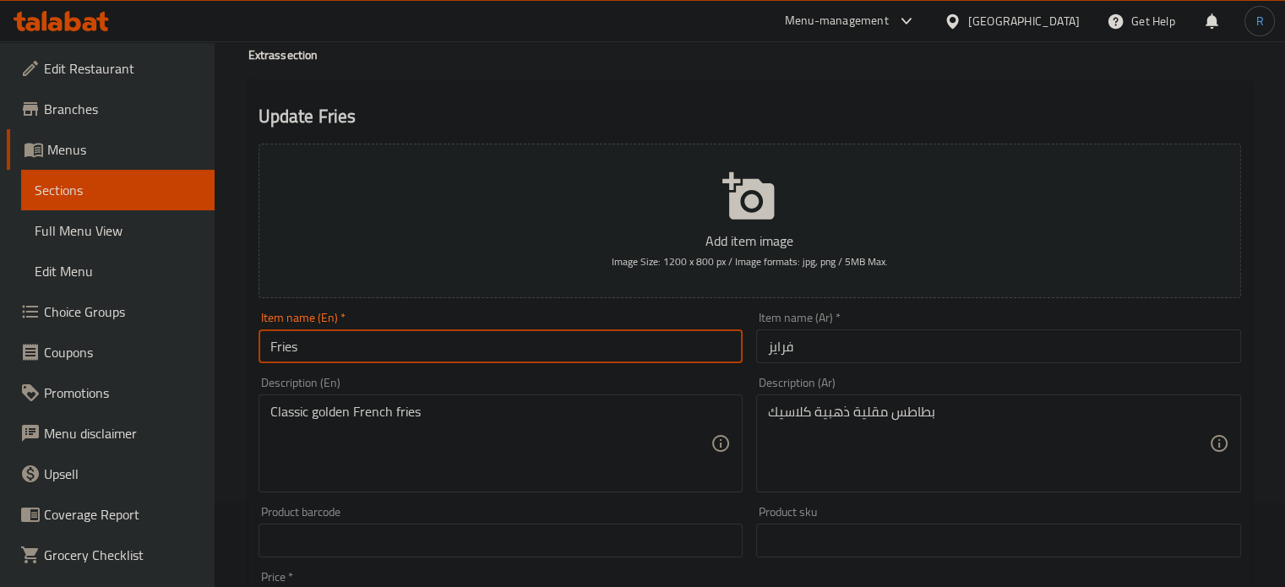
click at [727, 346] on input "Fries" at bounding box center [501, 347] width 485 height 34
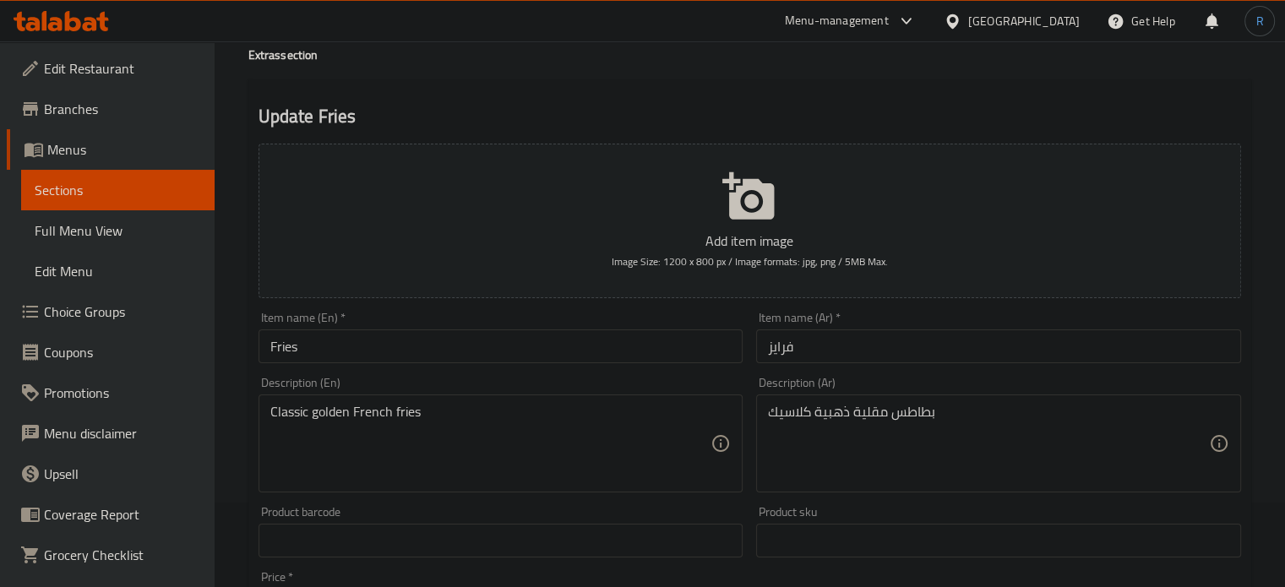
click at [821, 119] on h2 "Update Fries" at bounding box center [750, 116] width 983 height 25
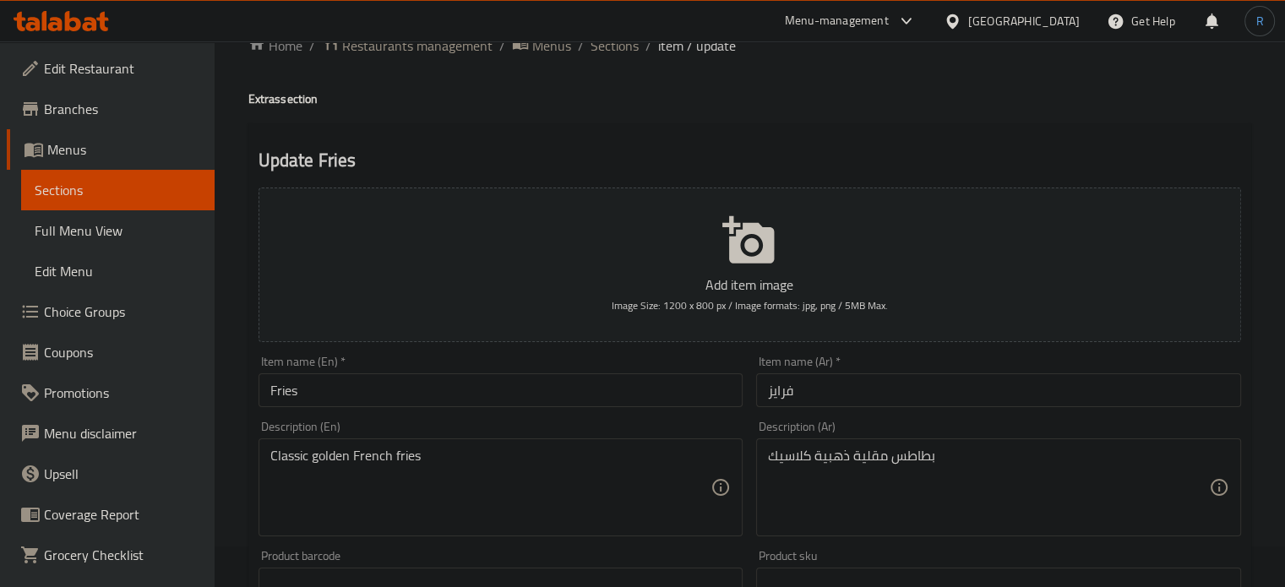
scroll to position [0, 0]
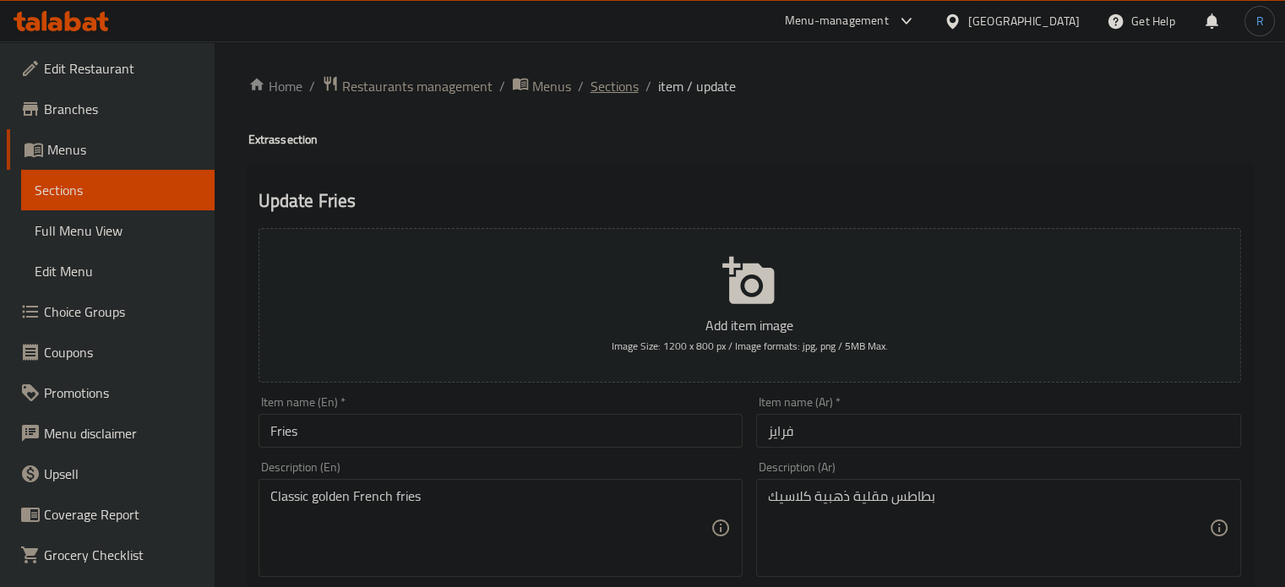
click at [619, 92] on span "Sections" at bounding box center [615, 86] width 48 height 20
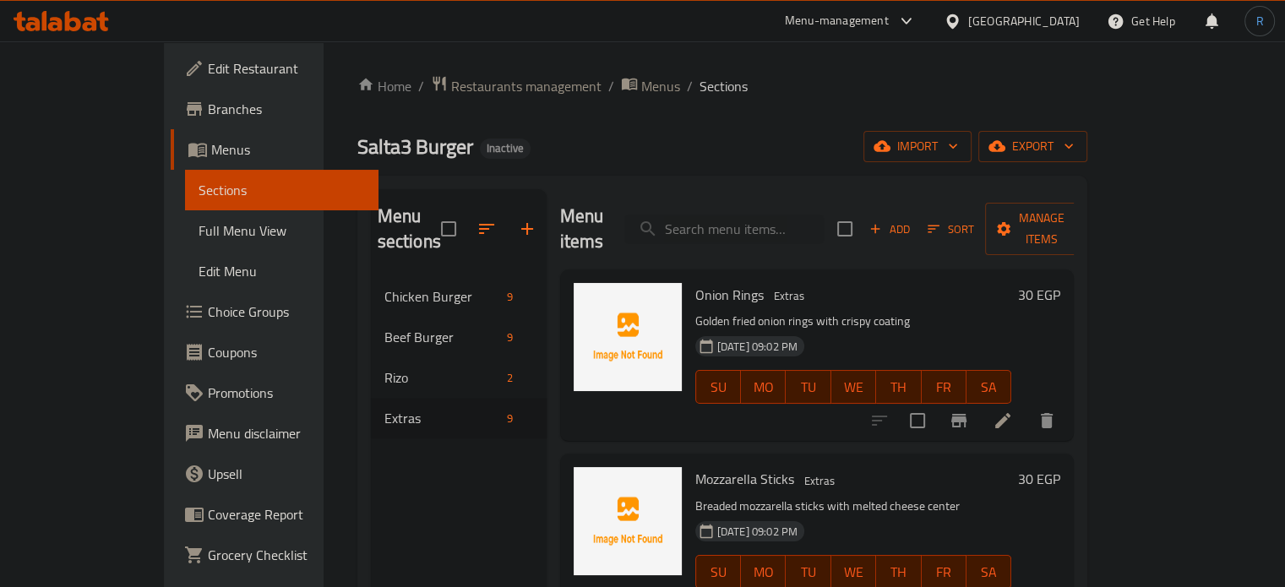
click at [805, 270] on div "Onion Rings Extras Golden fried onion rings with crispy coating 12-08-2025 09:0…" at bounding box center [817, 356] width 515 height 172
paste input "Cheddar Sauce"
click at [793, 215] on input "search" at bounding box center [723, 230] width 199 height 30
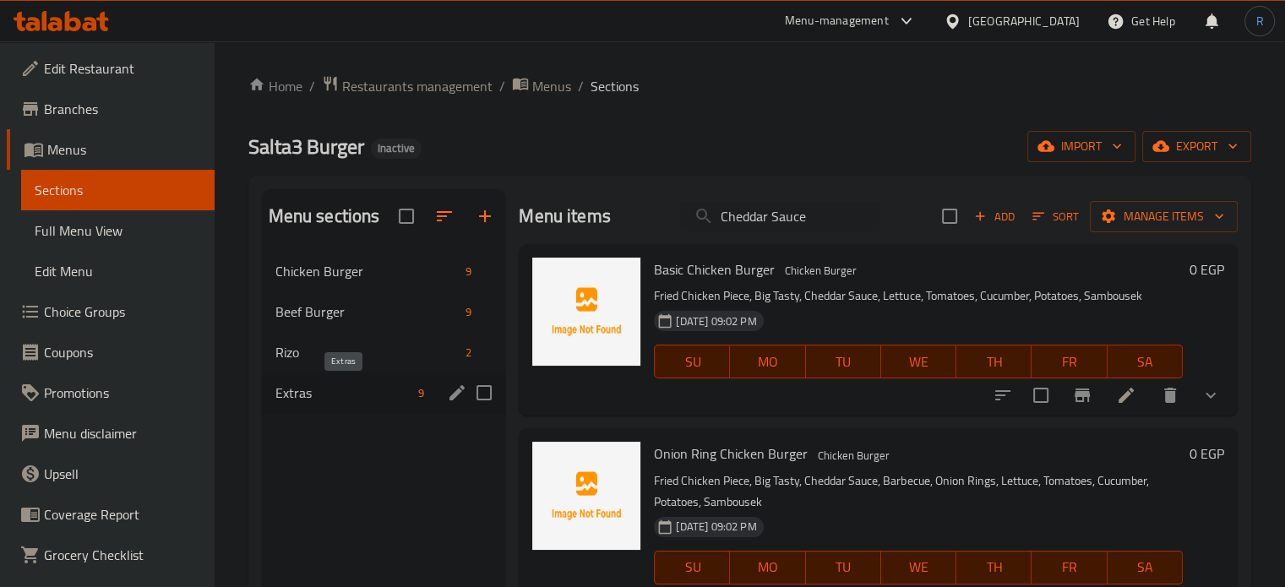
type input "Cheddar Sauce"
click at [381, 395] on span "Extras" at bounding box center [343, 393] width 137 height 20
click at [826, 222] on input "Cheddar Sauce" at bounding box center [779, 217] width 199 height 30
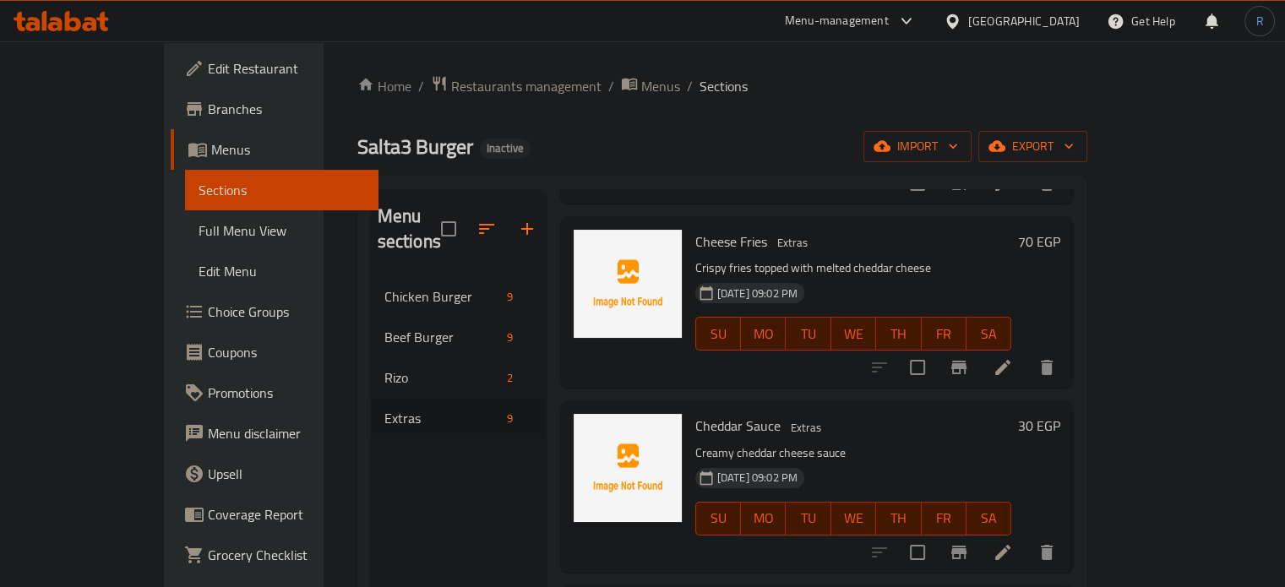
scroll to position [507, 0]
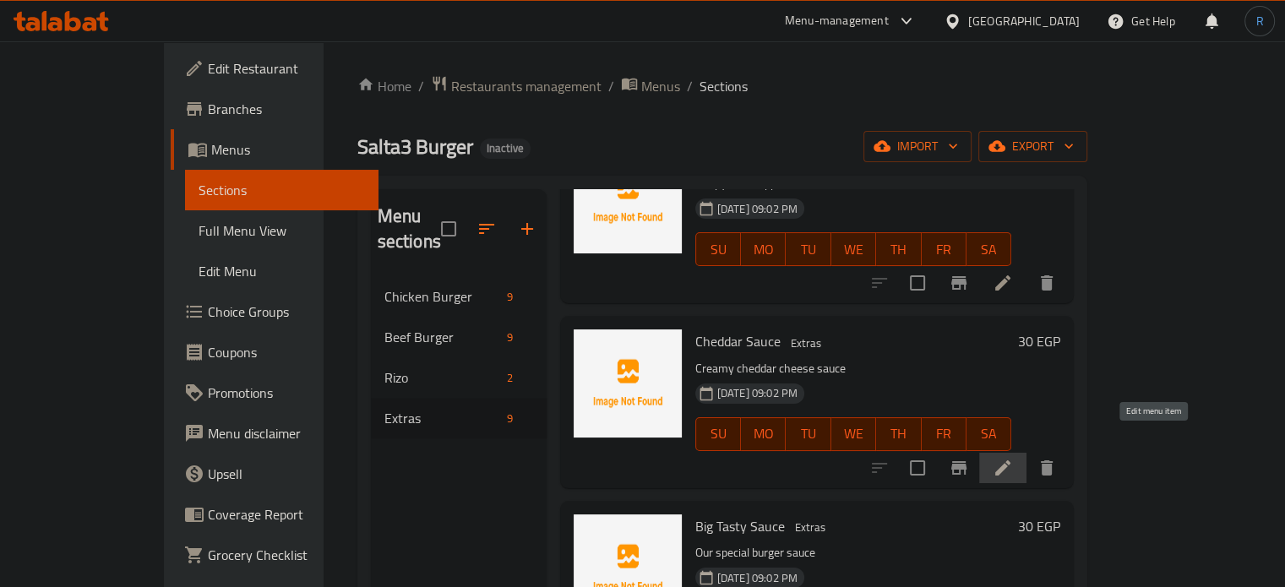
click at [1013, 458] on icon at bounding box center [1003, 468] width 20 height 20
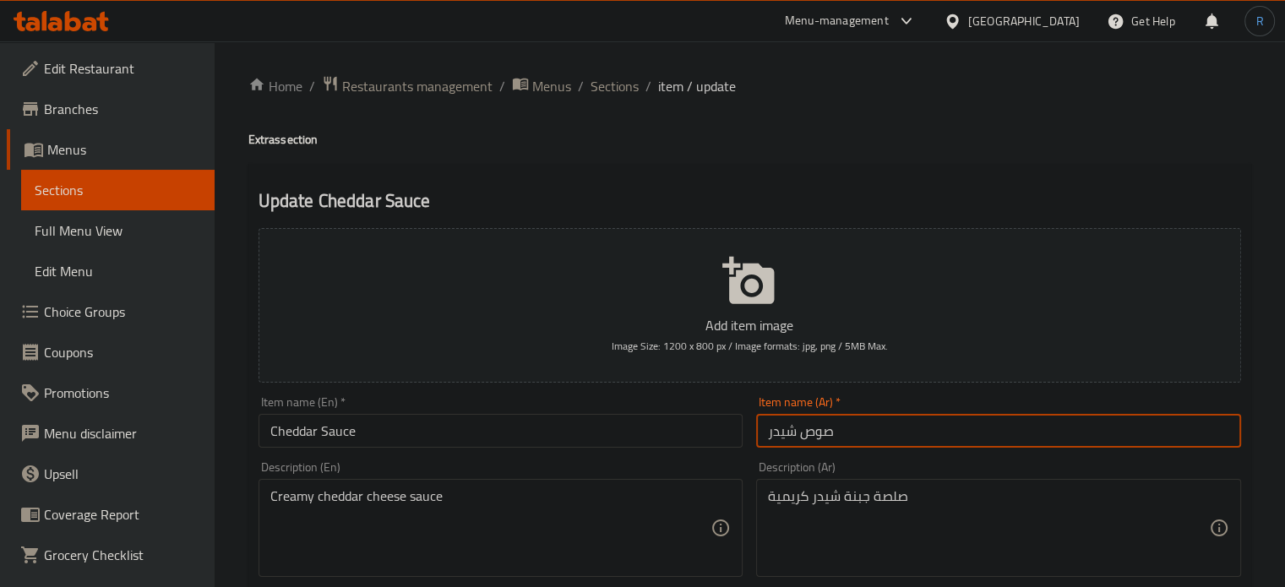
click at [811, 435] on input "صوص شيدر" at bounding box center [998, 431] width 485 height 34
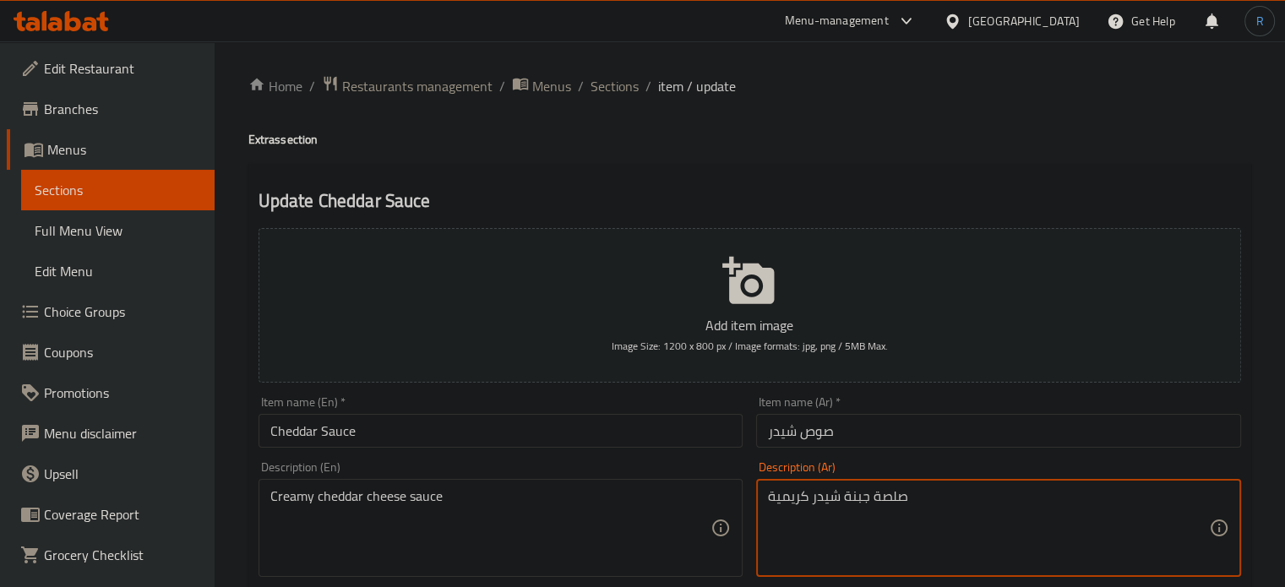
click at [885, 500] on textarea "صلصة جبنة شيدر كريمية" at bounding box center [988, 528] width 441 height 80
paste textarea "Cheddar Sauce"
drag, startPoint x: 774, startPoint y: 499, endPoint x: 766, endPoint y: 498, distance: 8.6
click at [766, 498] on div "صوص جبنة شيدر كريمية Description (Ar)" at bounding box center [998, 528] width 485 height 98
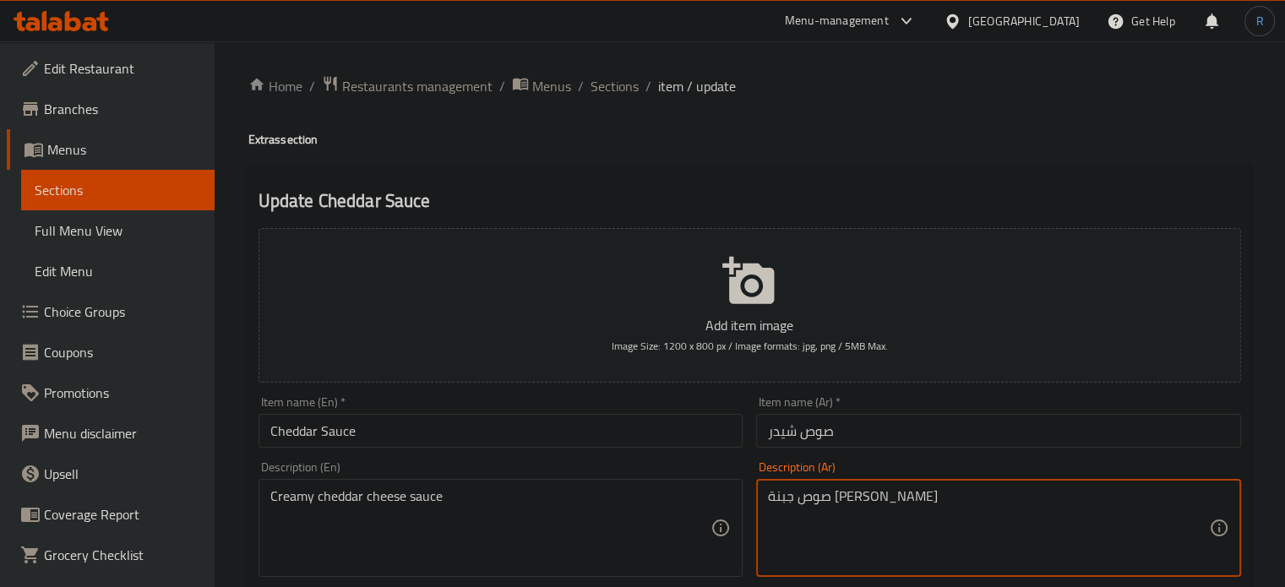
type textarea "صوص جبنة [PERSON_NAME]"
click at [625, 433] on input "Cheddar Sauce" at bounding box center [501, 431] width 485 height 34
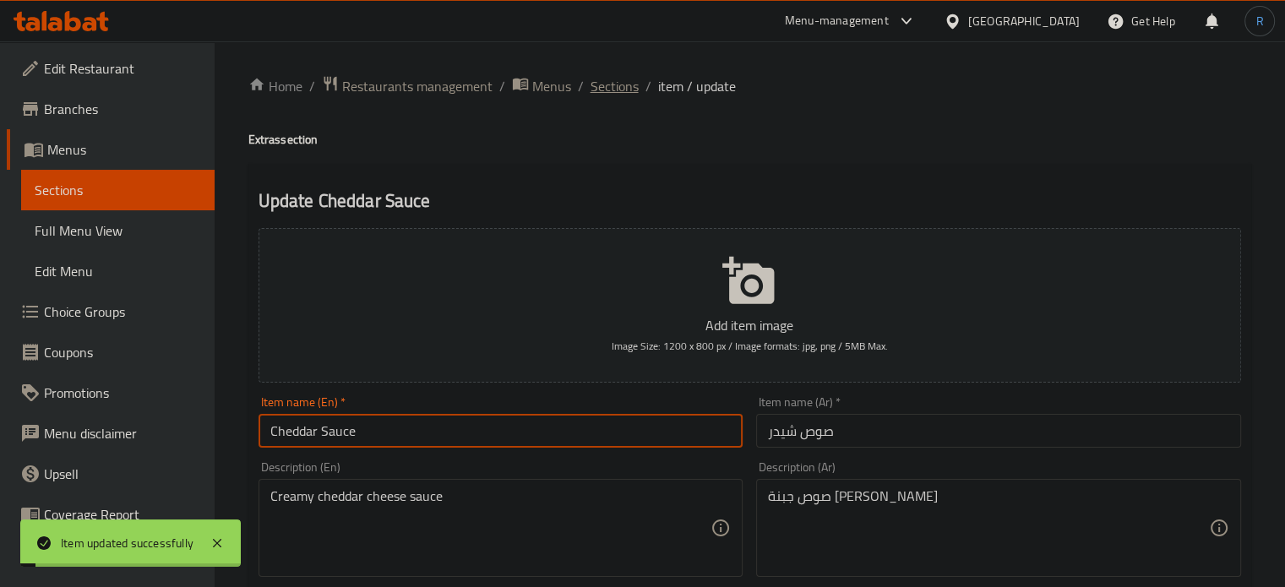
click at [606, 96] on span "Sections" at bounding box center [615, 86] width 48 height 20
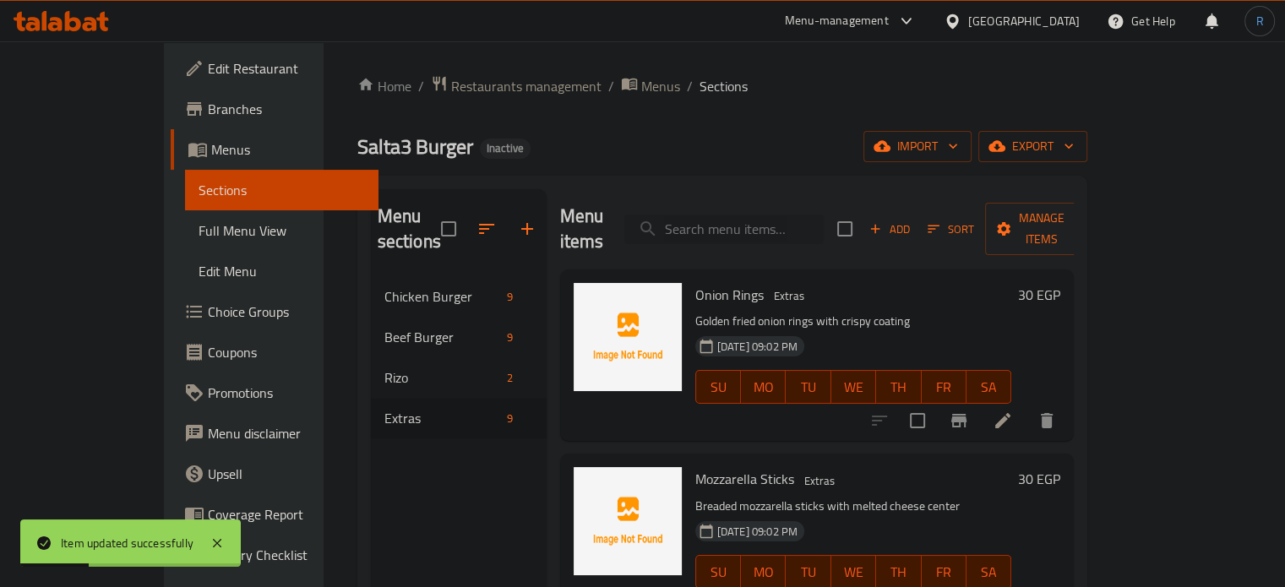
click at [779, 215] on input "search" at bounding box center [723, 230] width 199 height 30
paste input "Big Tasty Sauce"
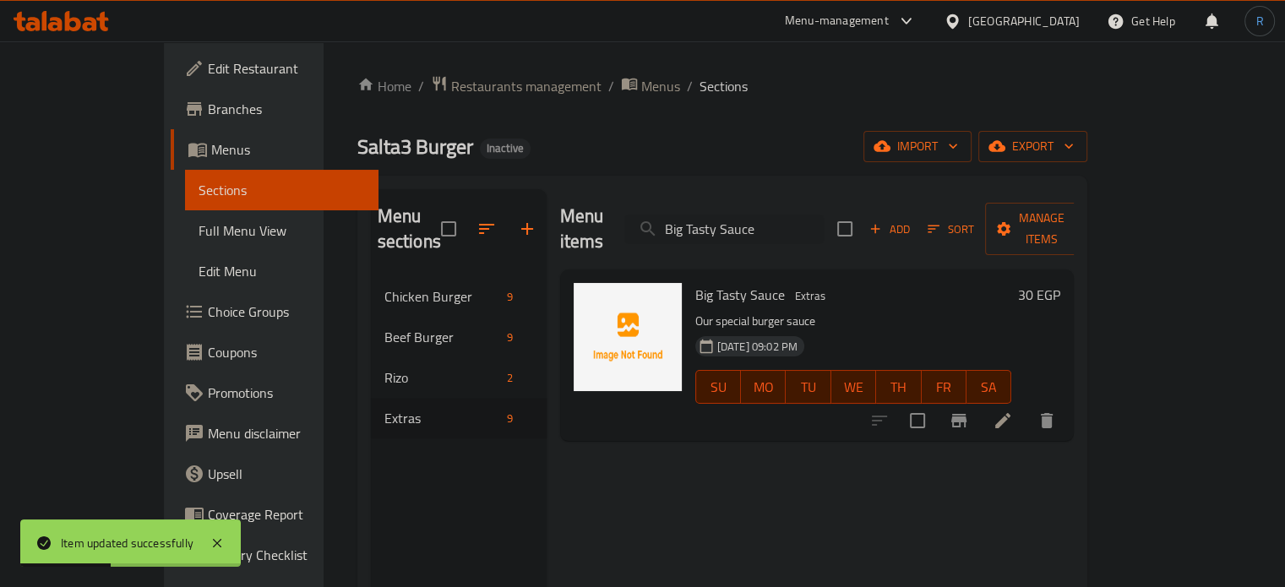
type input "Big Tasty Sauce"
click at [1027, 406] on li at bounding box center [1002, 421] width 47 height 30
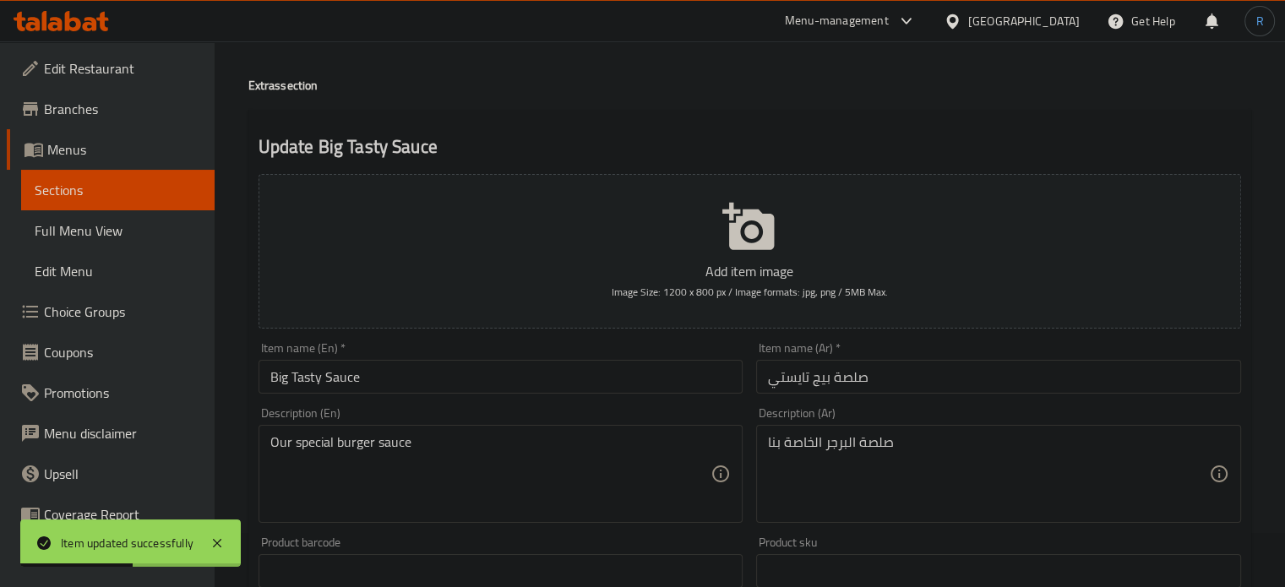
scroll to position [84, 0]
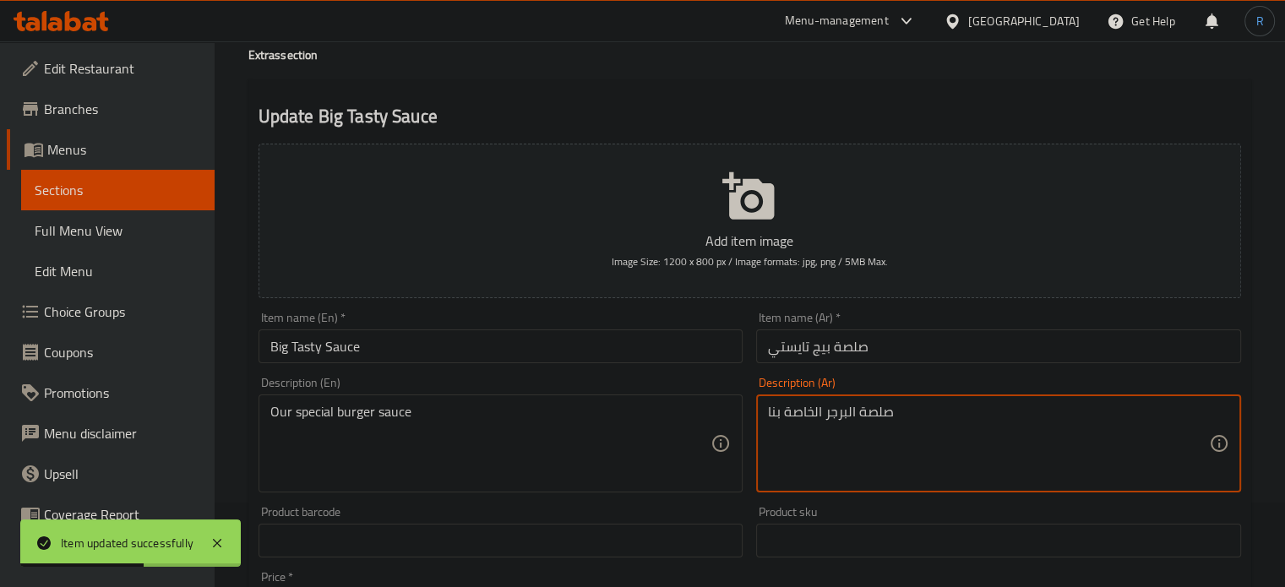
click at [875, 421] on textarea "صلصة البرجر الخاصة بنا" at bounding box center [988, 444] width 441 height 80
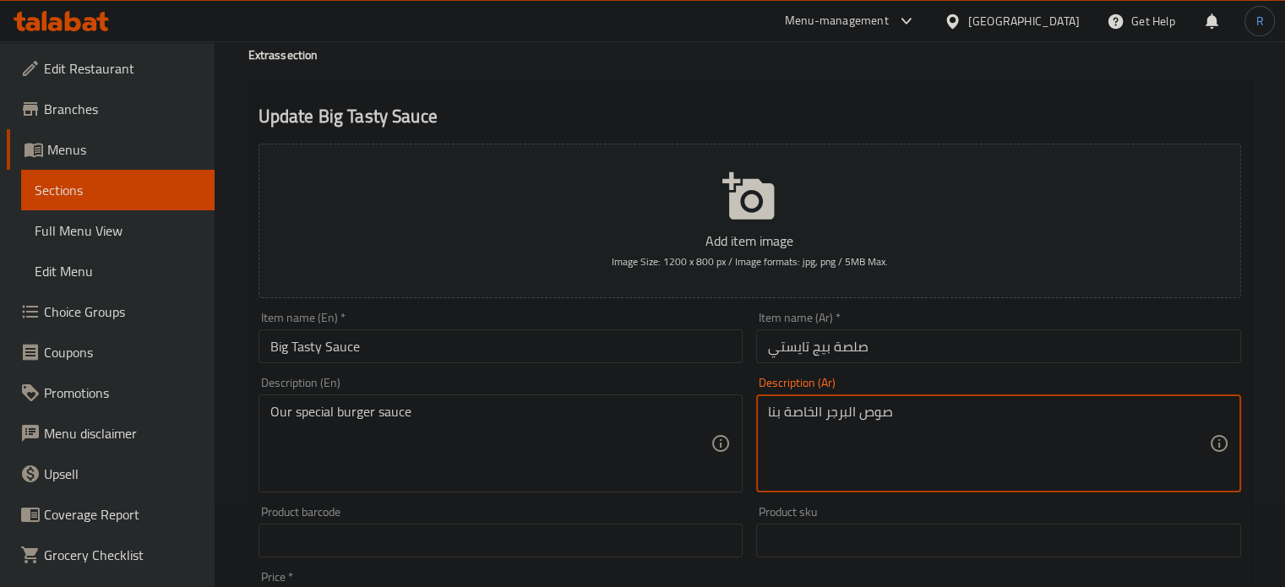
click at [783, 411] on textarea "صوص البرجر الخاصة بنا" at bounding box center [988, 444] width 441 height 80
type textarea "صوص البرجر الخاص بنا"
click at [666, 356] on input "Big Tasty Sauce" at bounding box center [501, 347] width 485 height 34
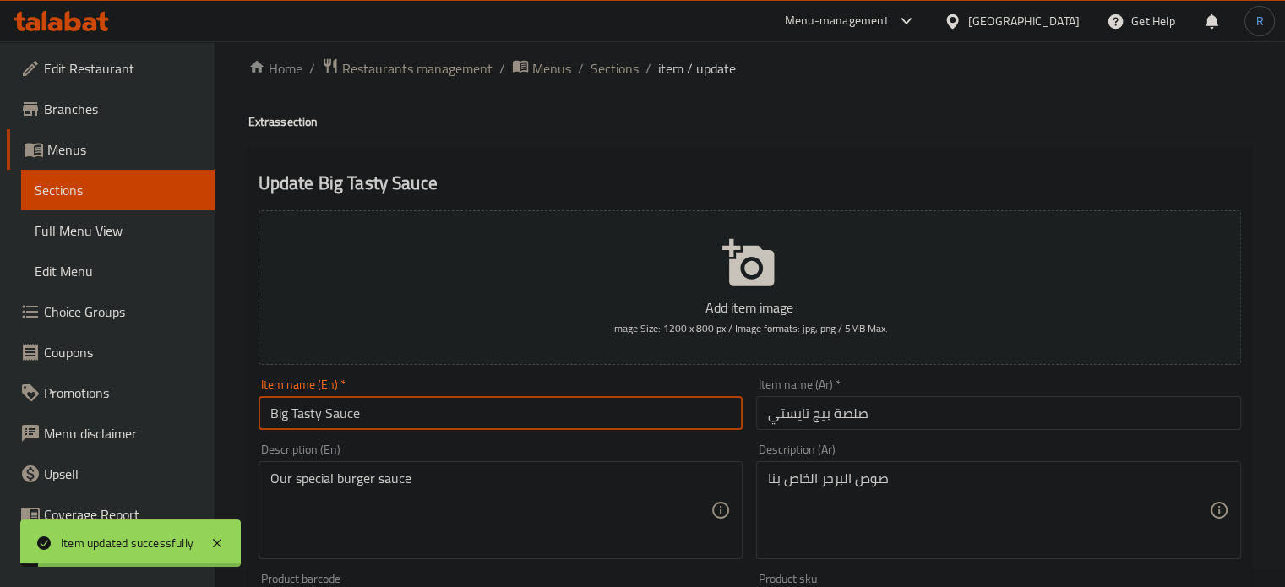
scroll to position [0, 0]
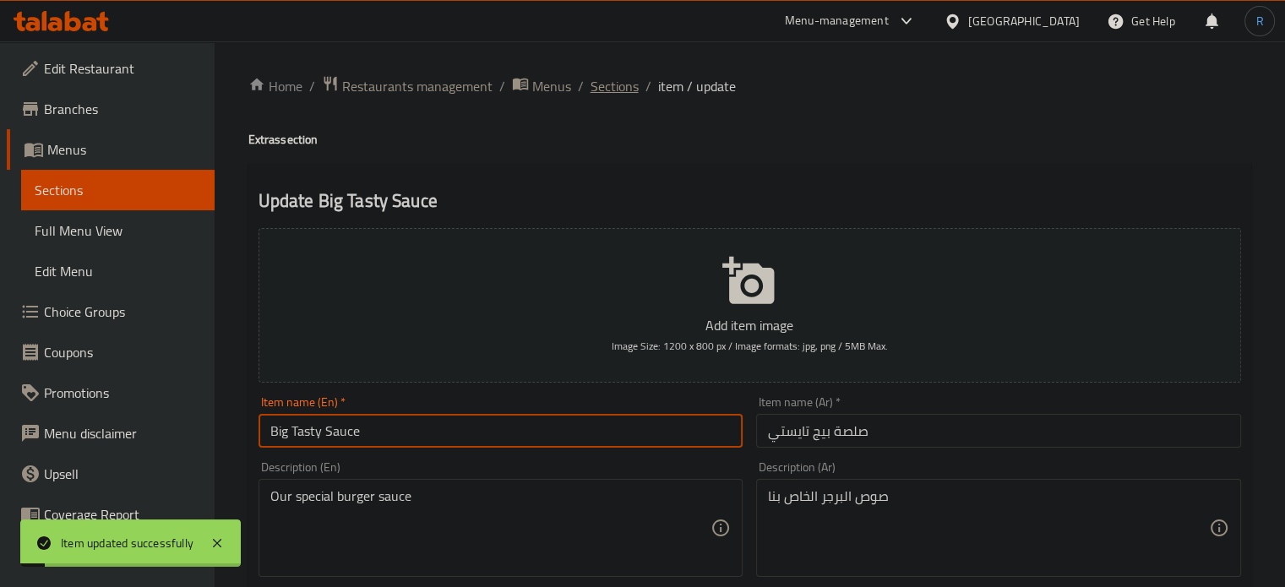
click at [619, 82] on span "Sections" at bounding box center [615, 86] width 48 height 20
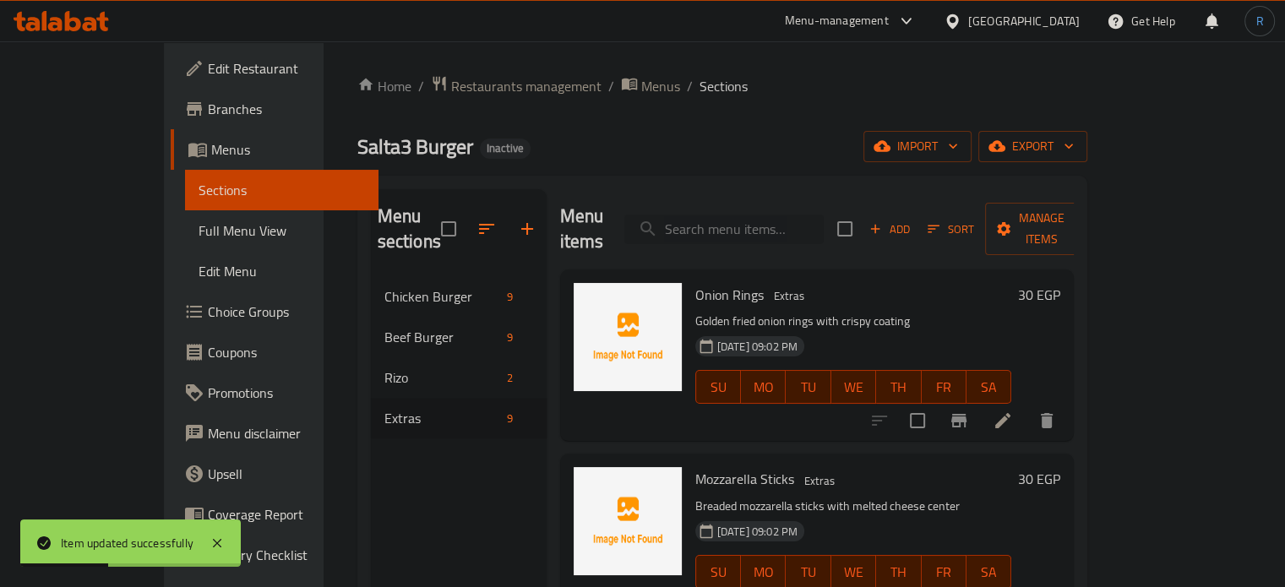
click at [780, 215] on input "search" at bounding box center [723, 230] width 199 height 30
paste input "Ketchup"
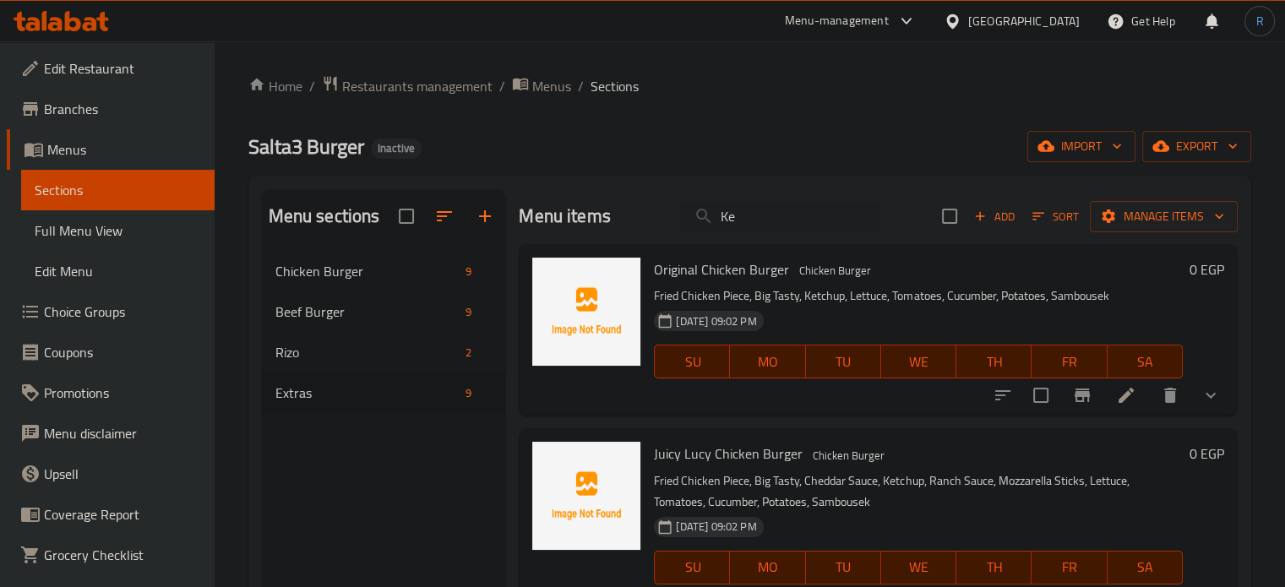
type input "K"
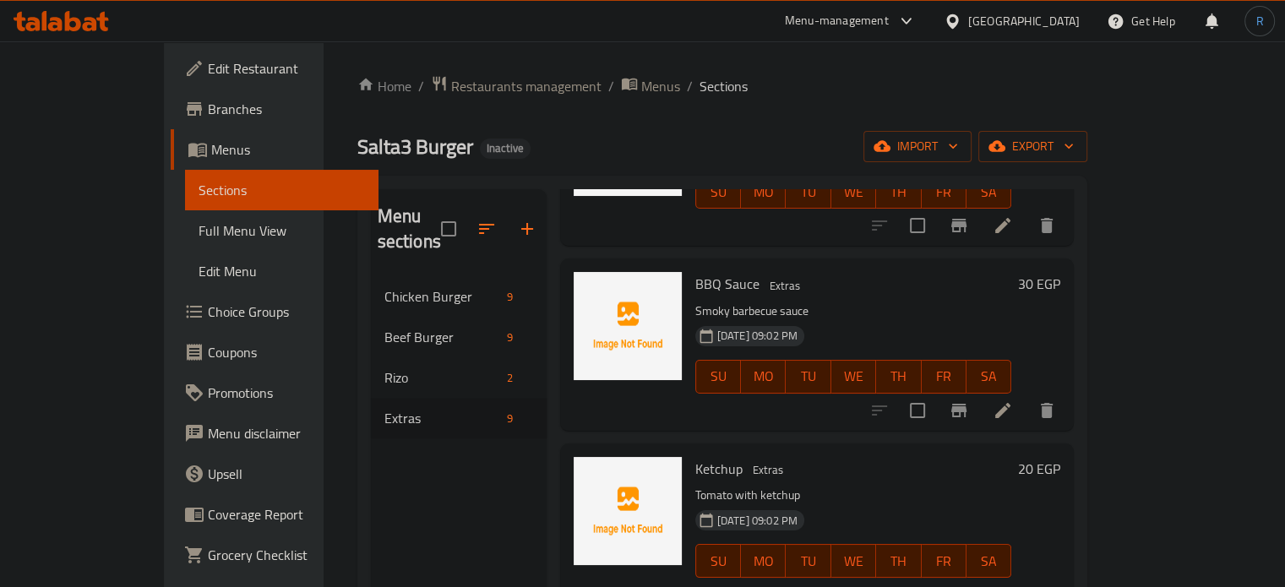
scroll to position [1098, 0]
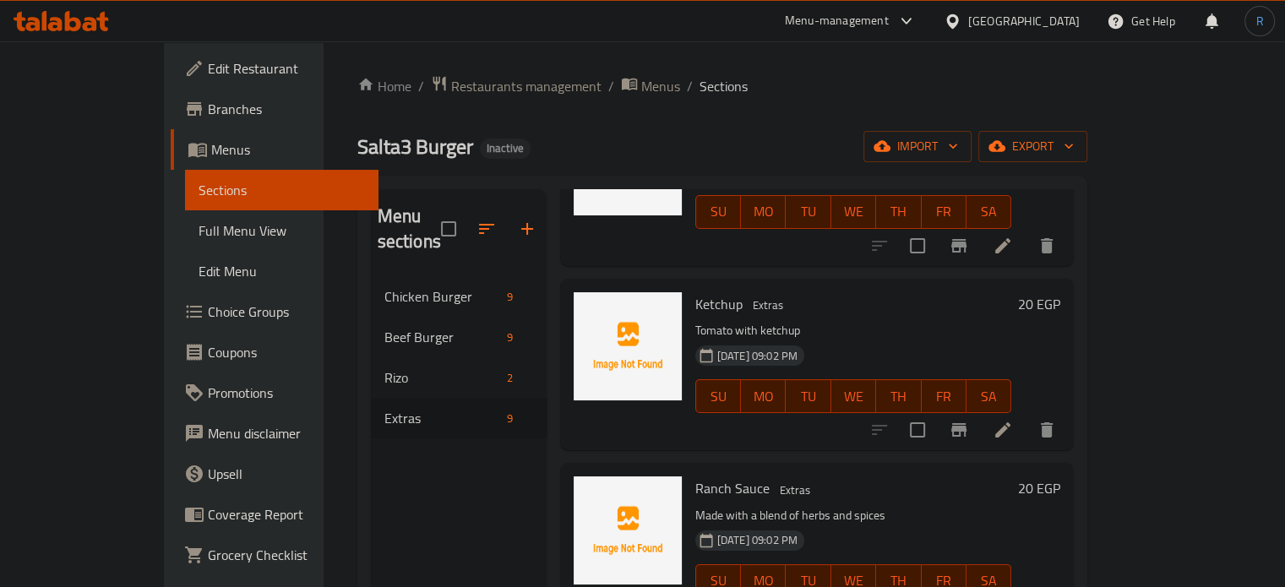
click at [1013, 420] on icon at bounding box center [1003, 430] width 20 height 20
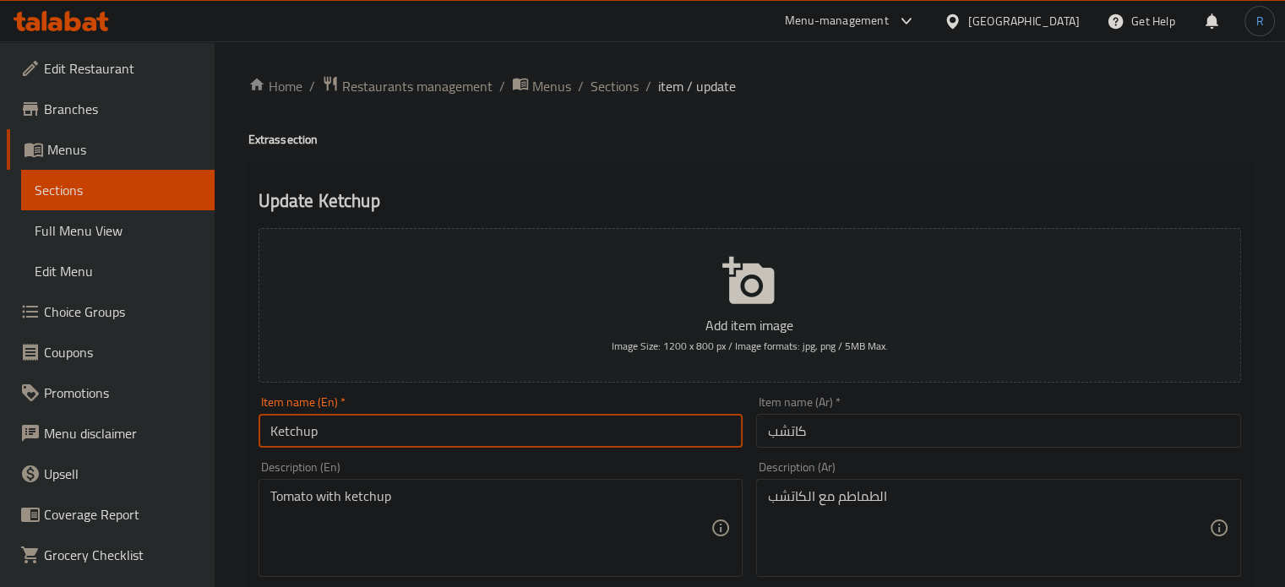
click at [335, 427] on input "Ketchup" at bounding box center [501, 431] width 485 height 34
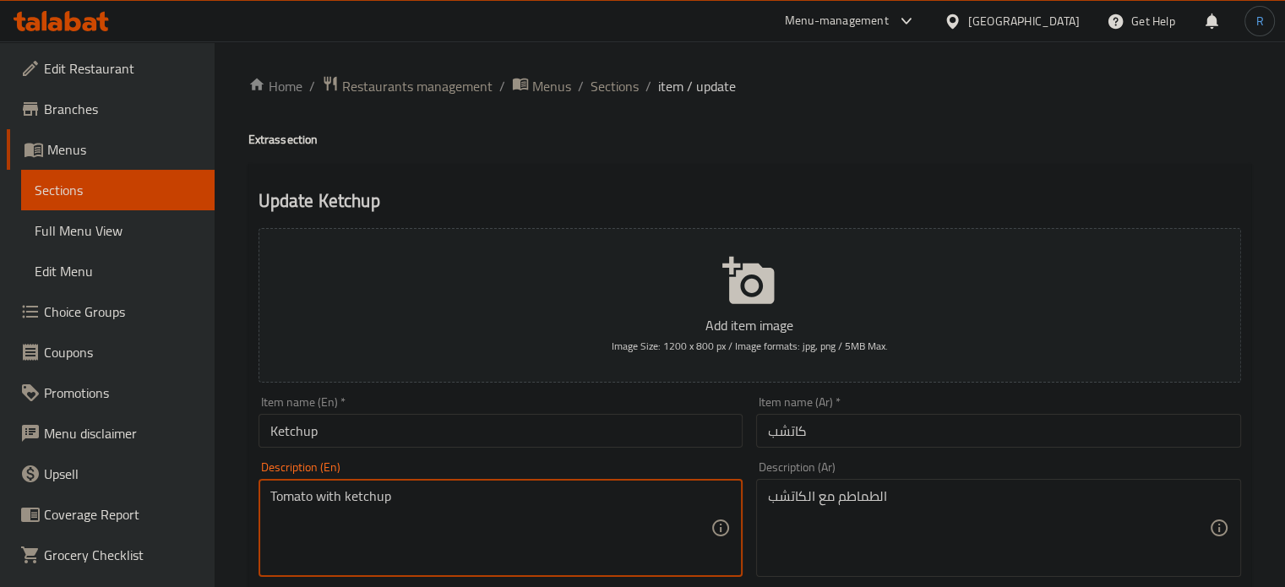
click at [412, 503] on textarea "Tomato with ketchup" at bounding box center [490, 528] width 441 height 80
paste textarea "Classic tomato"
type textarea "Classic tomato ketchup"
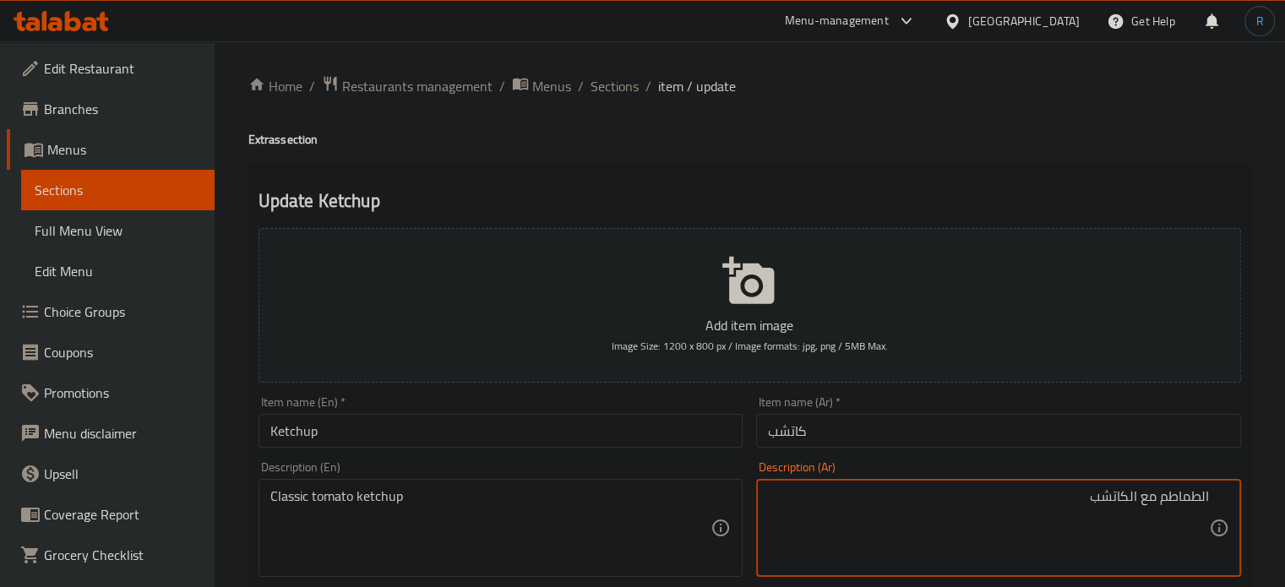
click at [1109, 496] on textarea "الطماطم مع الكاتشب" at bounding box center [988, 528] width 441 height 80
click at [1130, 499] on textarea "الطماطم مع الكاتشب" at bounding box center [988, 528] width 441 height 80
click at [1174, 495] on textarea "الطماطم كاتشب" at bounding box center [988, 528] width 441 height 80
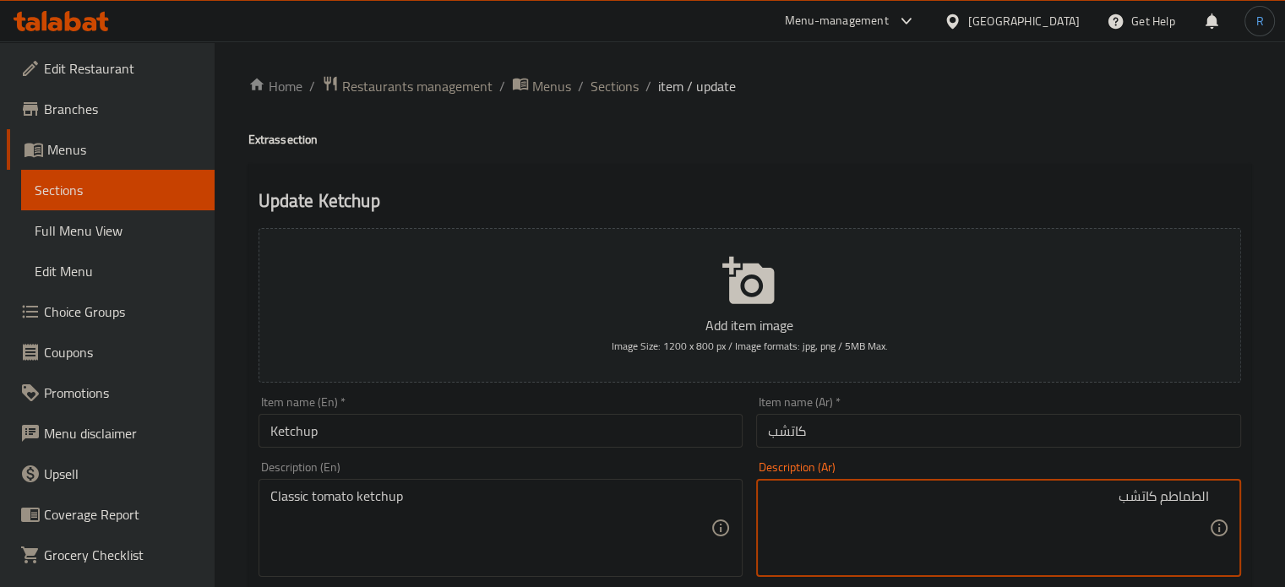
click at [1174, 495] on textarea "الطماطم كاتشب" at bounding box center [988, 528] width 441 height 80
click at [1199, 494] on textarea "الطماطم كاتشب" at bounding box center [988, 528] width 441 height 80
click at [1069, 506] on textarea "طماطم كاتشب" at bounding box center [988, 528] width 441 height 80
click at [1173, 498] on textarea "طماطم كاتشب" at bounding box center [988, 528] width 441 height 80
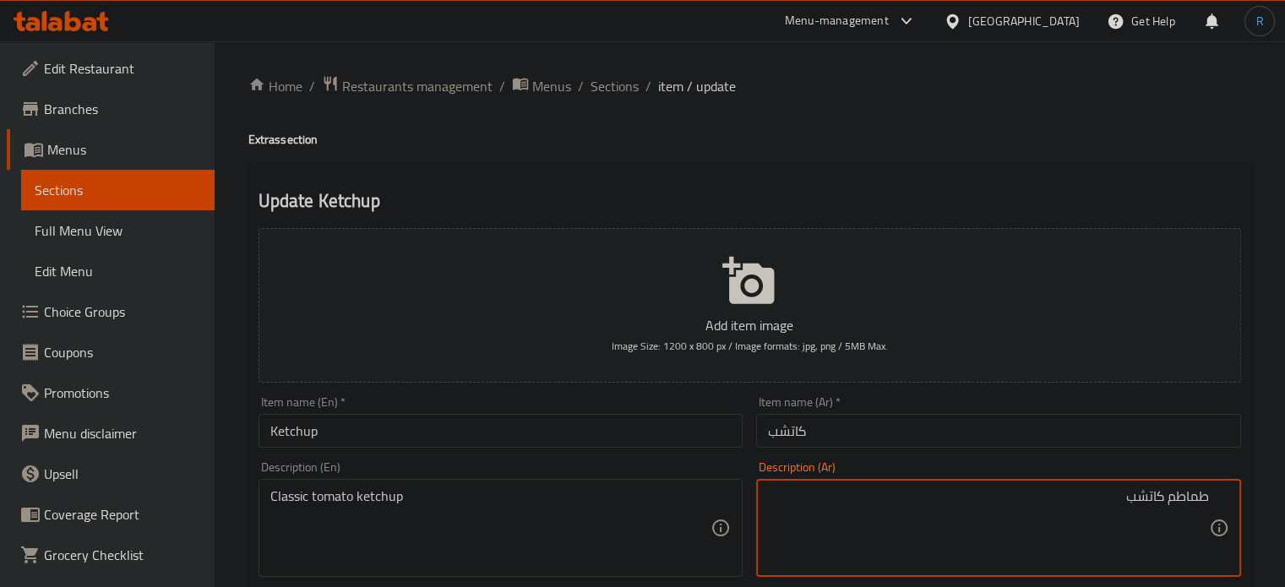
click at [1173, 498] on textarea "طماطم كاتشب" at bounding box center [988, 528] width 441 height 80
click at [1095, 502] on textarea "كاتشب" at bounding box center [988, 528] width 441 height 80
paste textarea "طماطم"
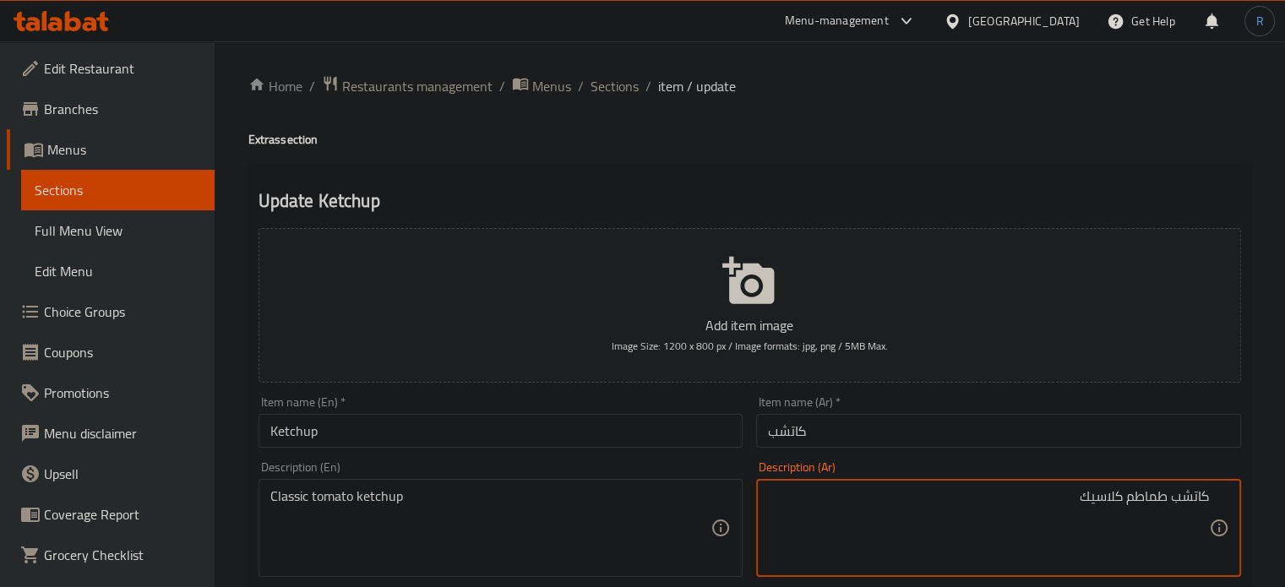
type textarea "كاتشب طماطم كلاسيك"
click at [916, 439] on input "كاتشب" at bounding box center [998, 431] width 485 height 34
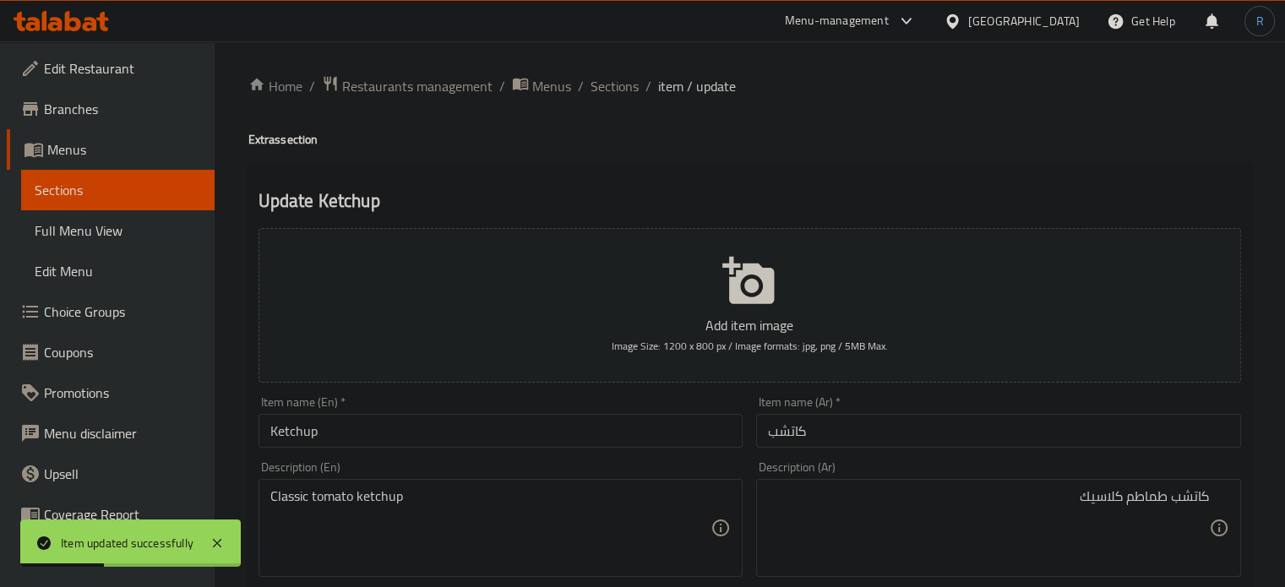
drag, startPoint x: 727, startPoint y: 172, endPoint x: 711, endPoint y: 172, distance: 16.1
click at [604, 90] on span "Sections" at bounding box center [615, 86] width 48 height 20
